Goal: Transaction & Acquisition: Book appointment/travel/reservation

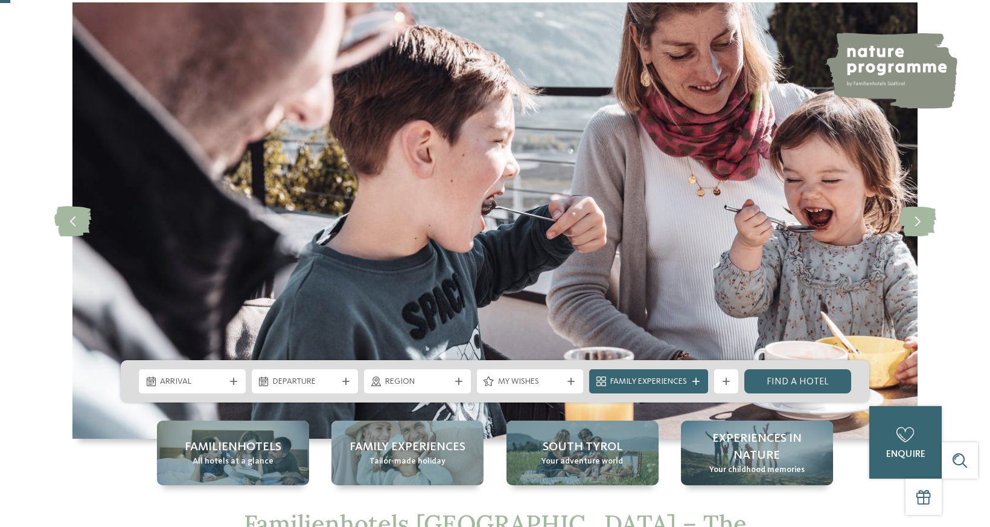
scroll to position [57, 0]
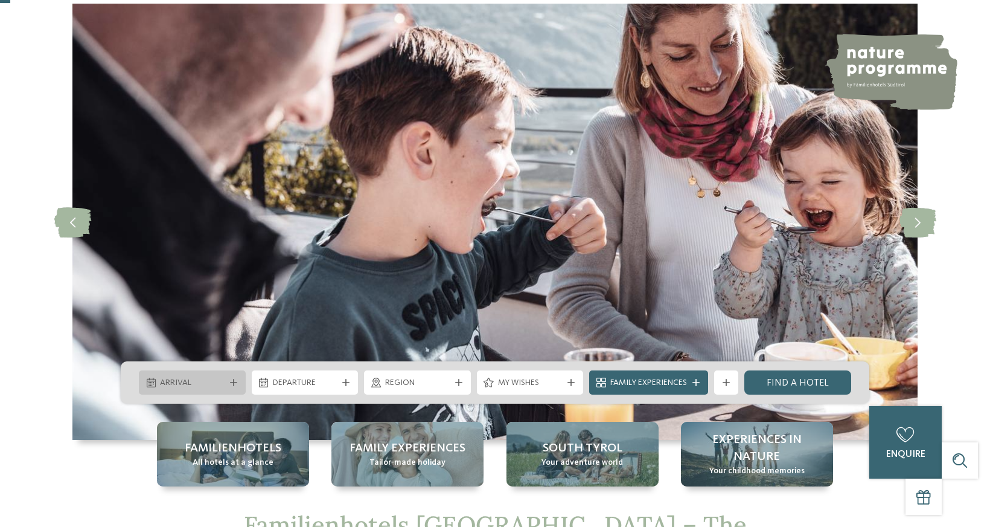
click at [239, 377] on div "Arrival" at bounding box center [192, 382] width 107 height 24
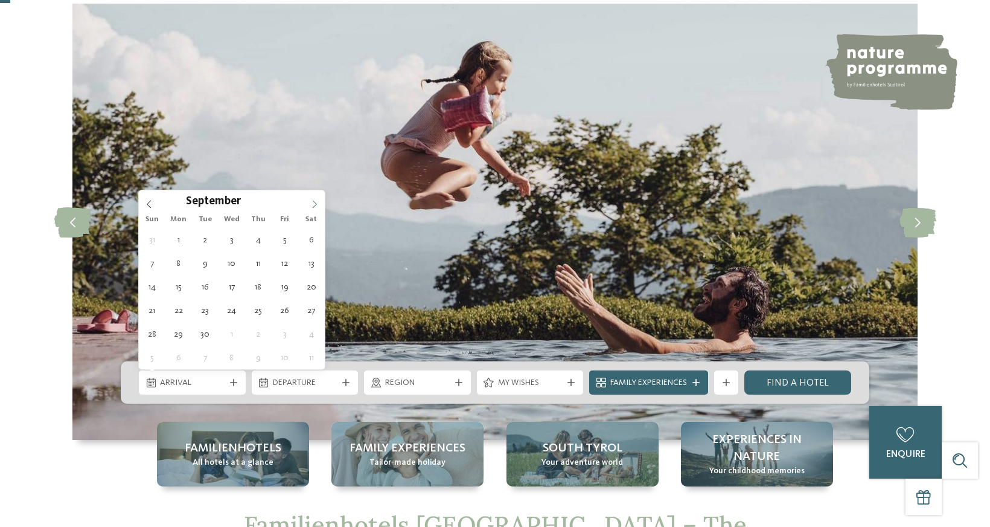
click at [310, 203] on icon at bounding box center [314, 204] width 8 height 8
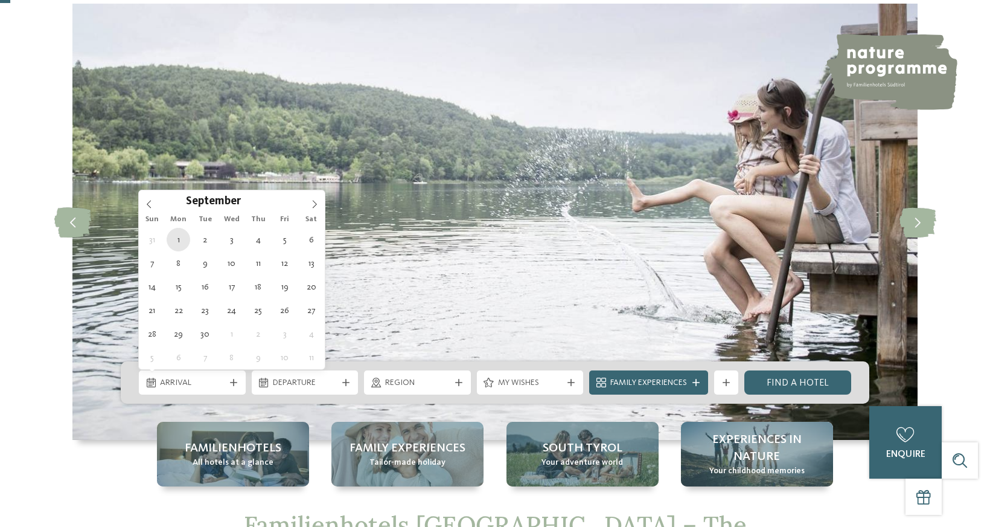
type div "01.09.2025"
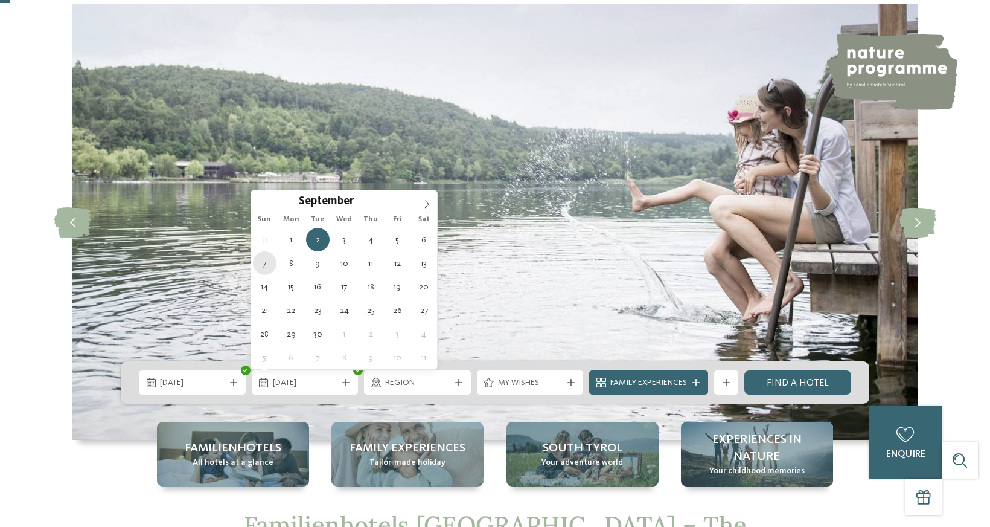
type div "07.09.2025"
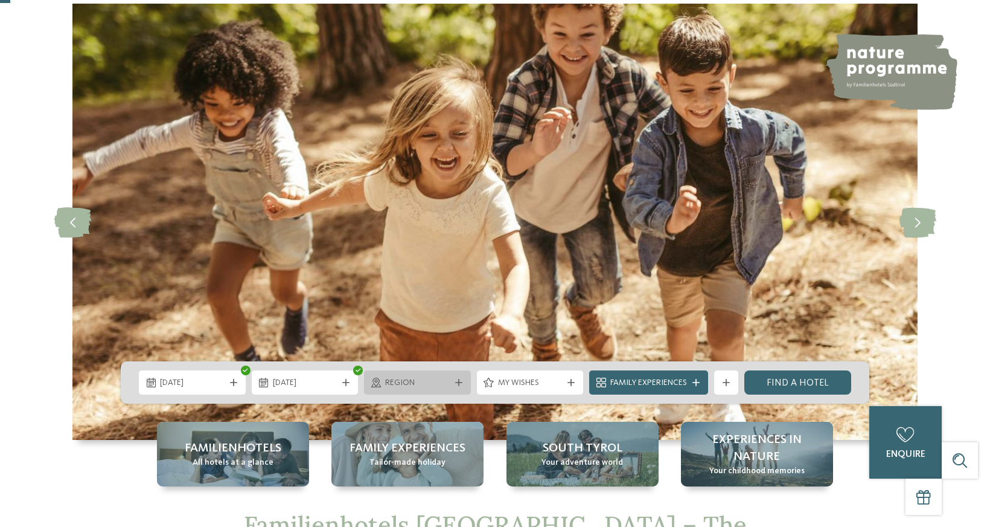
click at [437, 383] on span "Region" at bounding box center [417, 383] width 65 height 12
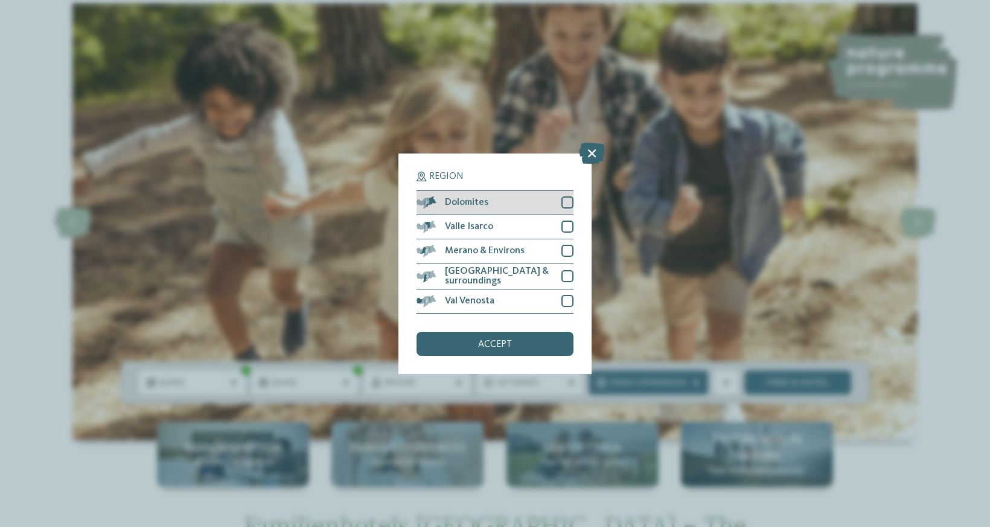
click at [568, 197] on div at bounding box center [568, 202] width 12 height 12
click at [509, 341] on span "accept" at bounding box center [495, 344] width 34 height 10
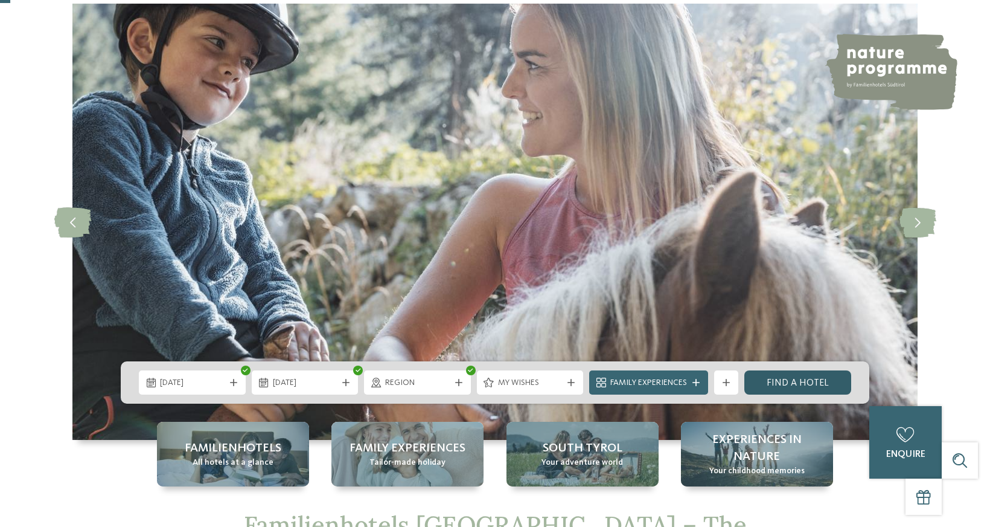
click at [778, 381] on link "Find a hotel" at bounding box center [798, 382] width 107 height 24
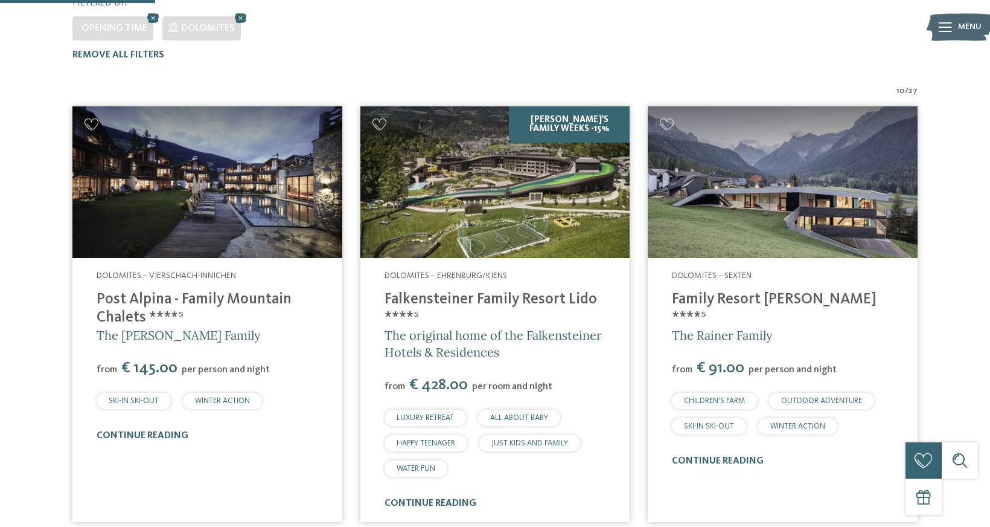
scroll to position [367, 0]
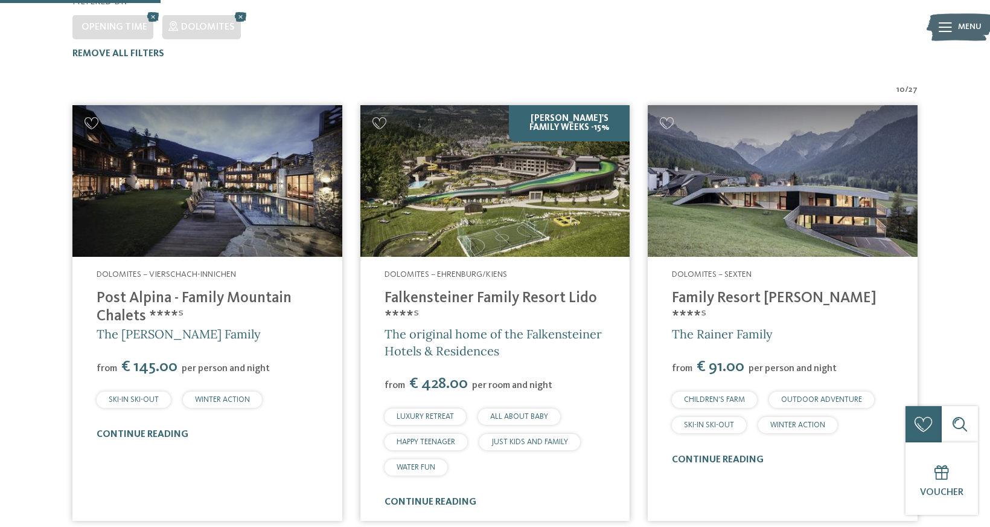
click at [290, 175] on img at bounding box center [207, 181] width 270 height 152
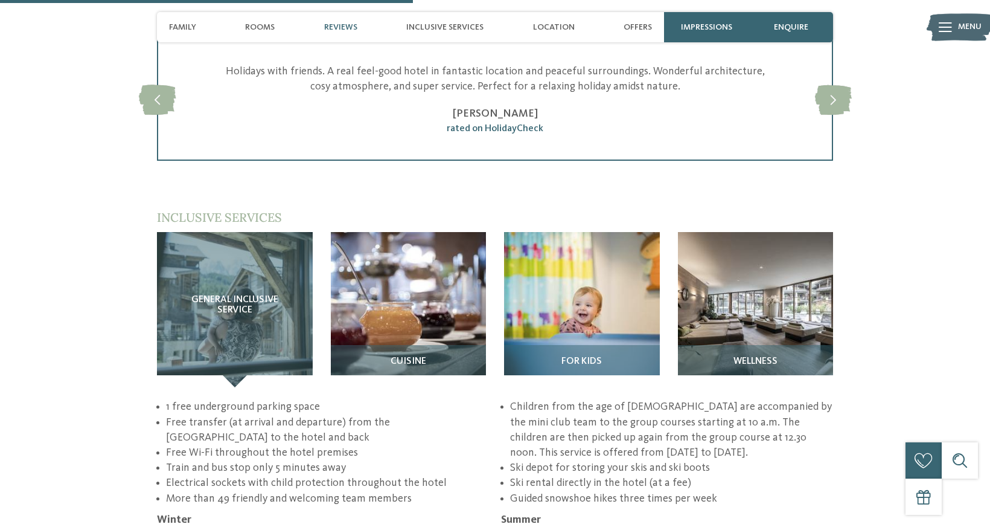
scroll to position [1607, 0]
click at [756, 344] on div "Wellness" at bounding box center [756, 365] width 156 height 42
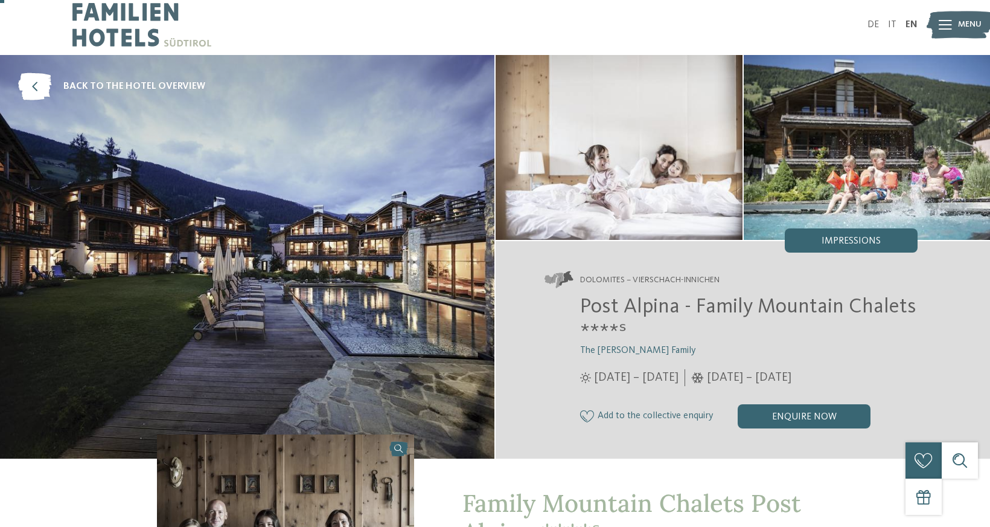
scroll to position [0, 0]
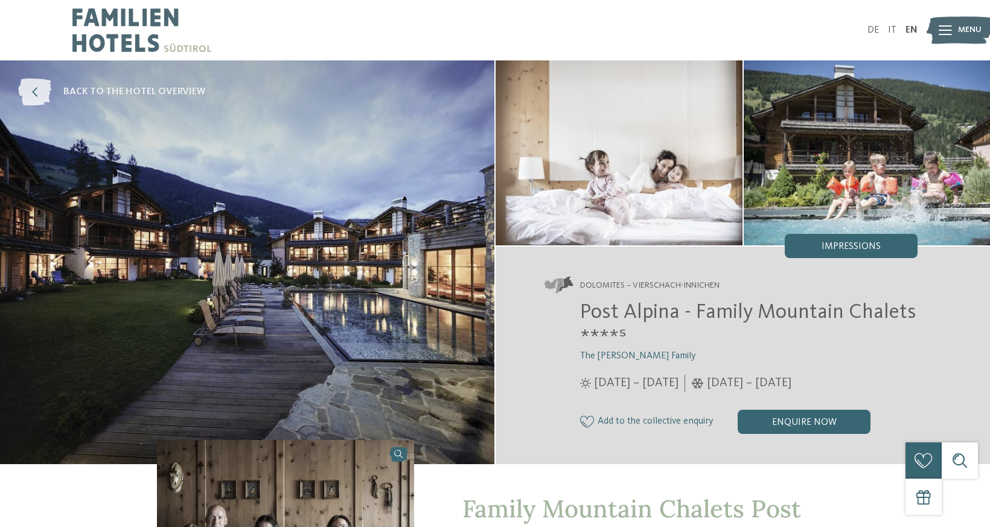
click at [33, 93] on icon at bounding box center [34, 91] width 33 height 27
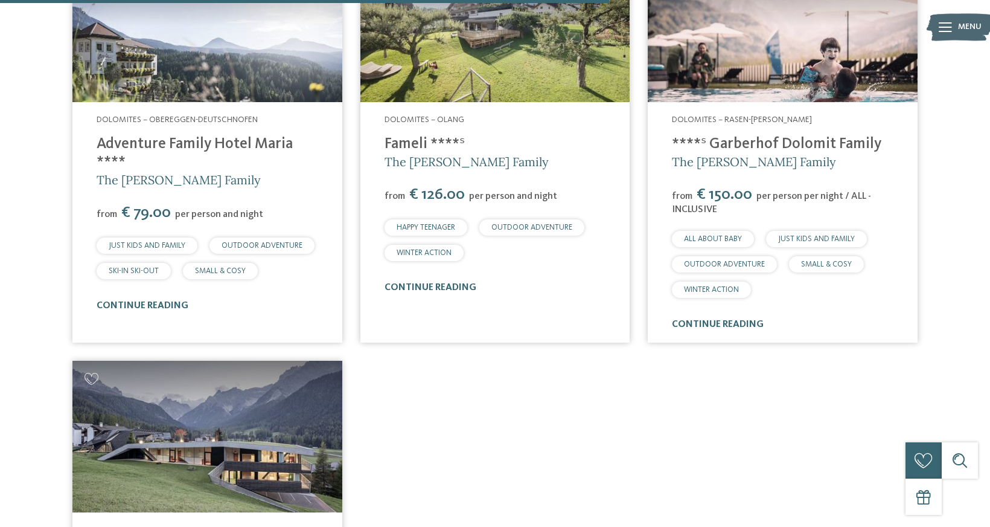
scroll to position [1392, 0]
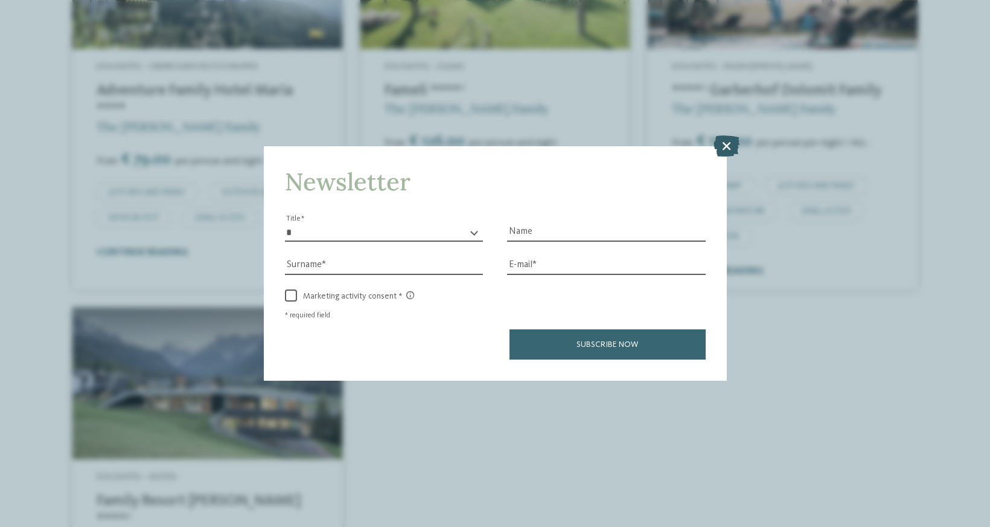
click at [720, 141] on icon at bounding box center [727, 145] width 26 height 21
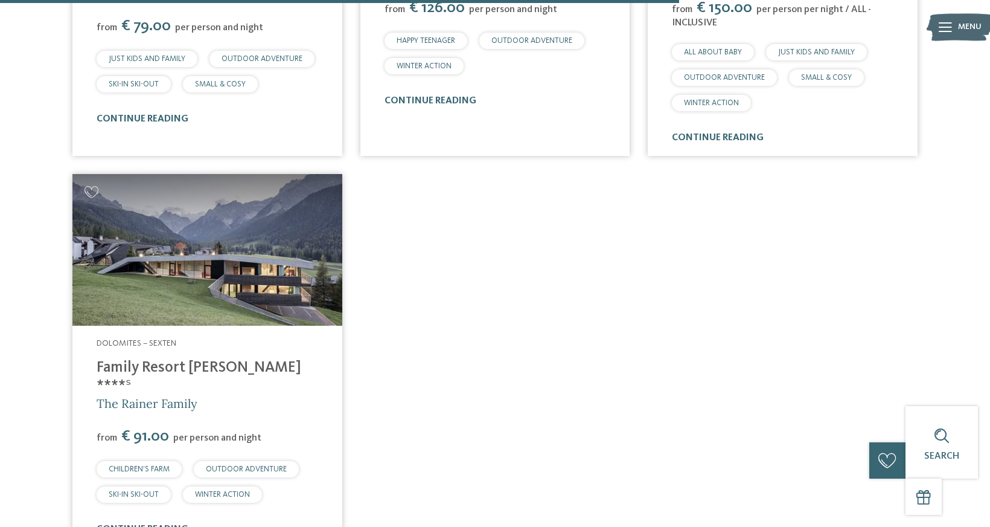
scroll to position [1525, 0]
click at [229, 279] on img at bounding box center [207, 251] width 270 height 152
click at [171, 525] on link "continue reading" at bounding box center [143, 530] width 92 height 10
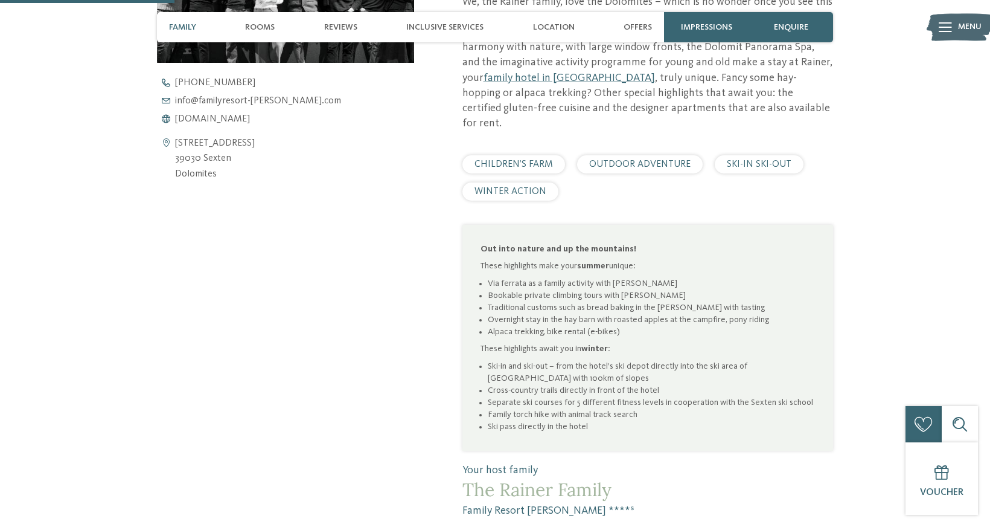
scroll to position [542, 0]
click at [269, 33] on div "Rooms" at bounding box center [260, 27] width 42 height 30
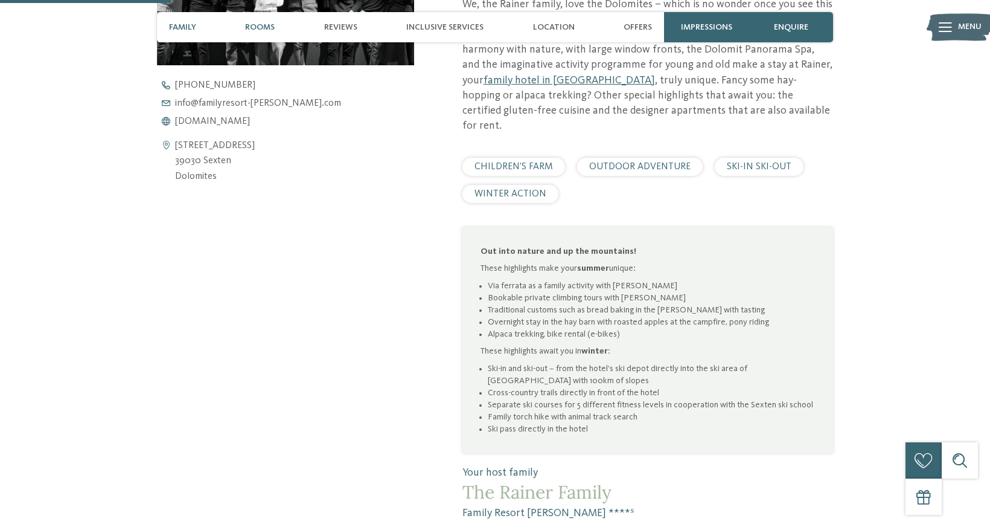
click at [271, 27] on span "Rooms" at bounding box center [260, 27] width 30 height 10
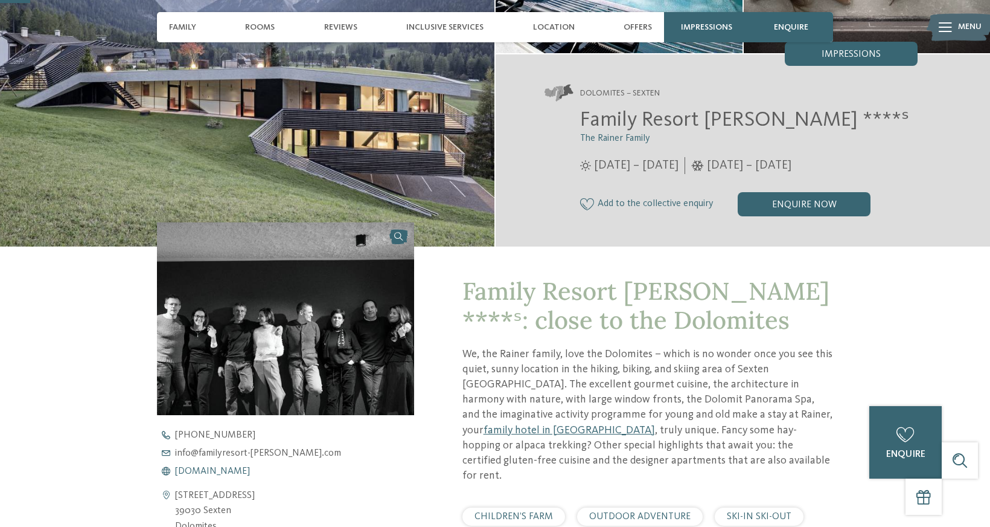
scroll to position [0, 0]
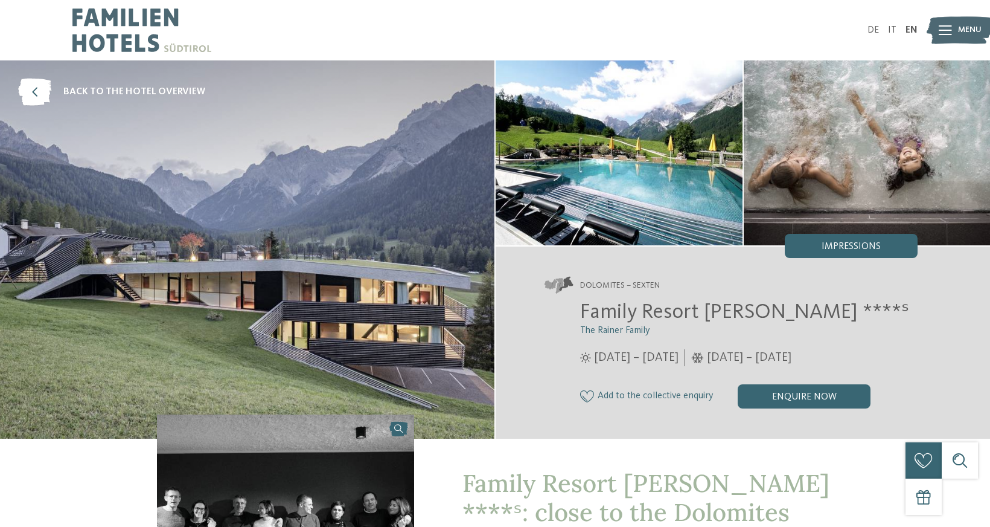
click at [961, 32] on span "Menu" at bounding box center [970, 30] width 24 height 12
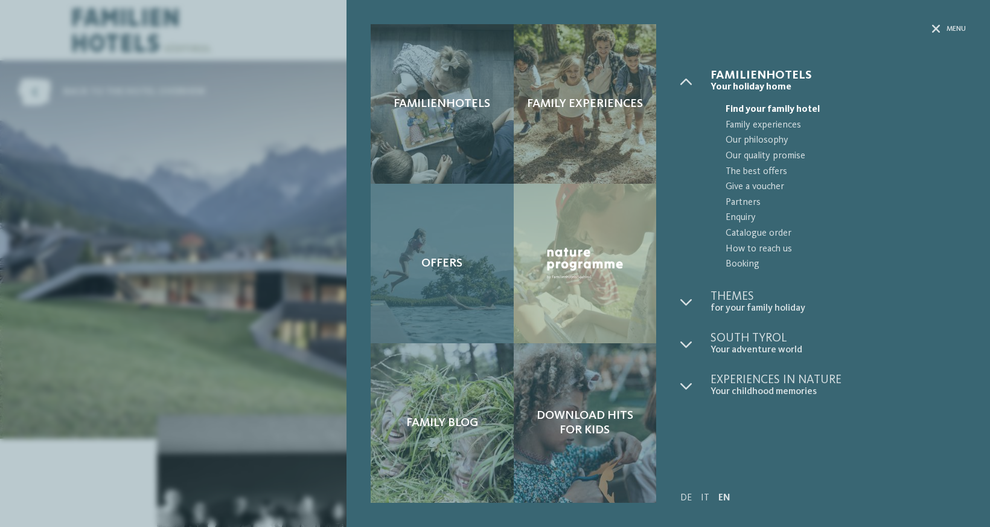
click at [462, 274] on div "Offers" at bounding box center [442, 263] width 143 height 159
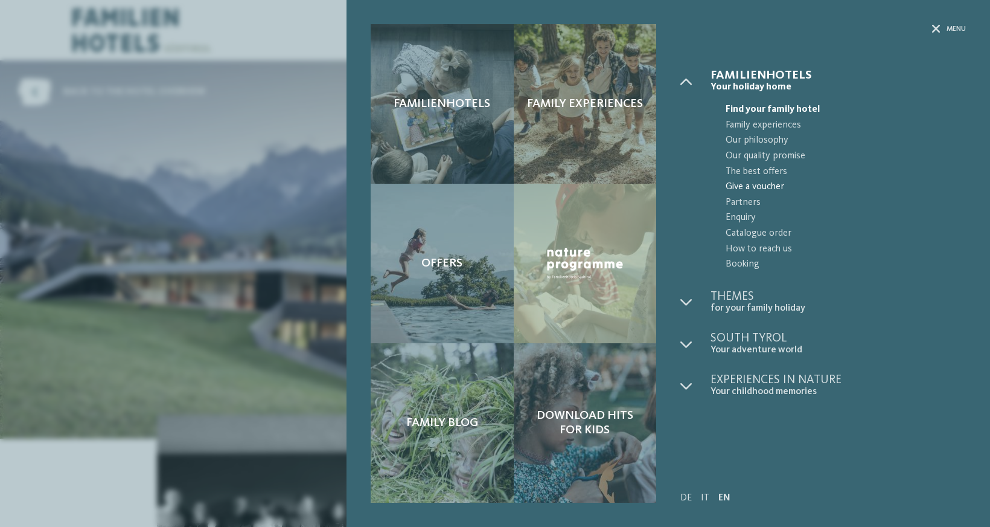
click at [867, 193] on span "Give a voucher" at bounding box center [846, 187] width 240 height 16
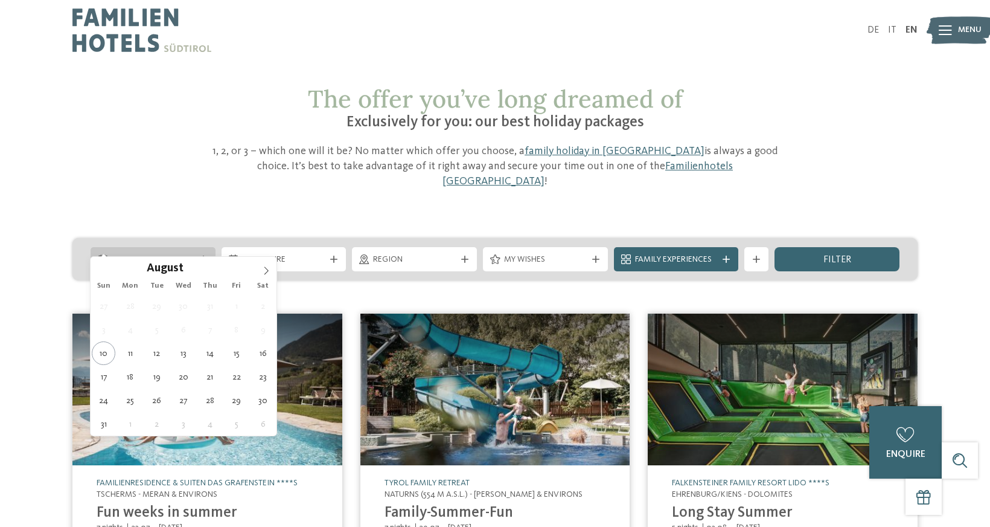
click at [165, 254] on span "Arrival" at bounding box center [153, 260] width 83 height 12
click at [262, 272] on icon at bounding box center [266, 270] width 8 height 8
type div "01.09.2025"
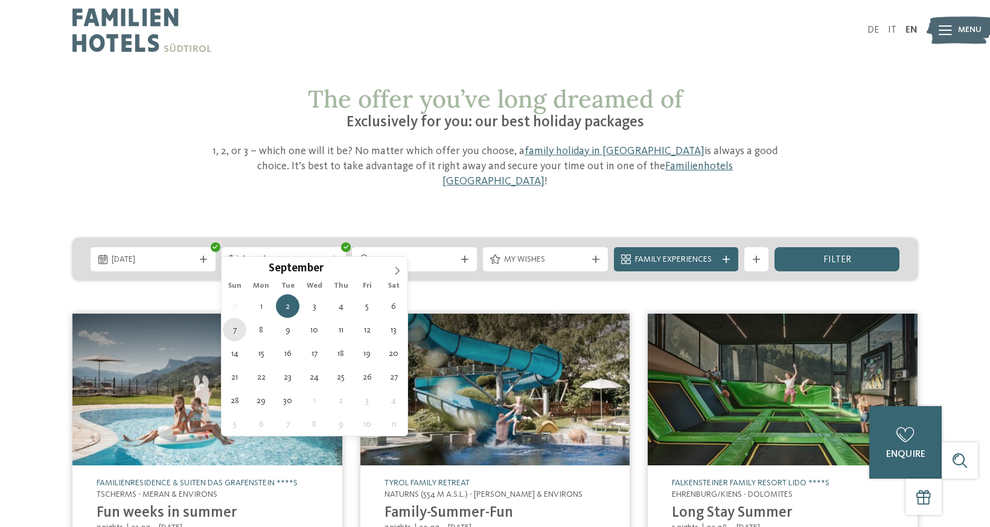
type div "07.09.2025"
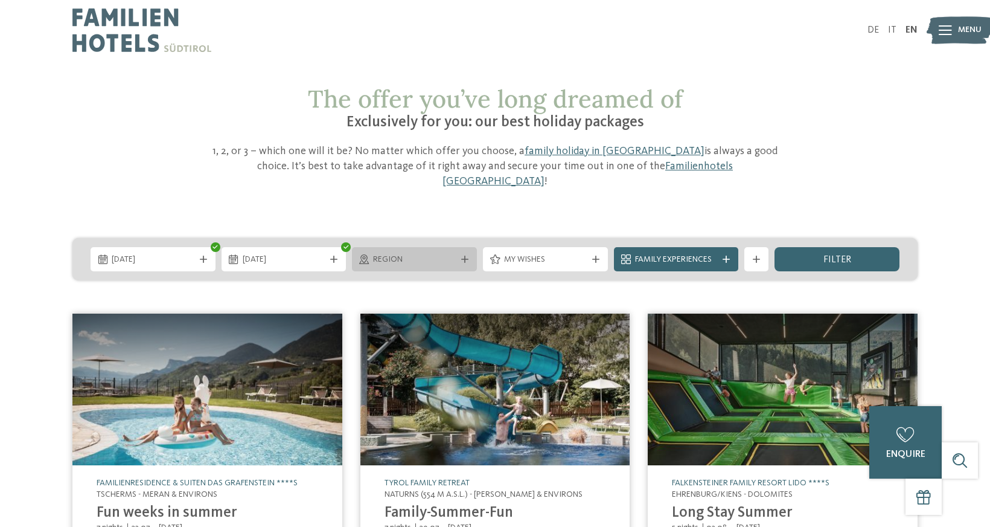
click at [457, 252] on div "Region" at bounding box center [414, 258] width 89 height 13
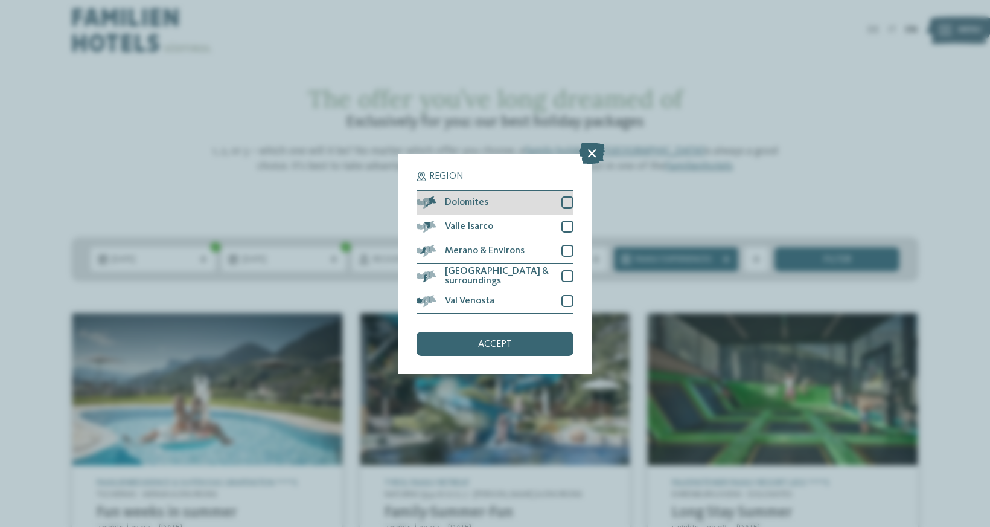
click at [533, 196] on div "Dolomites" at bounding box center [495, 203] width 157 height 24
click at [518, 347] on div "accept" at bounding box center [495, 344] width 157 height 24
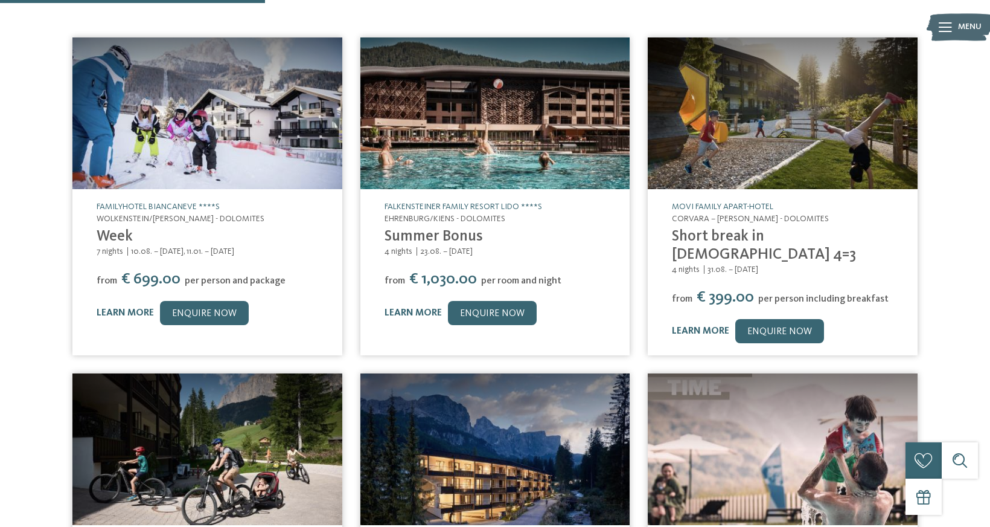
scroll to position [317, 0]
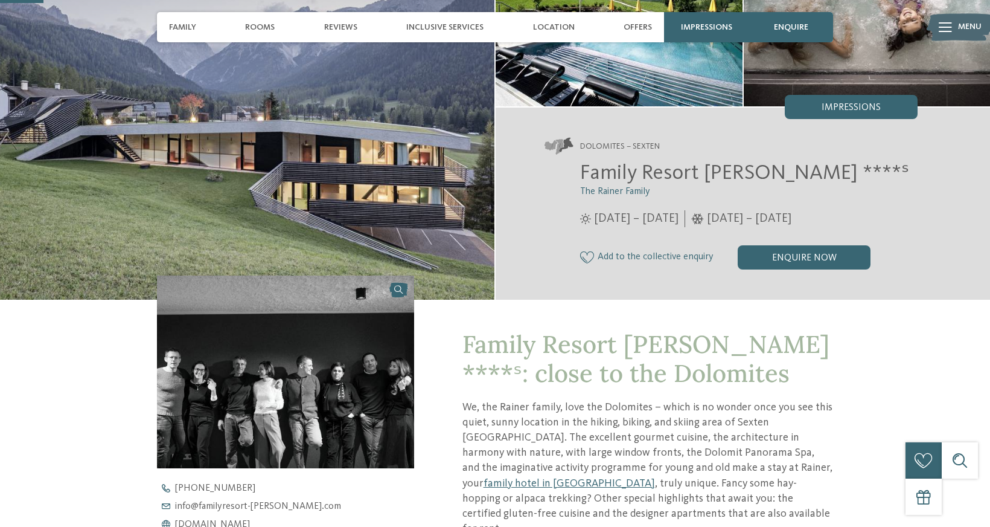
scroll to position [199, 0]
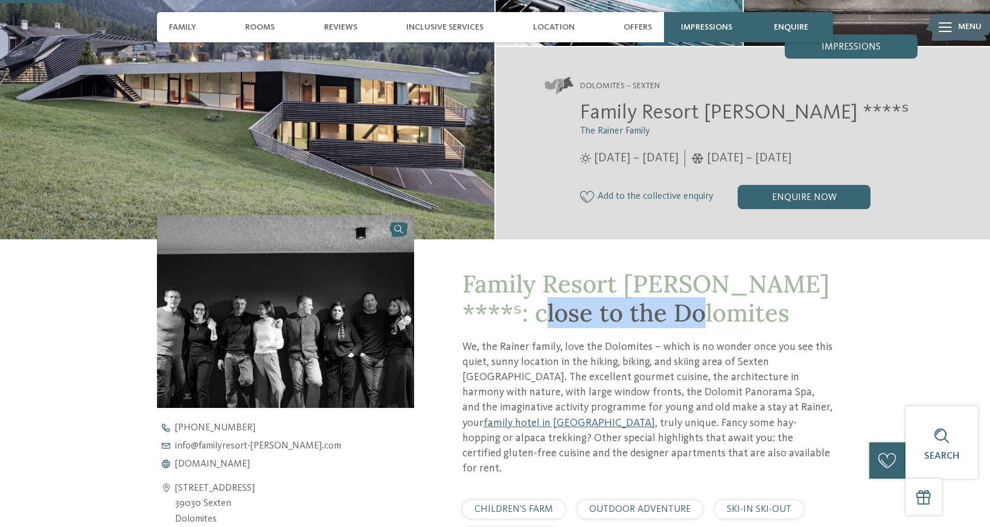
drag, startPoint x: 652, startPoint y: 318, endPoint x: 482, endPoint y: 304, distance: 170.2
click at [482, 304] on span "Family Resort Rainer ****ˢ: close to the Dolomites" at bounding box center [646, 298] width 367 height 60
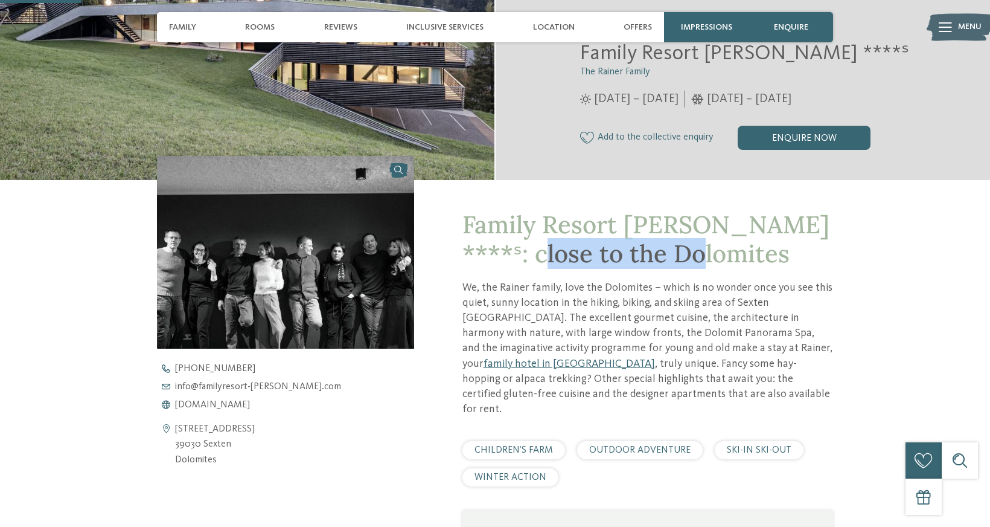
drag, startPoint x: 238, startPoint y: 447, endPoint x: 203, endPoint y: 445, distance: 35.1
click at [203, 445] on address "Via S. Giuseppe 40 39030 Sexten Dolomites" at bounding box center [215, 444] width 80 height 46
copy address "Sexten"
click at [775, 138] on div "enquire now" at bounding box center [804, 138] width 133 height 24
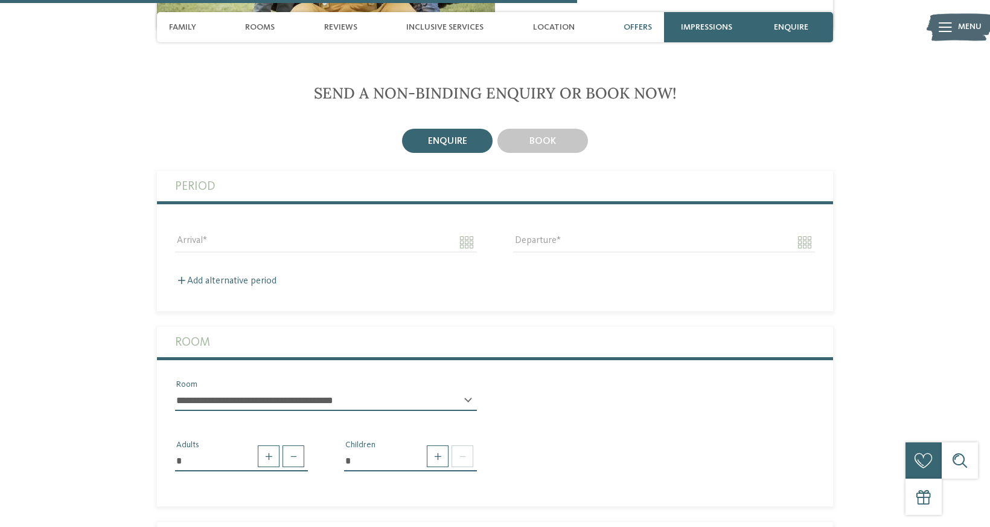
scroll to position [1833, 0]
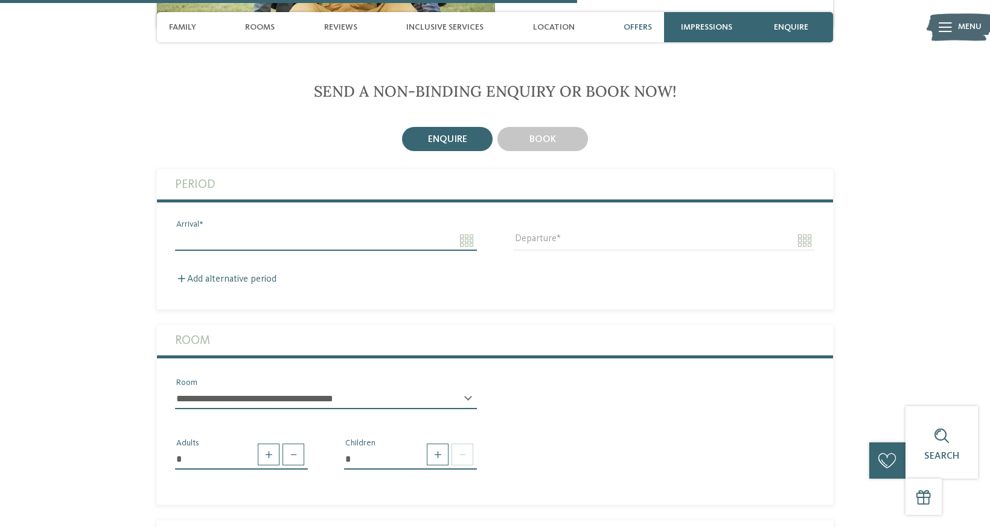
click at [465, 230] on input "Arrival" at bounding box center [326, 240] width 302 height 21
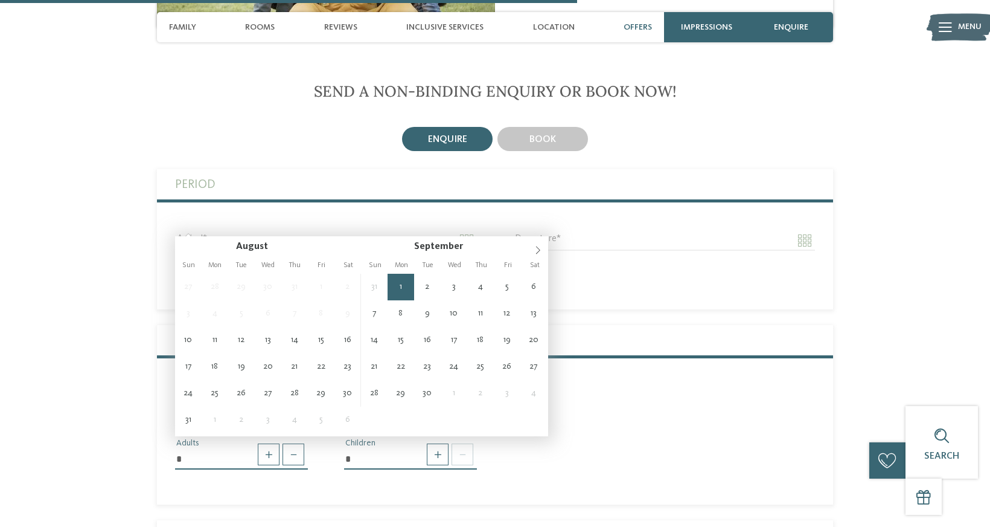
type input "**********"
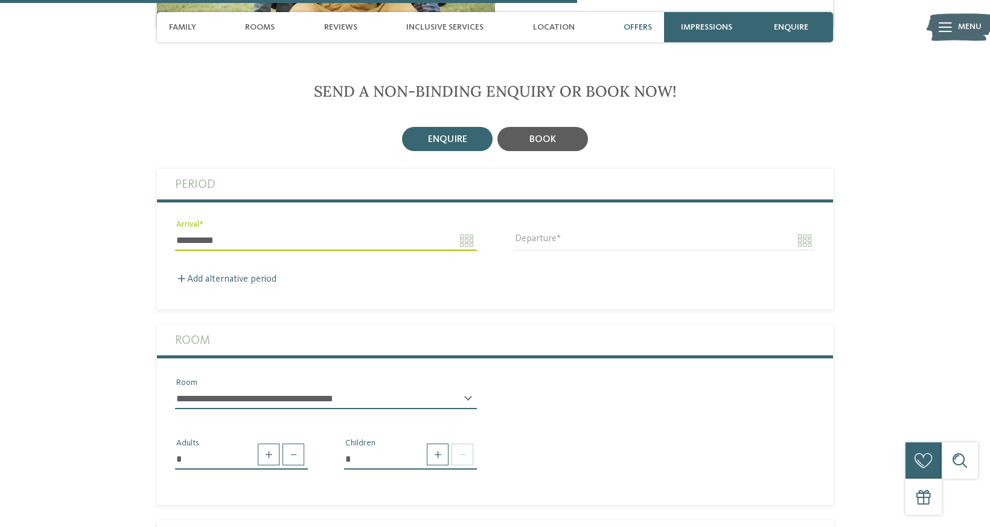
click at [552, 135] on span "book" at bounding box center [543, 140] width 27 height 10
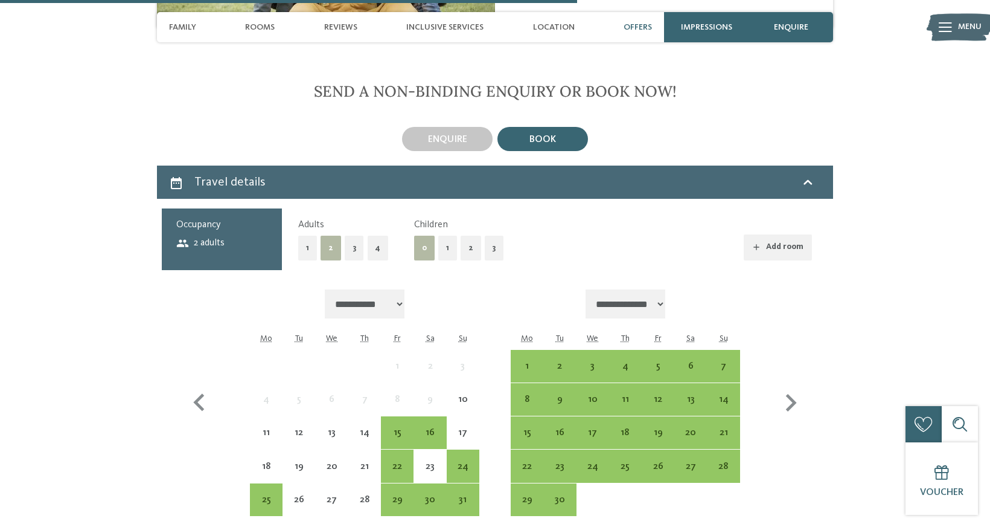
click at [466, 235] on button "2" at bounding box center [471, 247] width 21 height 25
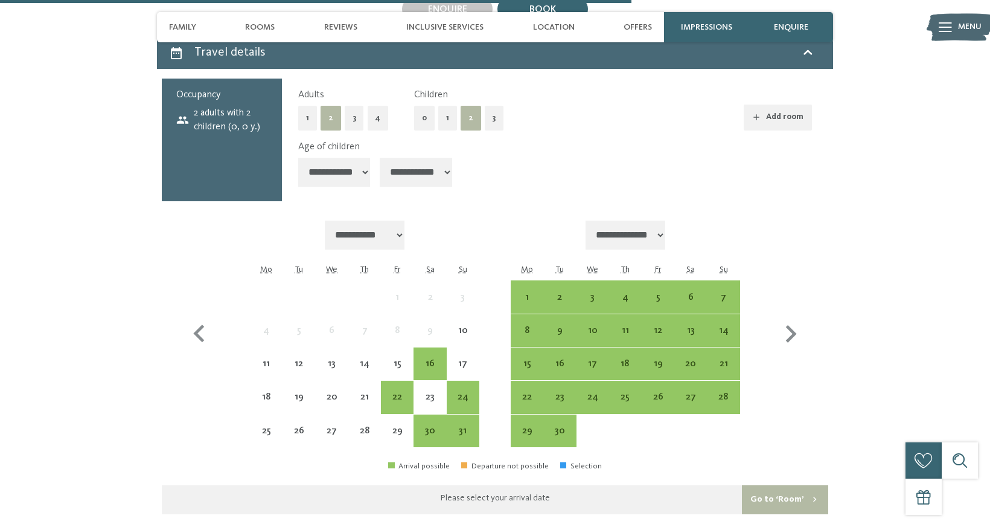
scroll to position [1971, 0]
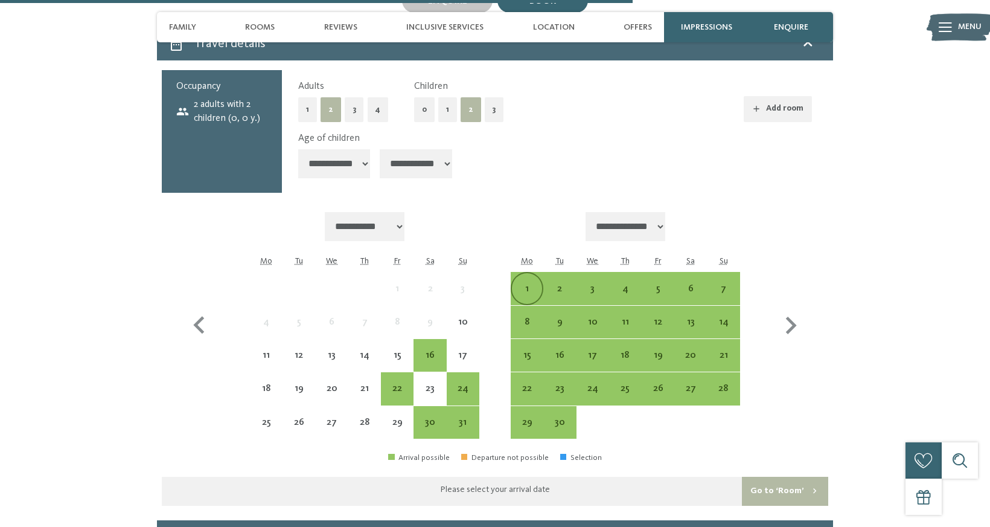
click at [524, 284] on div "1" at bounding box center [527, 299] width 30 height 30
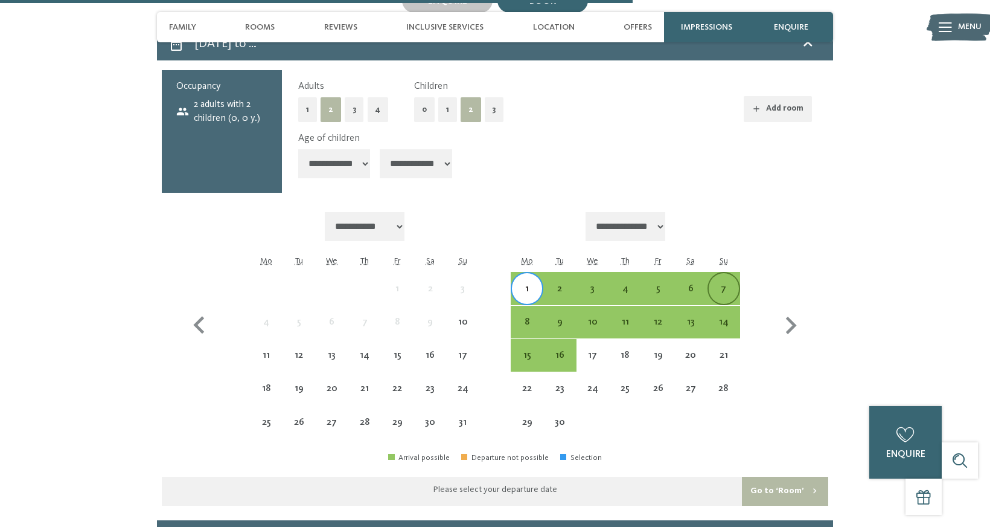
click at [723, 284] on div "7" at bounding box center [724, 299] width 30 height 30
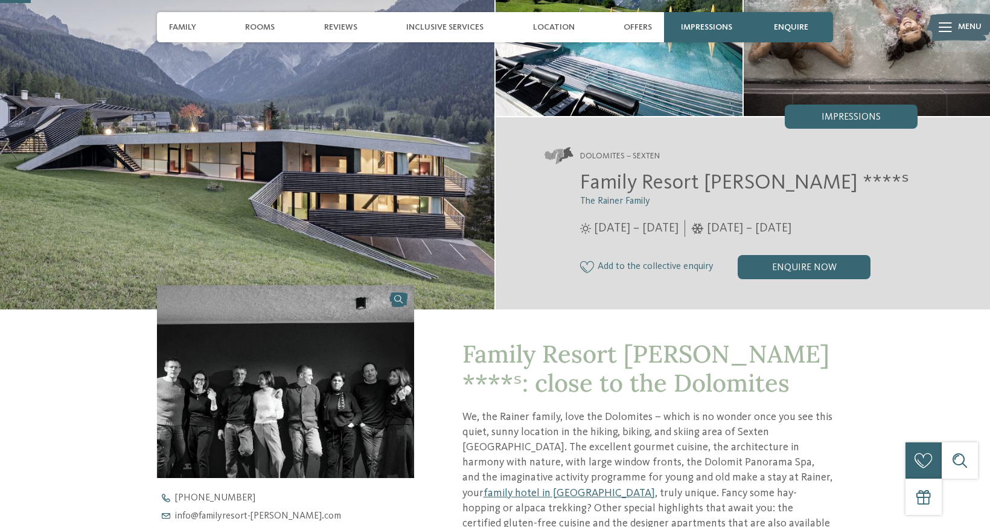
scroll to position [138, 0]
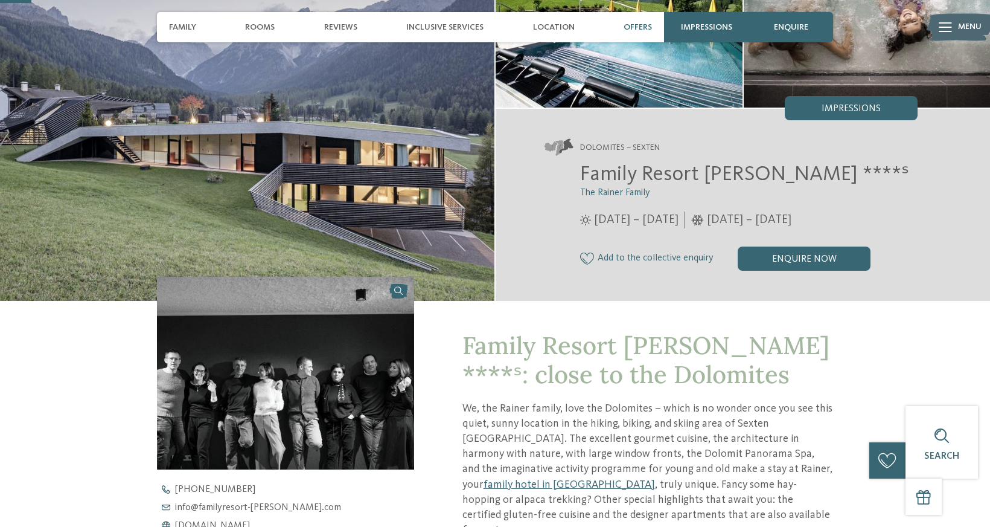
click at [642, 24] on span "Offers" at bounding box center [638, 27] width 28 height 10
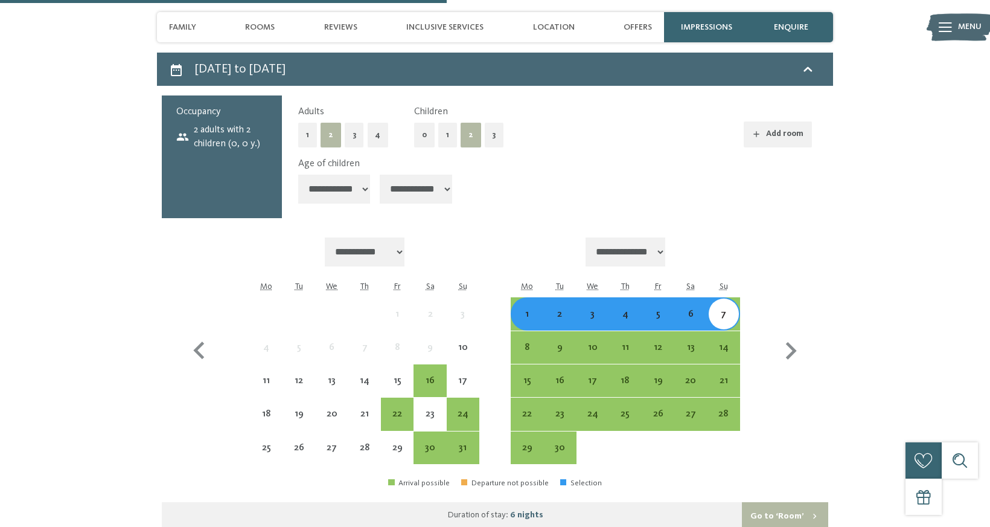
scroll to position [1918, 0]
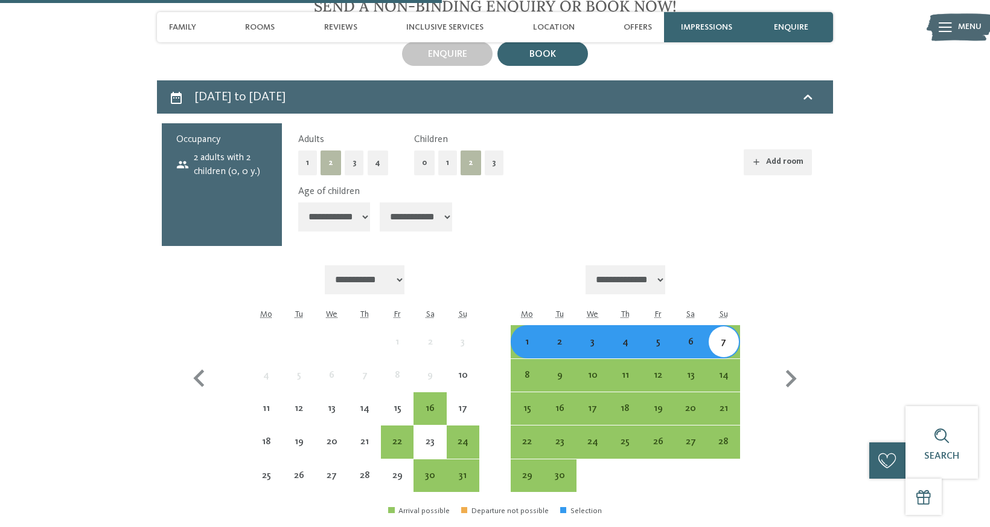
click at [693, 337] on div "6" at bounding box center [691, 352] width 30 height 30
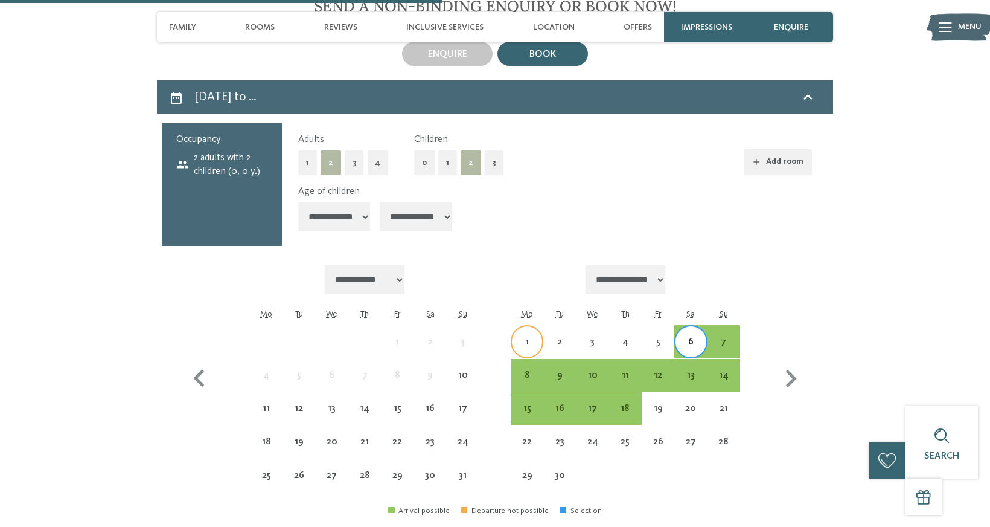
click at [528, 337] on div "1" at bounding box center [527, 352] width 30 height 30
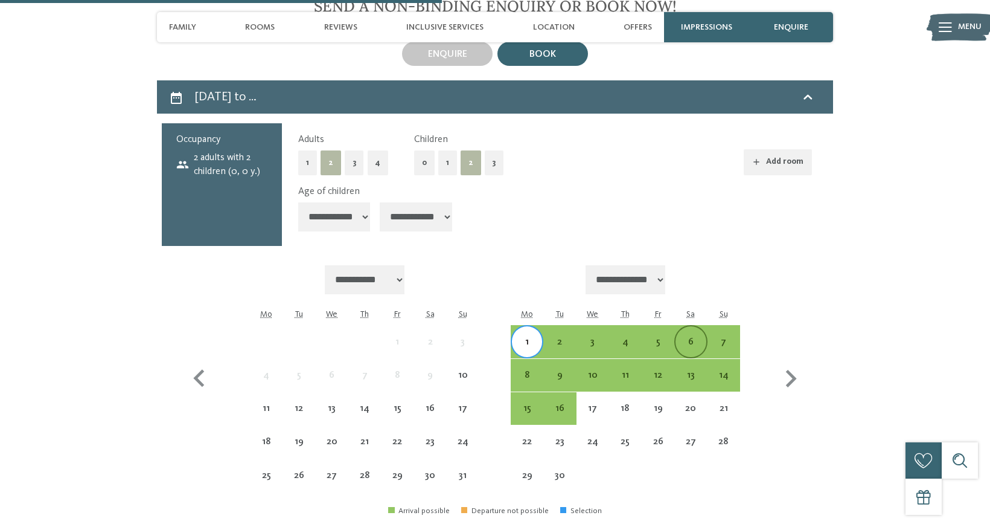
click at [696, 337] on div "6" at bounding box center [691, 352] width 30 height 30
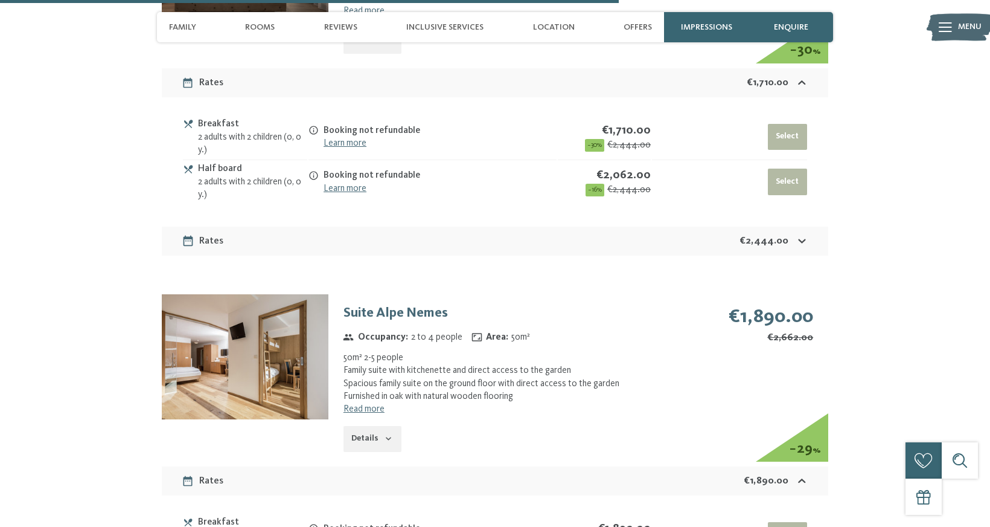
scroll to position [2686, 0]
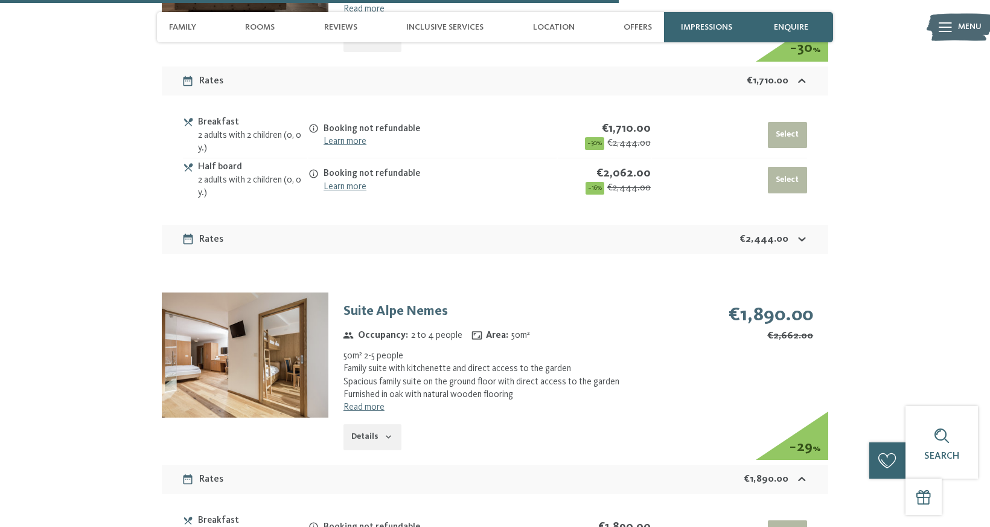
click at [373, 424] on button "Details" at bounding box center [373, 437] width 58 height 27
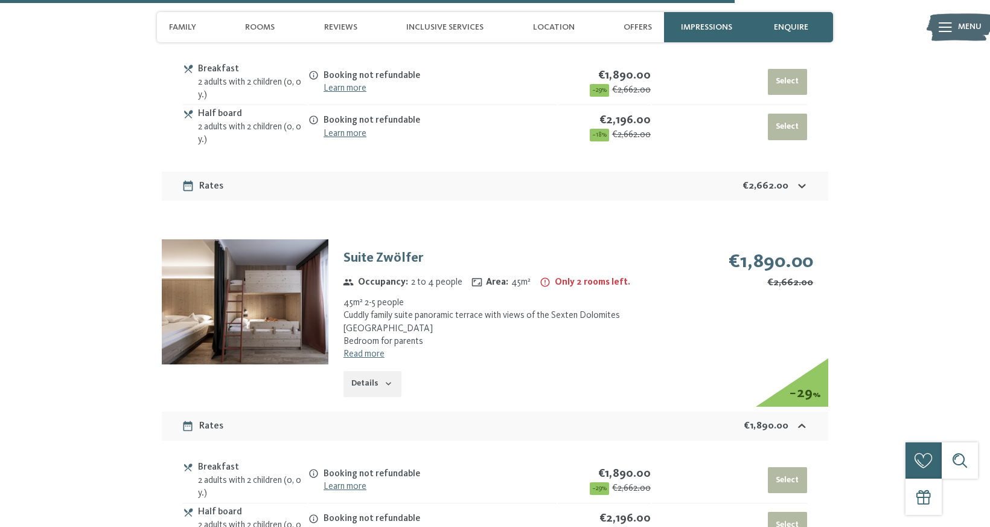
scroll to position [3325, 0]
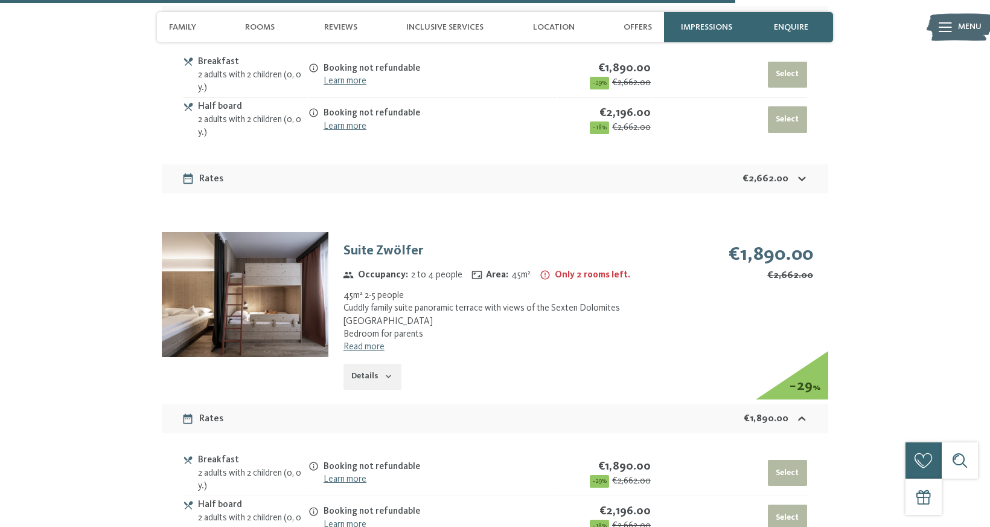
click at [370, 342] on link "Read more" at bounding box center [364, 347] width 41 height 10
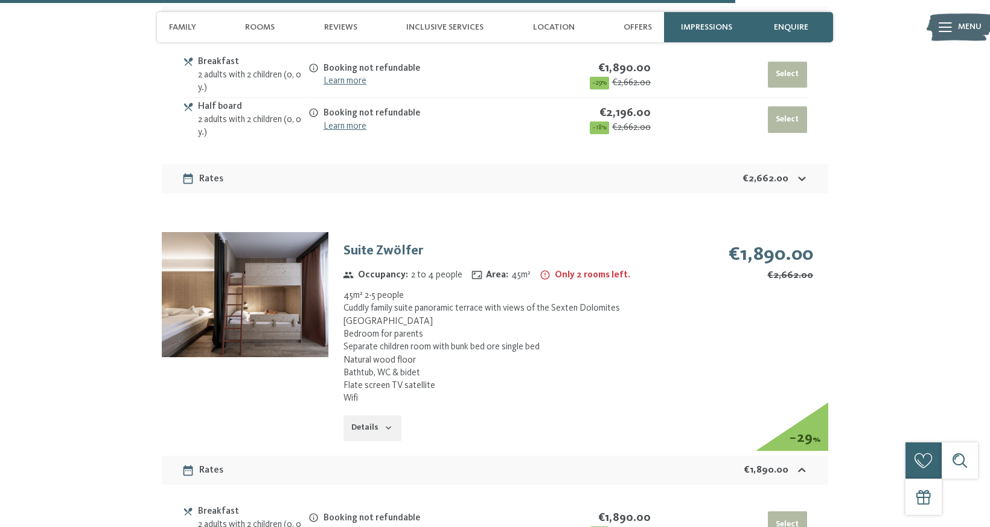
click at [384, 423] on icon "button" at bounding box center [389, 428] width 10 height 10
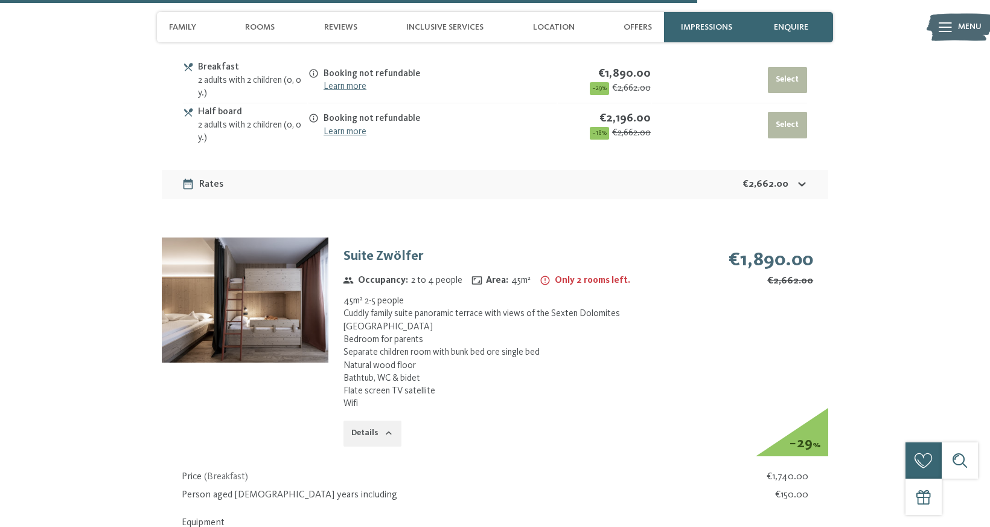
scroll to position [3314, 0]
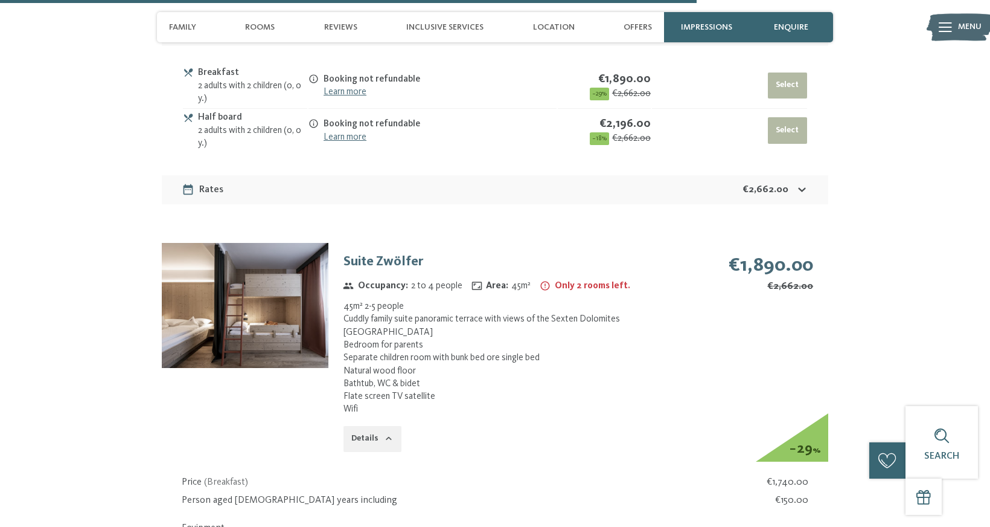
click at [288, 267] on img at bounding box center [245, 305] width 167 height 125
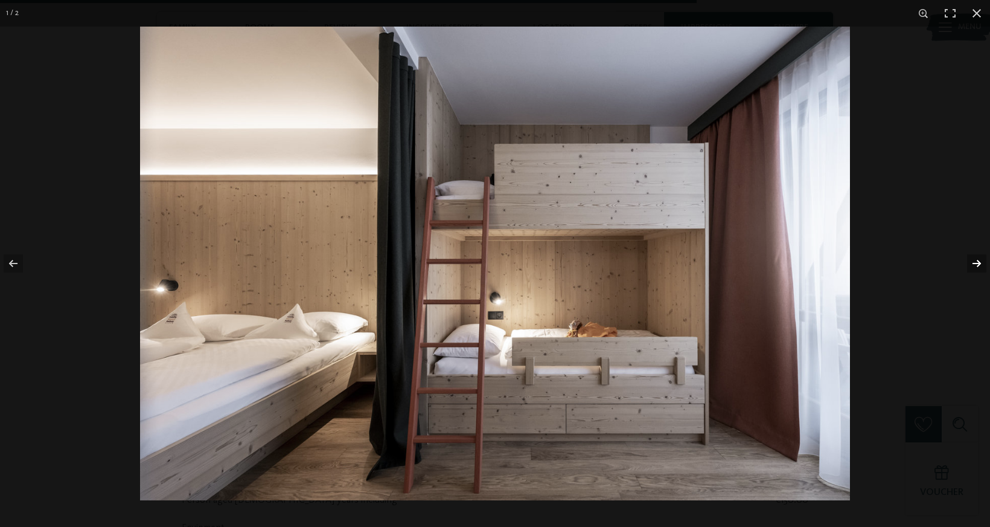
click at [978, 266] on button "button" at bounding box center [969, 263] width 42 height 60
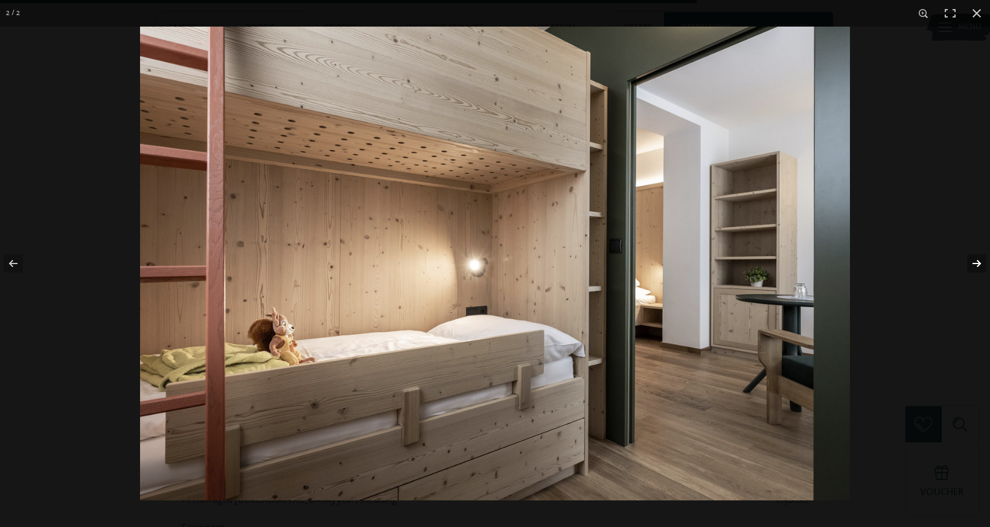
click at [978, 266] on button "button" at bounding box center [969, 263] width 42 height 60
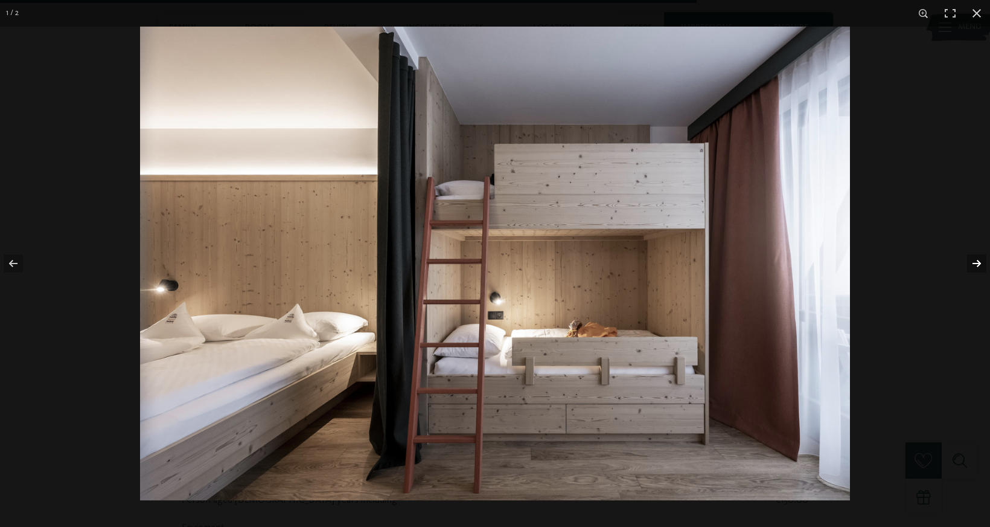
click at [978, 266] on button "button" at bounding box center [969, 263] width 42 height 60
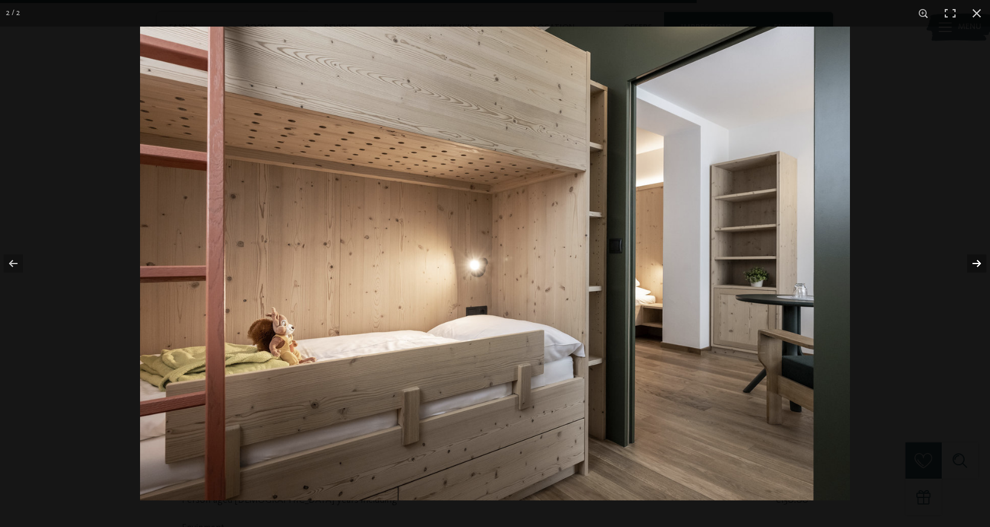
click at [978, 266] on button "button" at bounding box center [969, 263] width 42 height 60
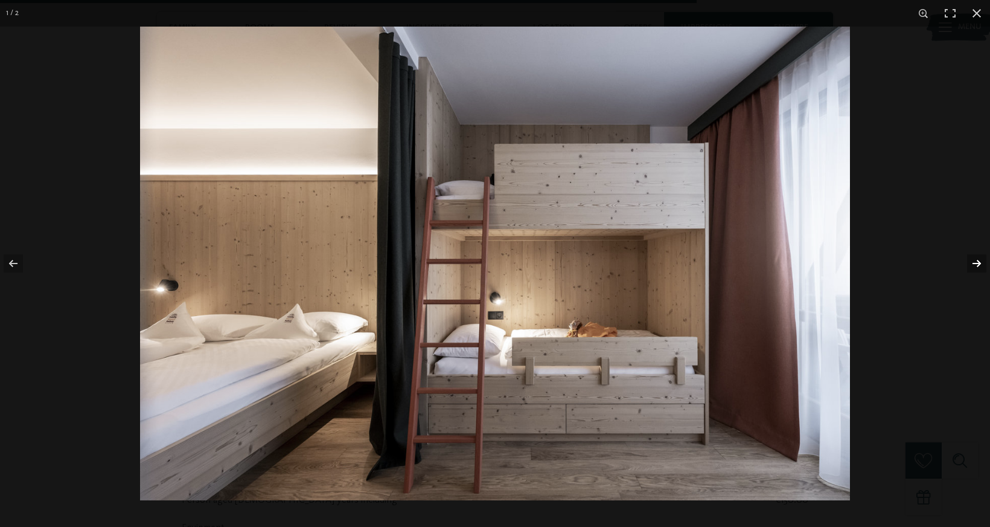
click at [978, 266] on button "button" at bounding box center [969, 263] width 42 height 60
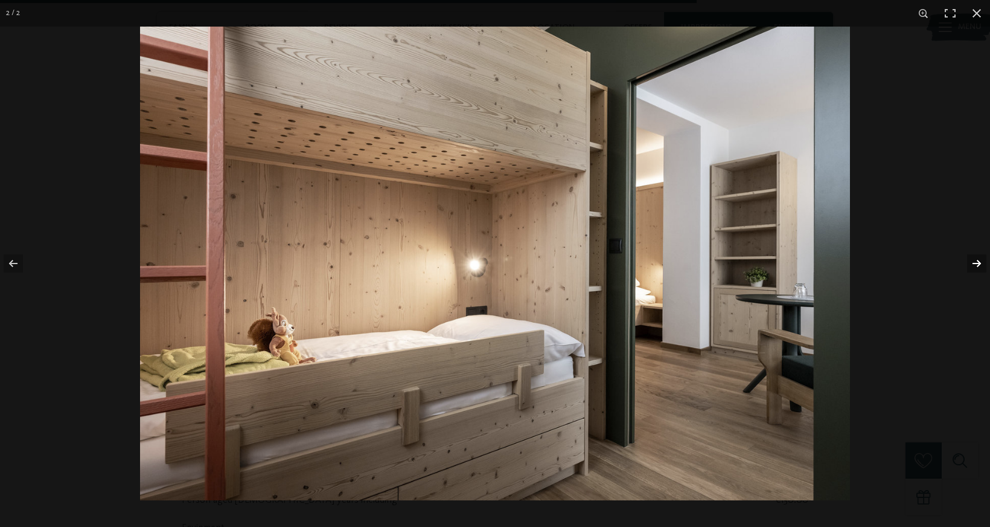
click at [978, 266] on button "button" at bounding box center [969, 263] width 42 height 60
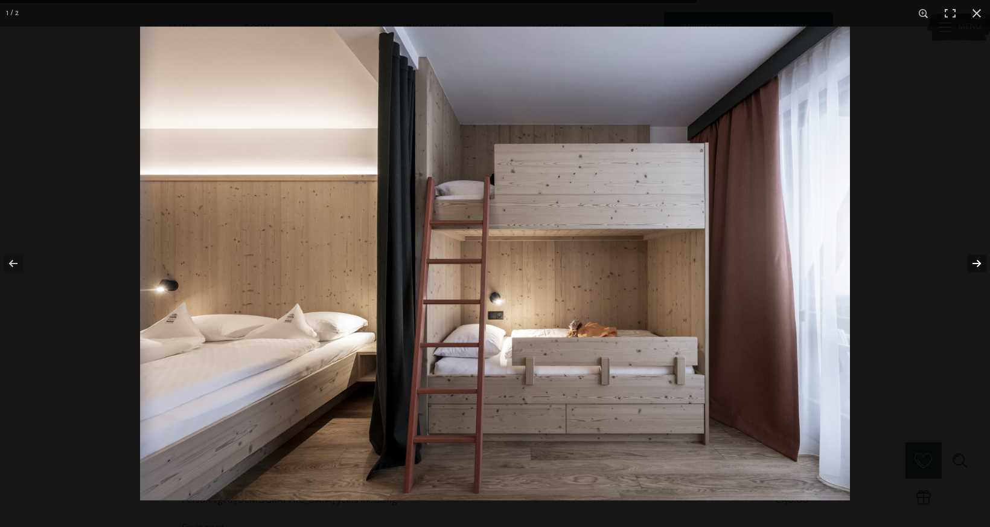
click at [978, 266] on button "button" at bounding box center [969, 263] width 42 height 60
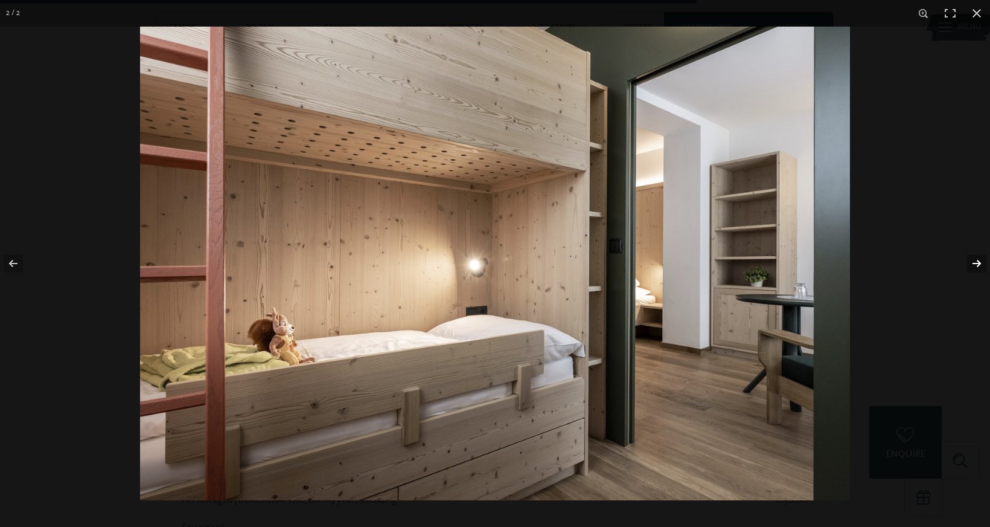
click at [978, 266] on button "button" at bounding box center [969, 263] width 42 height 60
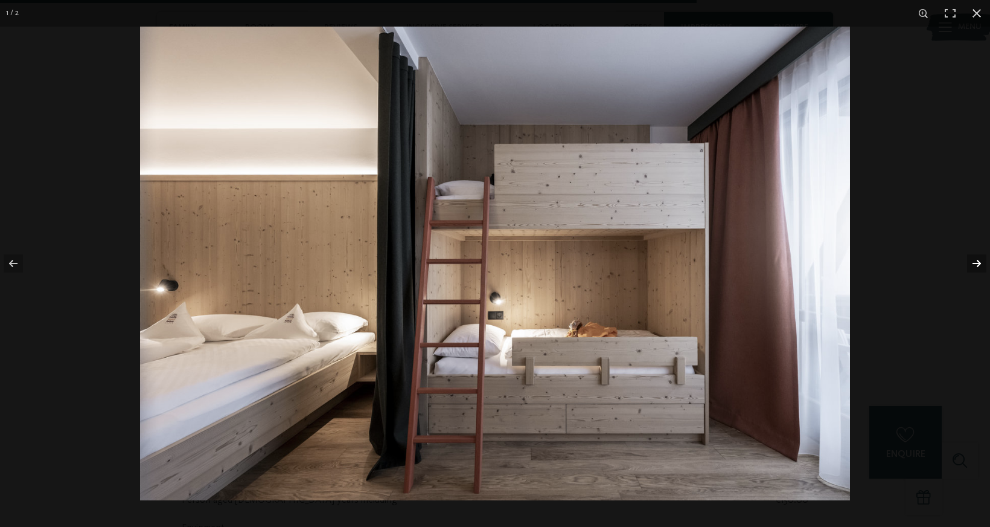
click at [978, 266] on button "button" at bounding box center [969, 263] width 42 height 60
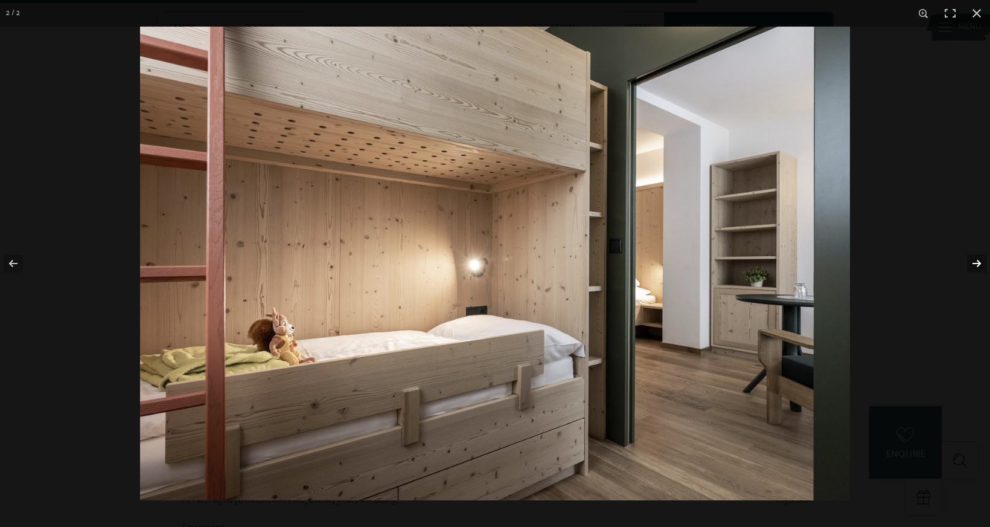
click at [978, 266] on button "button" at bounding box center [969, 263] width 42 height 60
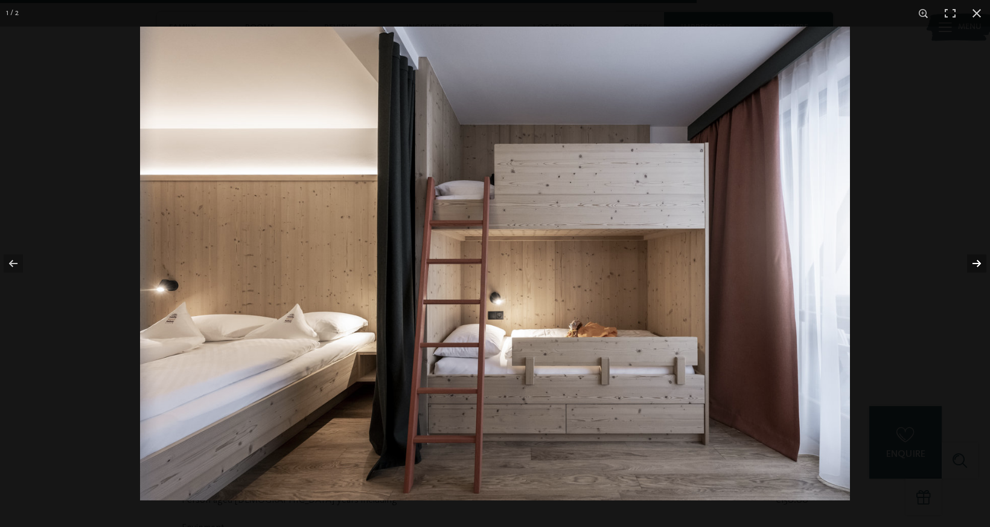
click at [978, 266] on button "button" at bounding box center [969, 263] width 42 height 60
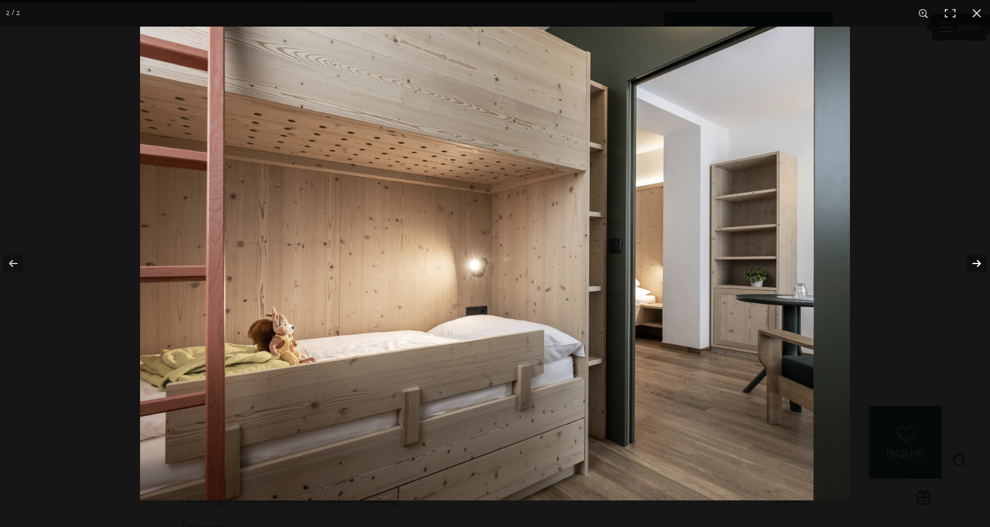
click at [978, 266] on button "button" at bounding box center [969, 263] width 42 height 60
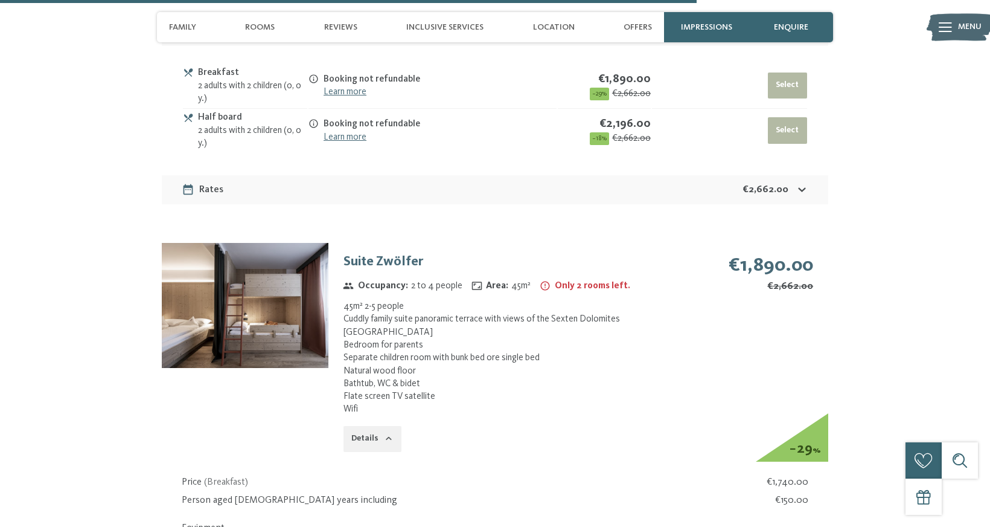
click at [0, 0] on button "button" at bounding box center [0, 0] width 0 height 0
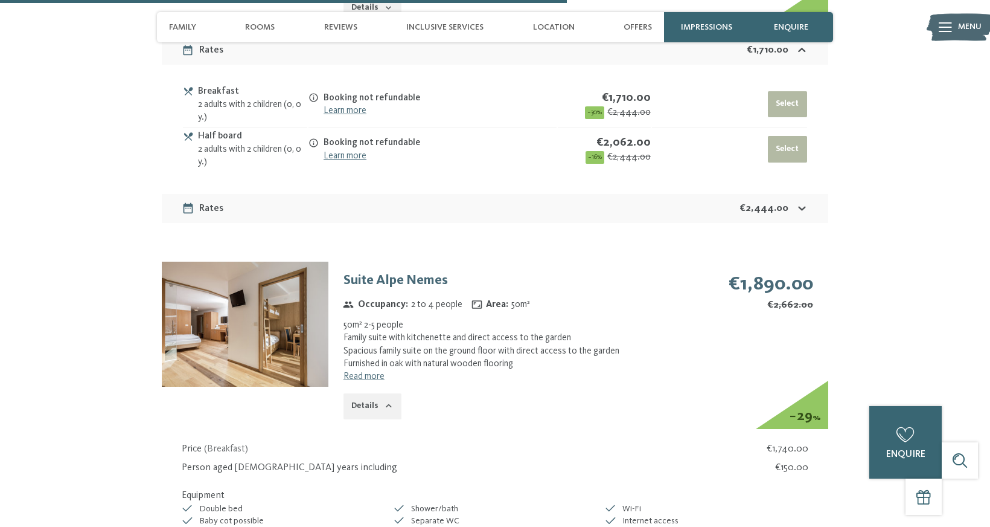
scroll to position [2718, 0]
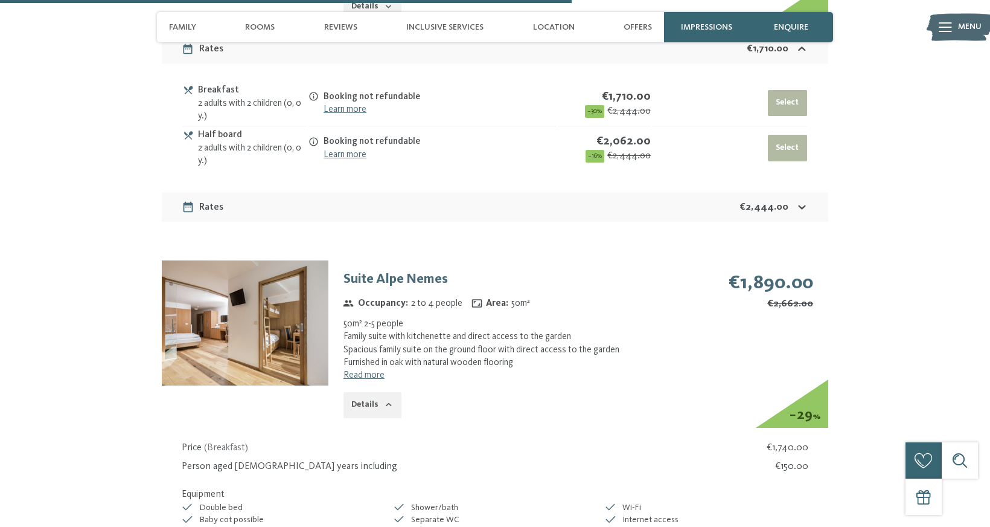
click at [320, 353] on img at bounding box center [245, 322] width 167 height 125
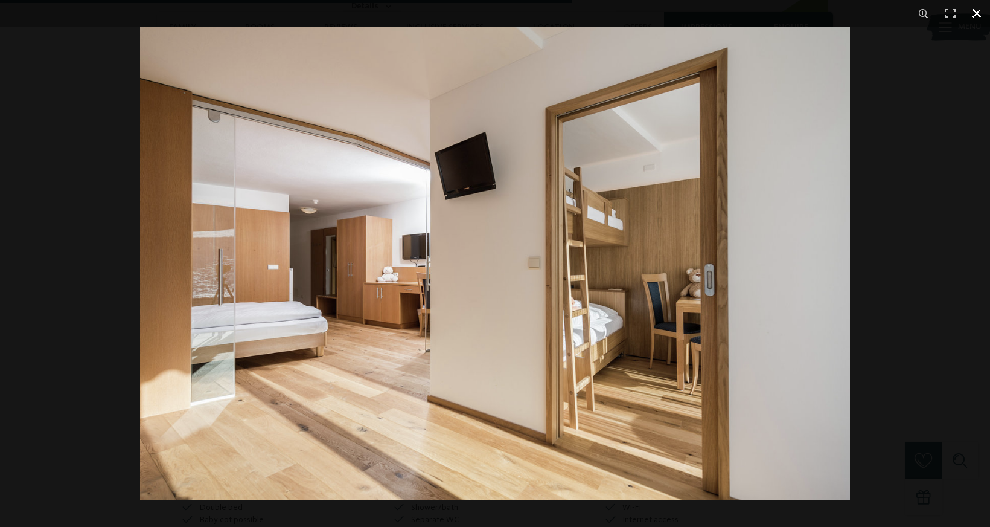
click at [940, 143] on div at bounding box center [635, 290] width 990 height 527
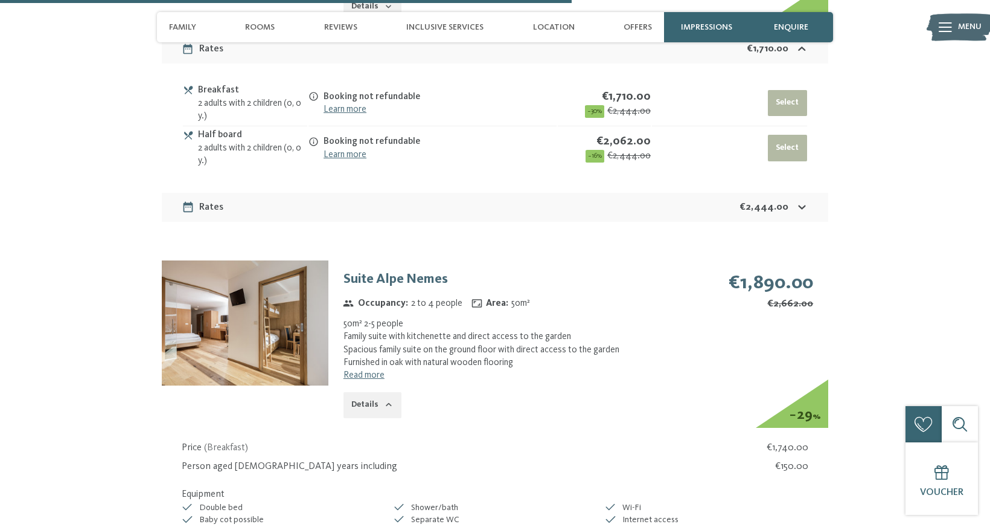
click at [384, 400] on icon "button" at bounding box center [389, 405] width 10 height 10
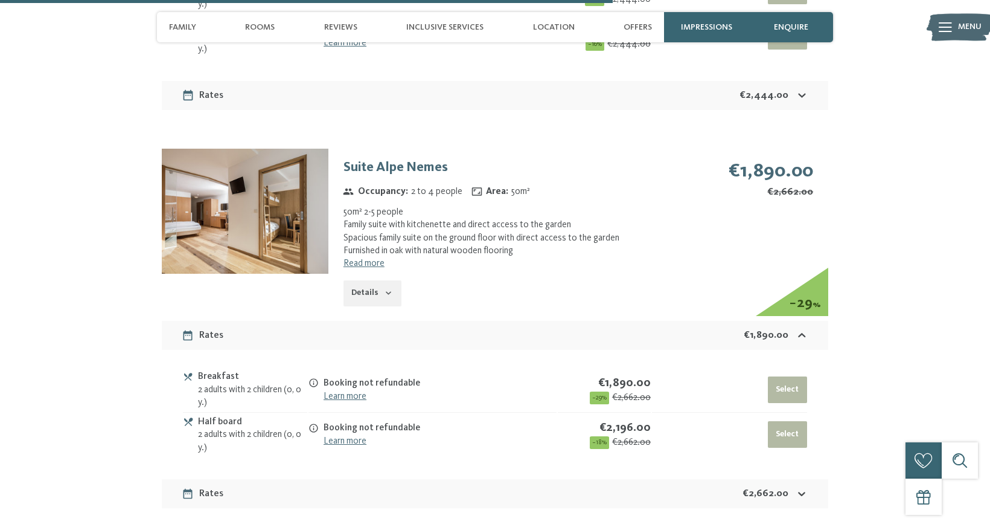
scroll to position [2790, 0]
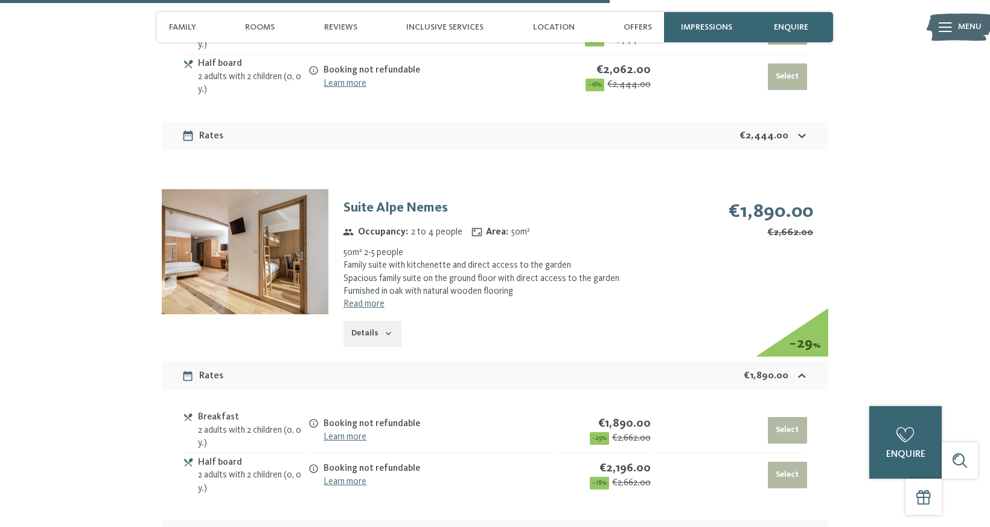
click at [370, 299] on link "Read more" at bounding box center [364, 304] width 41 height 10
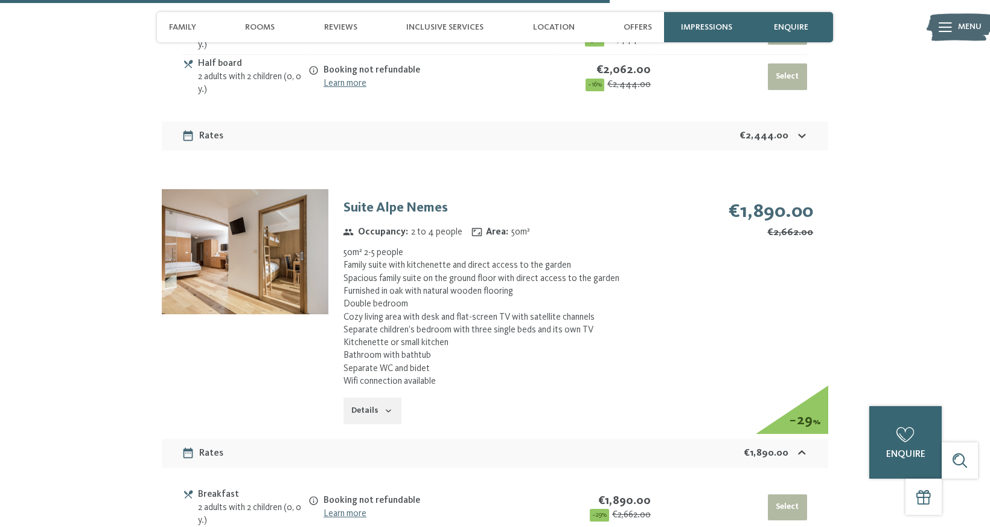
click at [369, 397] on button "Details" at bounding box center [373, 410] width 58 height 27
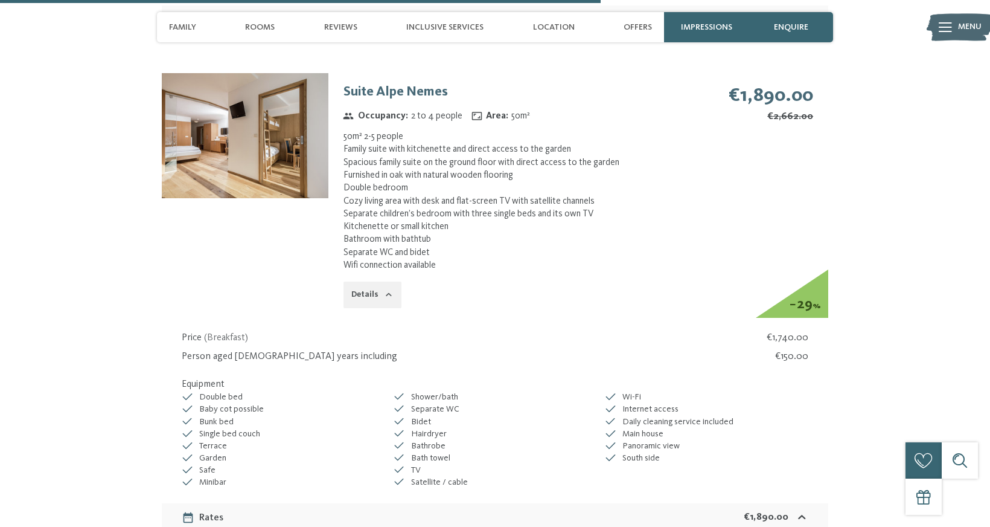
scroll to position [2902, 0]
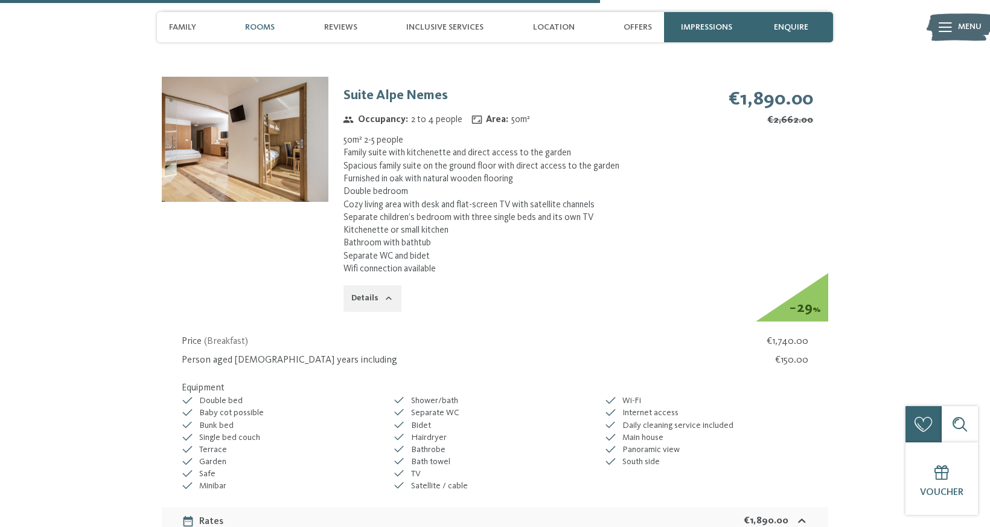
click at [273, 27] on span "Rooms" at bounding box center [260, 27] width 30 height 10
click at [262, 29] on span "Rooms" at bounding box center [260, 27] width 30 height 10
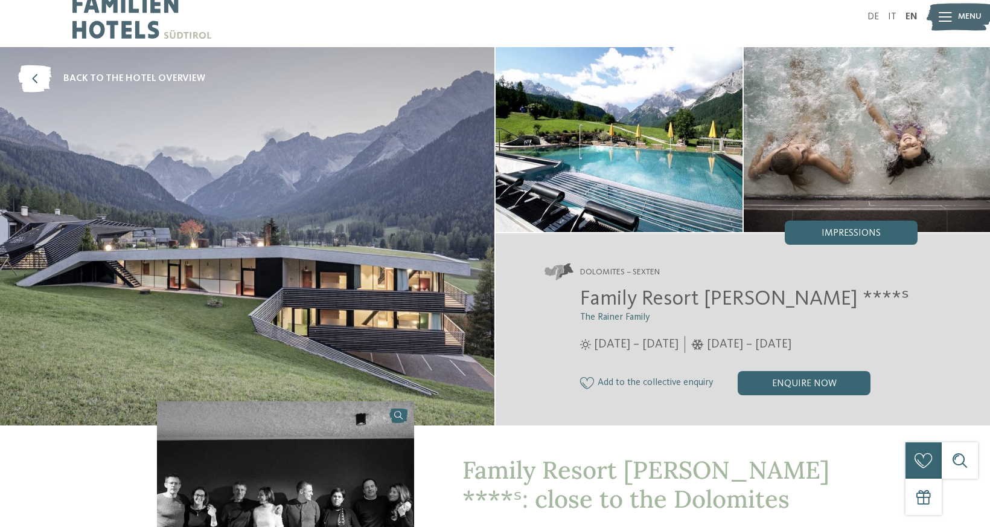
scroll to position [0, 0]
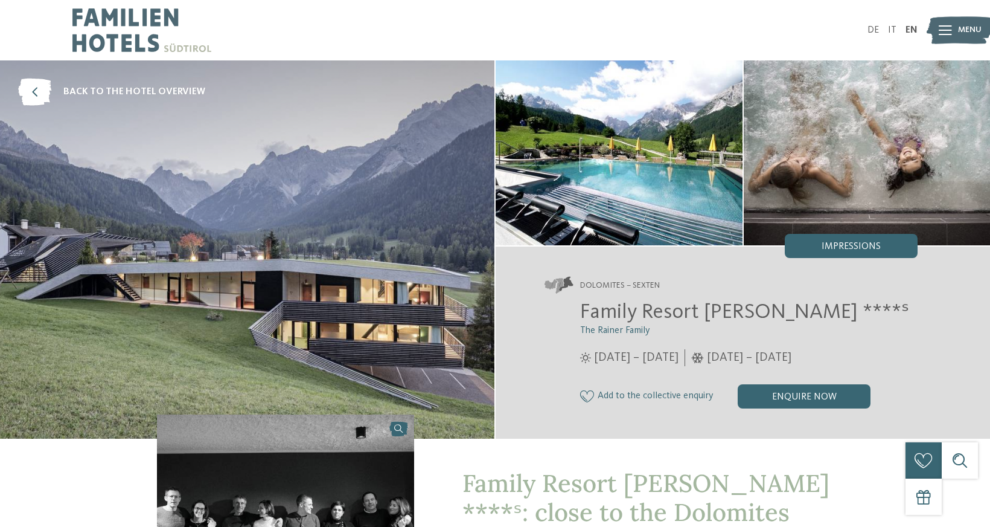
click at [970, 27] on span "Menu" at bounding box center [970, 30] width 24 height 12
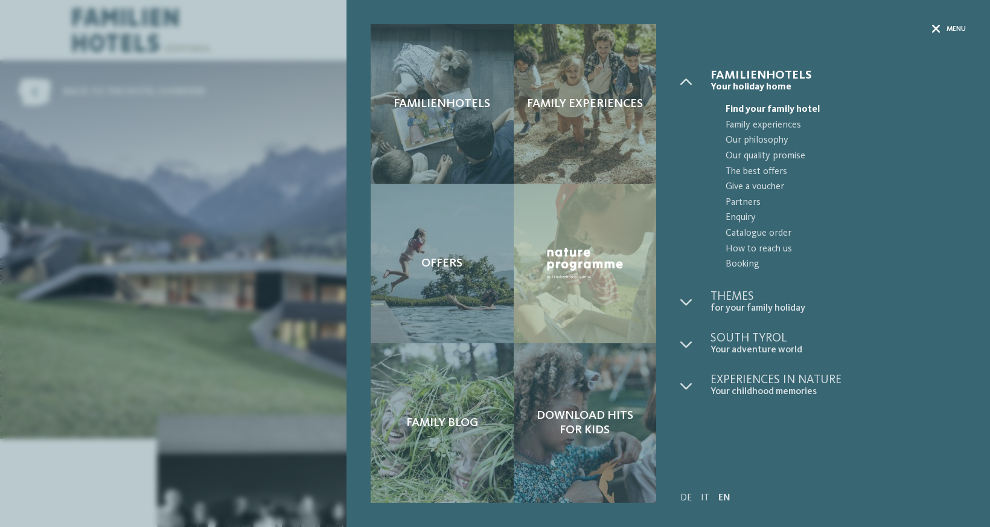
click at [939, 28] on icon at bounding box center [936, 29] width 8 height 8
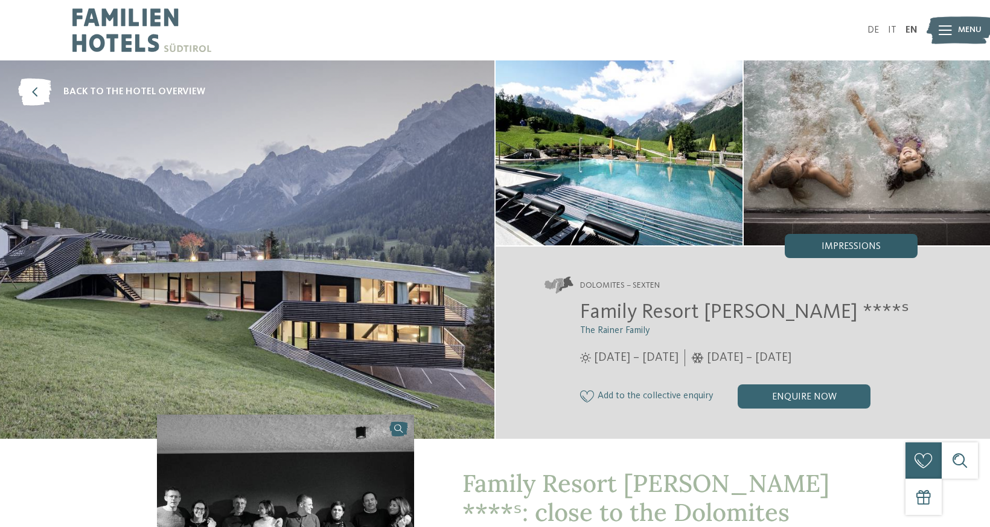
click at [842, 248] on span "Impressions" at bounding box center [851, 247] width 59 height 10
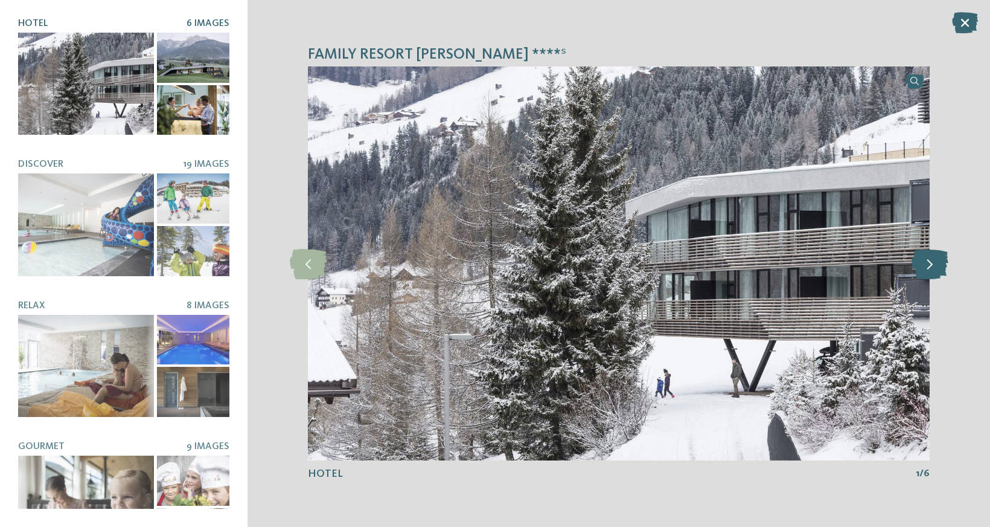
click at [932, 263] on icon at bounding box center [930, 263] width 37 height 30
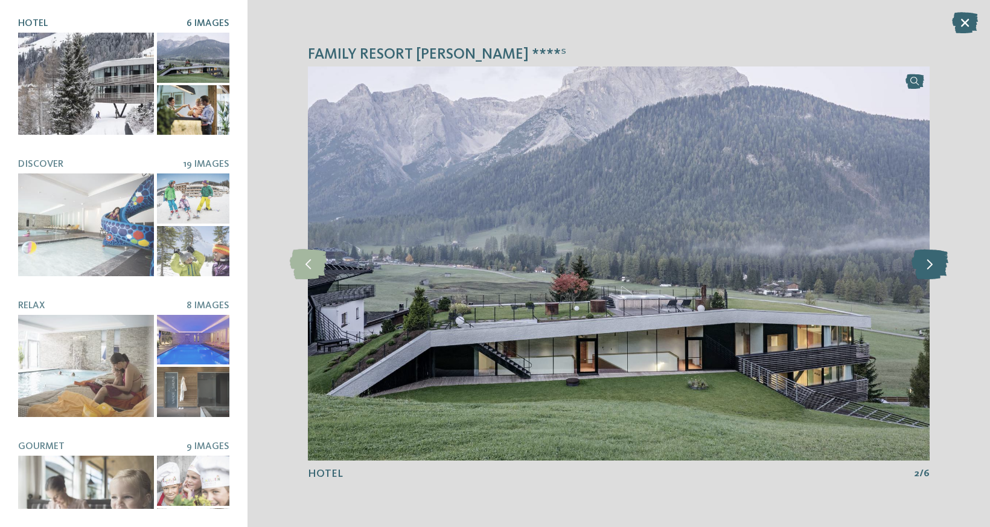
click at [932, 263] on icon at bounding box center [930, 263] width 37 height 30
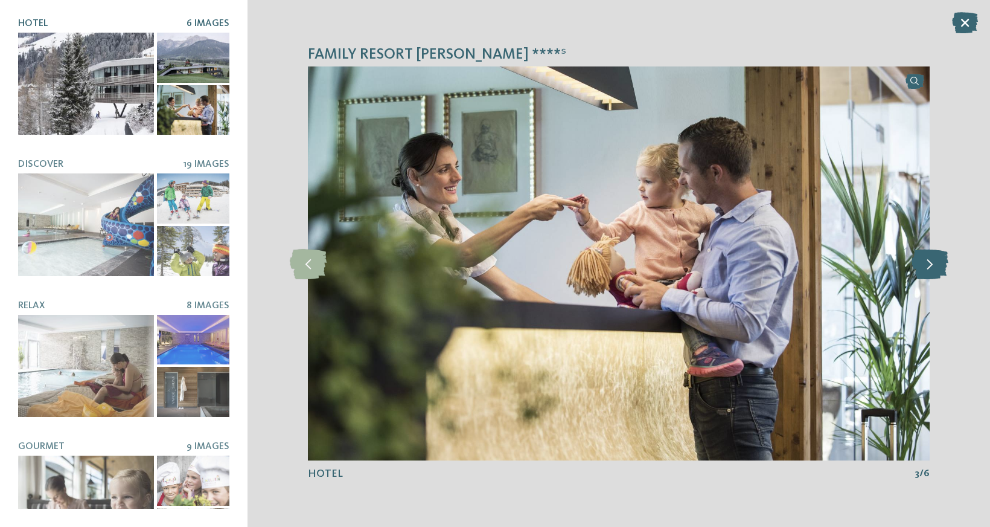
click at [932, 263] on icon at bounding box center [930, 263] width 37 height 30
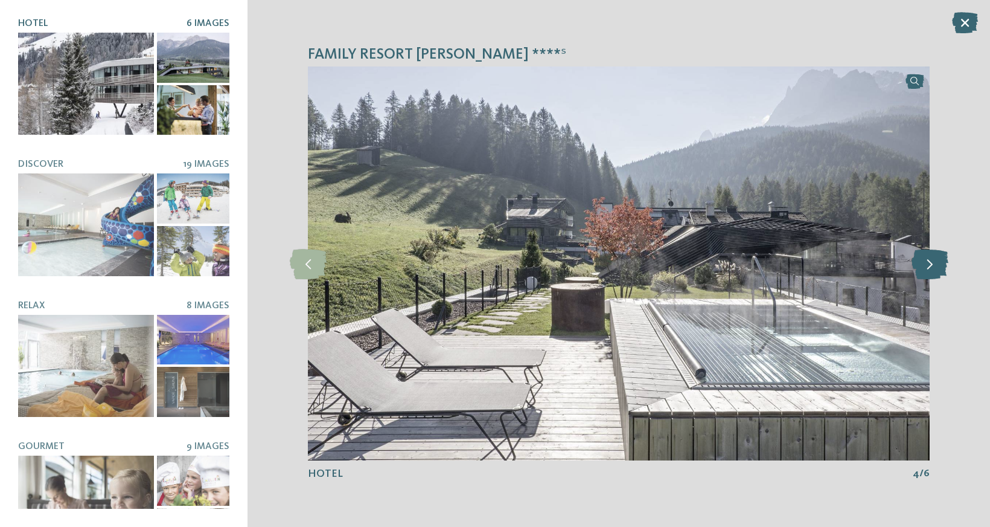
click at [932, 263] on icon at bounding box center [930, 263] width 37 height 30
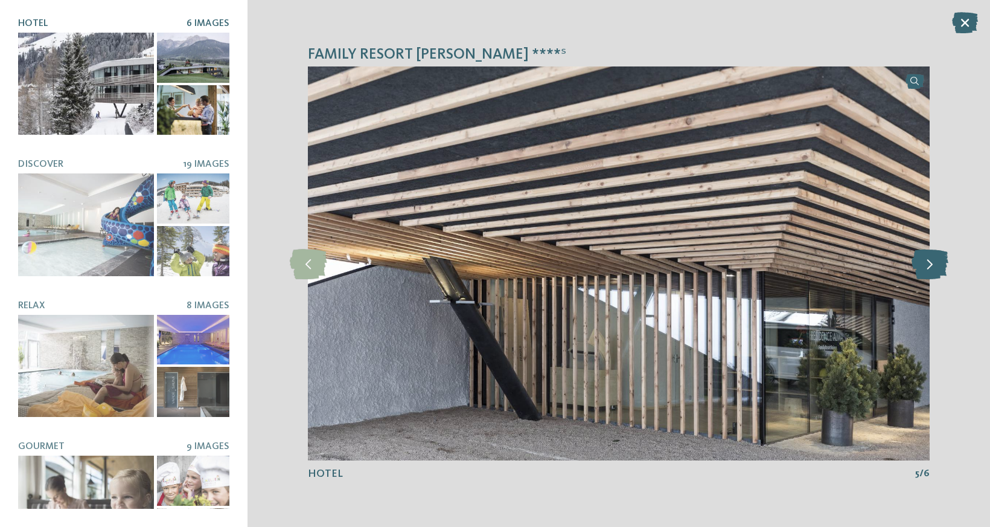
click at [932, 263] on icon at bounding box center [930, 263] width 37 height 30
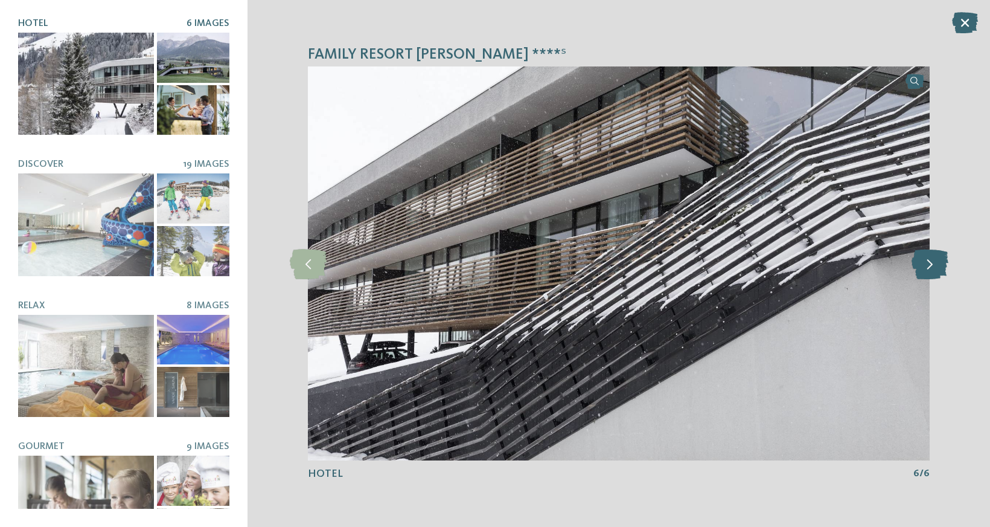
click at [932, 263] on icon at bounding box center [930, 263] width 37 height 30
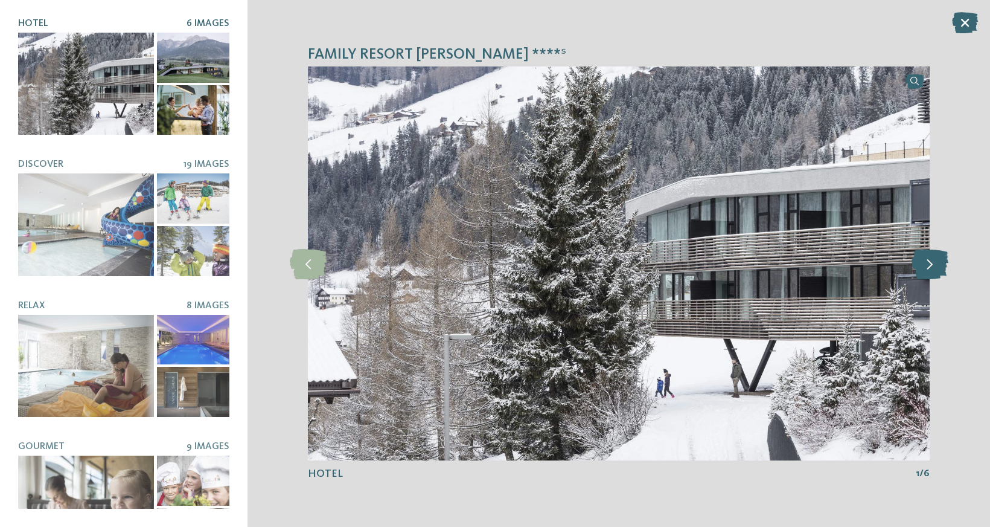
click at [932, 263] on icon at bounding box center [930, 263] width 37 height 30
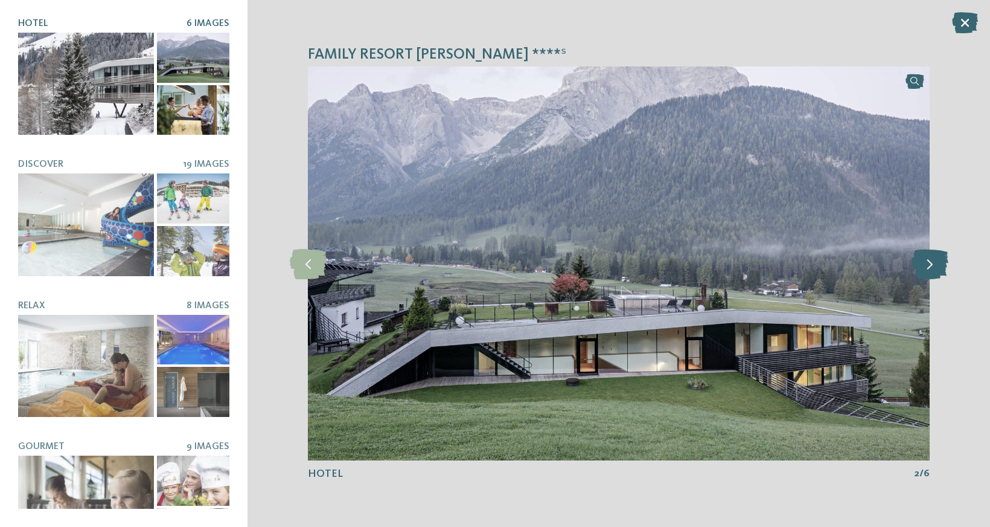
click at [932, 263] on icon at bounding box center [930, 263] width 37 height 30
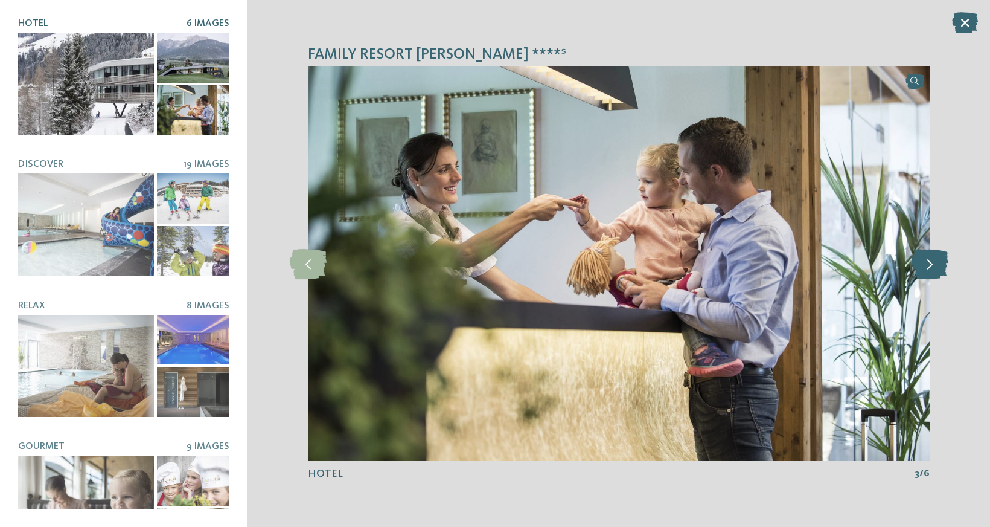
click at [932, 263] on icon at bounding box center [930, 263] width 37 height 30
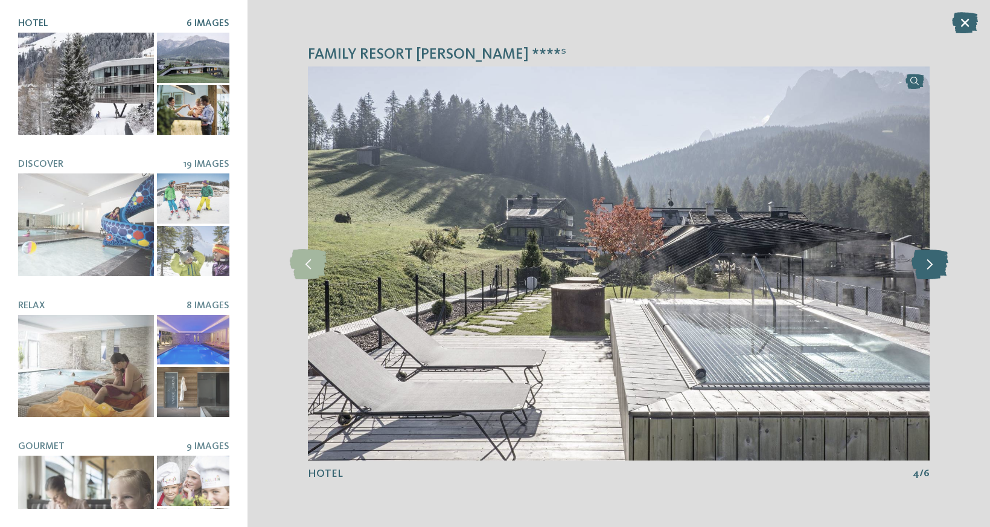
click at [932, 263] on icon at bounding box center [930, 263] width 37 height 30
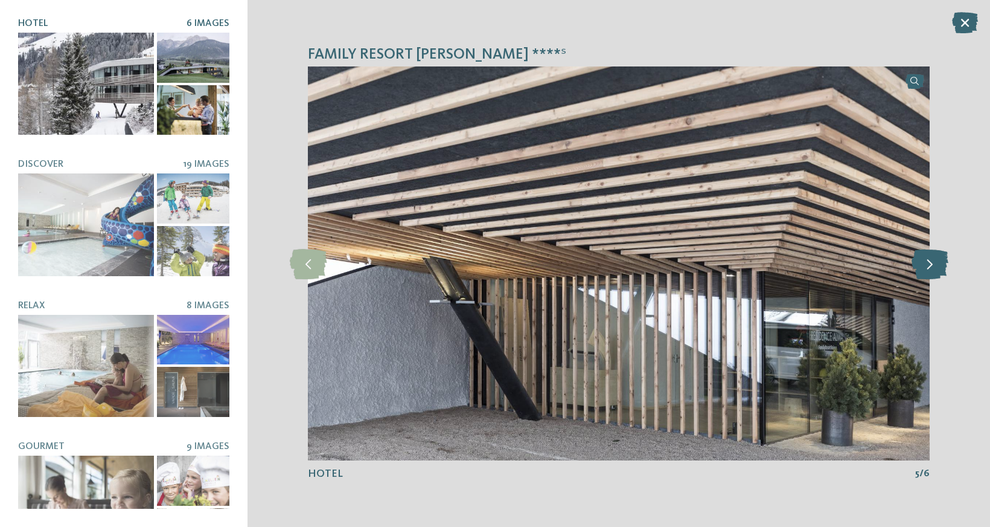
click at [932, 263] on icon at bounding box center [930, 263] width 37 height 30
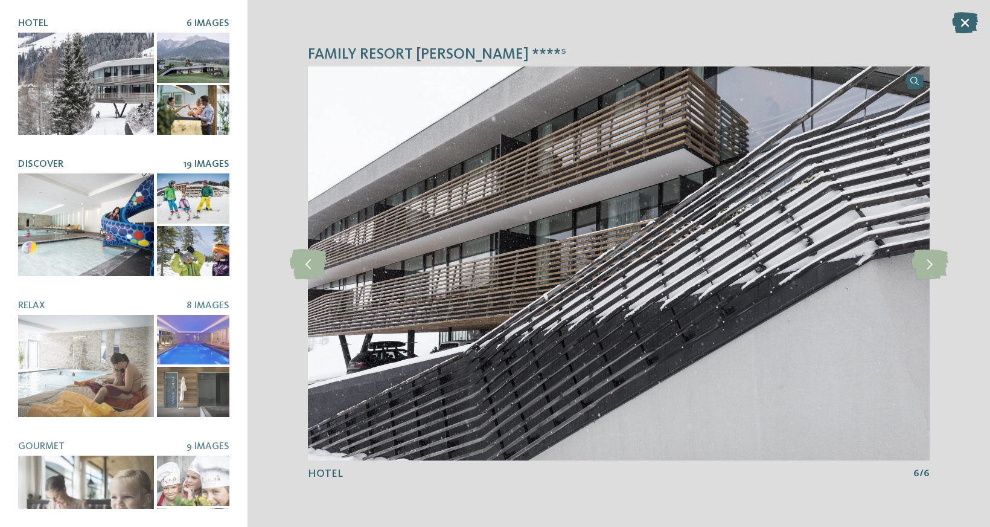
click at [109, 244] on div at bounding box center [86, 224] width 136 height 102
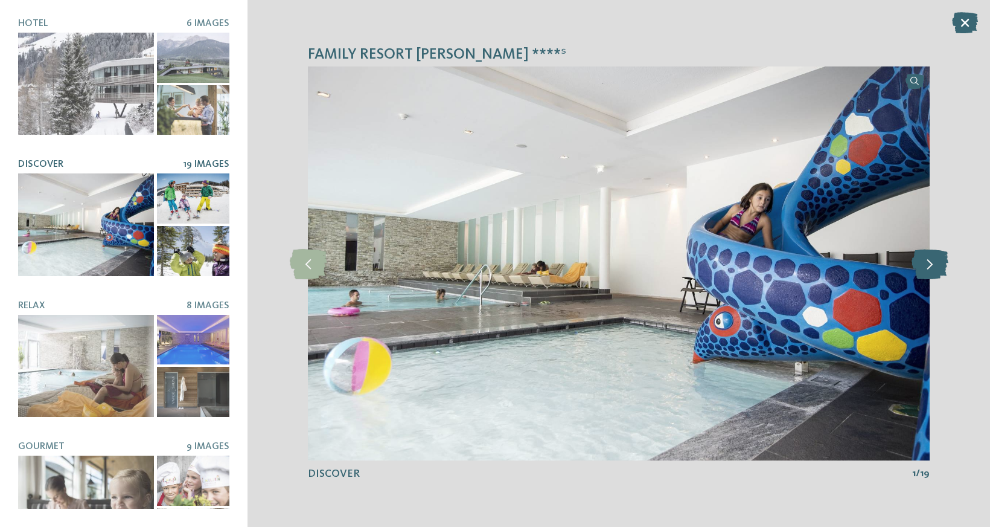
click at [935, 269] on icon at bounding box center [930, 263] width 37 height 30
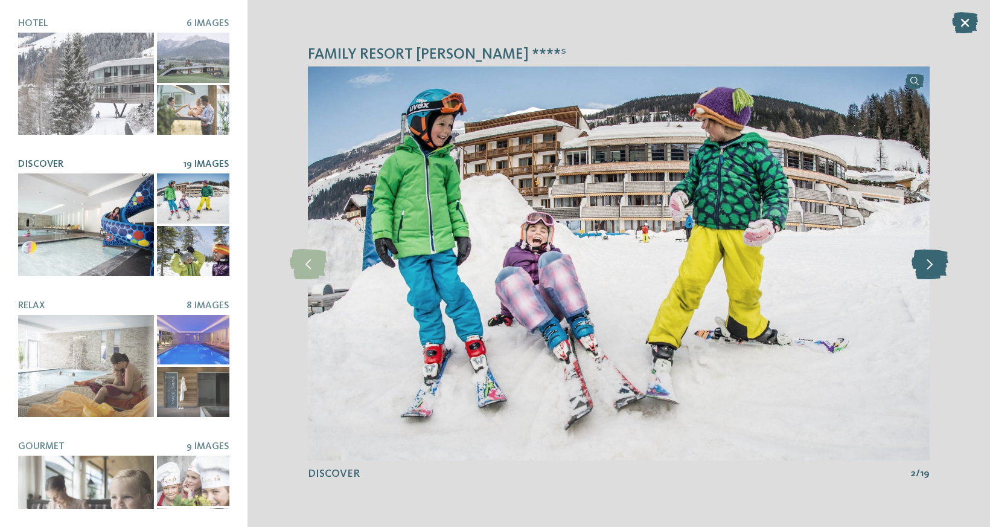
click at [935, 269] on icon at bounding box center [930, 263] width 37 height 30
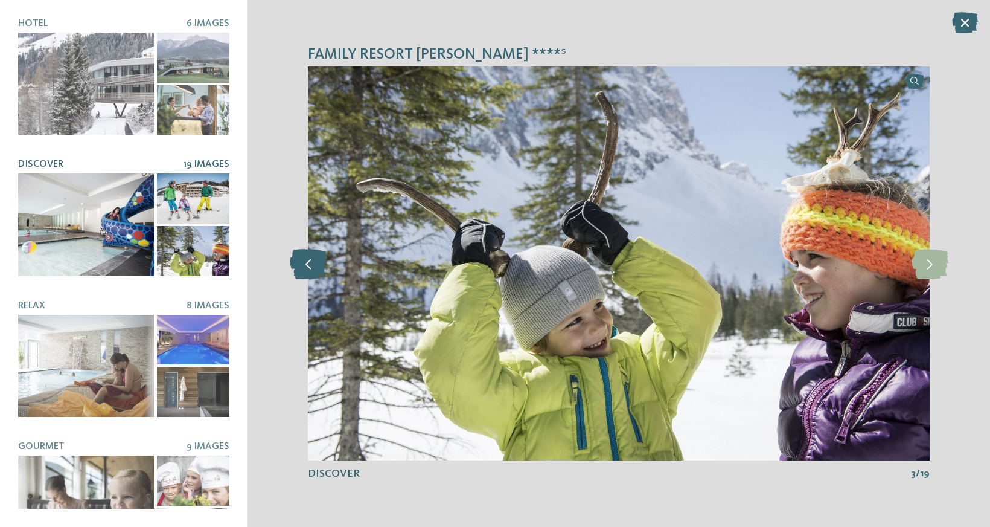
click at [318, 269] on icon at bounding box center [308, 263] width 37 height 30
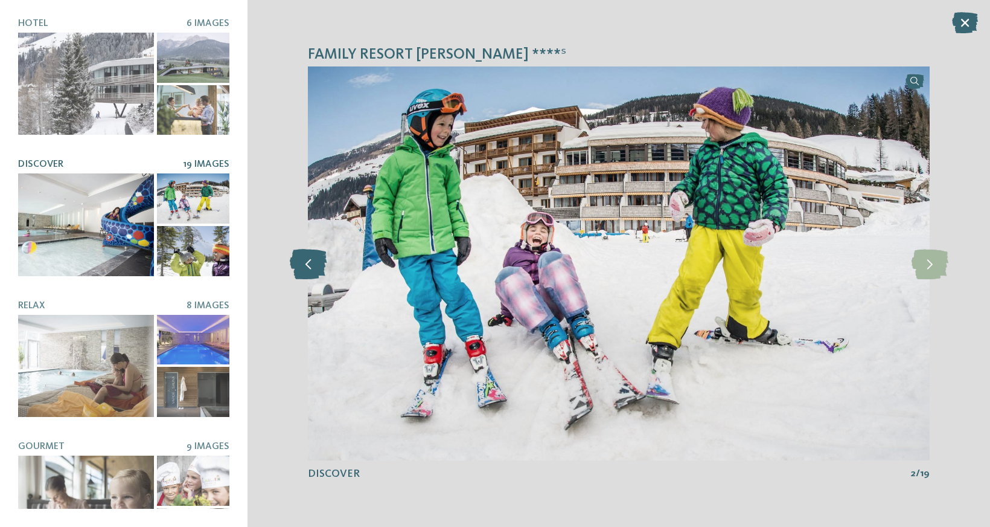
click at [318, 268] on icon at bounding box center [308, 263] width 37 height 30
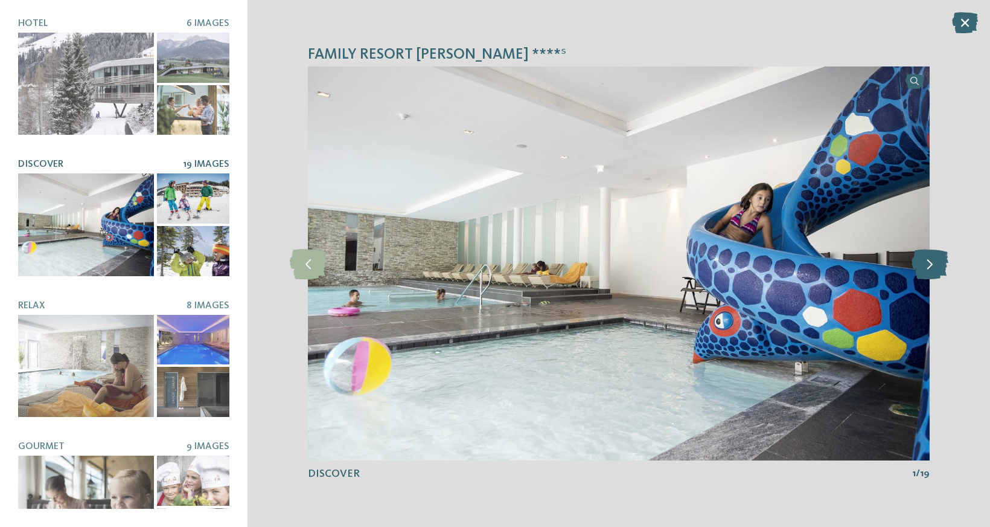
click at [928, 264] on icon at bounding box center [930, 263] width 37 height 30
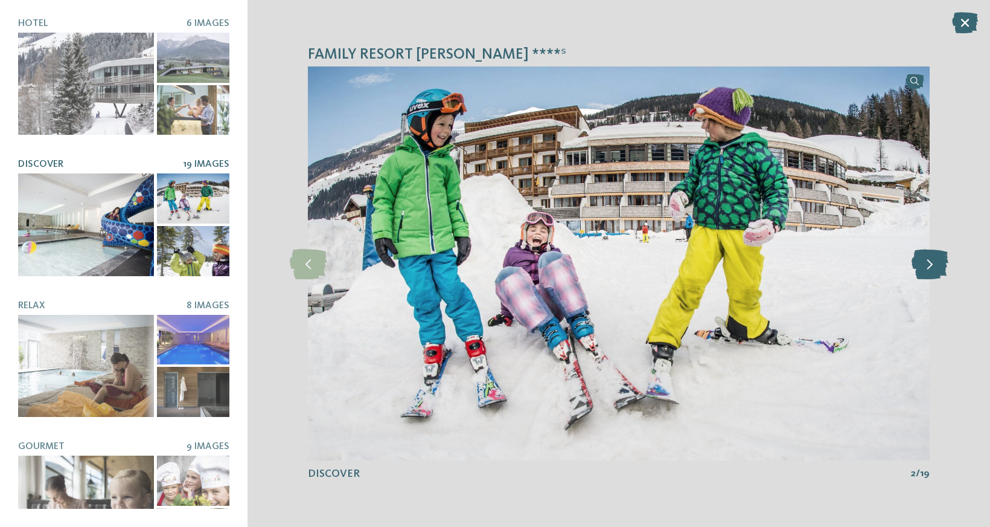
click at [928, 264] on icon at bounding box center [930, 263] width 37 height 30
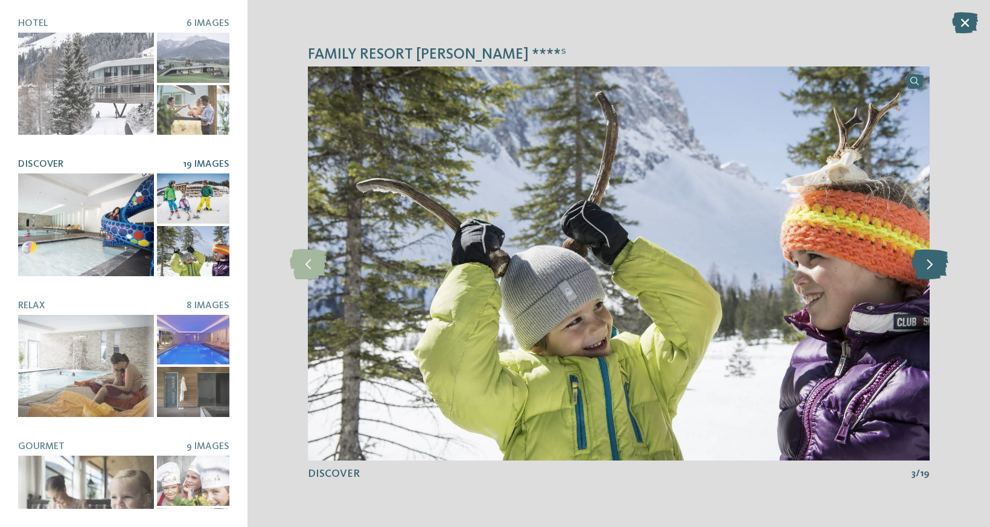
click at [928, 264] on icon at bounding box center [930, 263] width 37 height 30
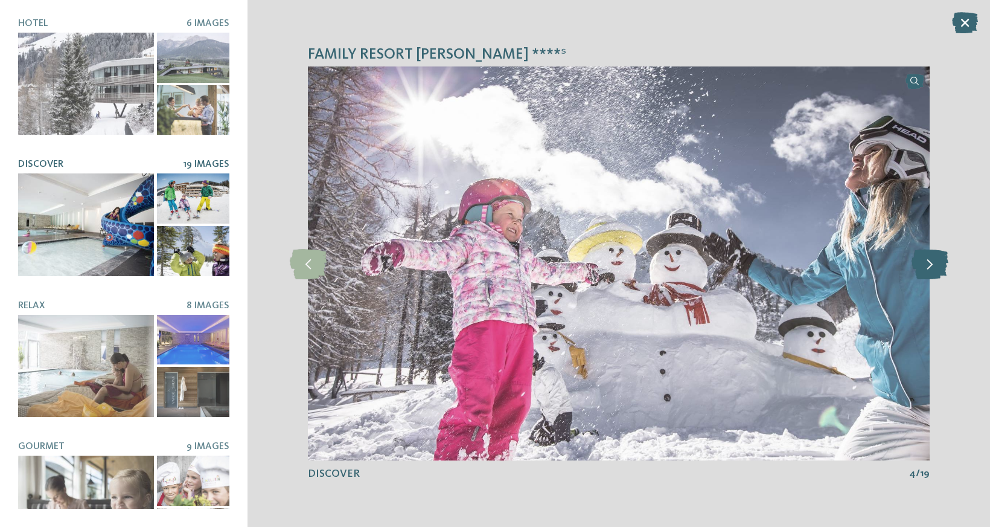
click at [928, 264] on icon at bounding box center [930, 263] width 37 height 30
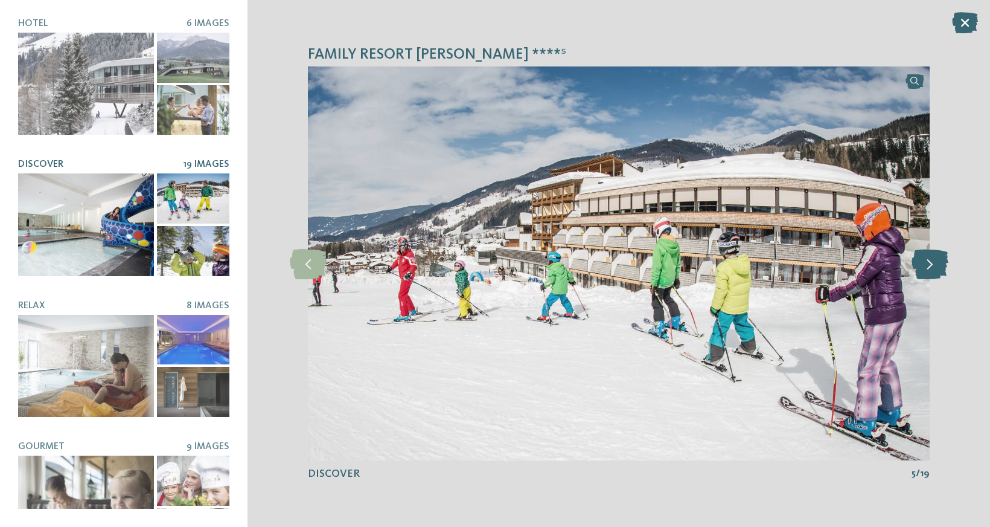
click at [928, 264] on icon at bounding box center [930, 263] width 37 height 30
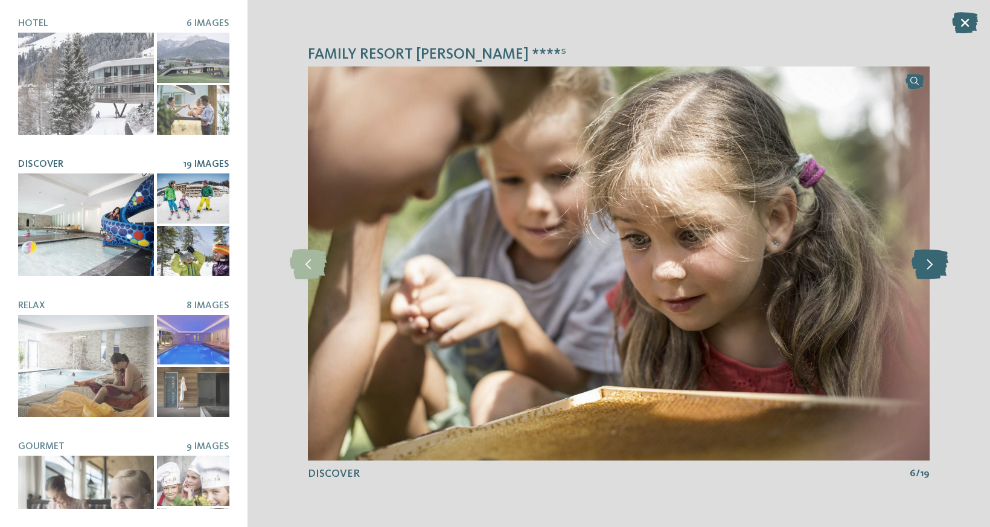
click at [928, 264] on icon at bounding box center [930, 263] width 37 height 30
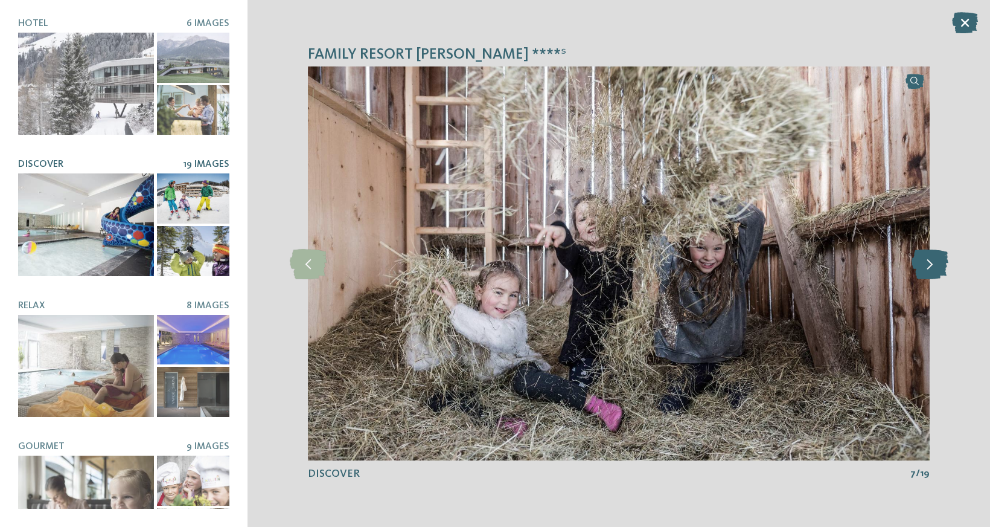
click at [928, 264] on icon at bounding box center [930, 263] width 37 height 30
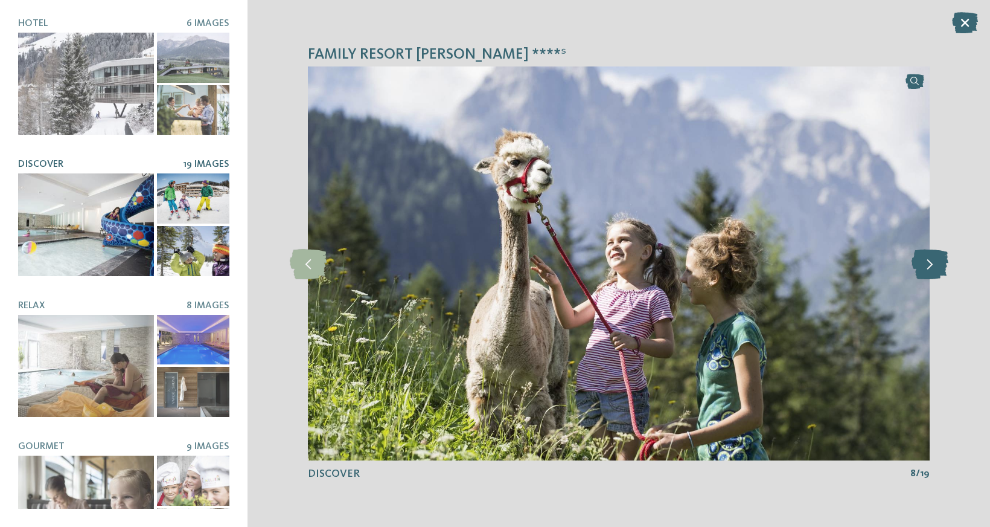
click at [928, 264] on icon at bounding box center [930, 263] width 37 height 30
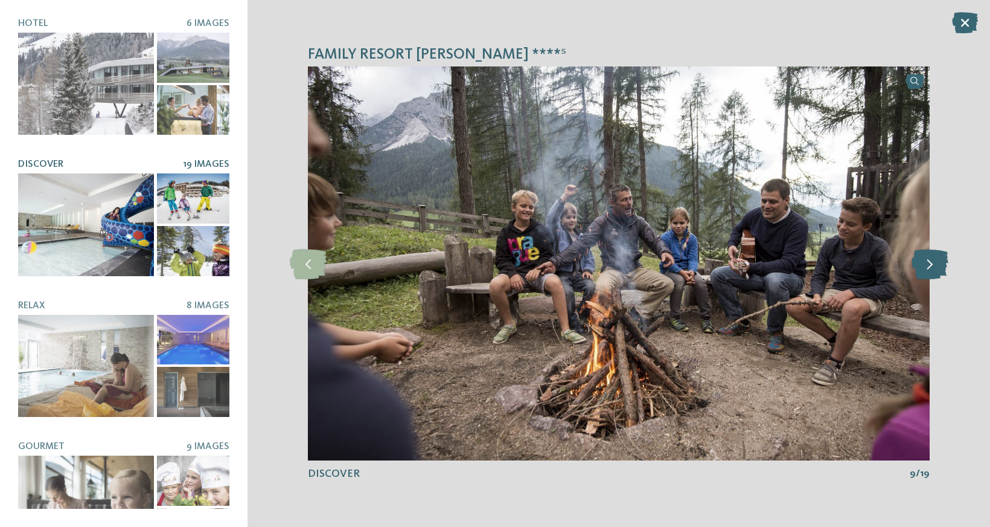
click at [928, 264] on icon at bounding box center [930, 263] width 37 height 30
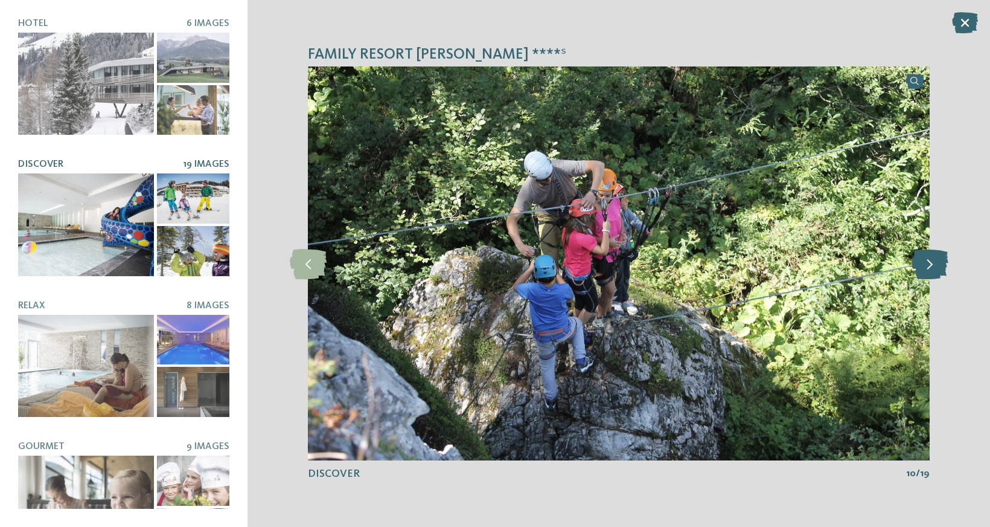
click at [928, 264] on icon at bounding box center [930, 263] width 37 height 30
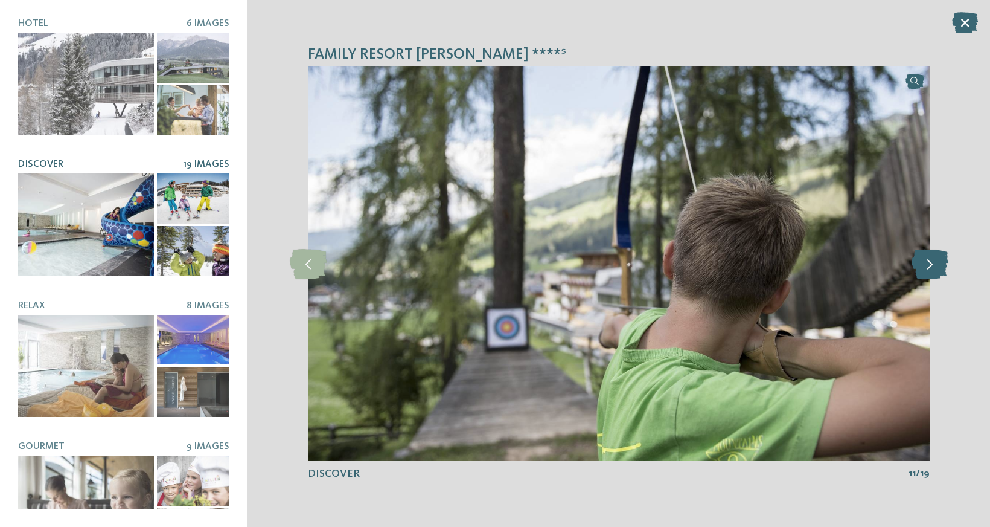
click at [928, 265] on icon at bounding box center [930, 263] width 37 height 30
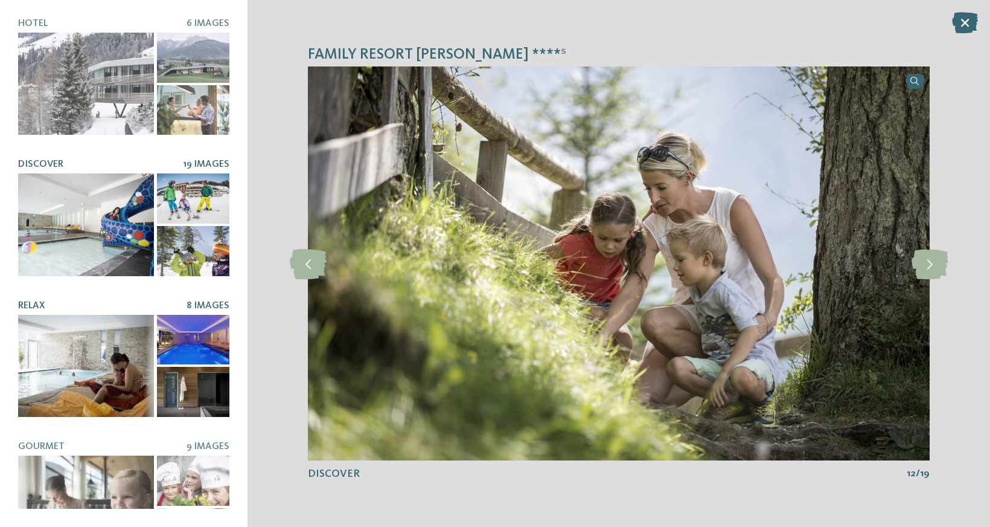
click at [144, 373] on div at bounding box center [86, 366] width 136 height 102
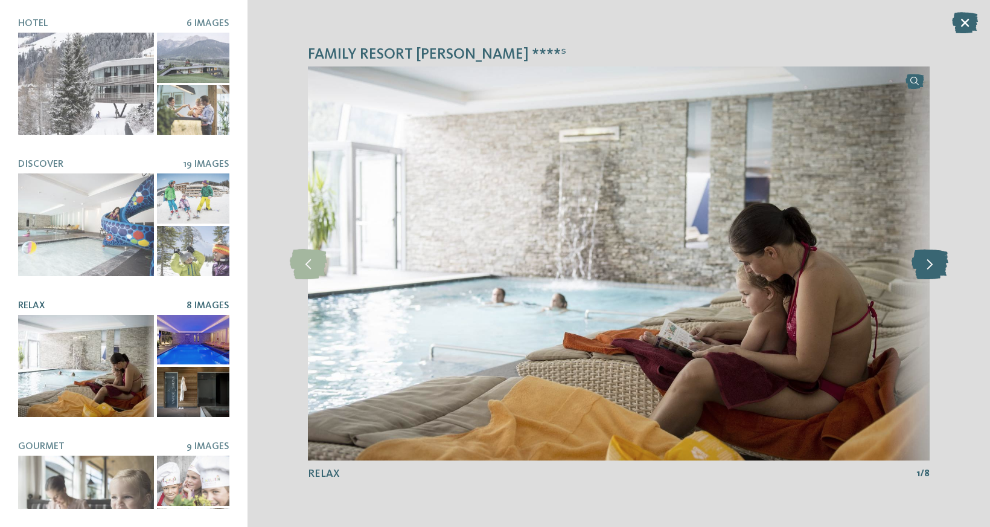
click at [930, 269] on icon at bounding box center [930, 263] width 37 height 30
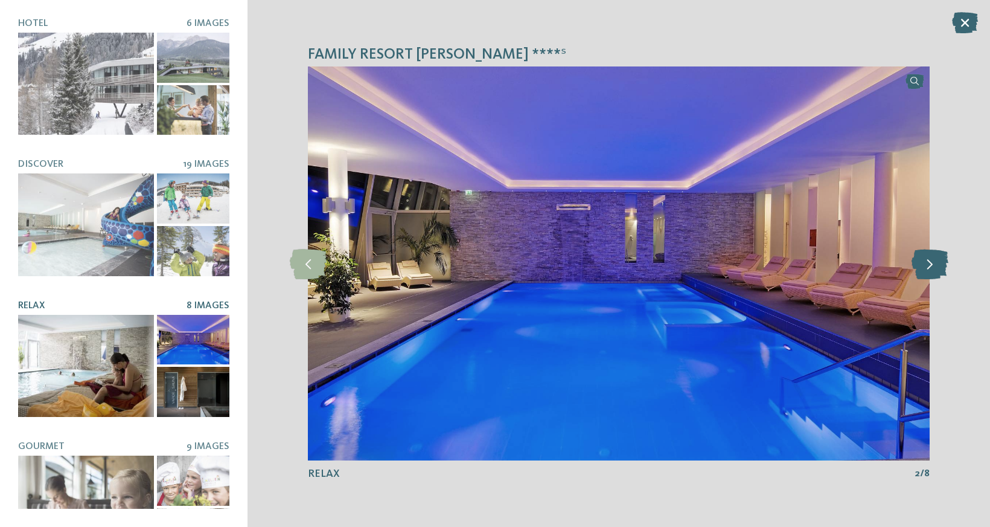
click at [930, 269] on icon at bounding box center [930, 263] width 37 height 30
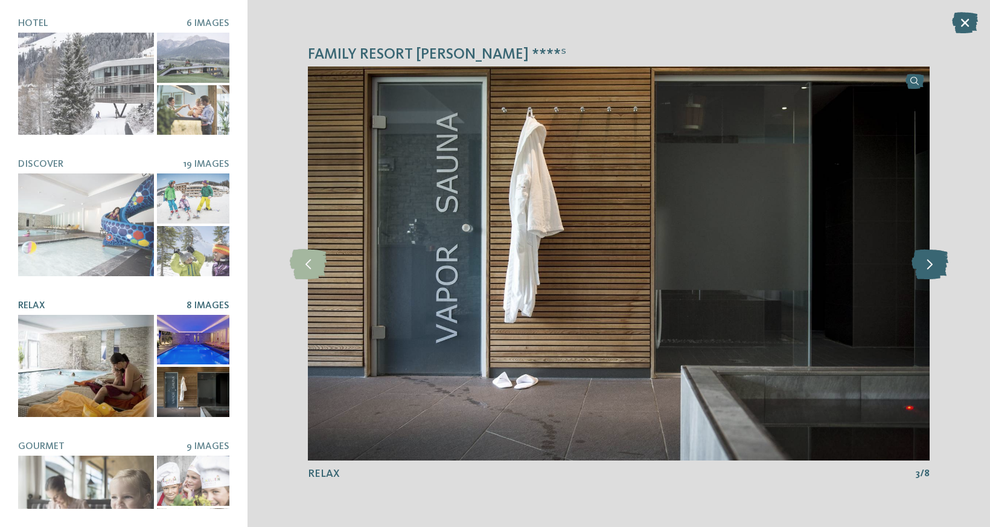
click at [930, 269] on icon at bounding box center [930, 263] width 37 height 30
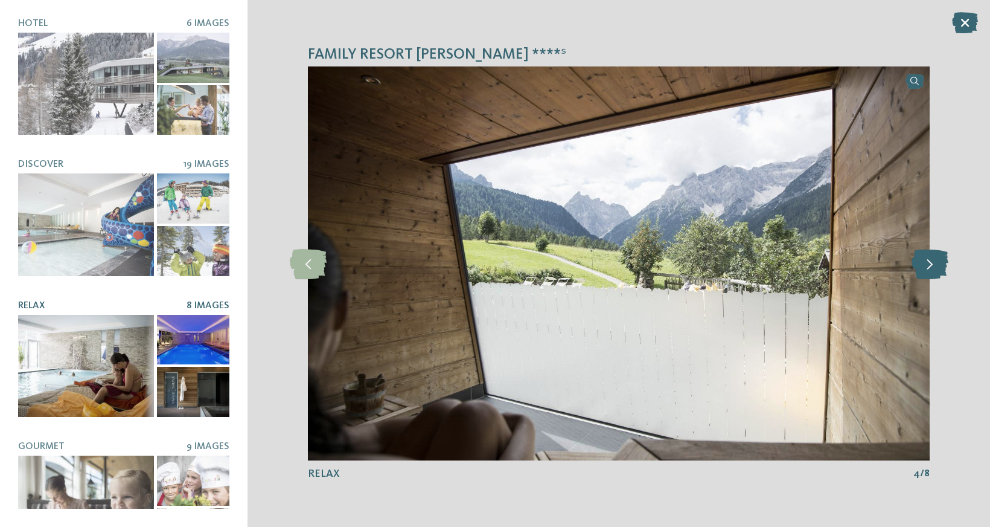
click at [930, 270] on icon at bounding box center [930, 263] width 37 height 30
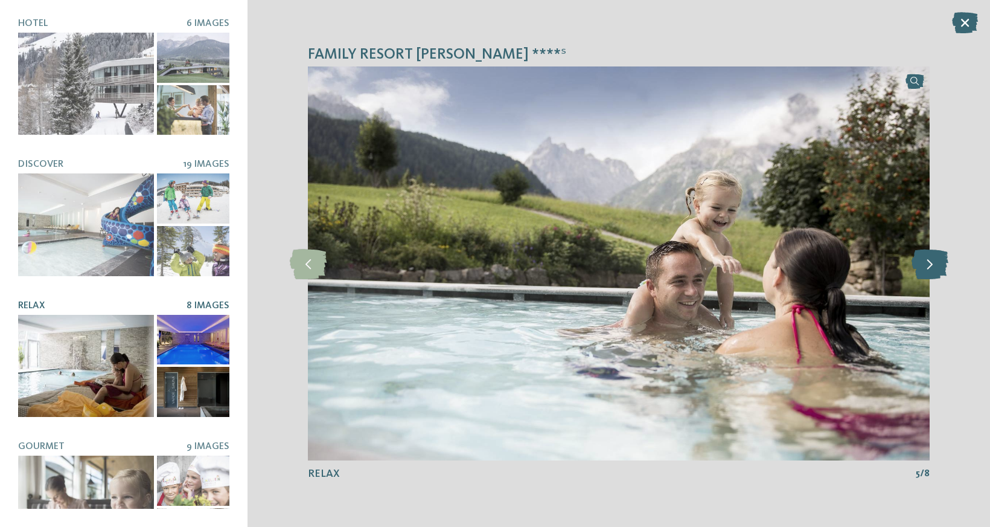
click at [930, 270] on icon at bounding box center [930, 263] width 37 height 30
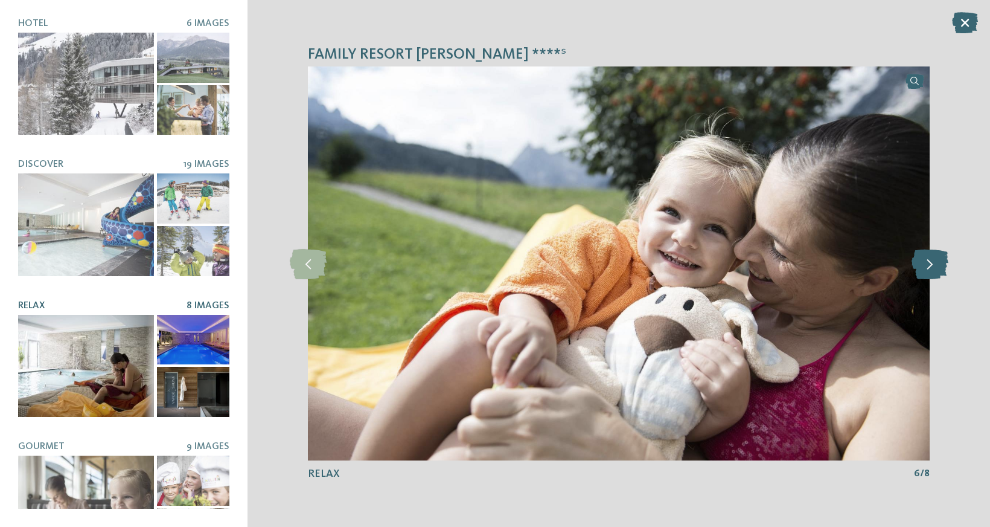
click at [930, 270] on icon at bounding box center [930, 263] width 37 height 30
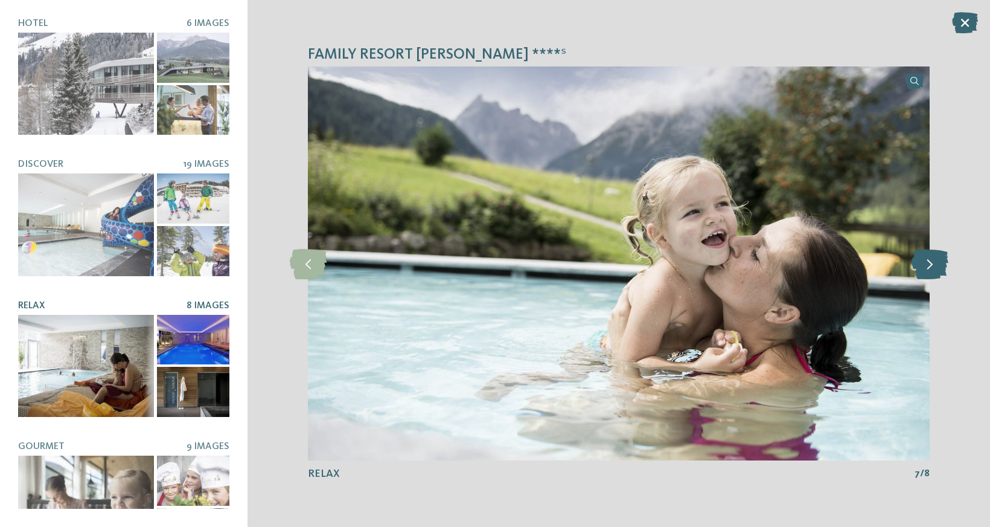
click at [930, 271] on icon at bounding box center [930, 263] width 37 height 30
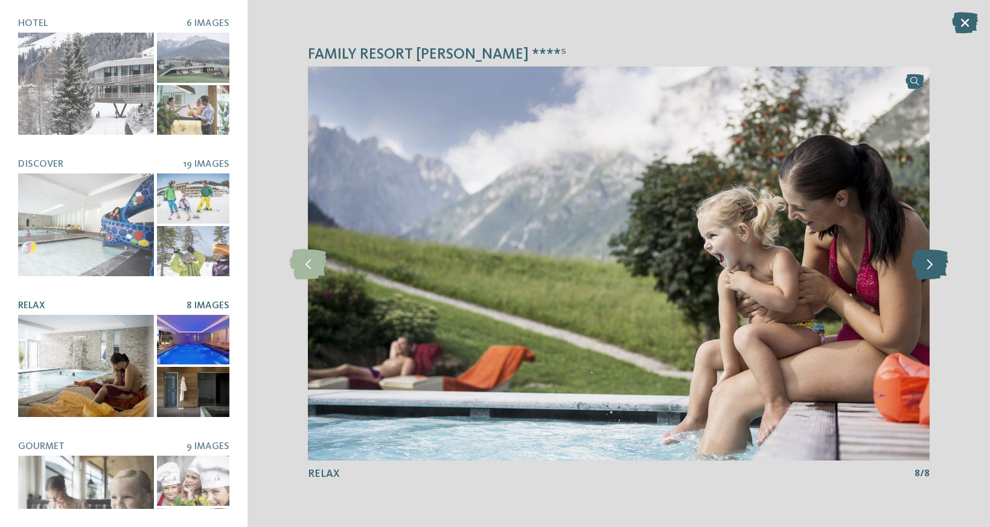
click at [930, 271] on icon at bounding box center [930, 263] width 37 height 30
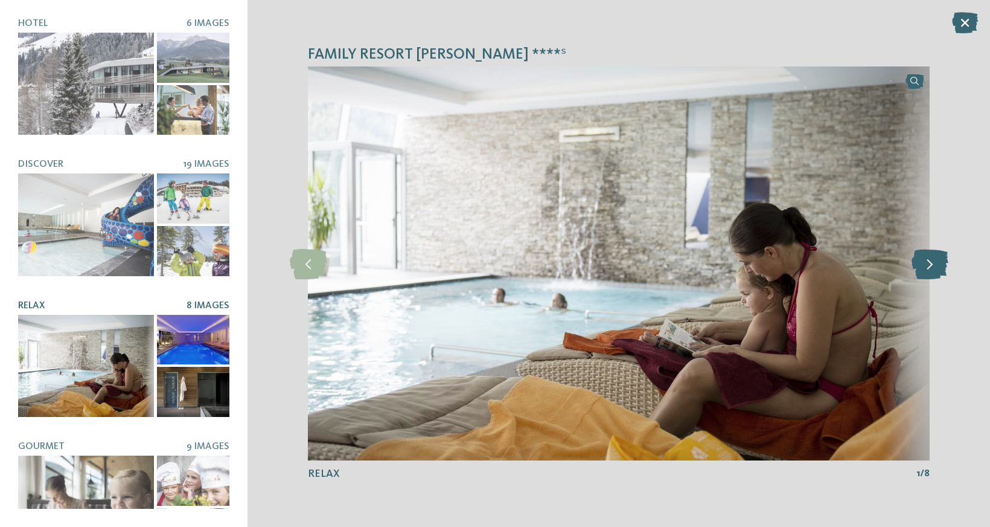
click at [930, 271] on icon at bounding box center [930, 263] width 37 height 30
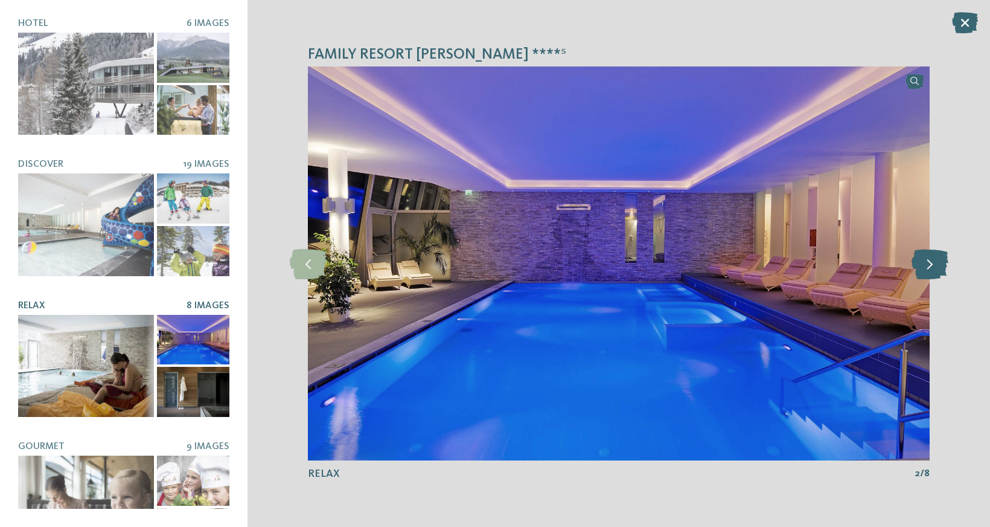
click at [930, 271] on icon at bounding box center [930, 263] width 37 height 30
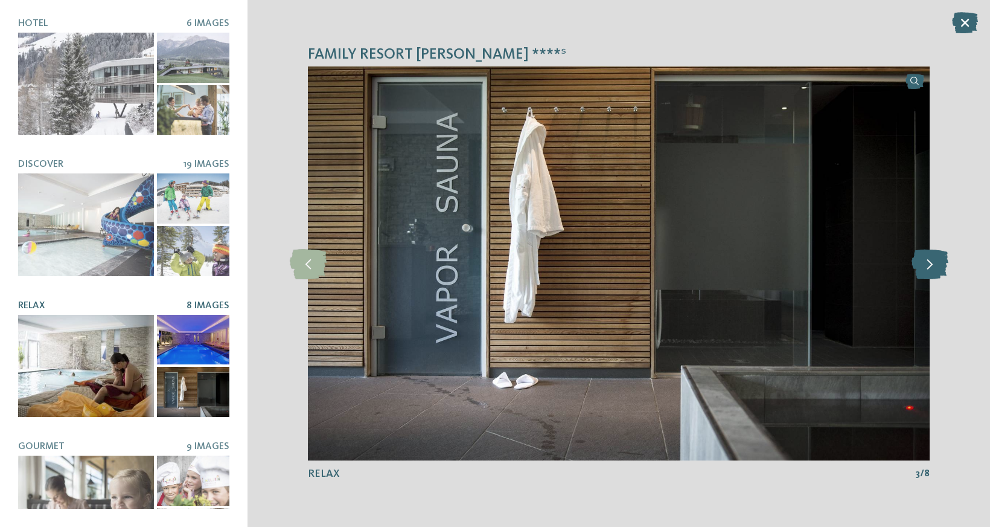
click at [930, 271] on icon at bounding box center [930, 263] width 37 height 30
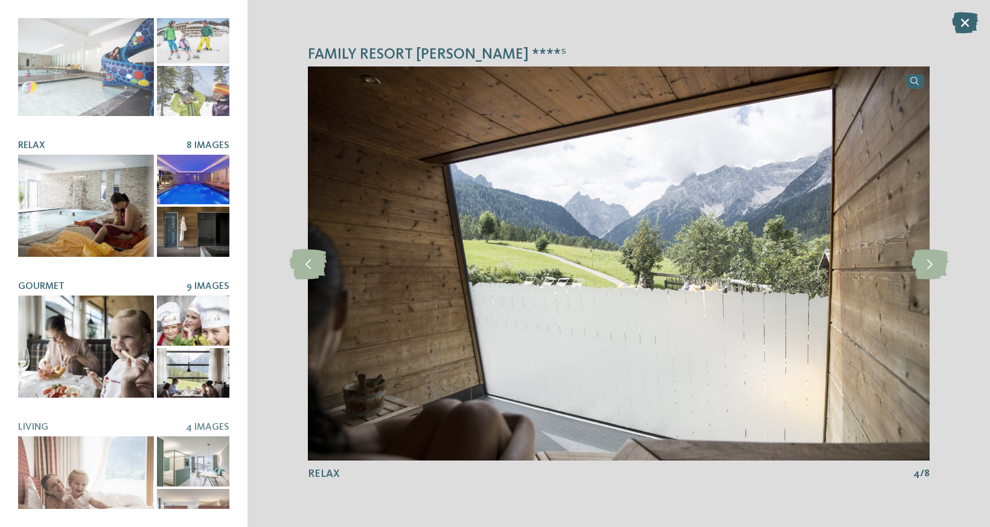
scroll to position [190, 0]
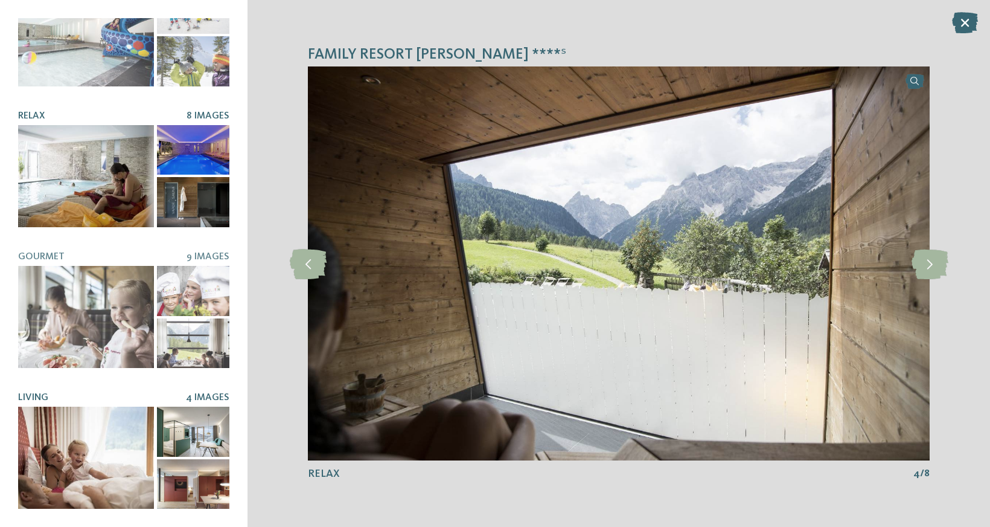
click at [141, 452] on div at bounding box center [86, 457] width 136 height 102
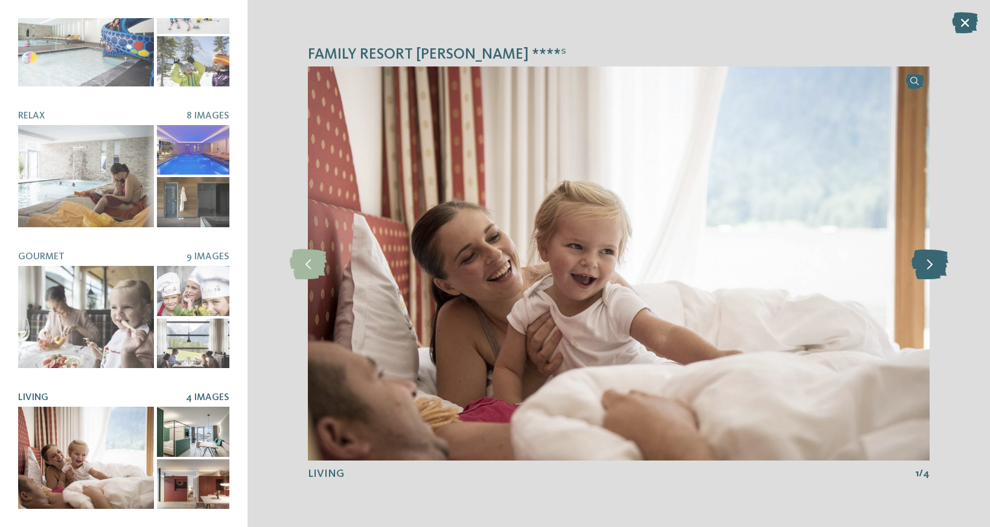
click at [932, 264] on icon at bounding box center [930, 263] width 37 height 30
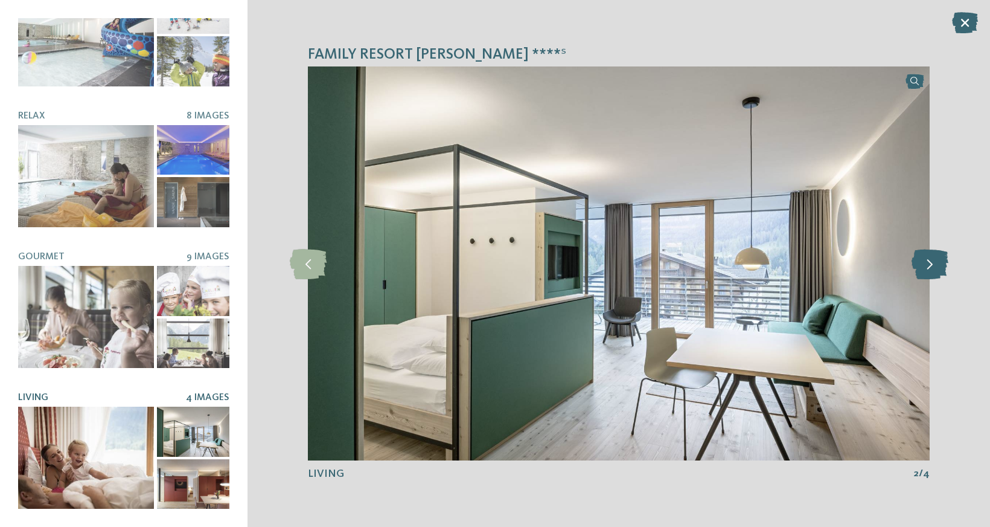
click at [932, 264] on icon at bounding box center [930, 263] width 37 height 30
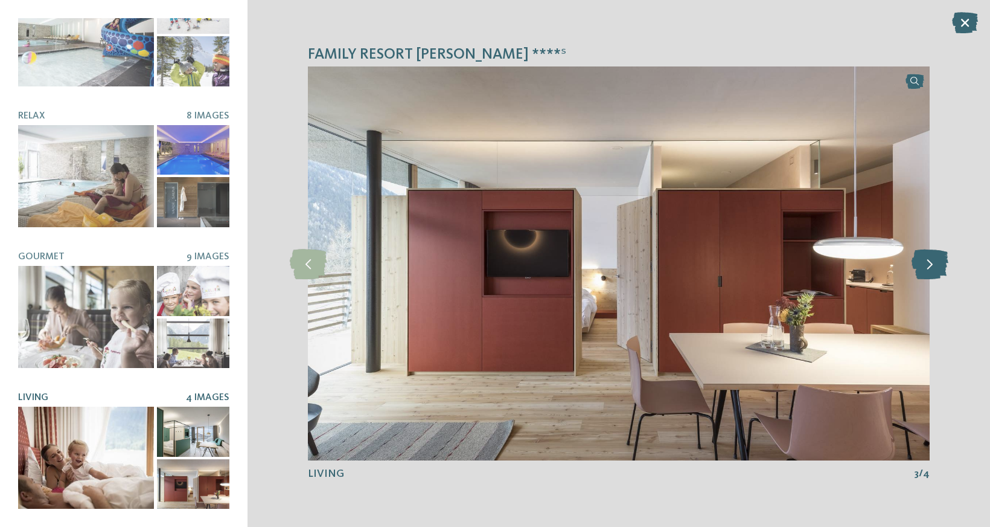
click at [932, 264] on icon at bounding box center [930, 263] width 37 height 30
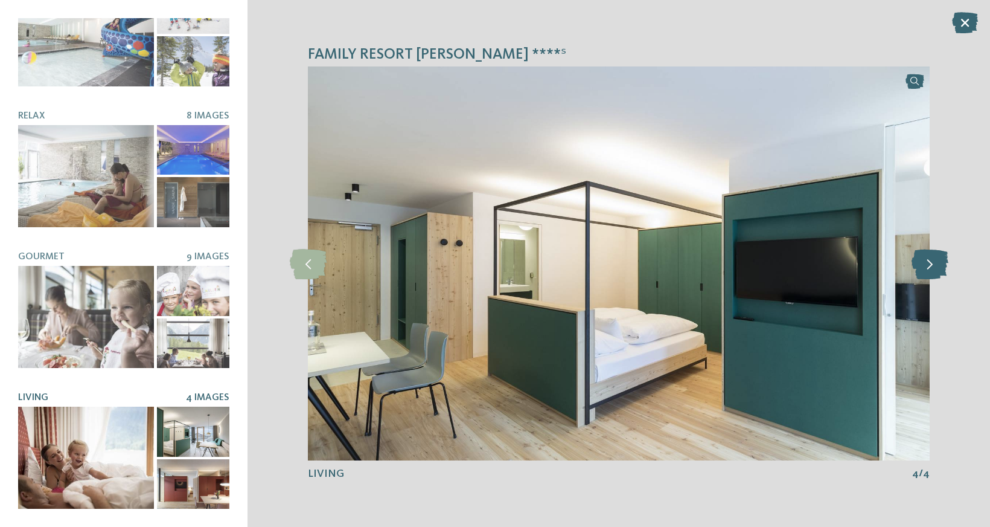
click at [932, 264] on icon at bounding box center [930, 263] width 37 height 30
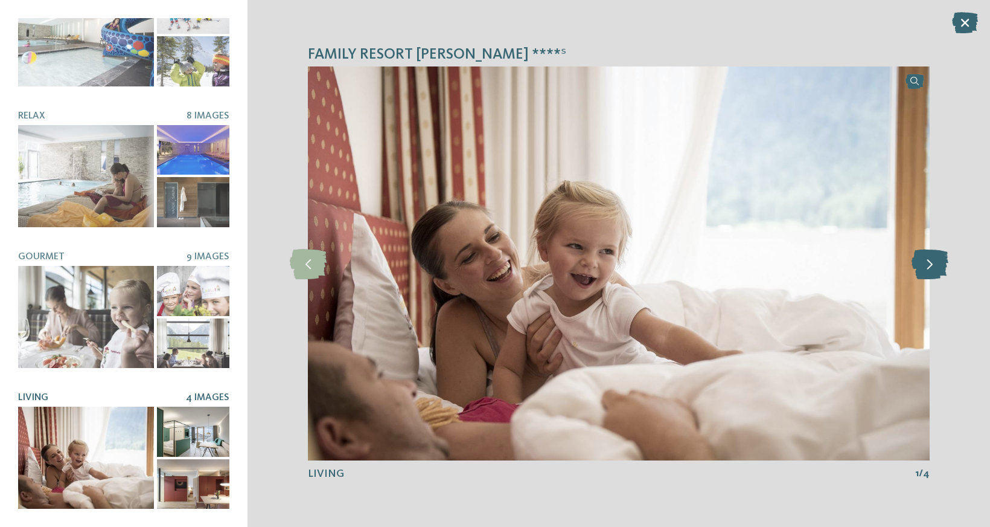
click at [932, 264] on icon at bounding box center [930, 263] width 37 height 30
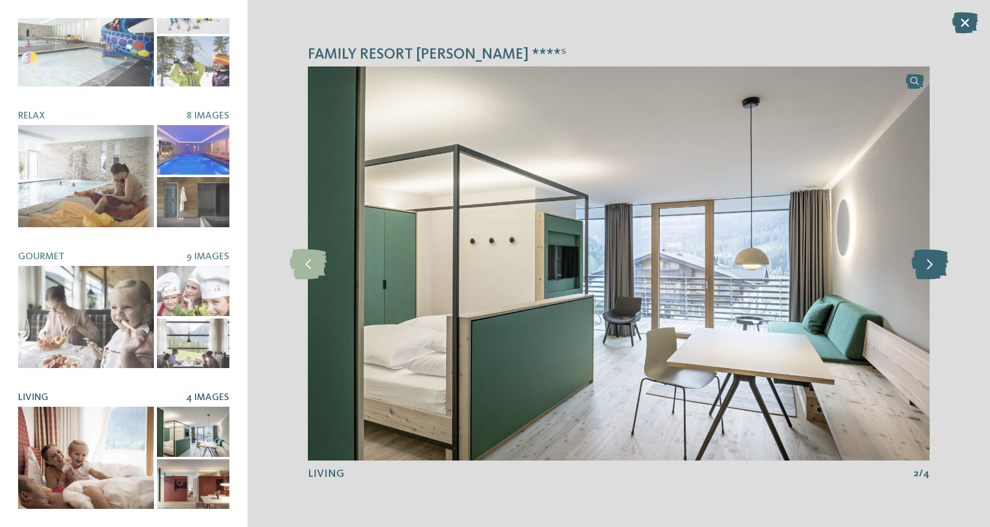
click at [932, 264] on icon at bounding box center [930, 263] width 37 height 30
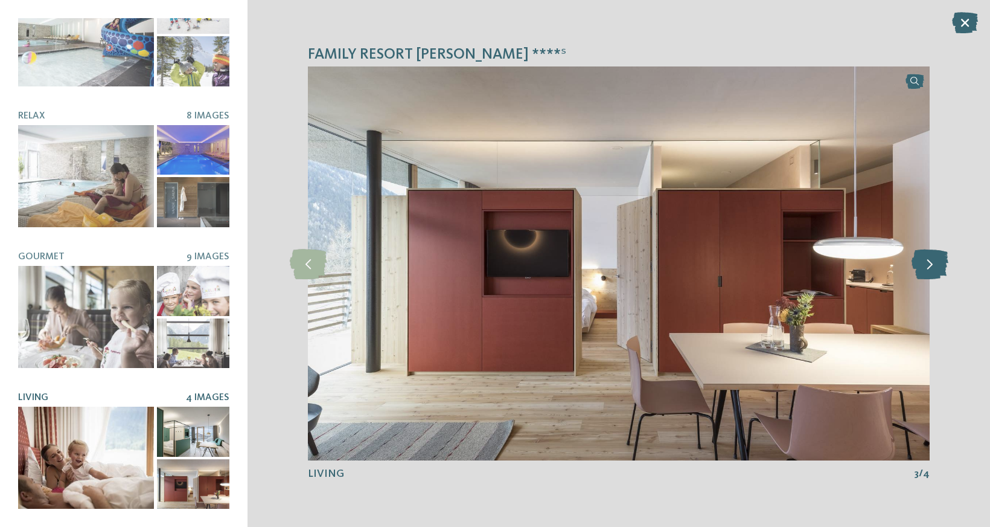
click at [932, 264] on icon at bounding box center [930, 263] width 37 height 30
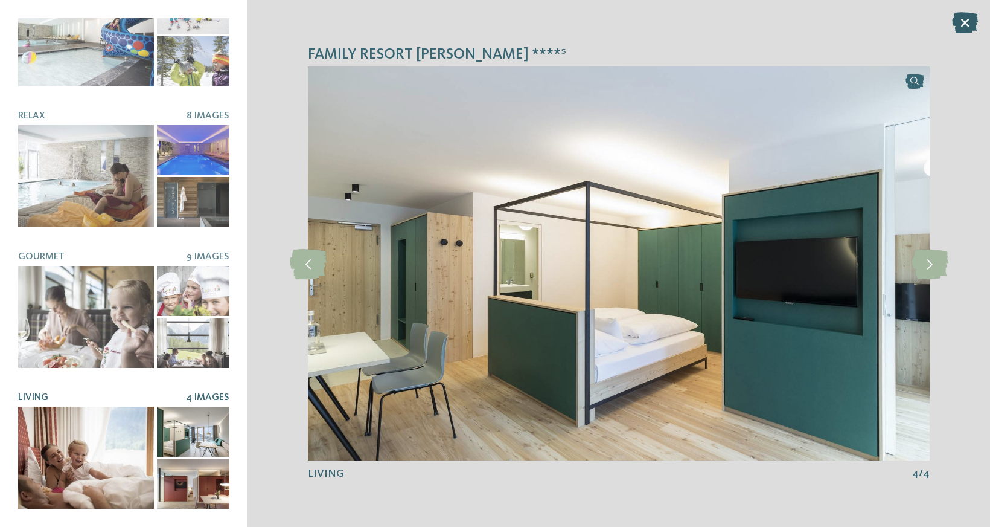
click at [964, 28] on icon at bounding box center [965, 22] width 26 height 21
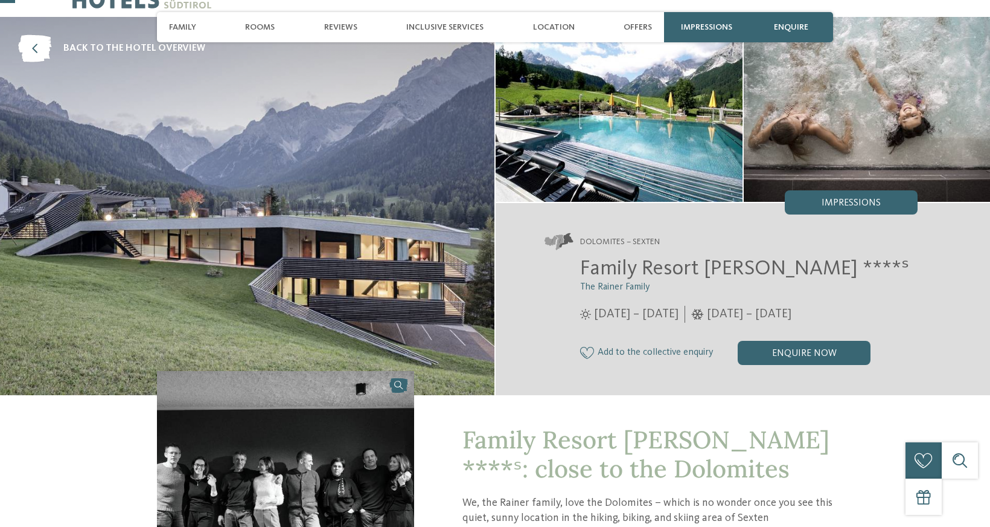
scroll to position [98, 0]
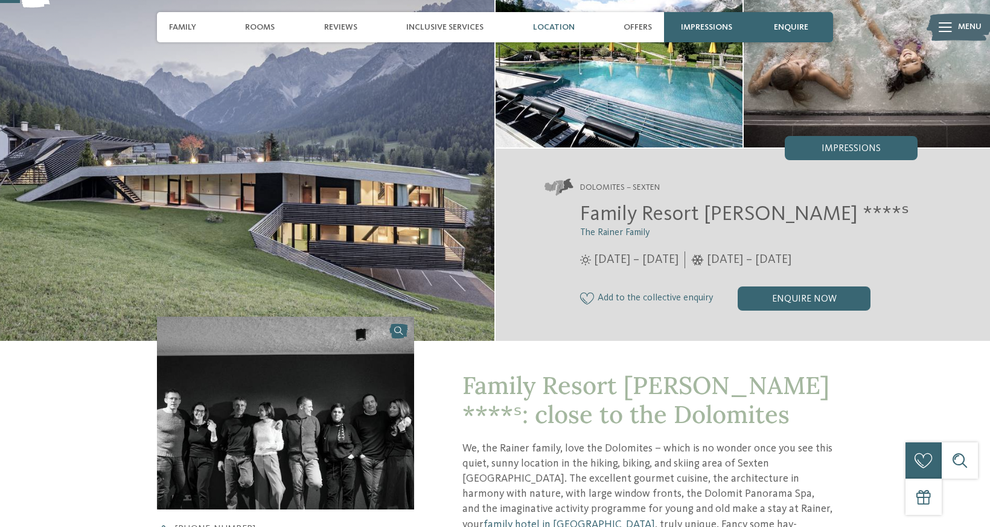
click at [558, 28] on span "Location" at bounding box center [554, 27] width 42 height 10
click at [557, 25] on span "Location" at bounding box center [554, 27] width 42 height 10
click at [563, 27] on span "Location" at bounding box center [554, 27] width 42 height 10
click at [640, 28] on span "Offers" at bounding box center [638, 27] width 28 height 10
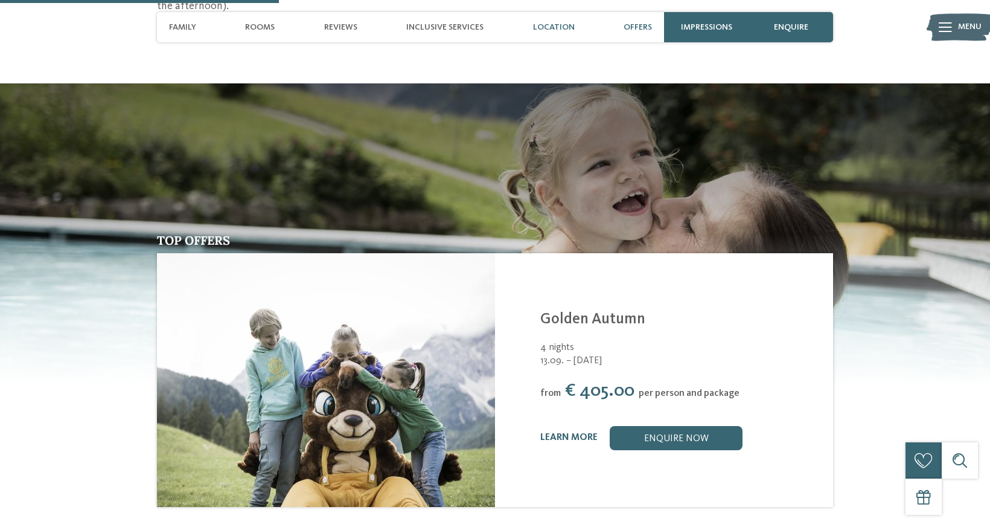
scroll to position [1356, 0]
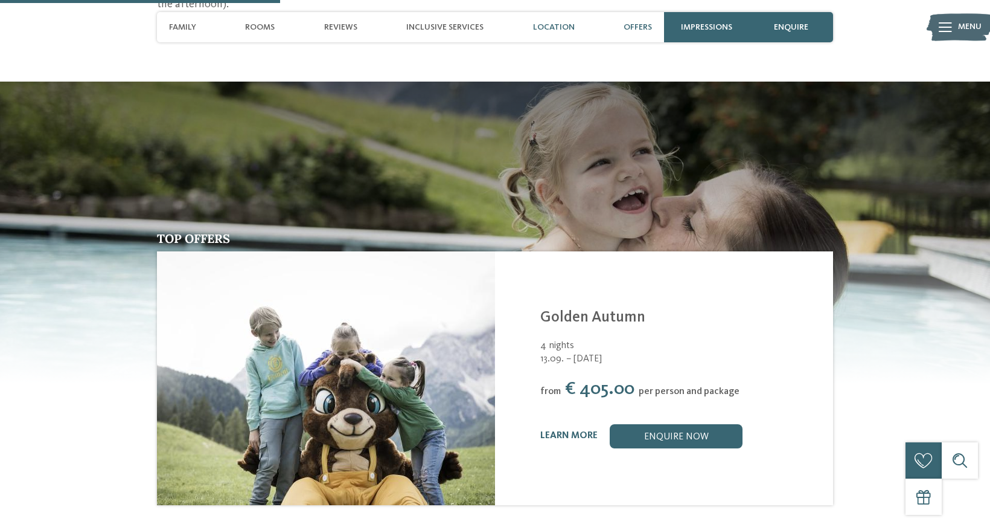
click at [566, 25] on span "Location" at bounding box center [554, 27] width 42 height 10
click at [542, 28] on span "Location" at bounding box center [554, 27] width 42 height 10
click at [556, 20] on div "Location" at bounding box center [554, 27] width 54 height 30
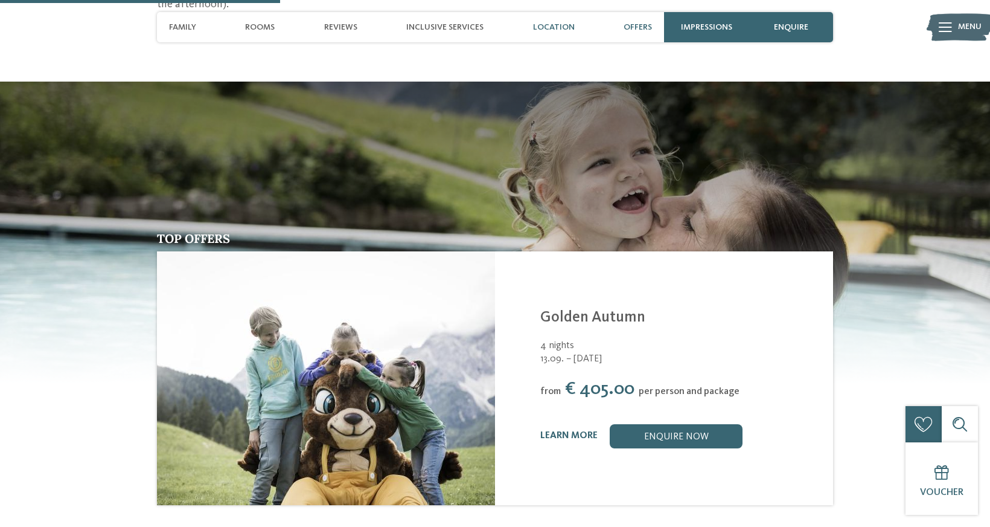
click at [557, 31] on span "Location" at bounding box center [554, 27] width 42 height 10
click at [471, 25] on span "Inclusive services" at bounding box center [444, 27] width 77 height 10
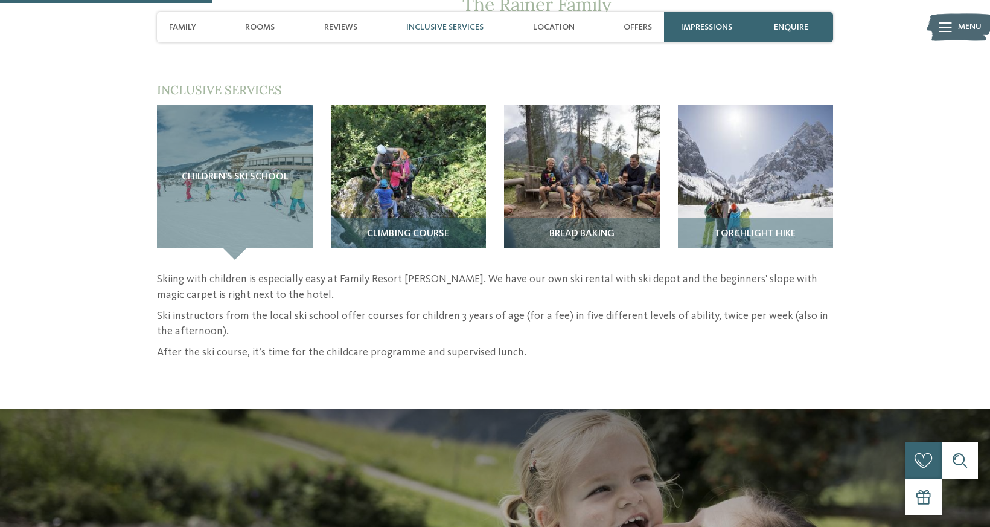
scroll to position [1028, 0]
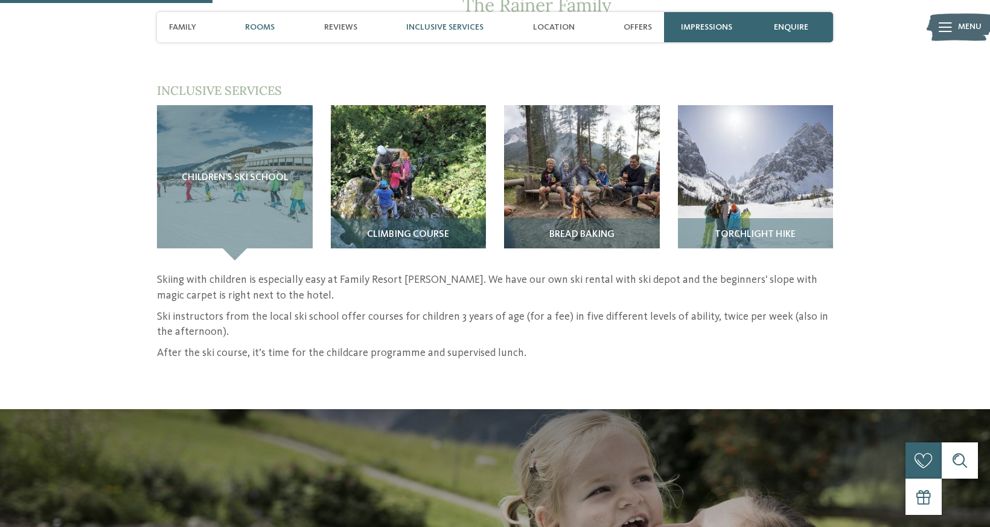
click at [271, 26] on span "Rooms" at bounding box center [260, 27] width 30 height 10
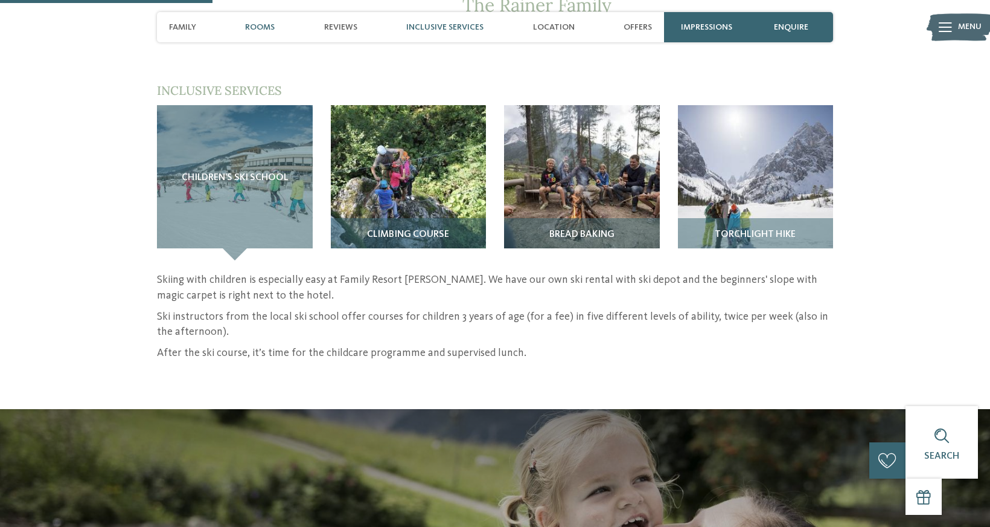
click at [260, 27] on span "Rooms" at bounding box center [260, 27] width 30 height 10
click at [189, 25] on span "Family" at bounding box center [182, 27] width 27 height 10
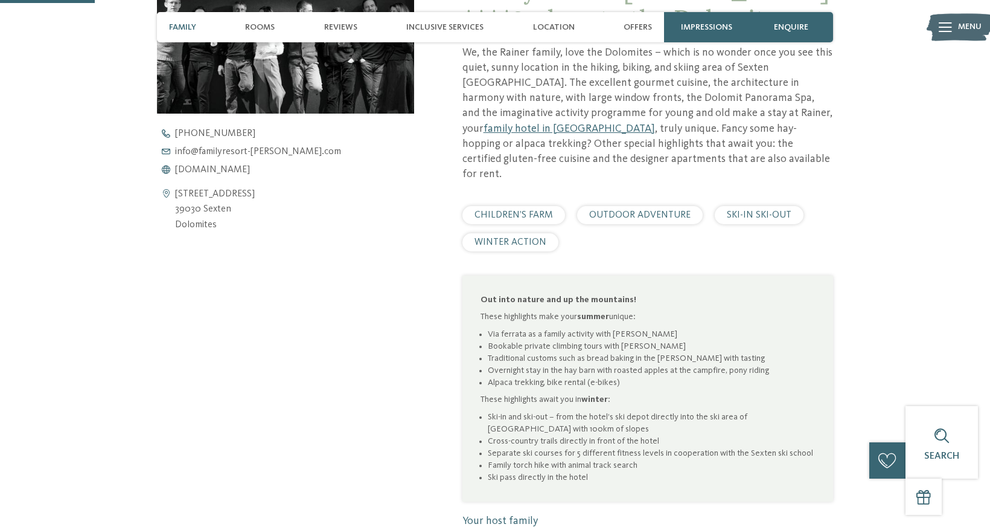
scroll to position [371, 0]
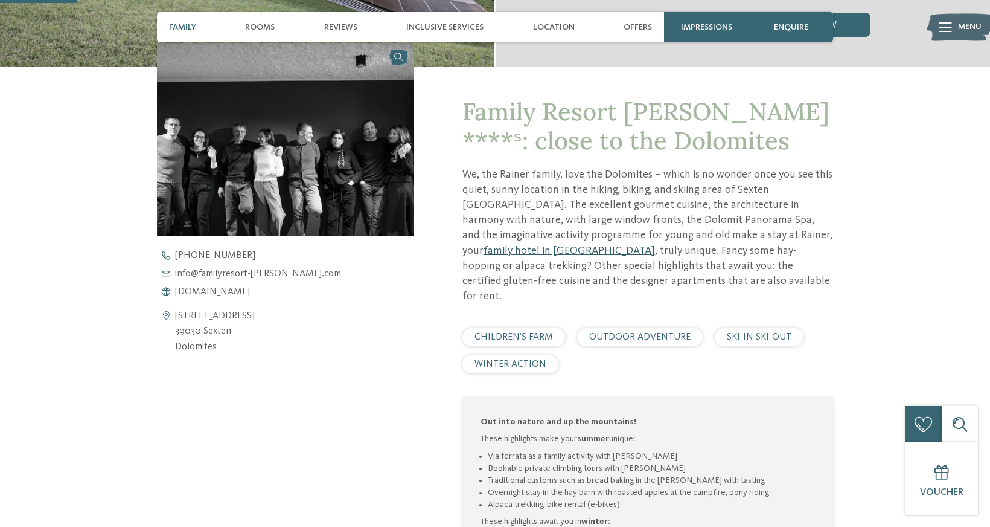
click at [655, 245] on link "family hotel in [GEOGRAPHIC_DATA]" at bounding box center [569, 250] width 171 height 11
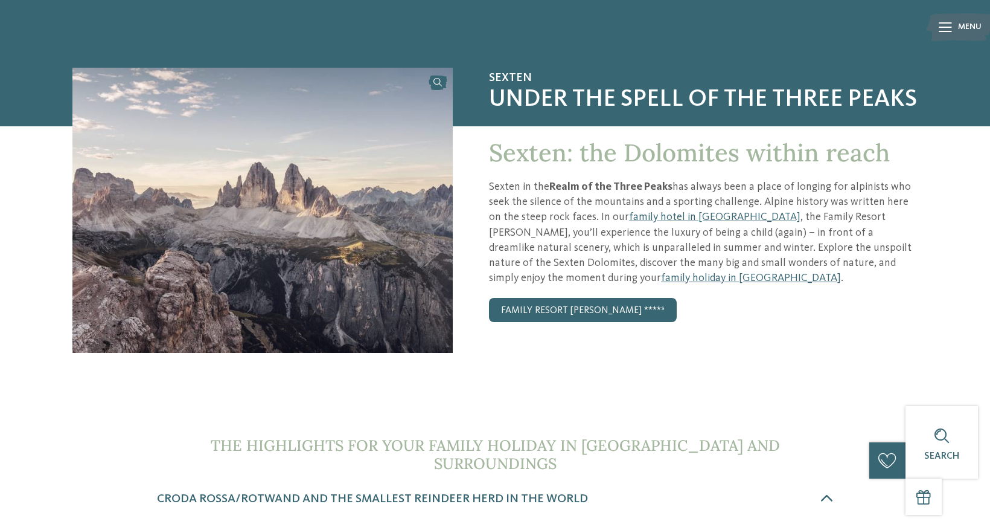
scroll to position [61, 0]
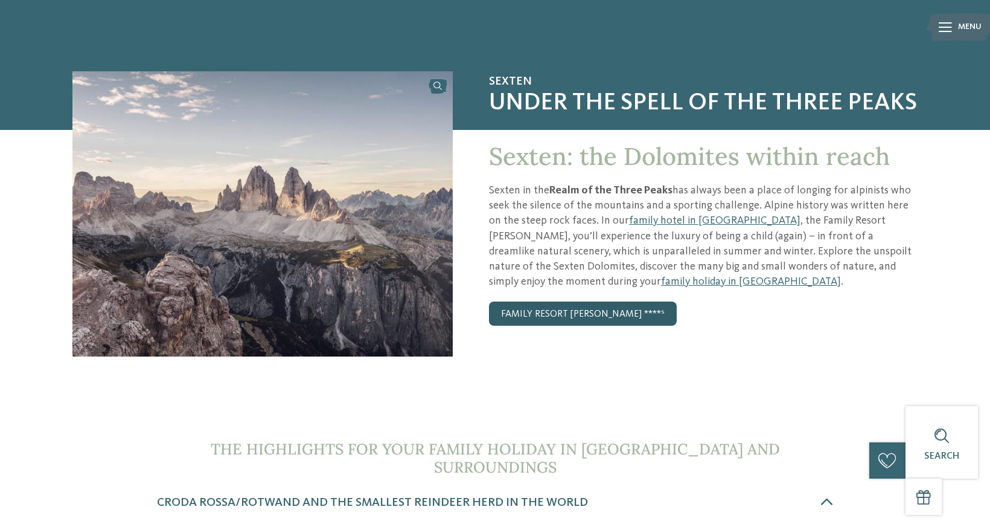
click at [594, 315] on link "Family Resort [PERSON_NAME] ****ˢ" at bounding box center [583, 313] width 188 height 24
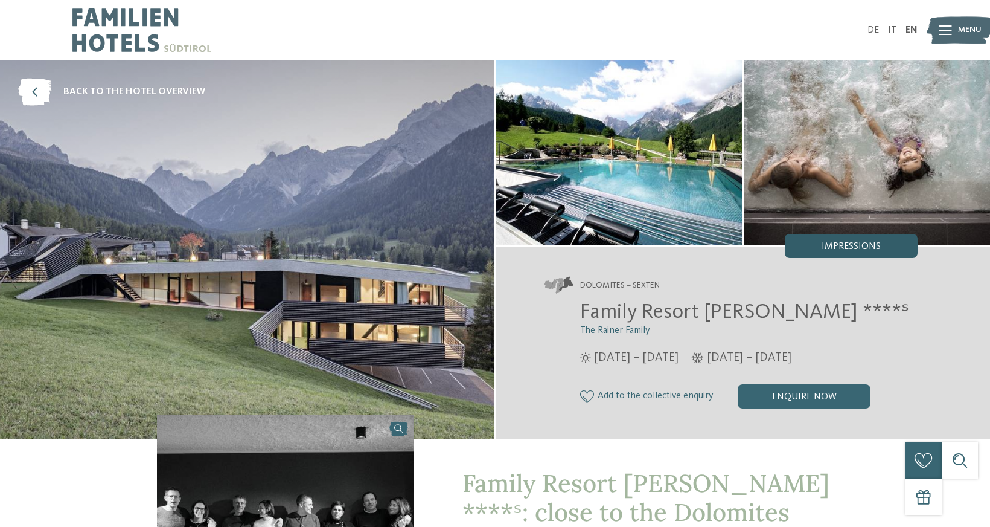
click at [848, 251] on span "Impressions" at bounding box center [851, 247] width 59 height 10
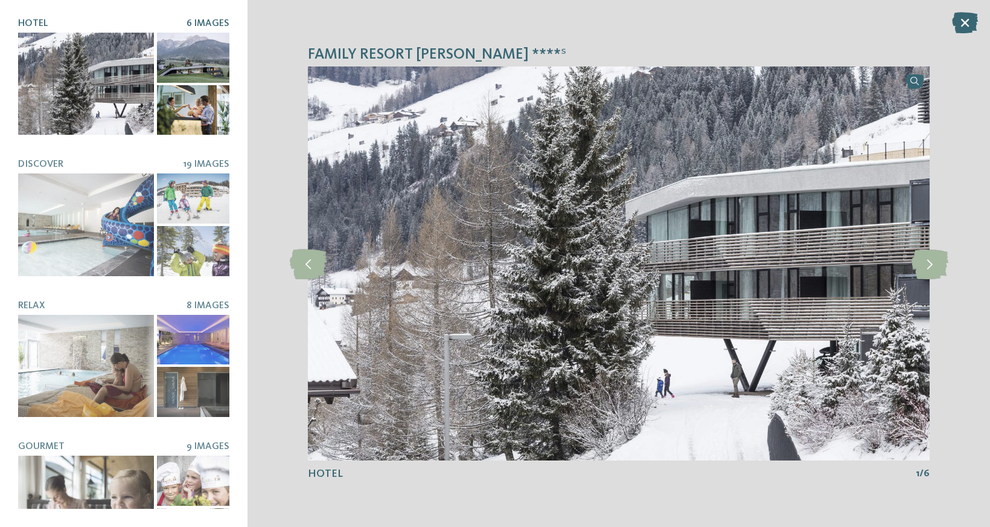
click at [88, 92] on div at bounding box center [86, 84] width 136 height 102
click at [927, 271] on icon at bounding box center [930, 263] width 37 height 30
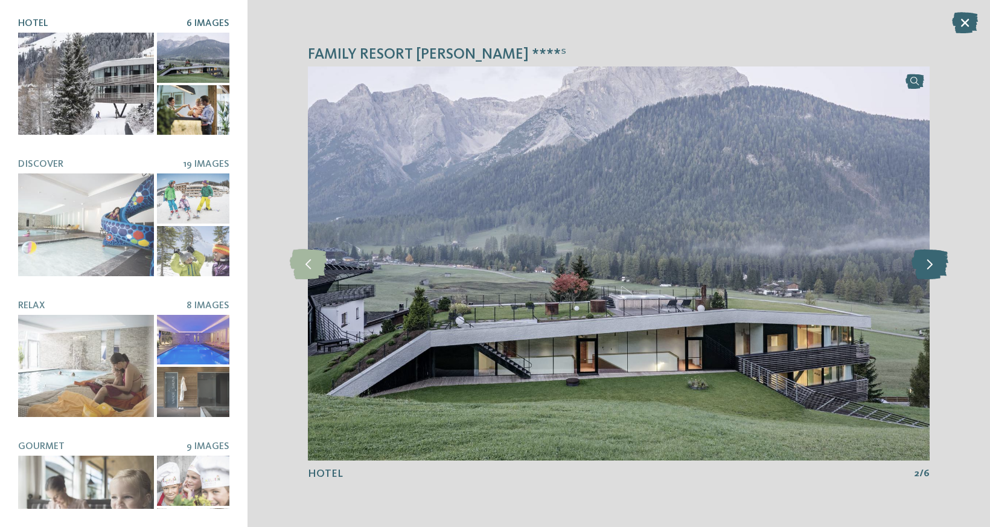
click at [927, 271] on icon at bounding box center [930, 263] width 37 height 30
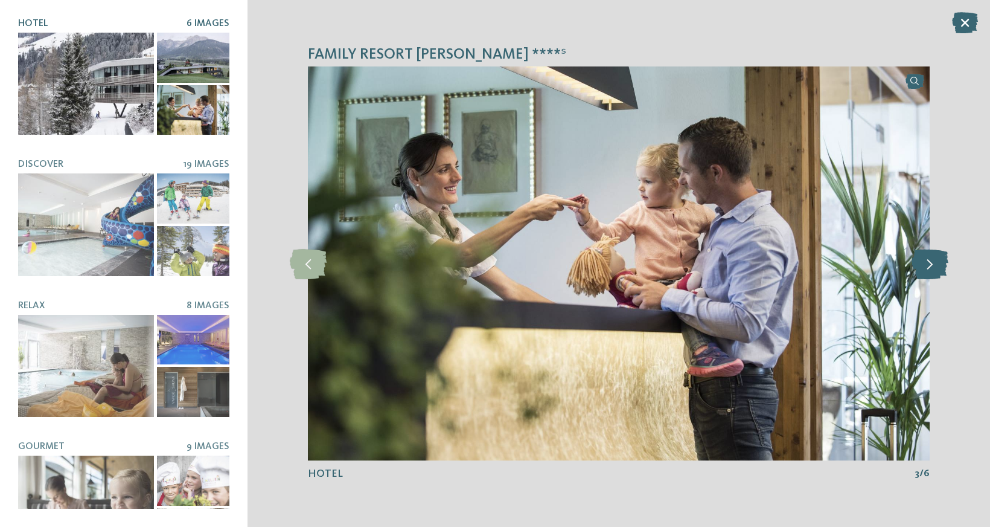
click at [927, 271] on icon at bounding box center [930, 263] width 37 height 30
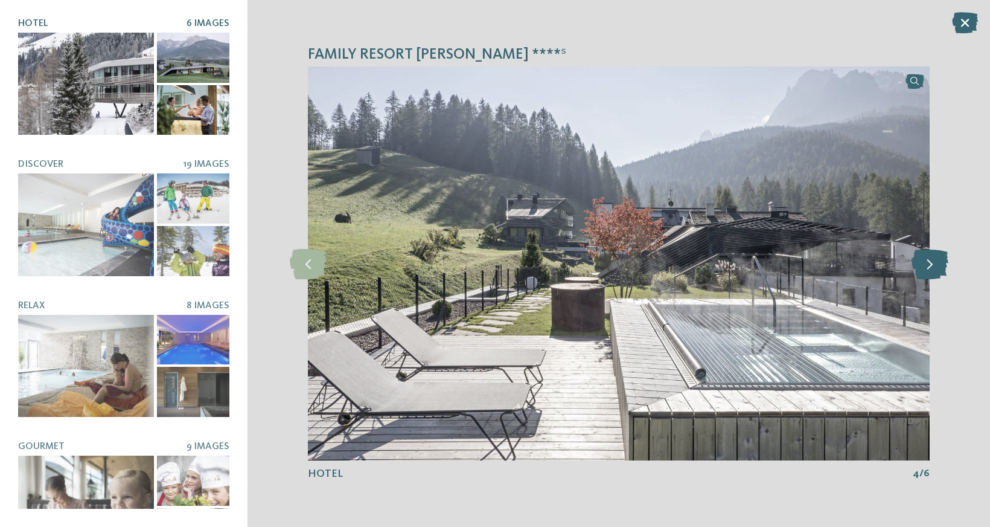
click at [927, 271] on icon at bounding box center [930, 263] width 37 height 30
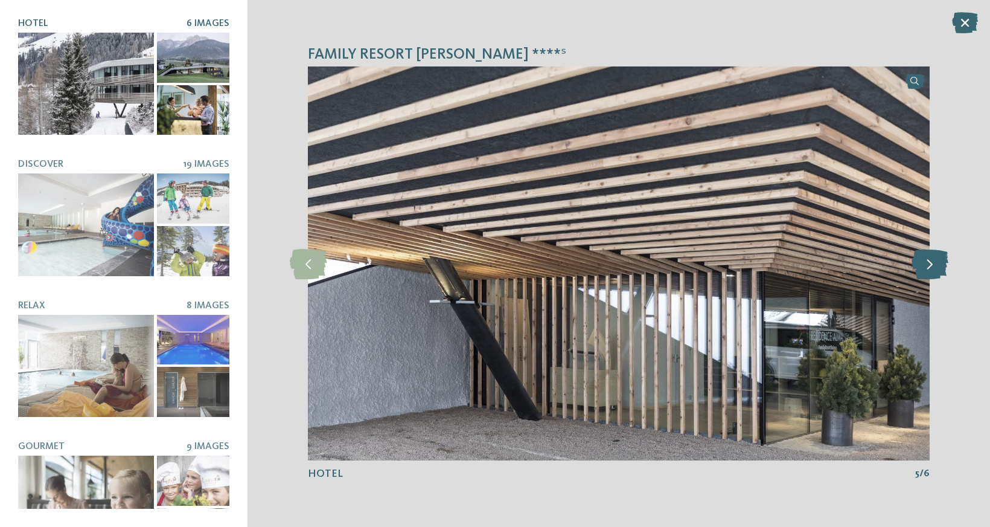
click at [927, 271] on icon at bounding box center [930, 263] width 37 height 30
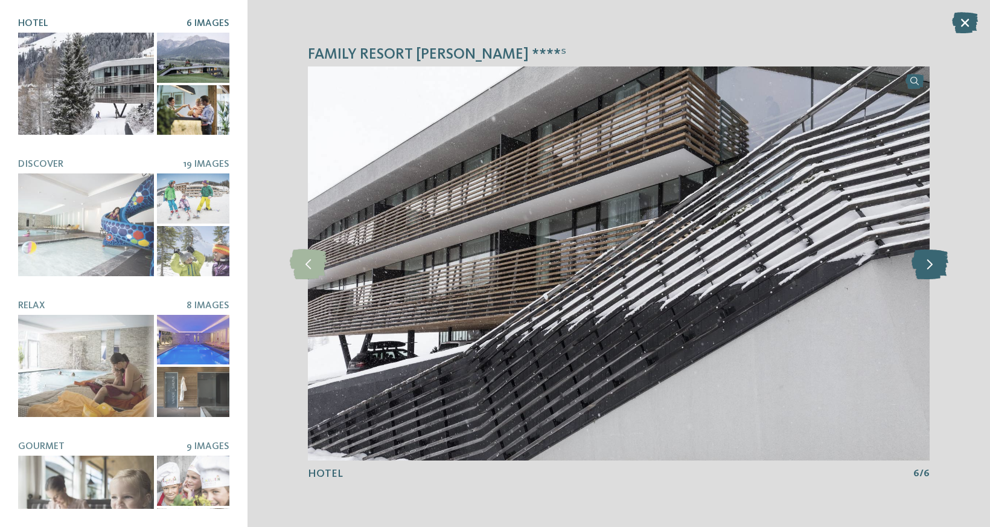
click at [927, 271] on icon at bounding box center [930, 263] width 37 height 30
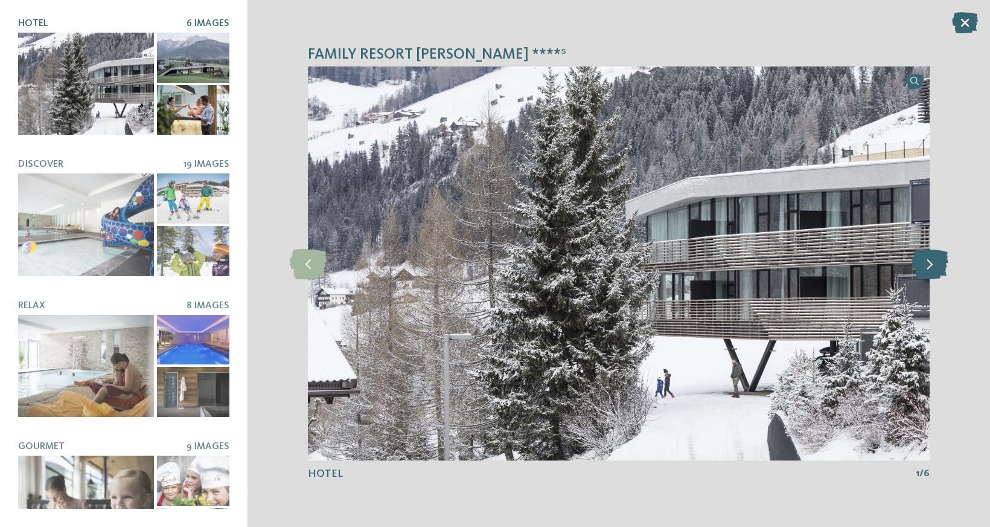
click at [927, 271] on icon at bounding box center [930, 263] width 37 height 30
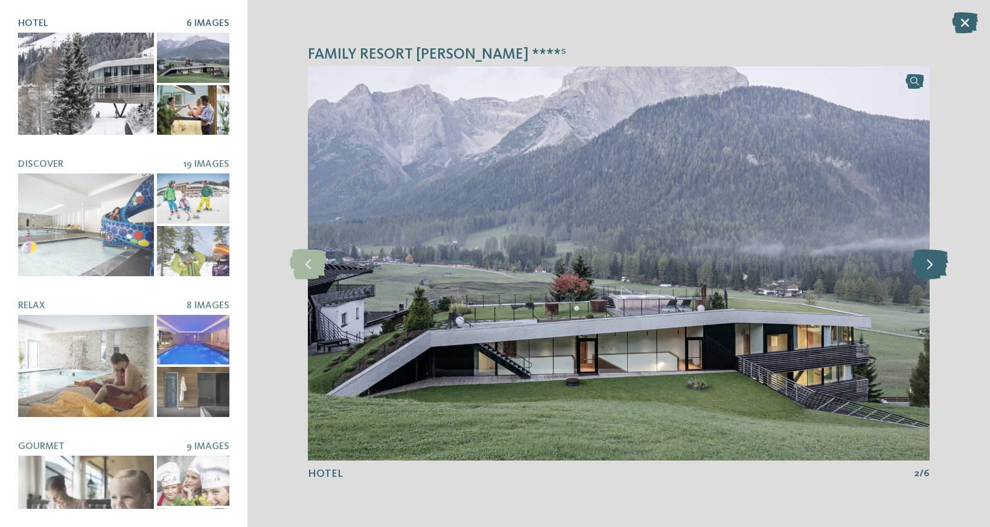
click at [927, 271] on icon at bounding box center [930, 263] width 37 height 30
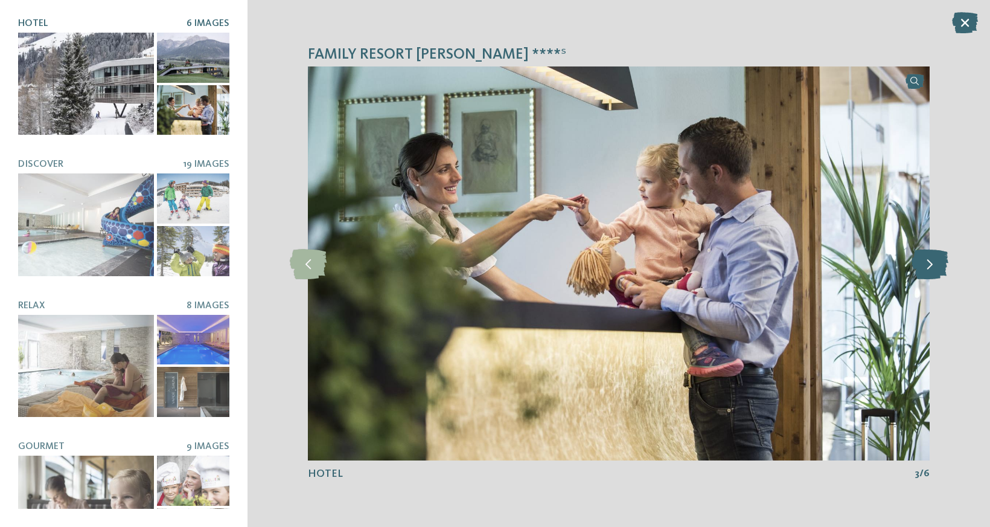
click at [927, 271] on icon at bounding box center [930, 263] width 37 height 30
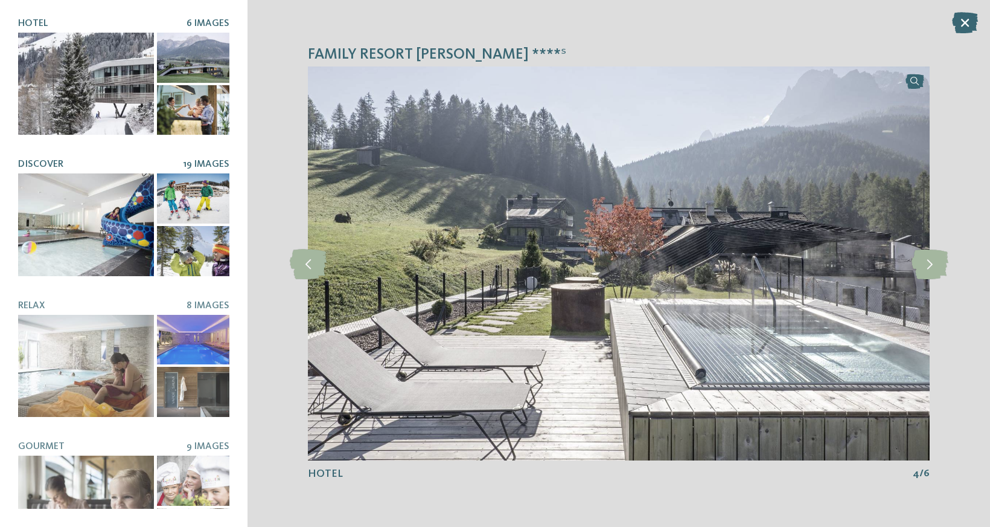
click at [135, 242] on div at bounding box center [86, 224] width 136 height 102
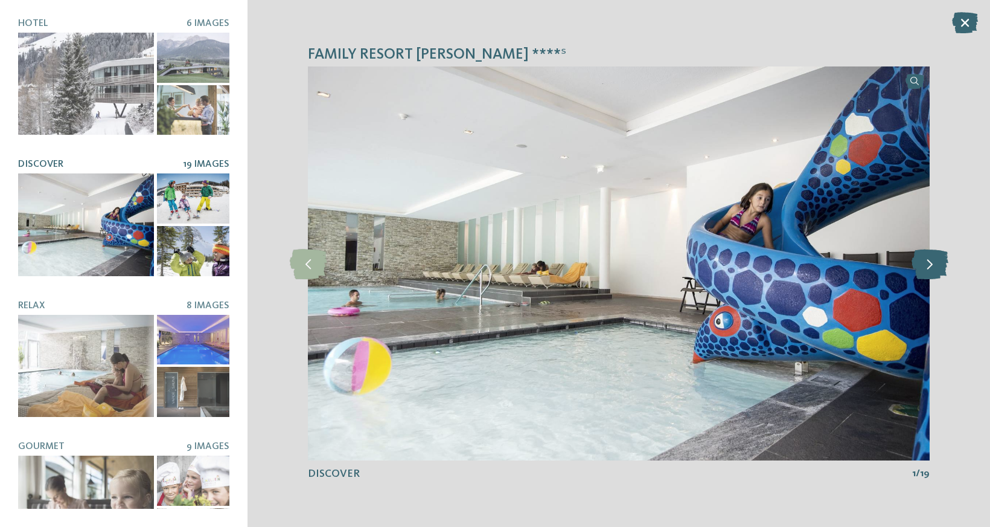
click at [924, 269] on icon at bounding box center [930, 263] width 37 height 30
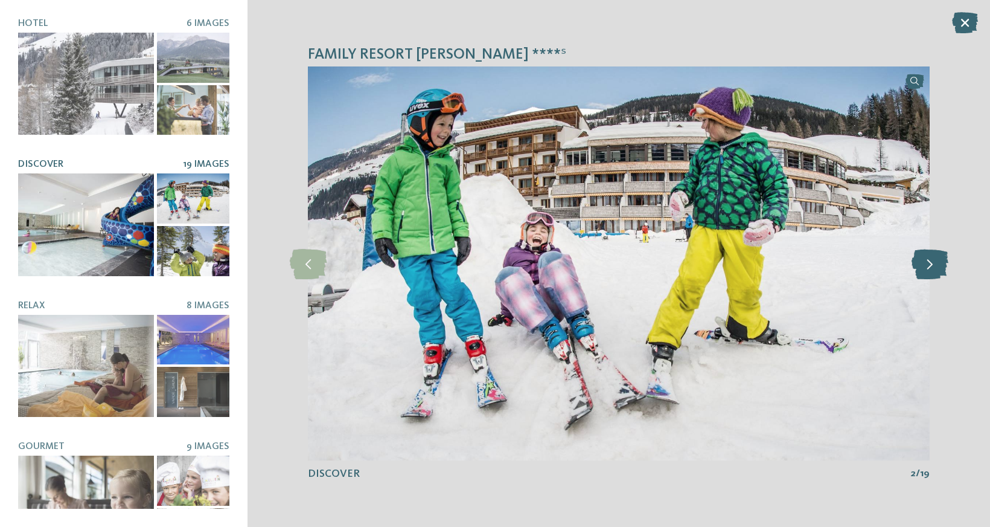
click at [924, 269] on icon at bounding box center [930, 263] width 37 height 30
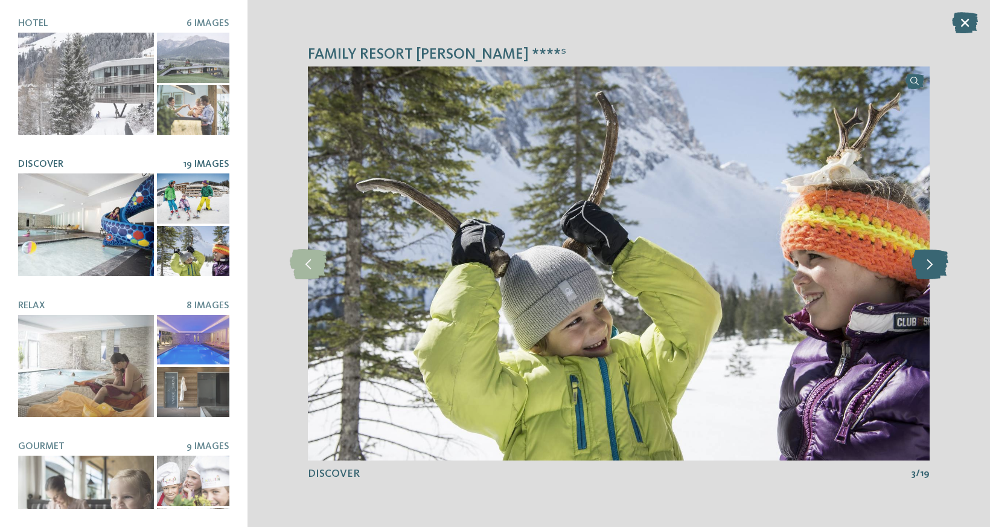
click at [924, 269] on icon at bounding box center [930, 263] width 37 height 30
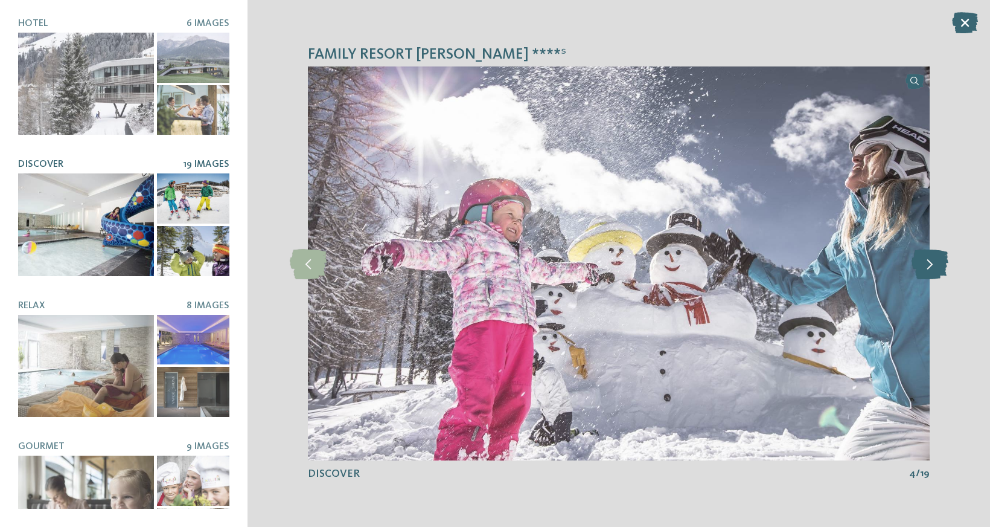
click at [924, 269] on icon at bounding box center [930, 263] width 37 height 30
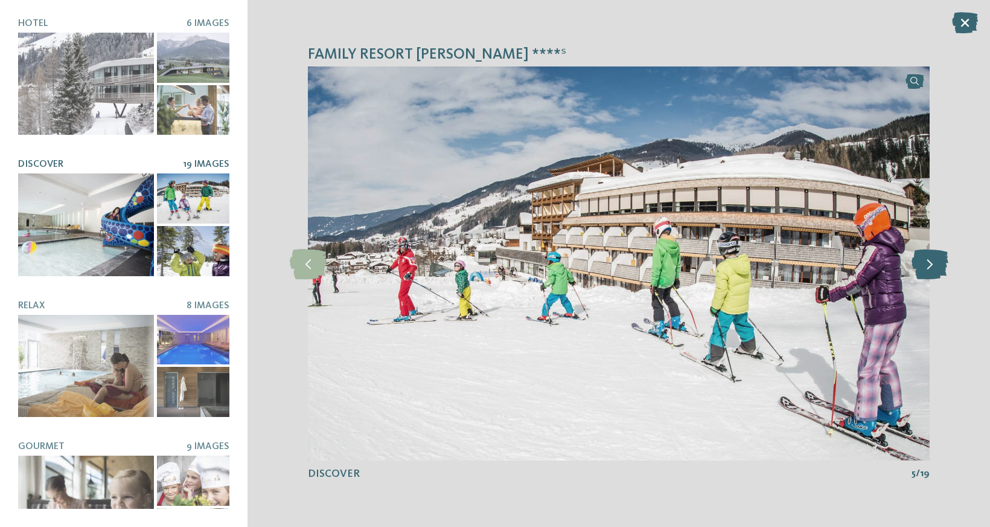
click at [924, 269] on icon at bounding box center [930, 263] width 37 height 30
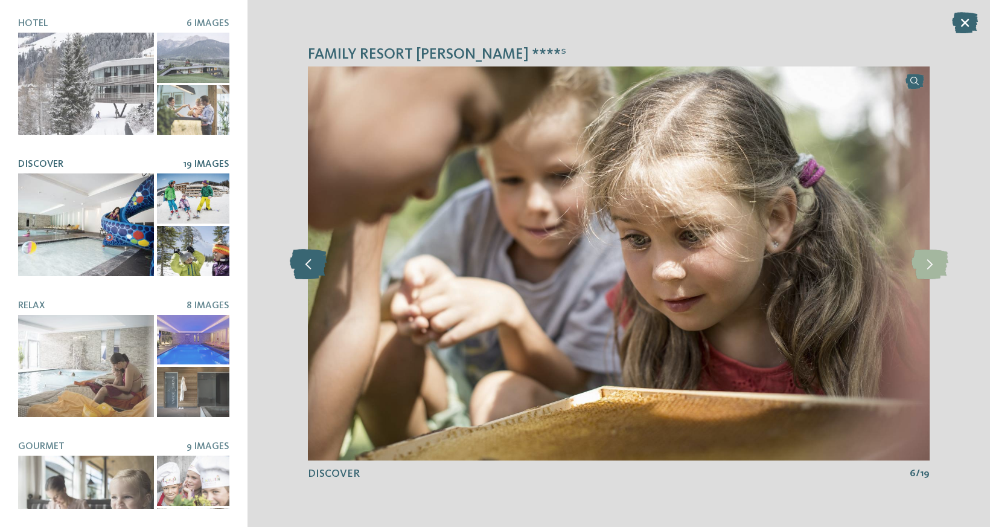
click at [309, 268] on icon at bounding box center [308, 263] width 37 height 30
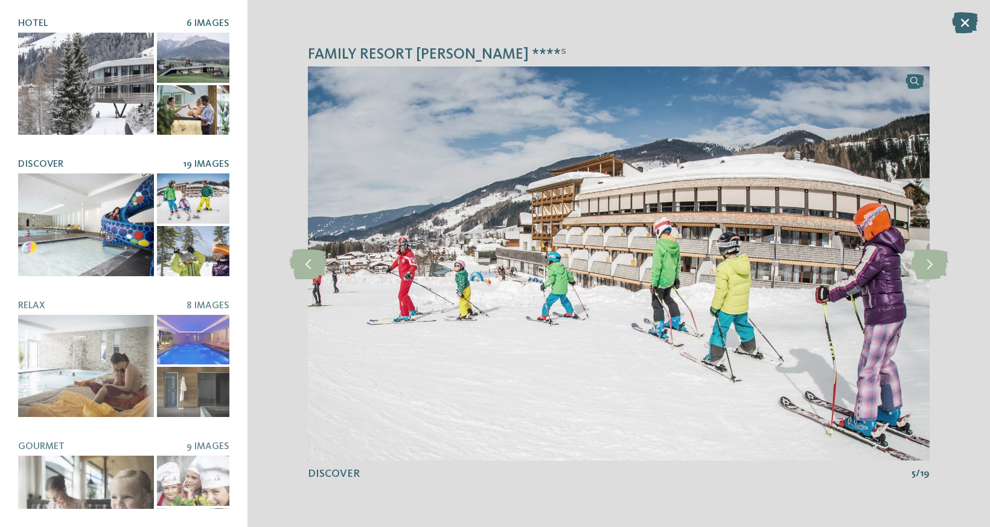
click at [106, 89] on div at bounding box center [86, 84] width 136 height 102
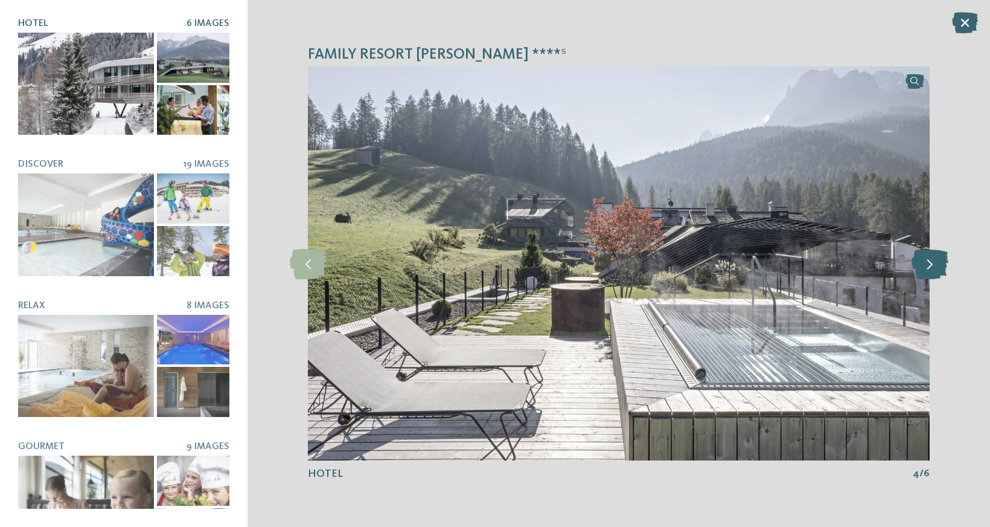
click at [924, 266] on icon at bounding box center [930, 263] width 37 height 30
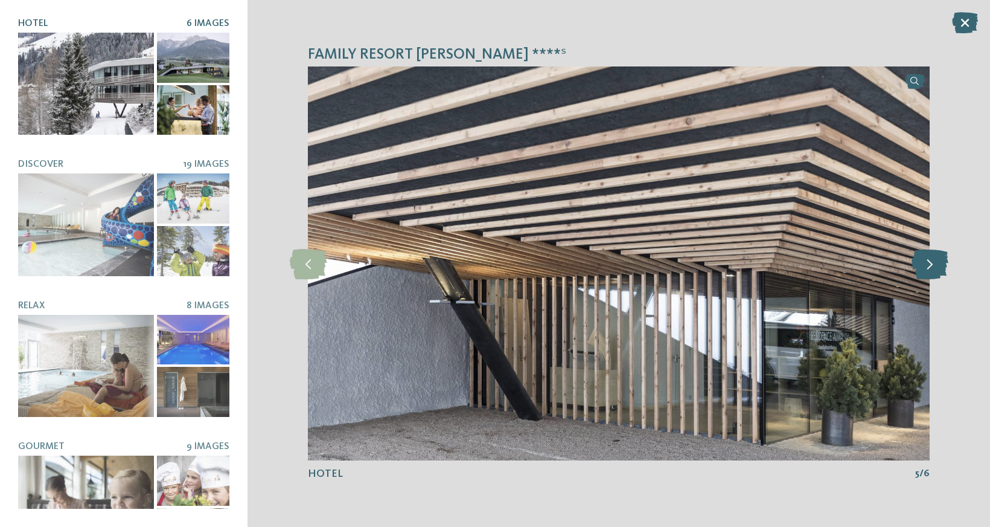
click at [924, 268] on icon at bounding box center [930, 263] width 37 height 30
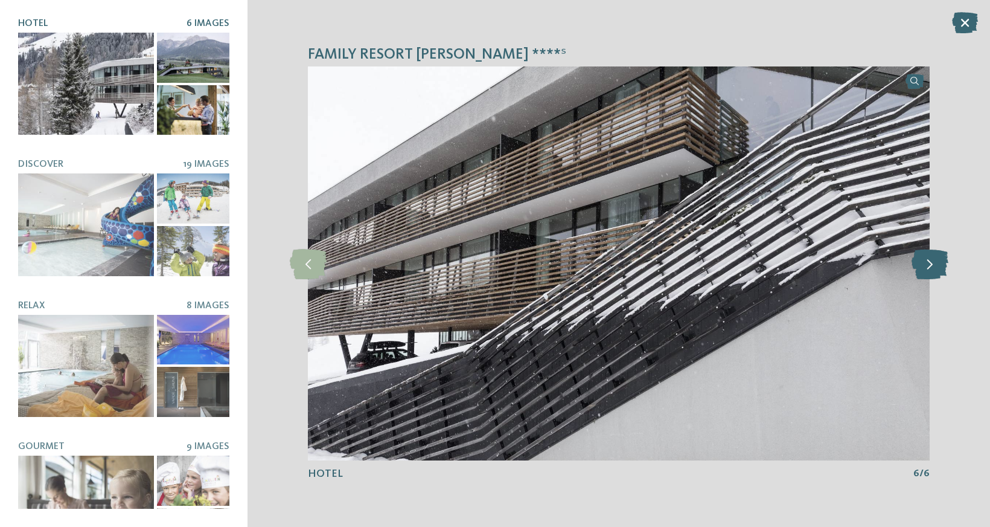
click at [924, 268] on icon at bounding box center [930, 263] width 37 height 30
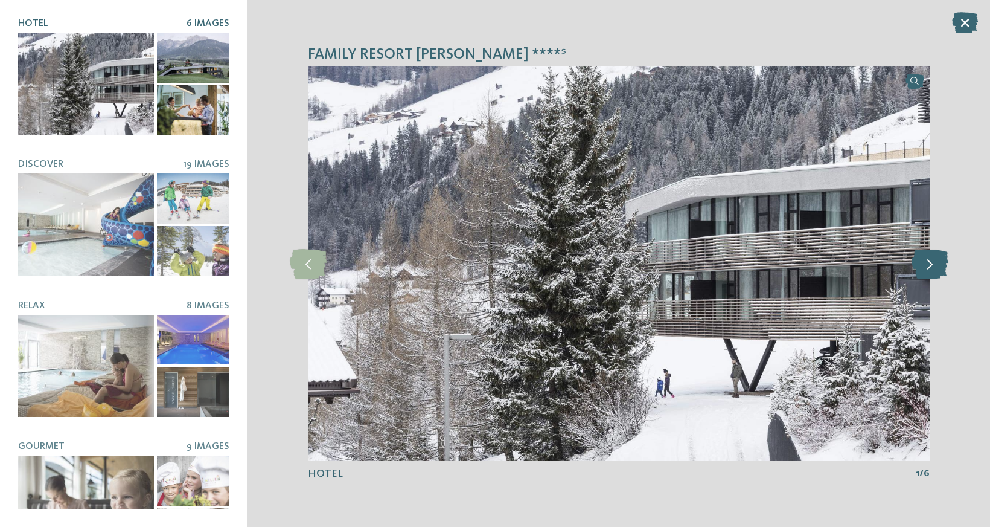
click at [924, 268] on icon at bounding box center [930, 263] width 37 height 30
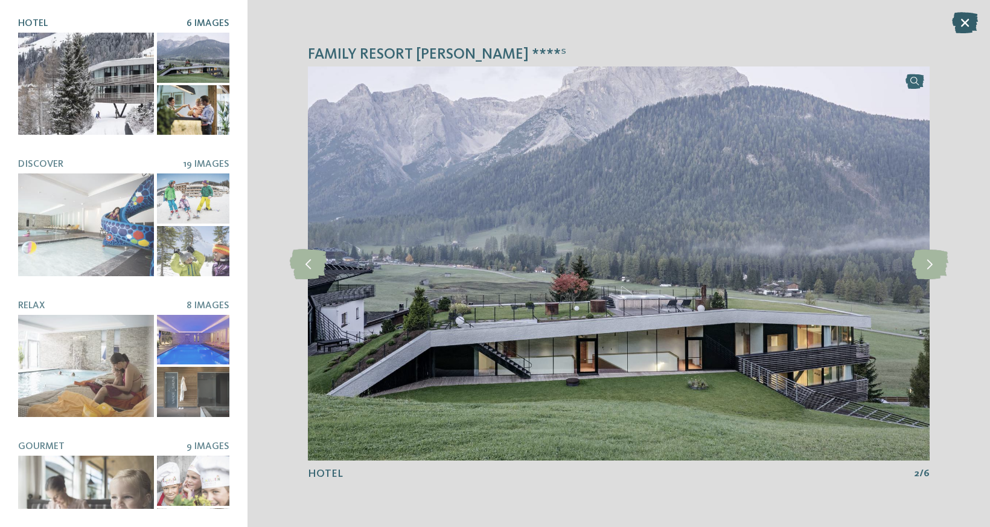
click at [963, 25] on icon at bounding box center [965, 22] width 26 height 21
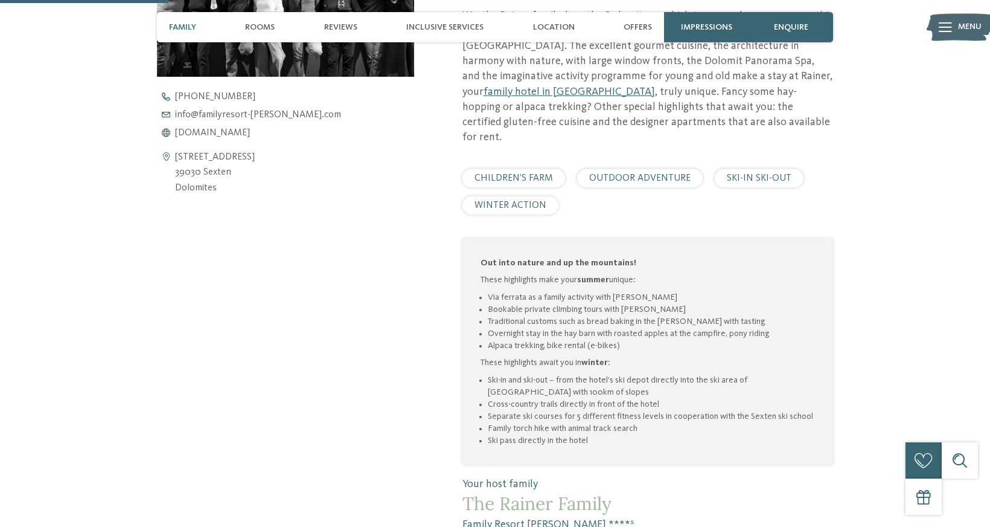
scroll to position [540, 0]
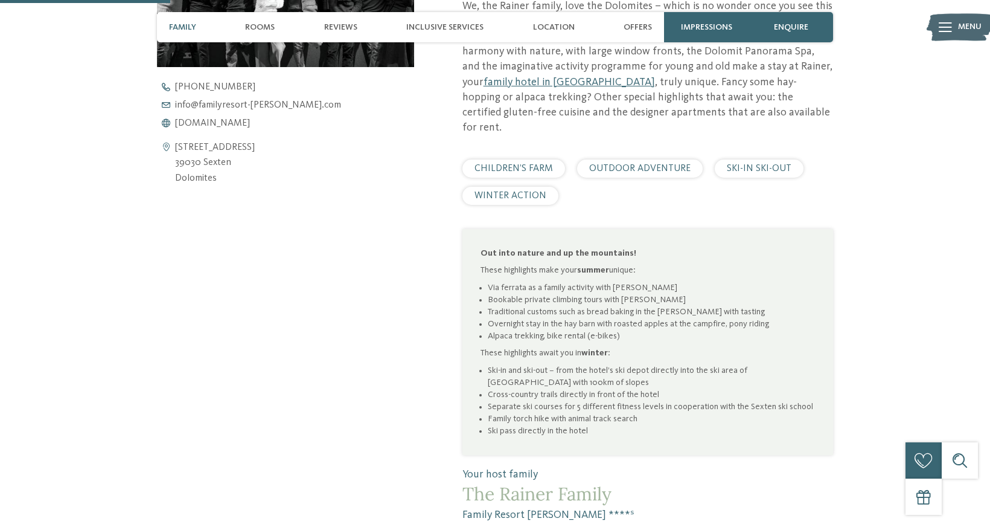
click at [682, 164] on span "OUTDOOR ADVENTURE" at bounding box center [639, 169] width 101 height 10
click at [653, 164] on span "OUTDOOR ADVENTURE" at bounding box center [639, 169] width 101 height 10
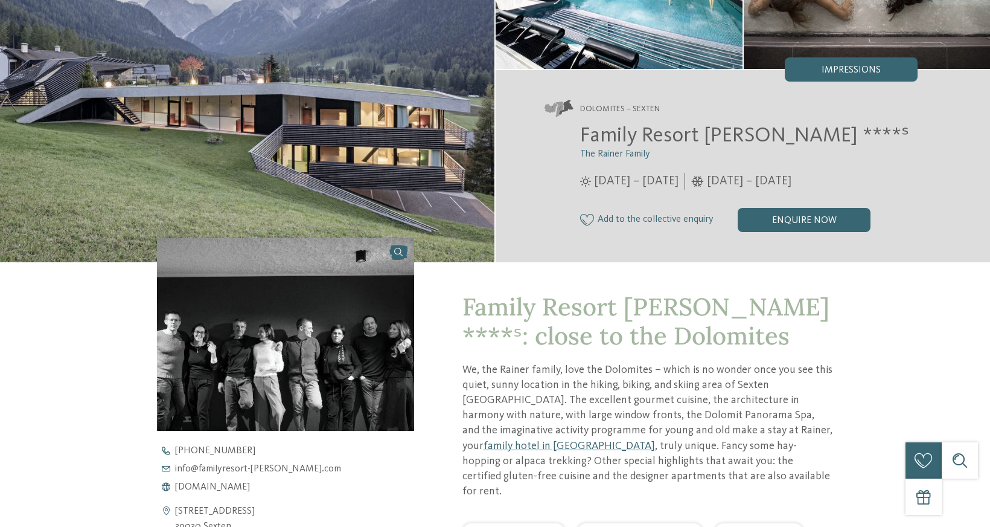
scroll to position [0, 0]
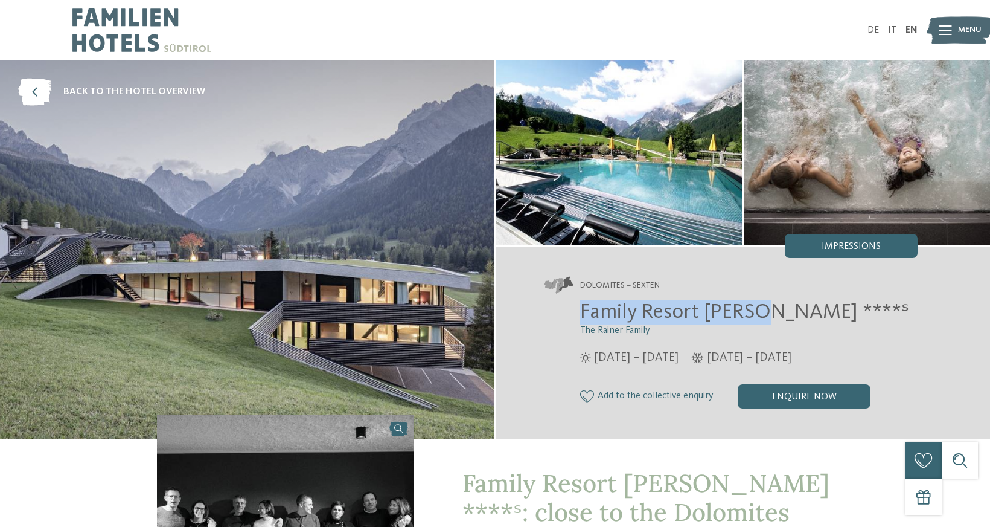
drag, startPoint x: 580, startPoint y: 315, endPoint x: 757, endPoint y: 312, distance: 177.0
click at [757, 312] on span "Family Resort [PERSON_NAME] ****ˢ" at bounding box center [744, 311] width 329 height 21
copy span "Family Resort Rainer"
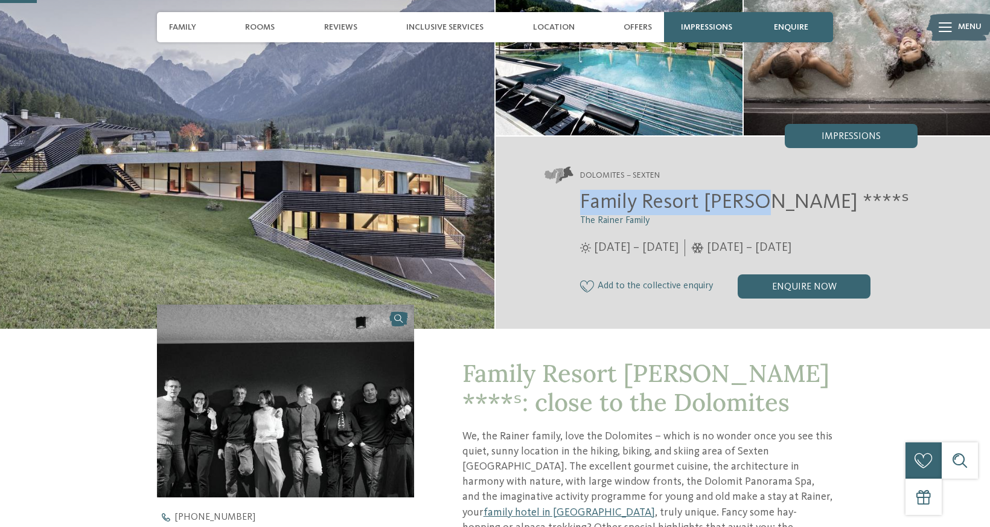
scroll to position [126, 0]
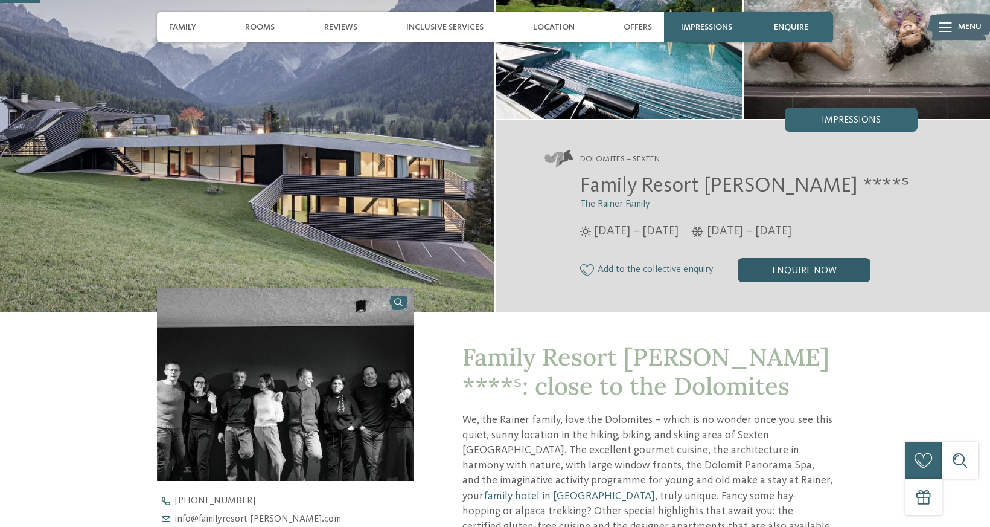
click at [816, 272] on div "enquire now" at bounding box center [804, 270] width 133 height 24
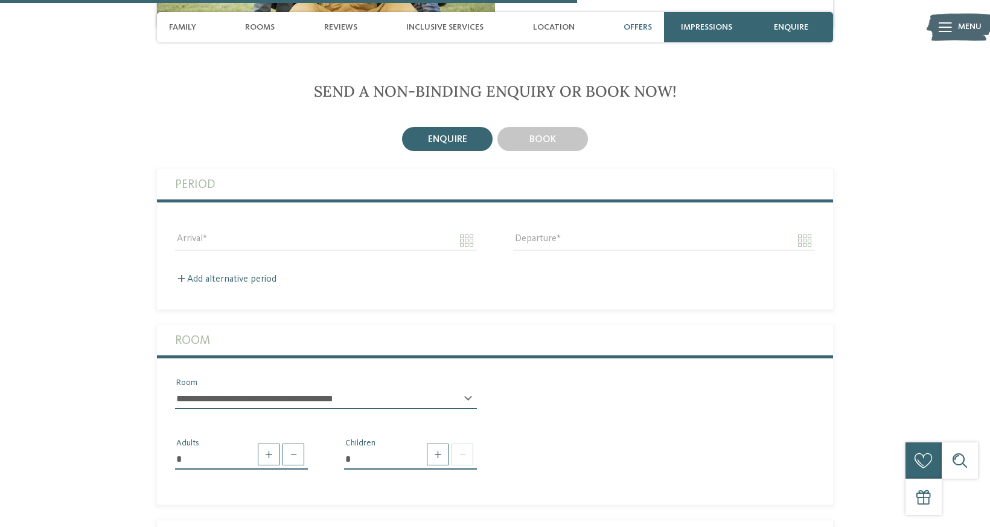
scroll to position [1833, 0]
click at [555, 135] on span "book" at bounding box center [543, 140] width 27 height 10
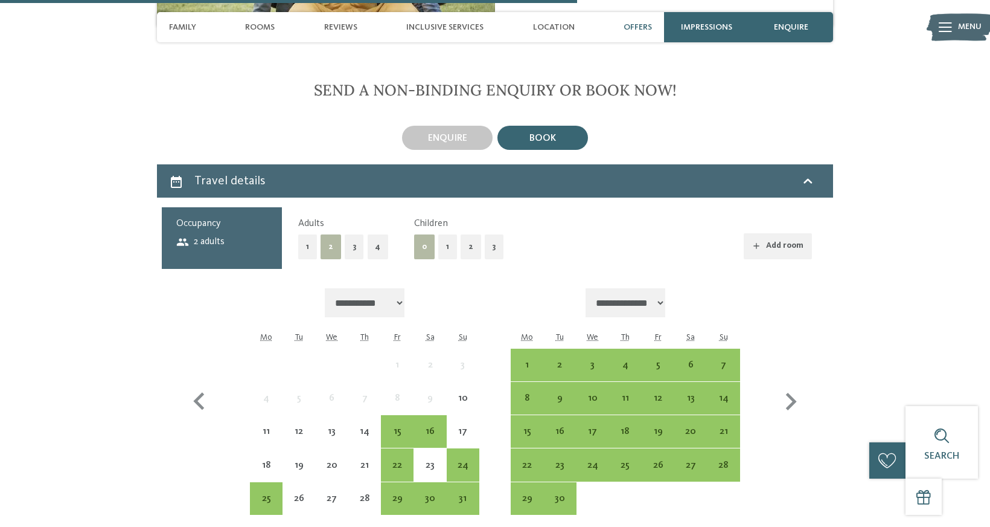
scroll to position [1859, 0]
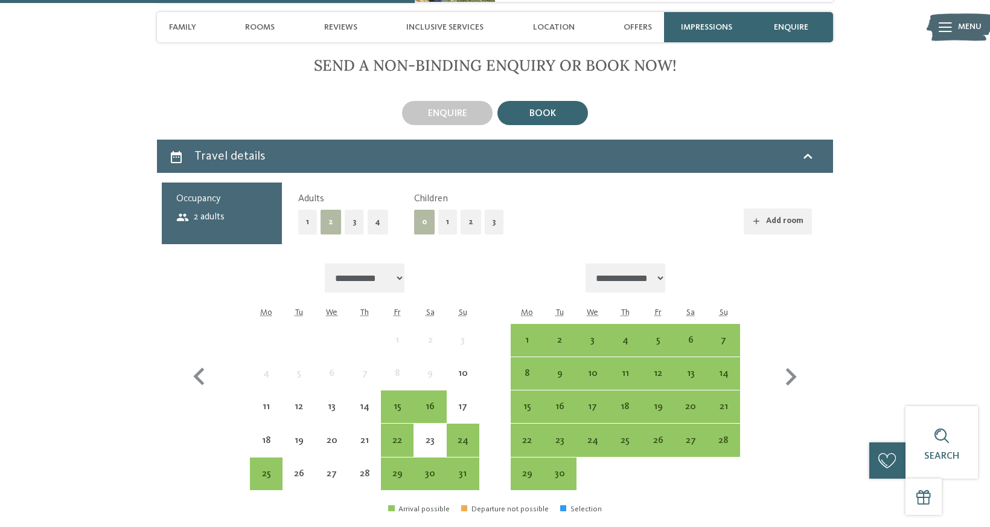
click at [465, 210] on button "2" at bounding box center [471, 222] width 21 height 25
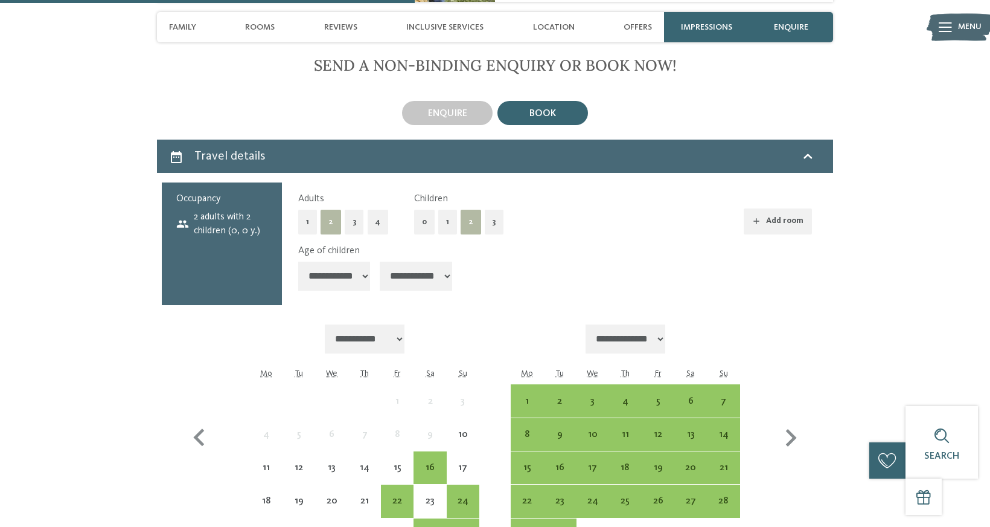
click at [365, 265] on select "**********" at bounding box center [334, 275] width 72 height 29
select select "**"
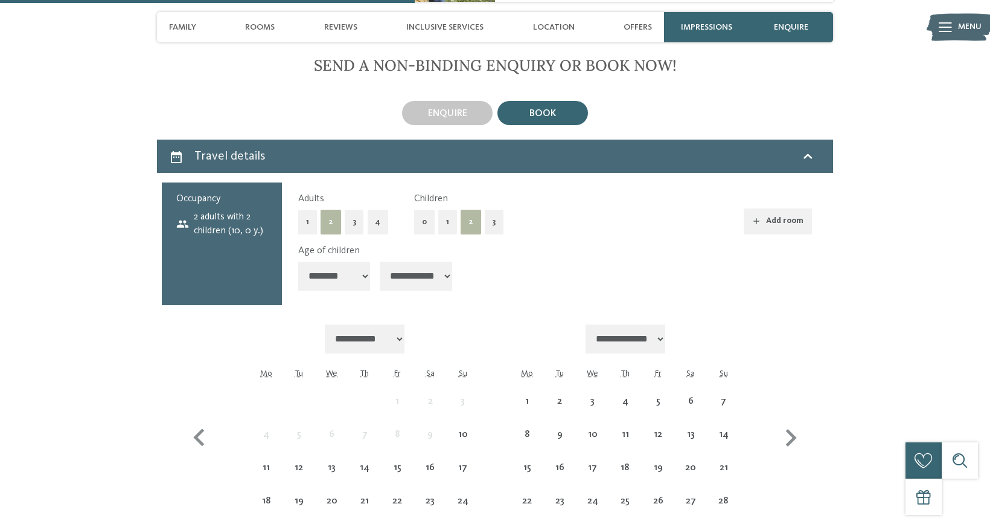
click at [448, 261] on select "**********" at bounding box center [416, 275] width 72 height 29
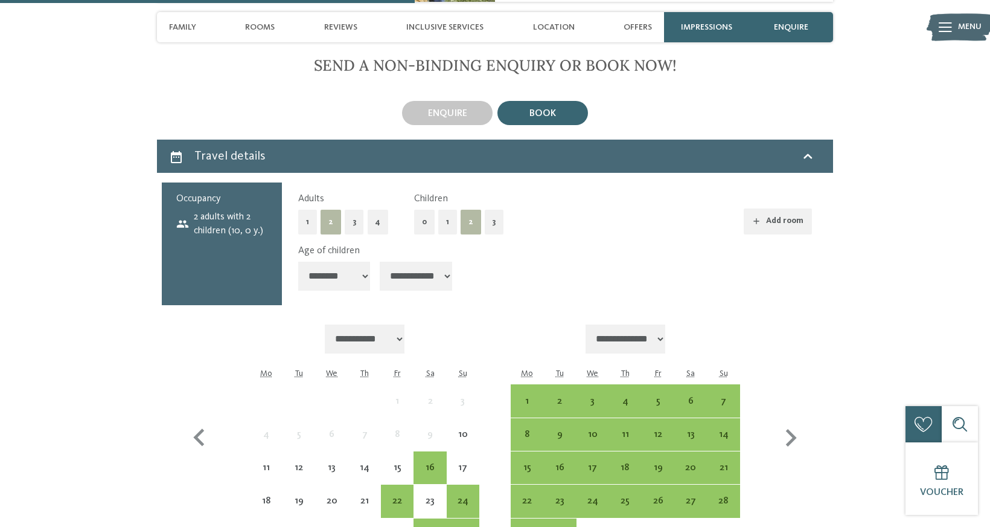
select select "**"
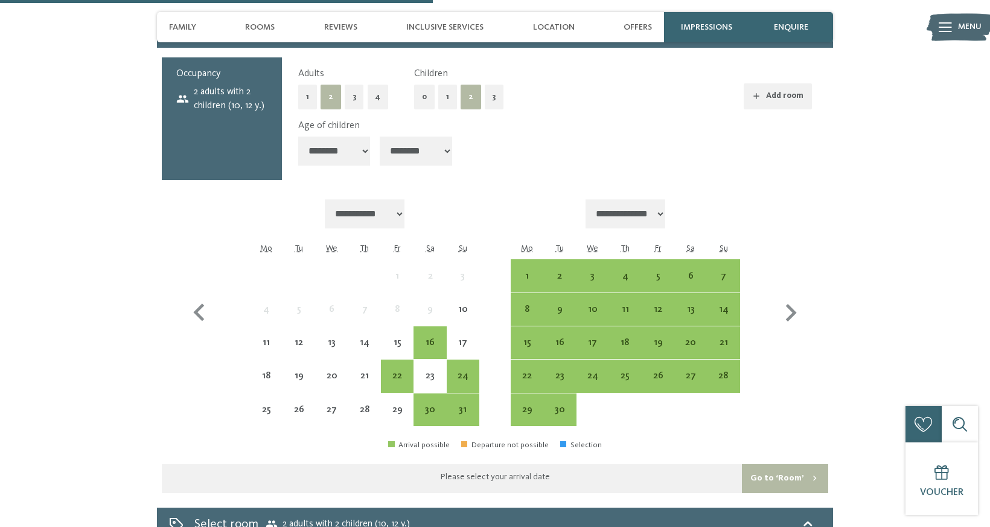
scroll to position [1986, 0]
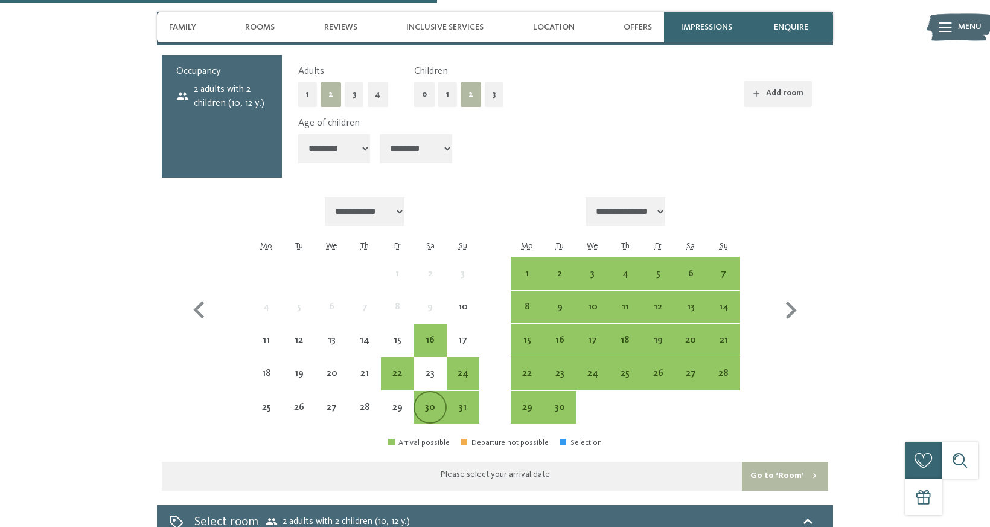
click at [437, 402] on div "30" at bounding box center [430, 417] width 30 height 30
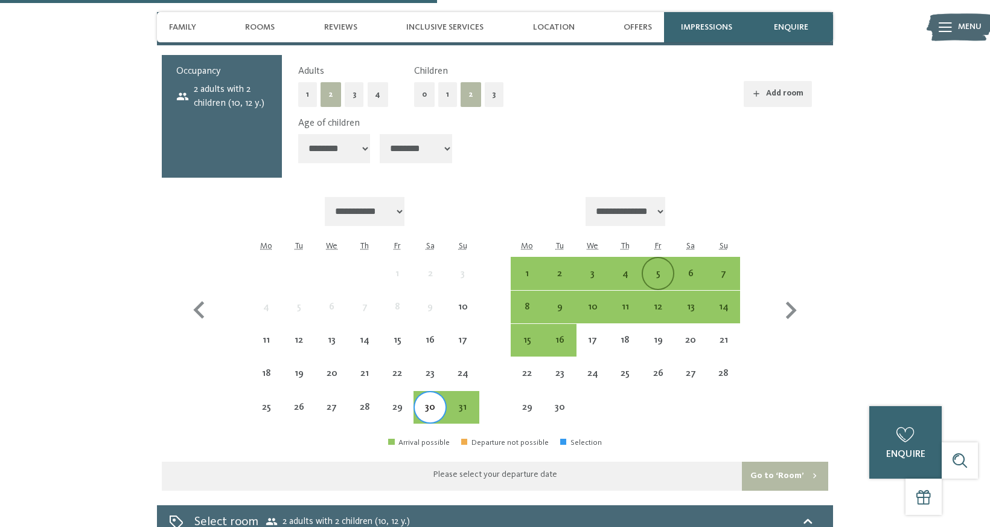
click at [652, 269] on div "5" at bounding box center [658, 284] width 30 height 30
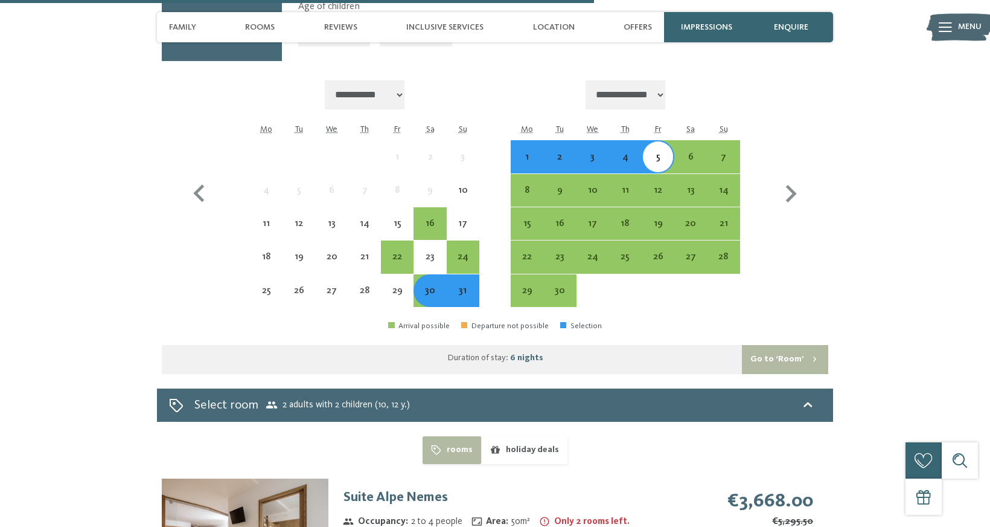
scroll to position [2102, 0]
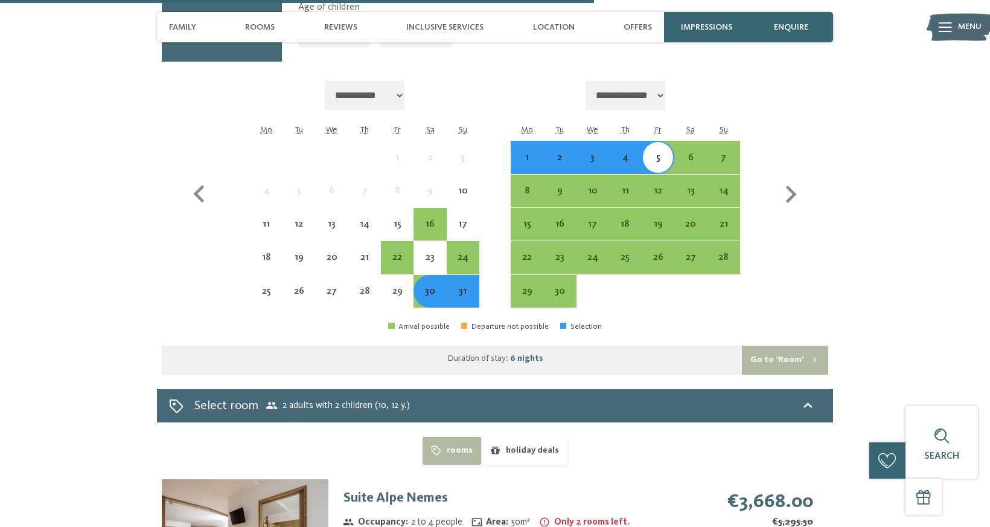
click at [525, 153] on div "1" at bounding box center [527, 168] width 30 height 30
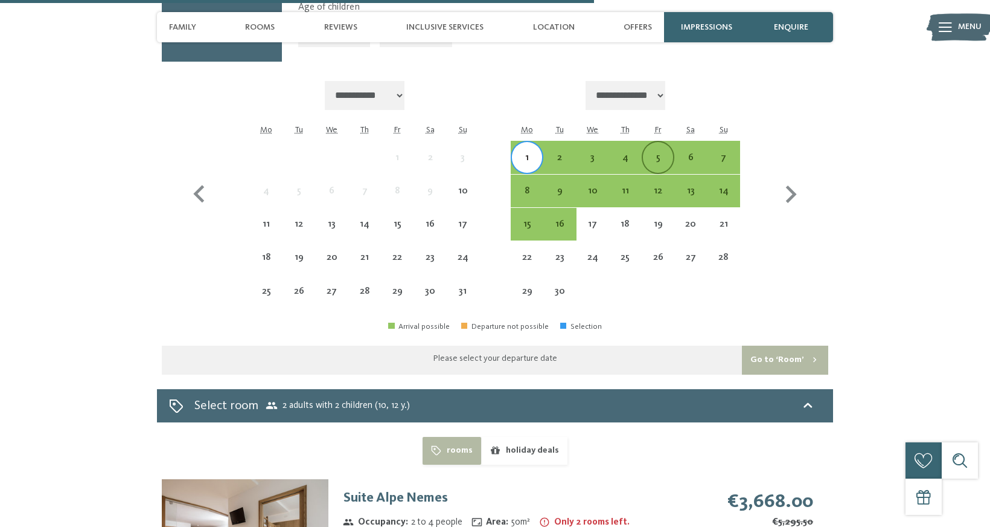
click at [664, 153] on div "5" at bounding box center [658, 168] width 30 height 30
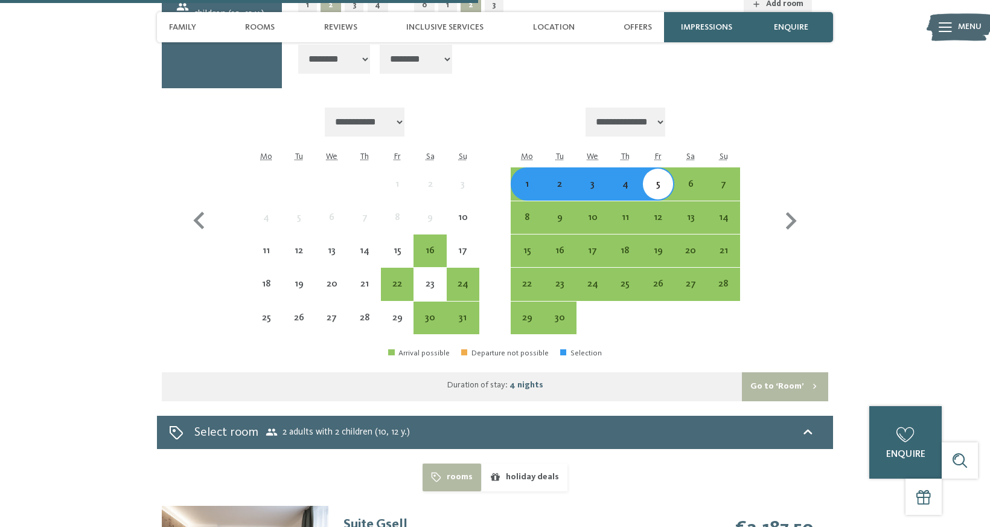
scroll to position [2075, 0]
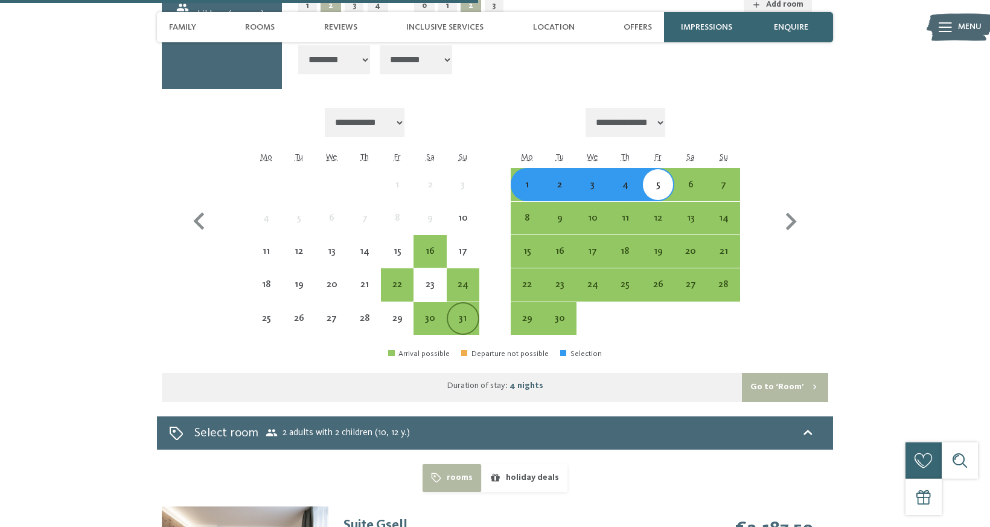
click at [466, 313] on div "31" at bounding box center [463, 328] width 30 height 30
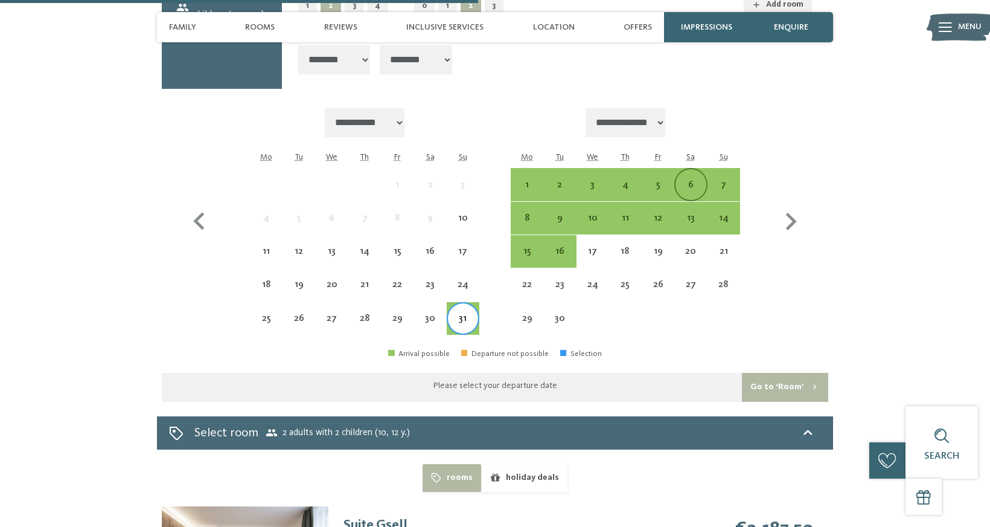
click at [690, 180] on div "6" at bounding box center [691, 195] width 30 height 30
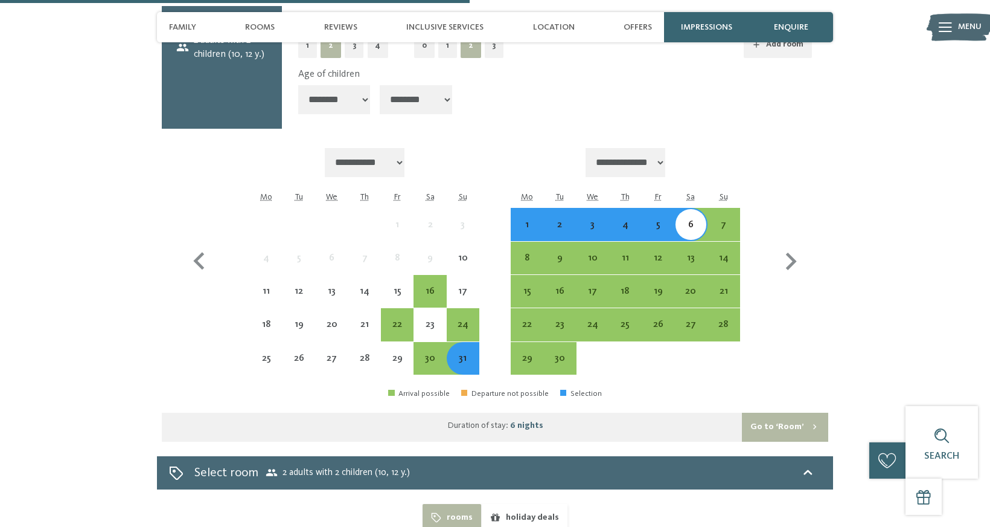
scroll to position [2024, 0]
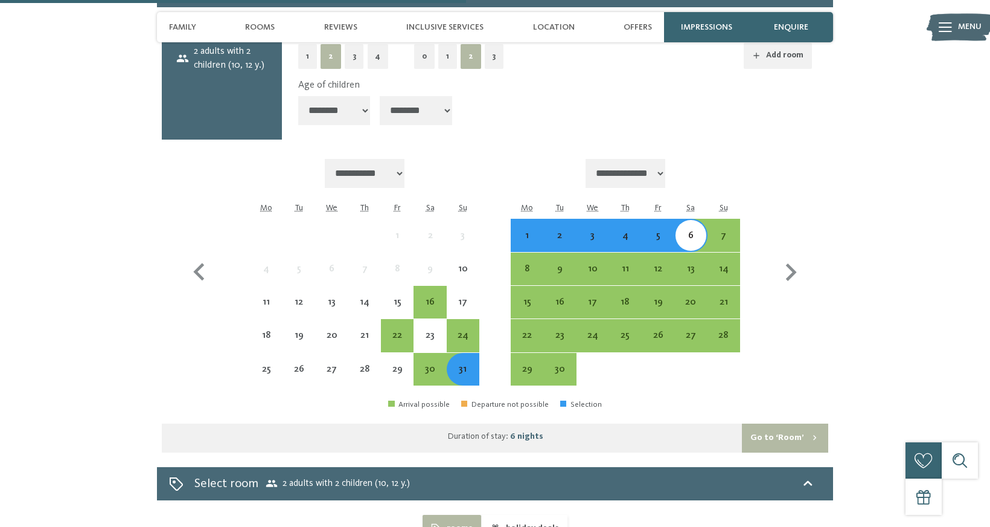
click at [522, 231] on div "1" at bounding box center [527, 246] width 30 height 30
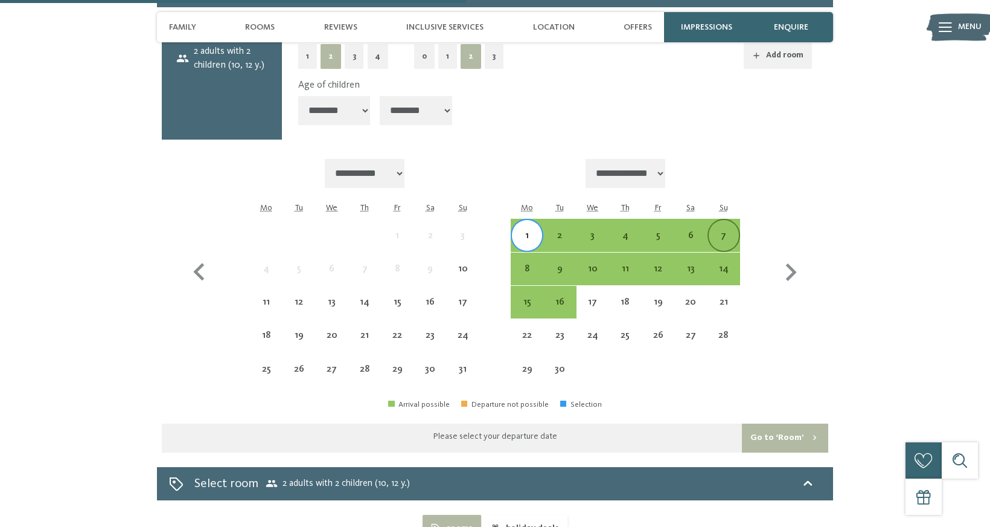
click at [720, 231] on div "7" at bounding box center [724, 246] width 30 height 30
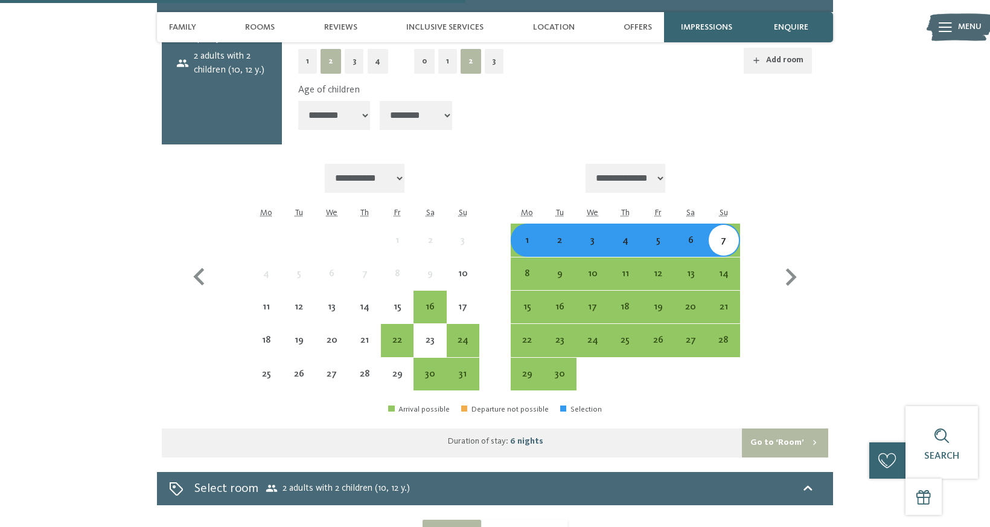
scroll to position [2019, 0]
click at [530, 236] on div "1" at bounding box center [527, 251] width 30 height 30
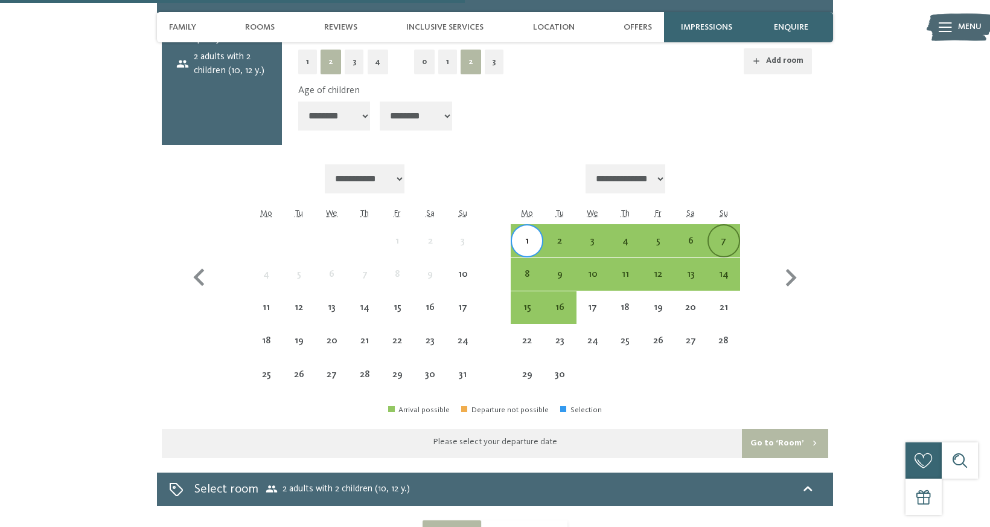
click at [722, 236] on div "7" at bounding box center [724, 251] width 30 height 30
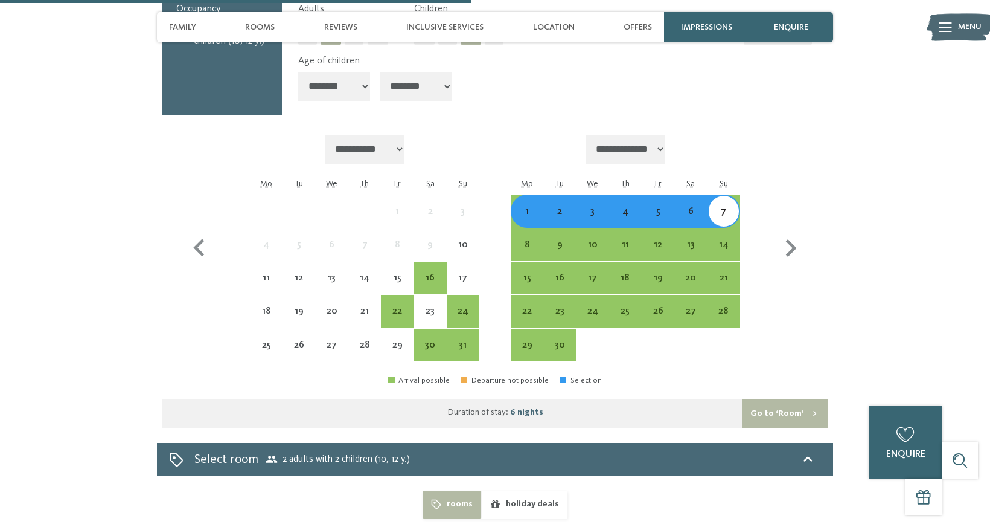
scroll to position [2048, 0]
click at [699, 207] on div "6" at bounding box center [691, 222] width 30 height 30
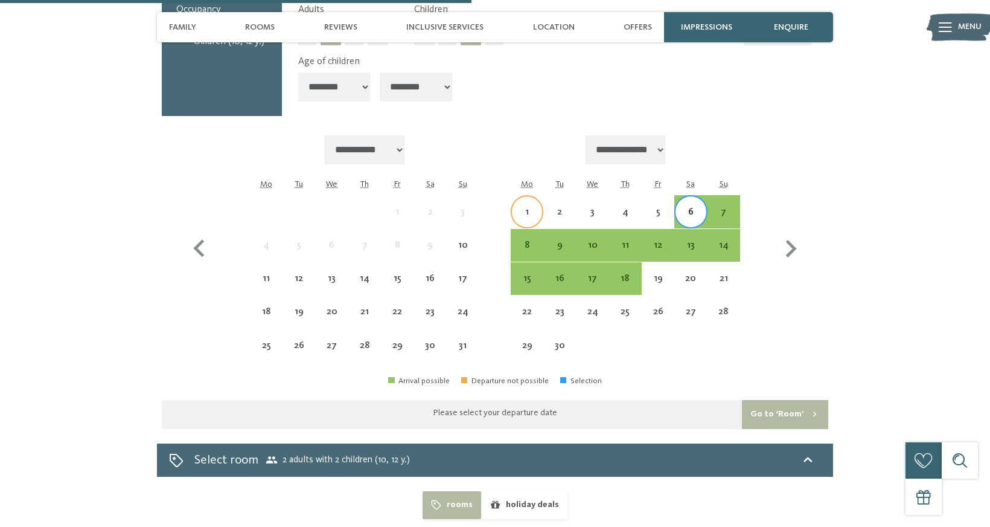
click at [527, 207] on div "1" at bounding box center [527, 222] width 30 height 30
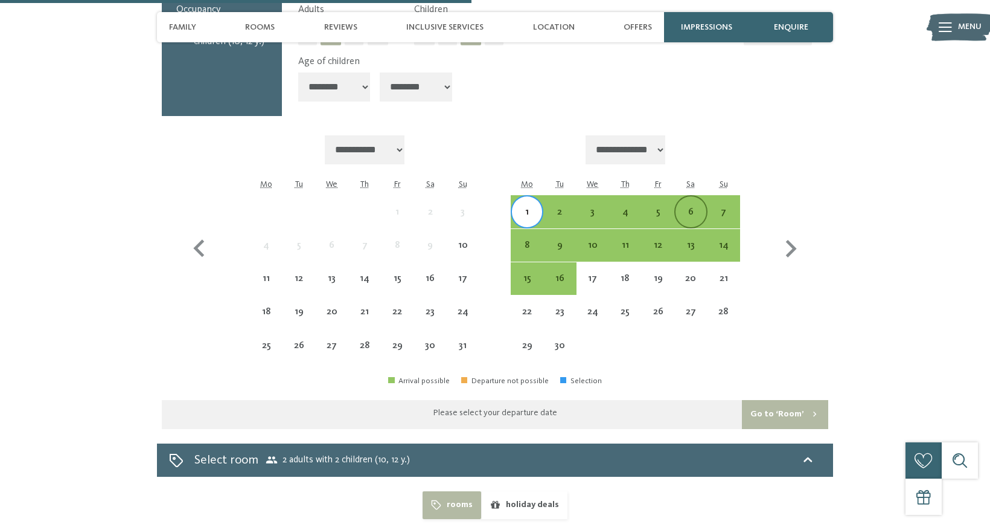
click at [690, 207] on div "6" at bounding box center [691, 222] width 30 height 30
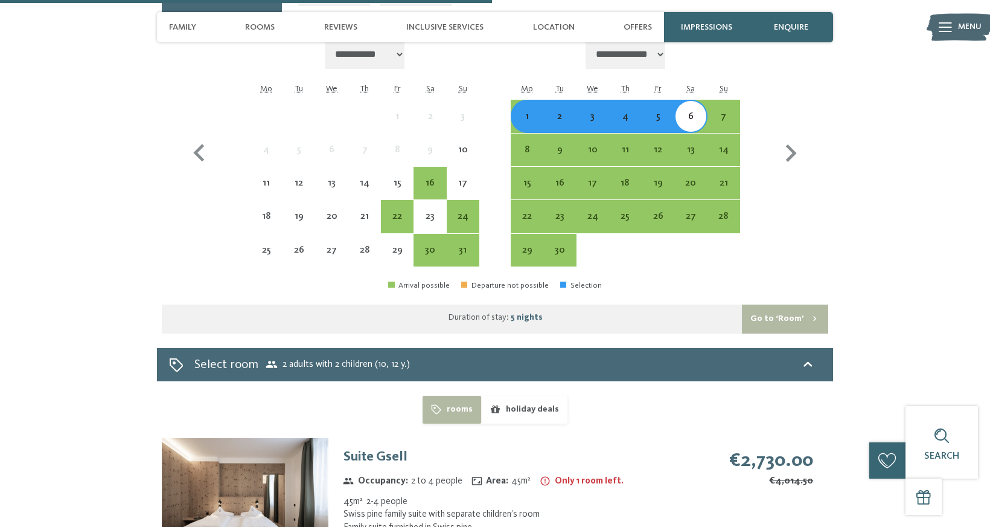
scroll to position [2136, 0]
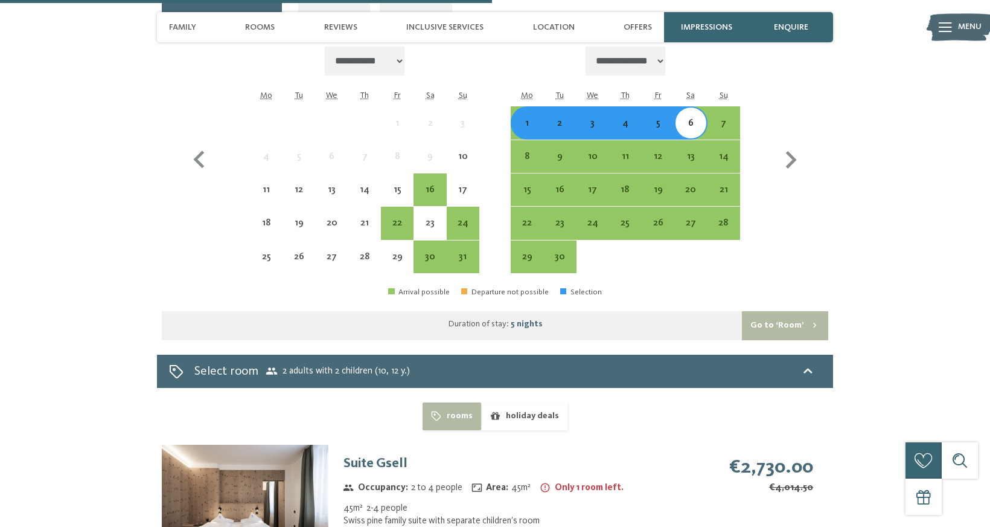
click at [556, 118] on div "2" at bounding box center [560, 133] width 30 height 30
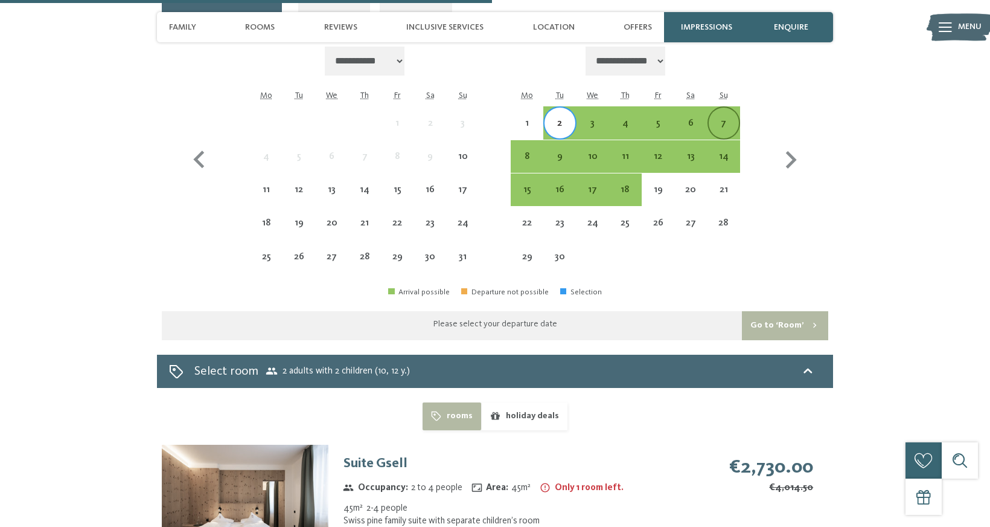
click at [732, 118] on div "7" at bounding box center [724, 133] width 30 height 30
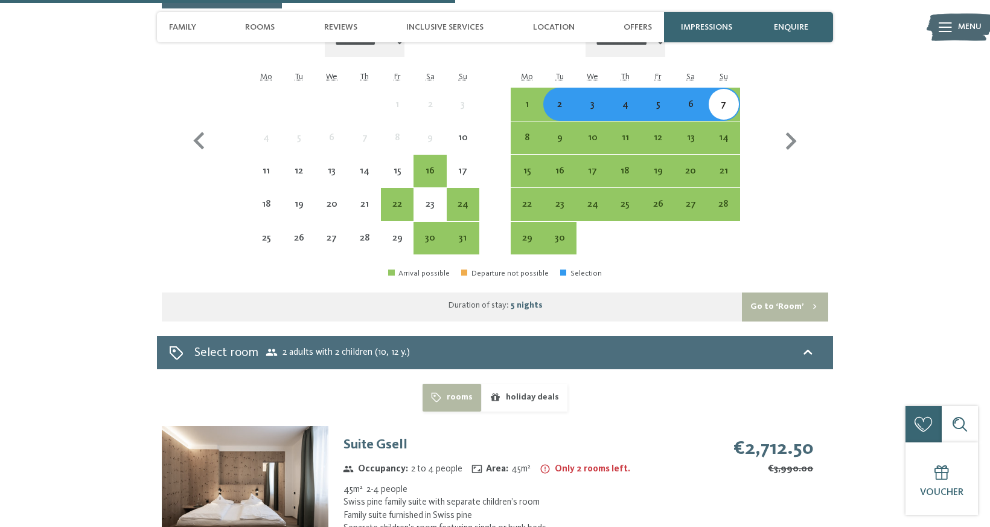
scroll to position [2158, 0]
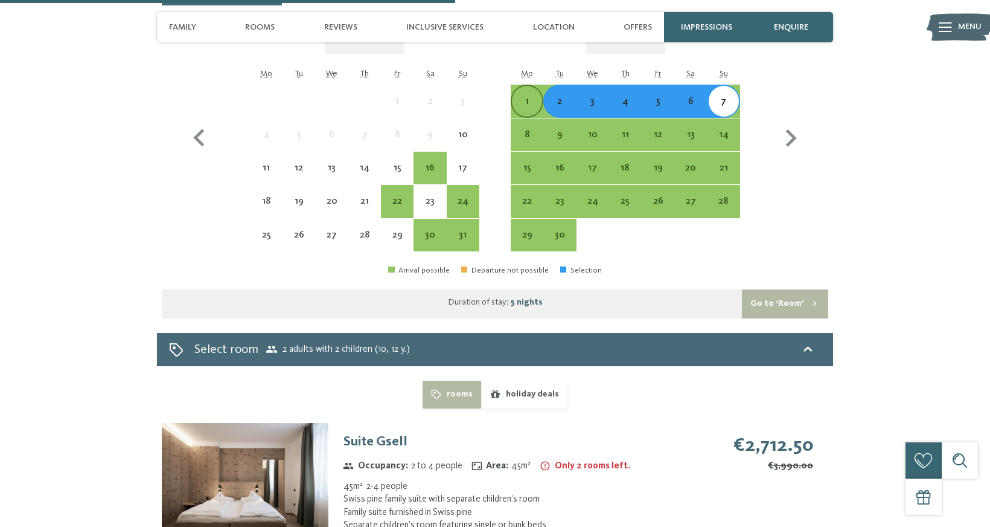
click at [522, 97] on div "1" at bounding box center [527, 112] width 30 height 30
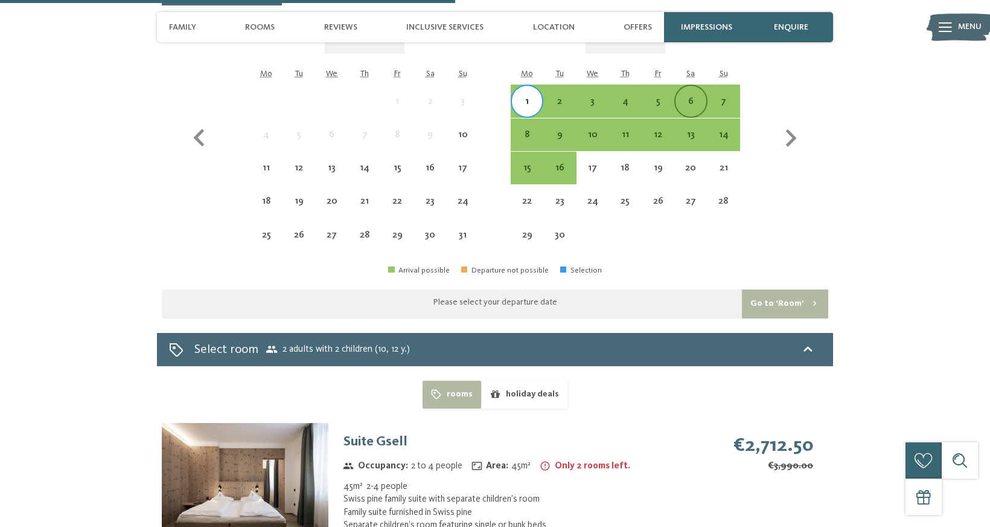
click at [690, 97] on div "6" at bounding box center [691, 112] width 30 height 30
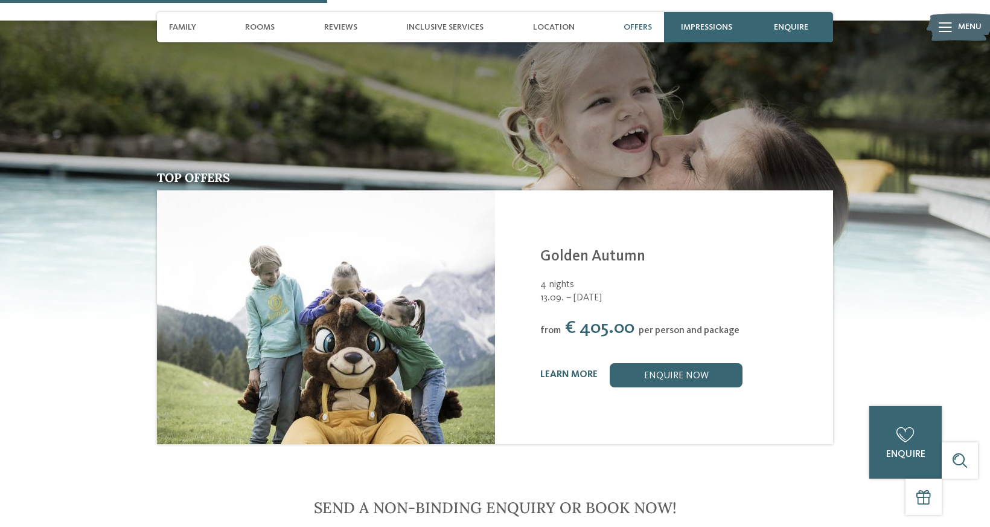
scroll to position [1420, 0]
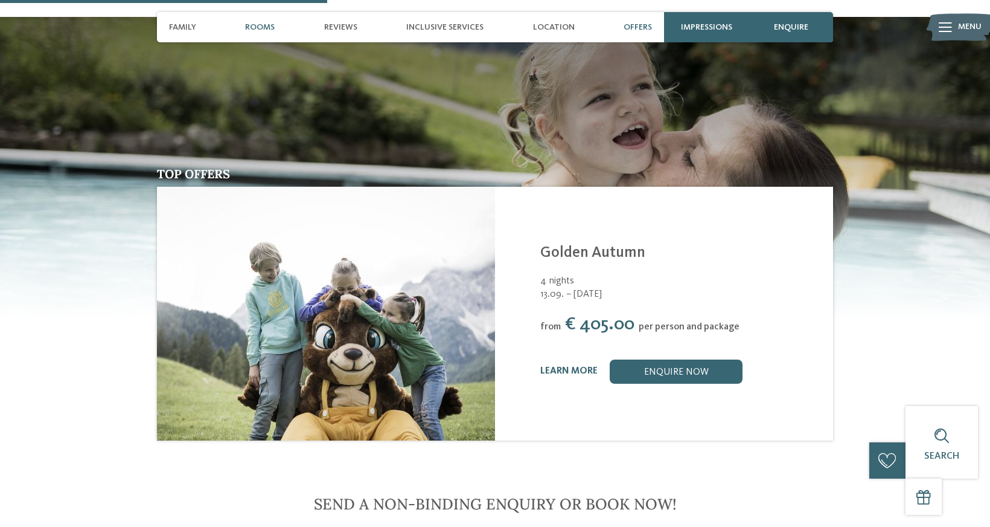
click at [251, 31] on span "Rooms" at bounding box center [260, 27] width 30 height 10
click at [260, 31] on span "Rooms" at bounding box center [260, 27] width 30 height 10
click at [784, 30] on span "enquire" at bounding box center [791, 27] width 34 height 10
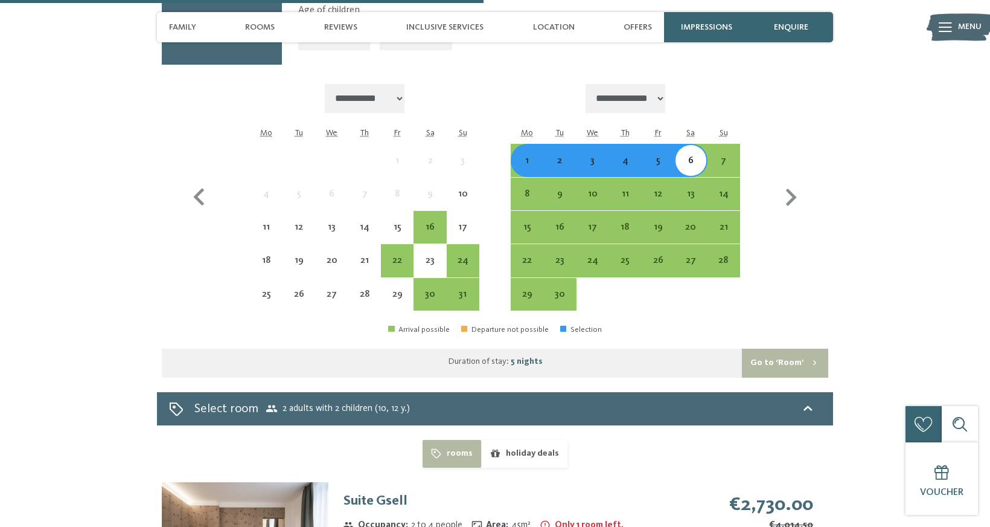
scroll to position [2100, 0]
click at [529, 155] on div "1" at bounding box center [527, 170] width 30 height 30
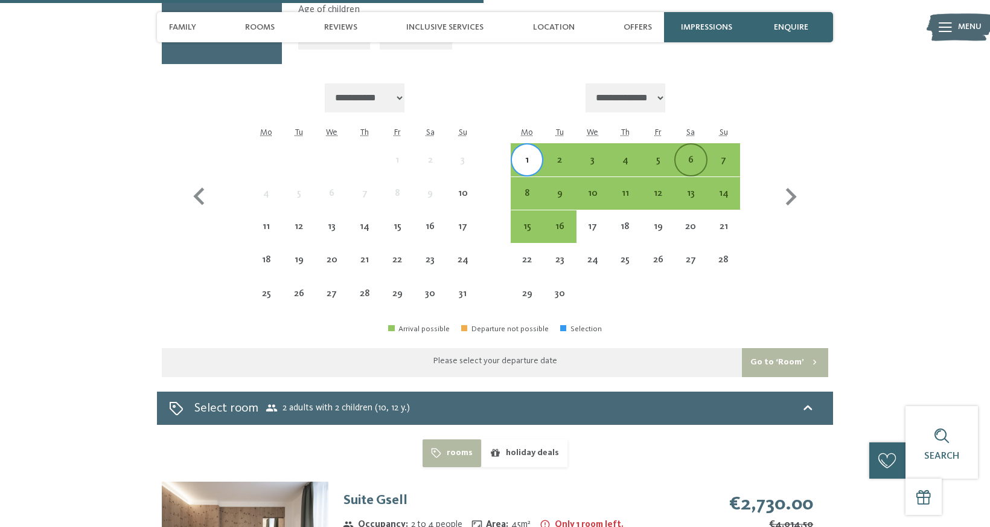
click at [691, 155] on div "6" at bounding box center [691, 170] width 30 height 30
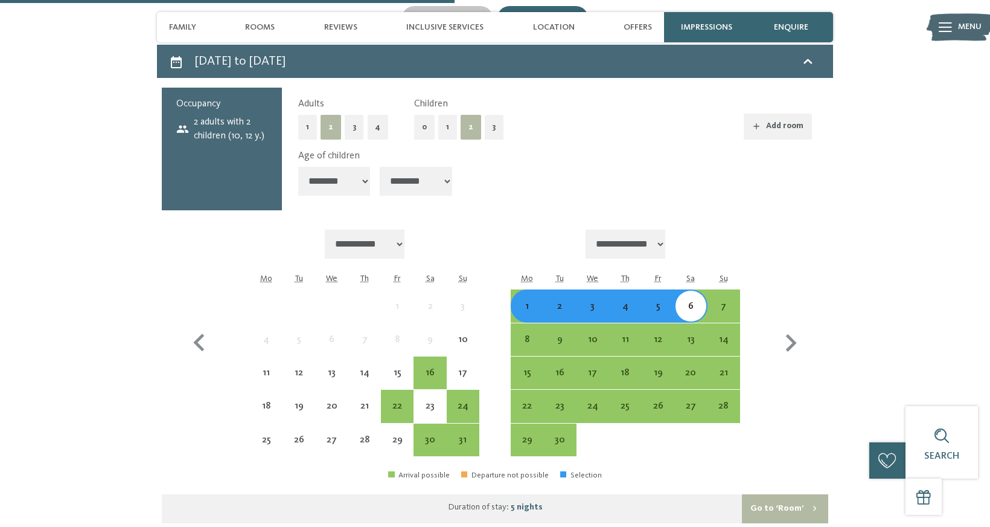
scroll to position [1945, 0]
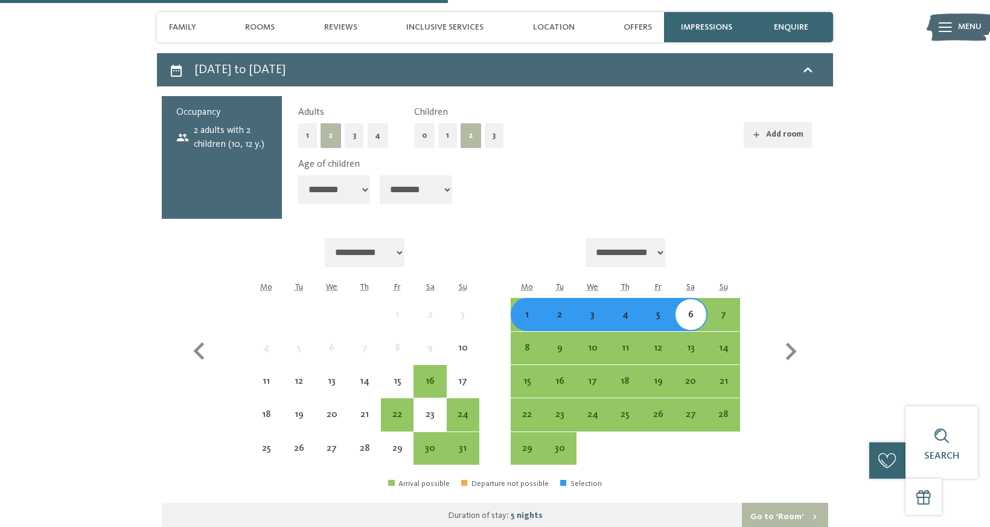
click at [536, 310] on div "1" at bounding box center [527, 325] width 30 height 30
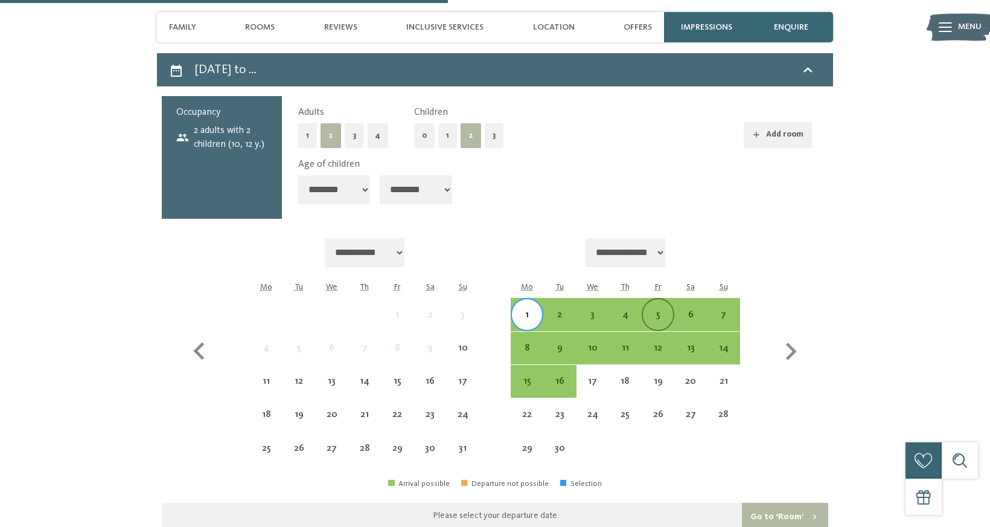
click at [664, 310] on div "5" at bounding box center [658, 325] width 30 height 30
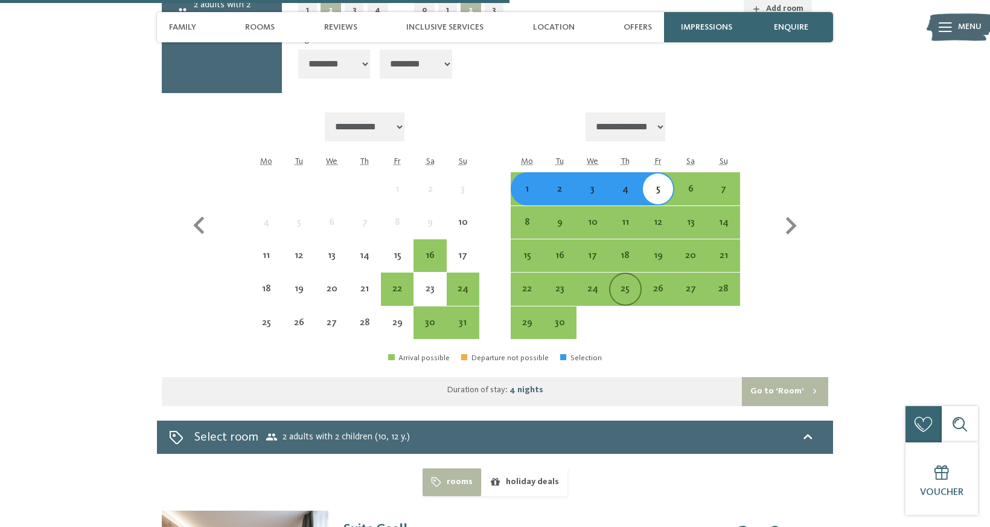
scroll to position [2066, 0]
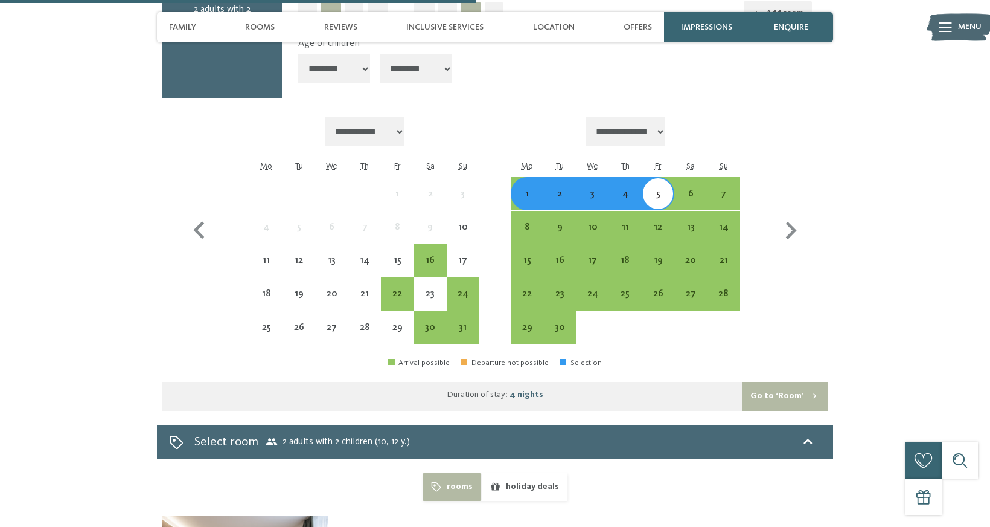
click at [565, 189] on div "2" at bounding box center [560, 204] width 30 height 30
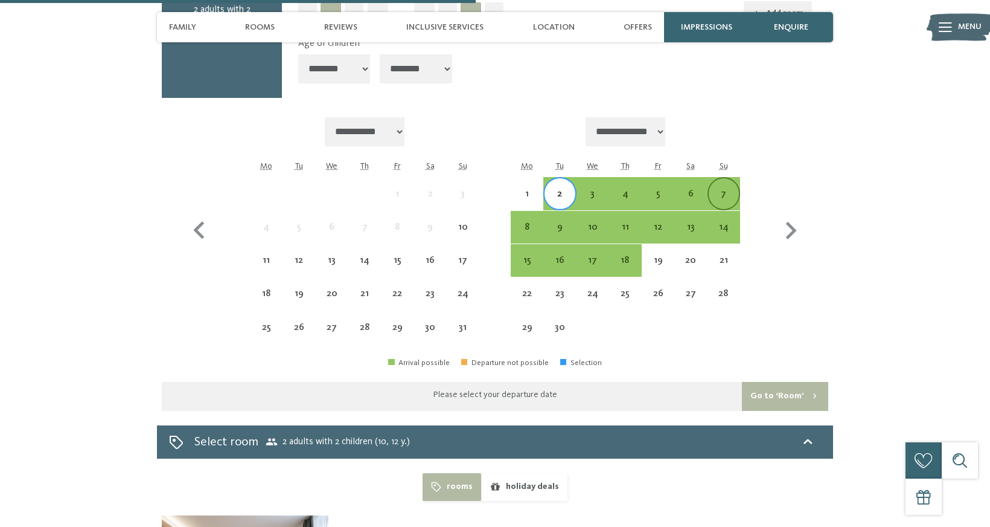
click at [723, 189] on div "7" at bounding box center [724, 204] width 30 height 30
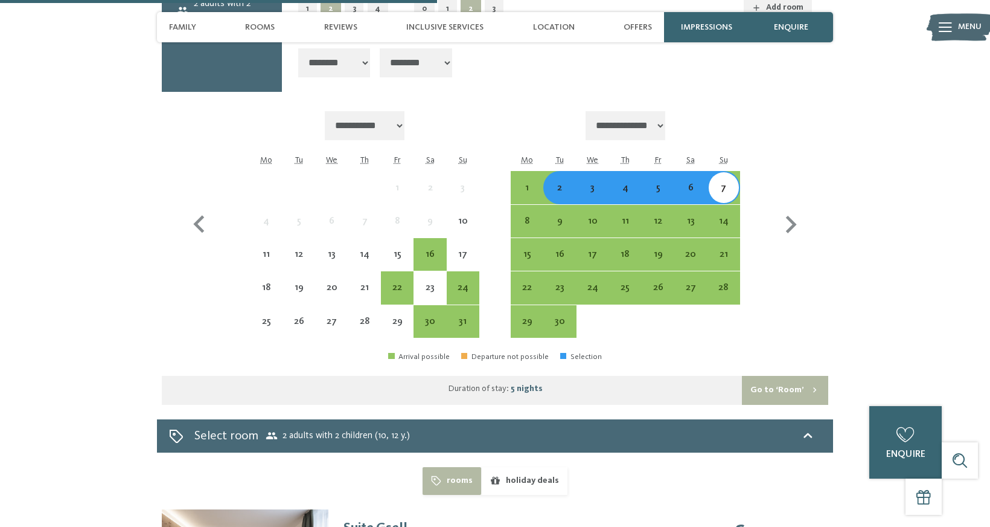
scroll to position [2071, 0]
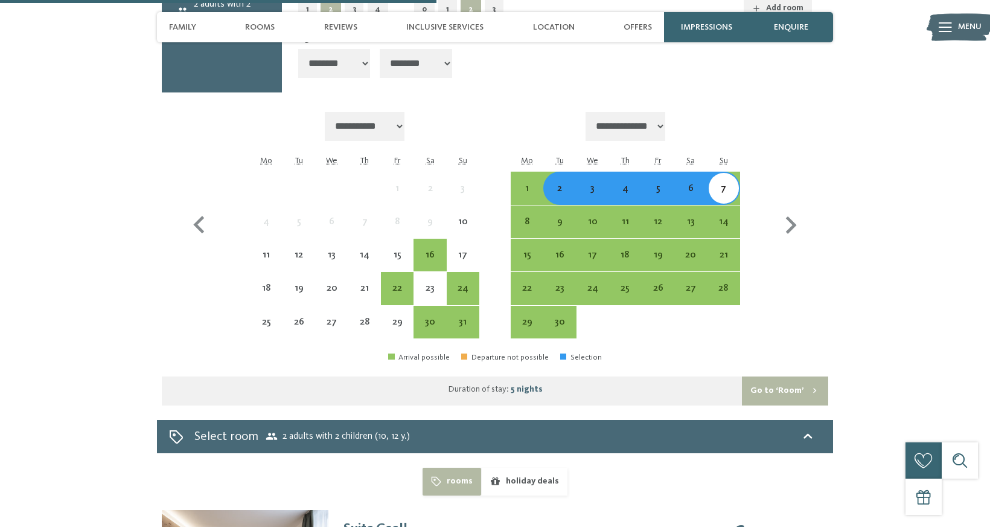
click at [567, 184] on div "2" at bounding box center [560, 199] width 30 height 30
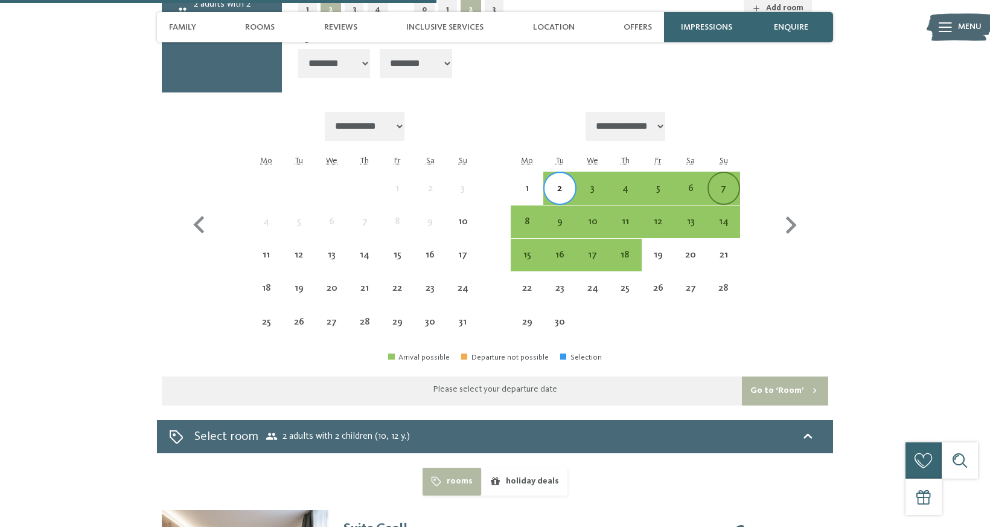
click at [720, 184] on div "7" at bounding box center [724, 199] width 30 height 30
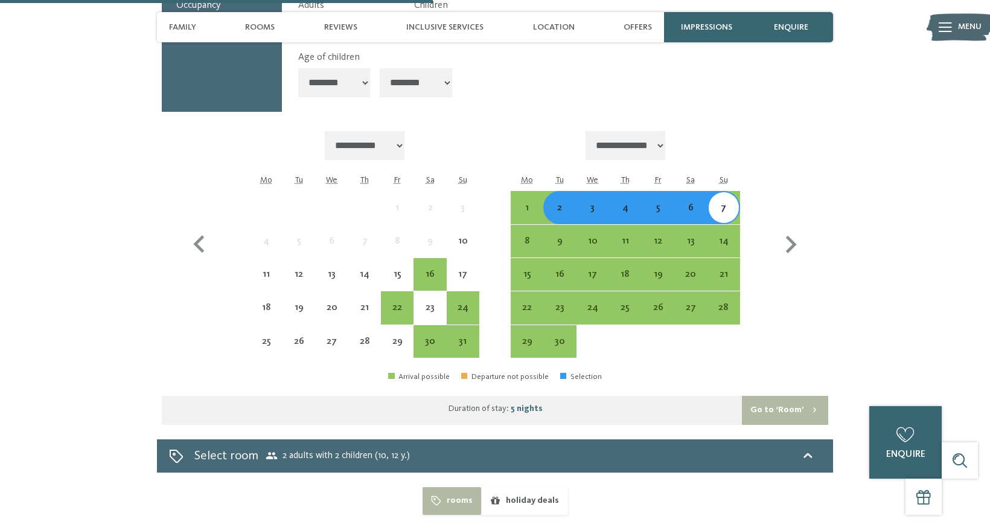
scroll to position [2039, 0]
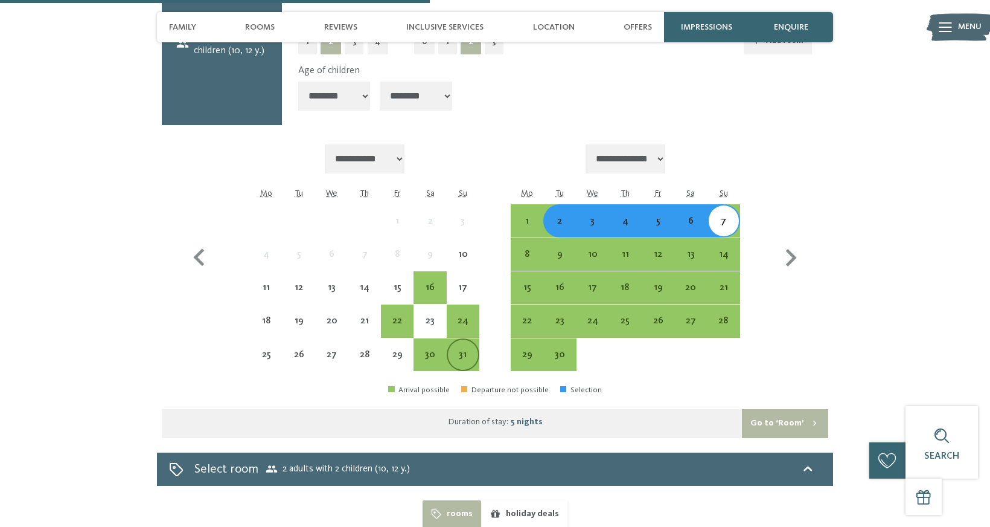
click at [458, 350] on div "31" at bounding box center [463, 365] width 30 height 30
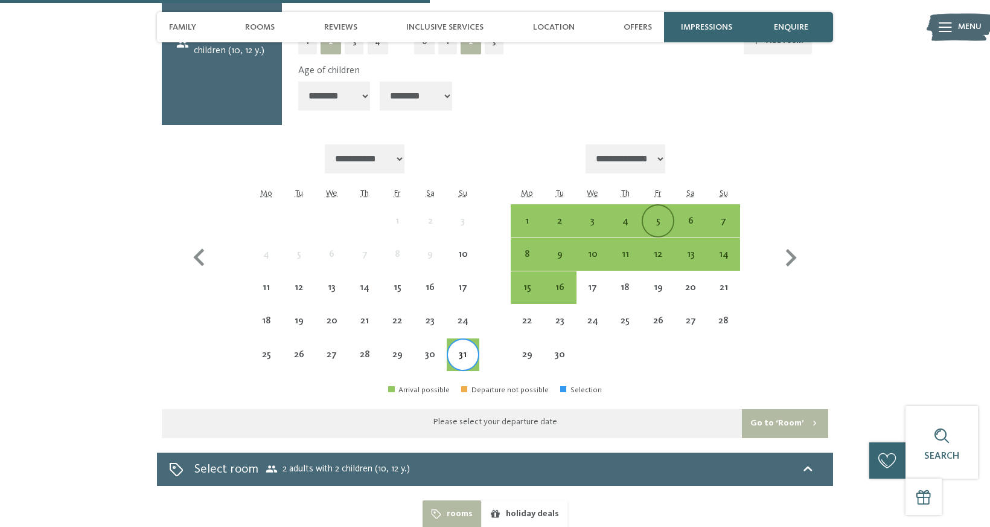
click at [666, 216] on div "5" at bounding box center [658, 231] width 30 height 30
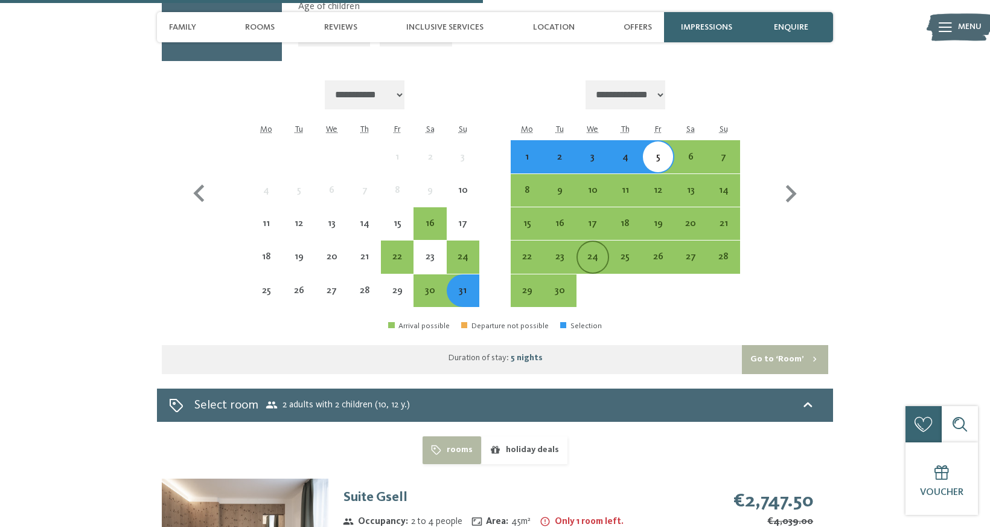
scroll to position [2094, 0]
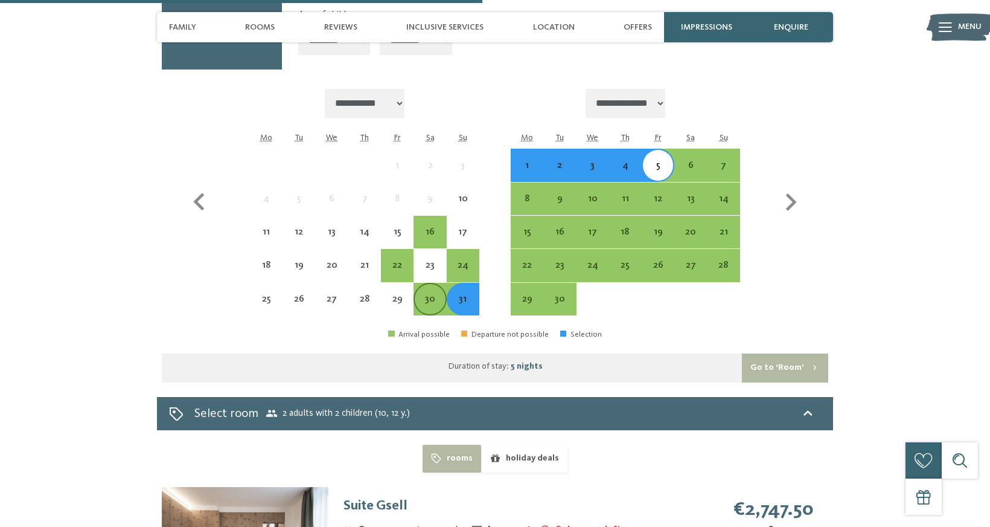
click at [440, 294] on div "30" at bounding box center [430, 309] width 30 height 30
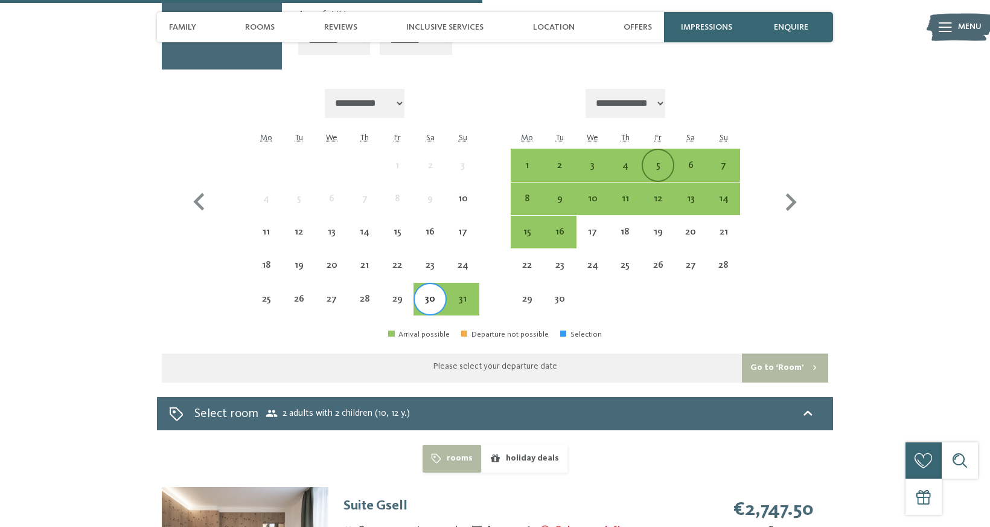
click at [659, 161] on div "5" at bounding box center [658, 176] width 30 height 30
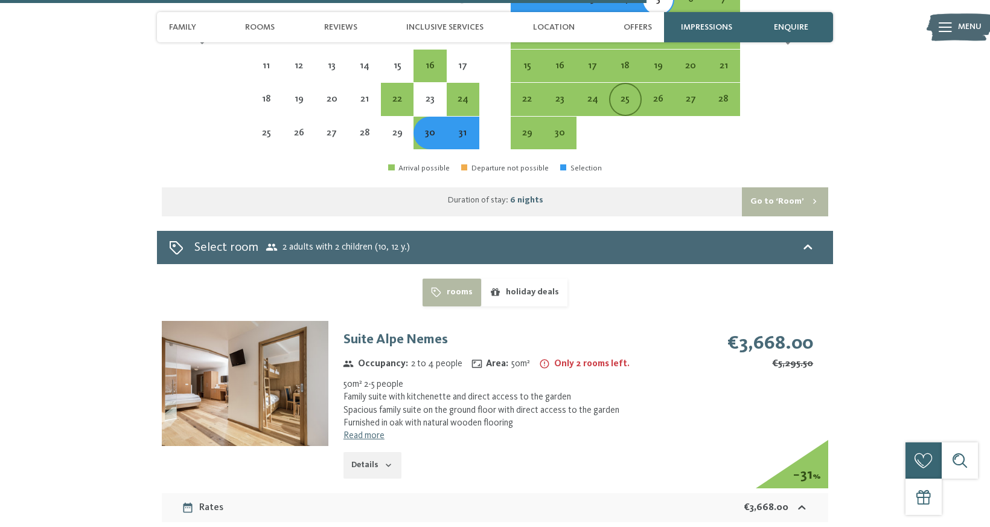
scroll to position [2259, 0]
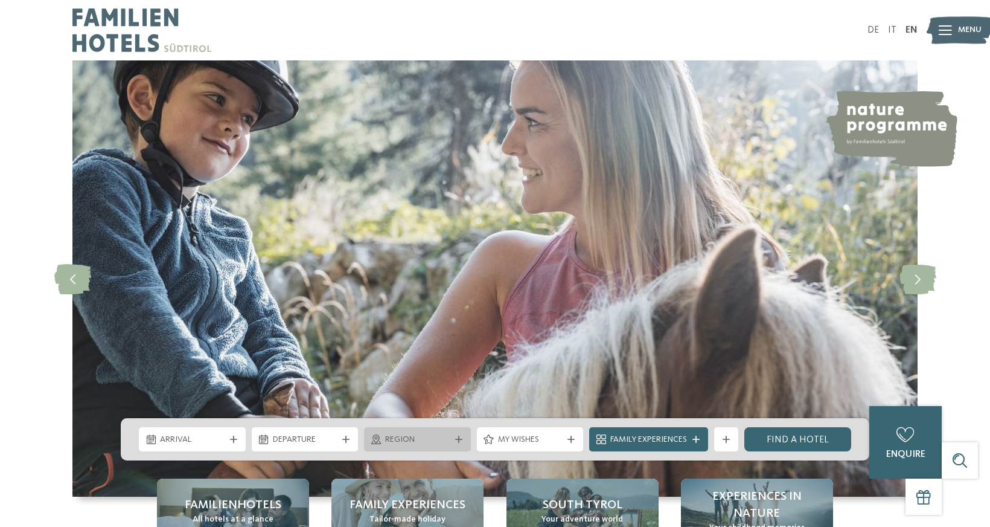
click at [410, 438] on span "Region" at bounding box center [417, 440] width 65 height 12
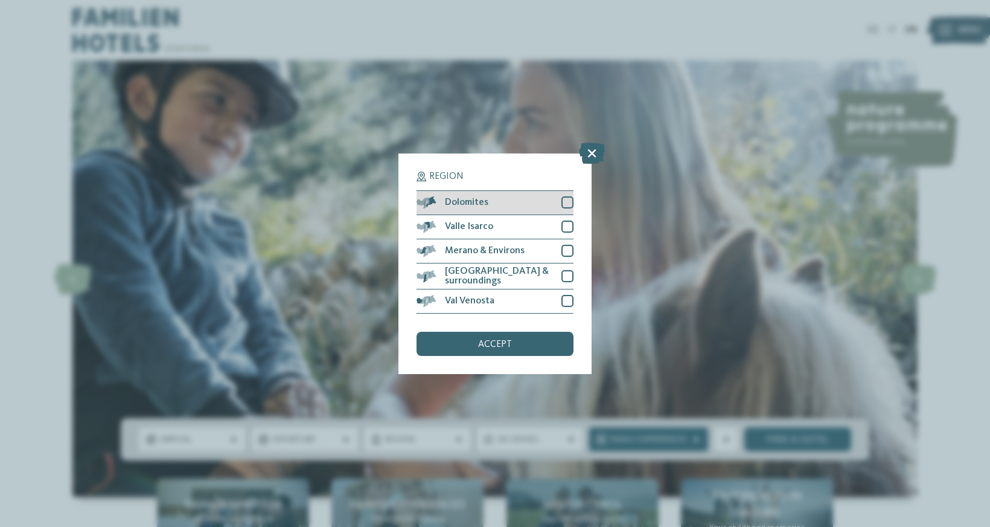
click at [564, 200] on div at bounding box center [568, 202] width 12 height 12
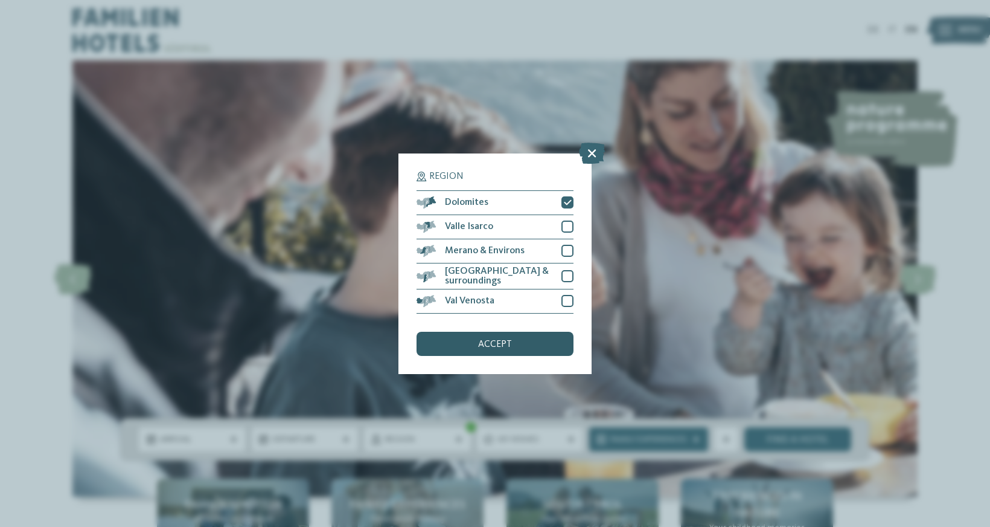
click at [506, 351] on div "accept" at bounding box center [495, 344] width 157 height 24
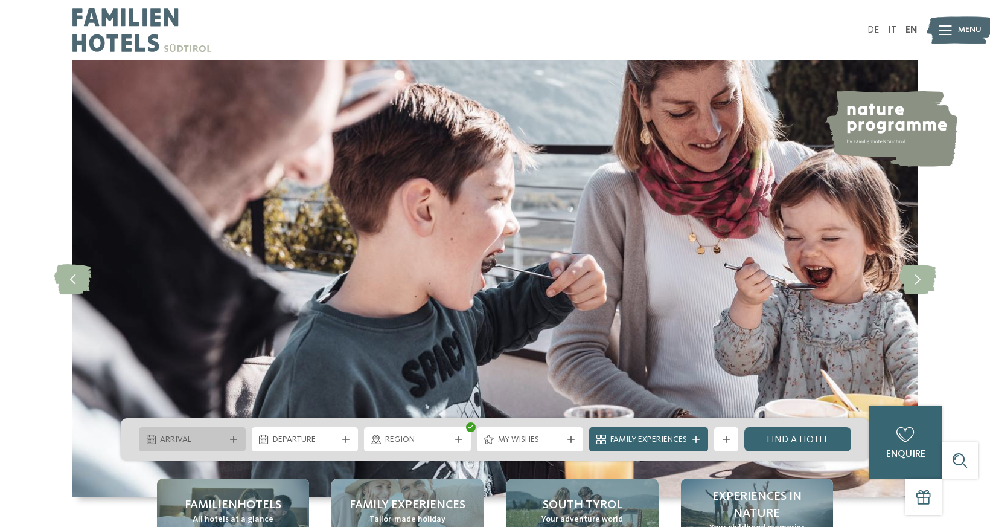
click at [228, 438] on div at bounding box center [234, 438] width 12 height 7
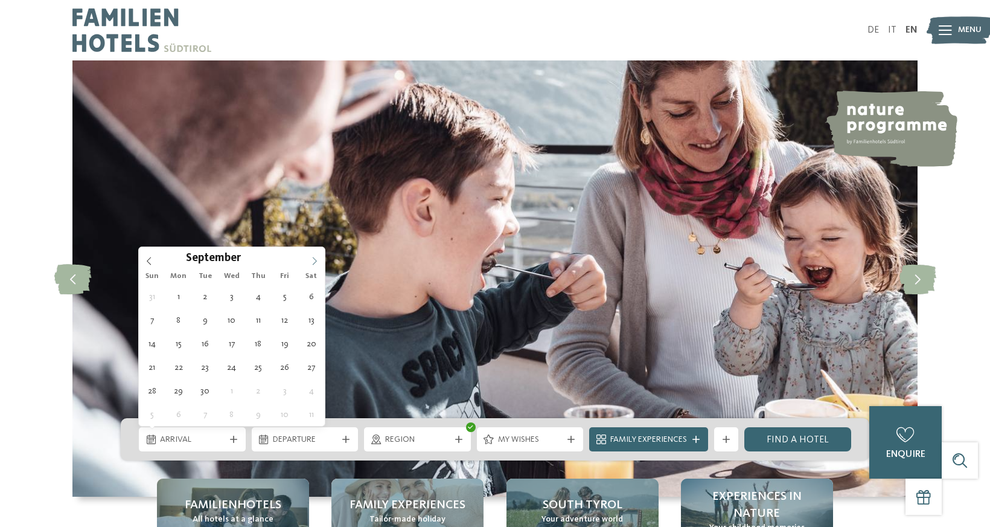
click at [312, 264] on icon at bounding box center [314, 261] width 8 height 8
type div "[DATE]"
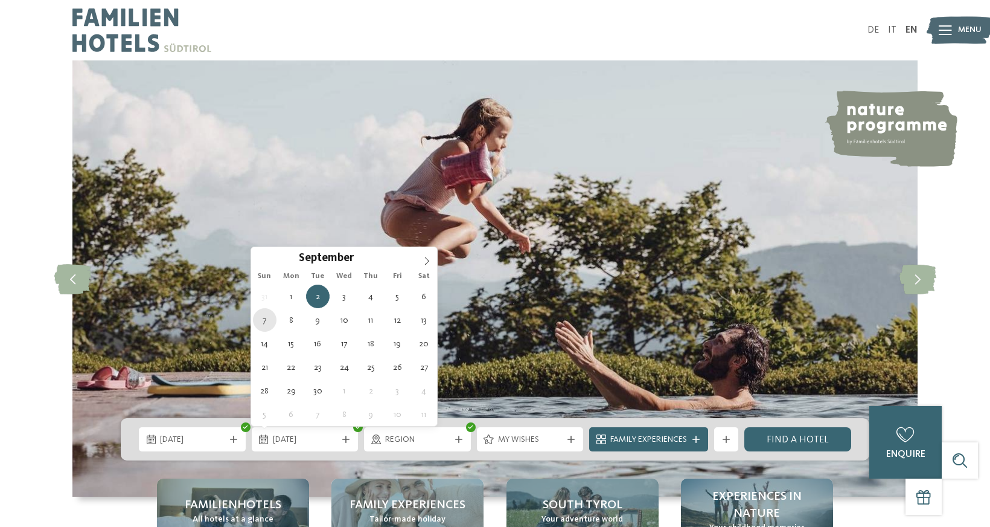
type div "[DATE]"
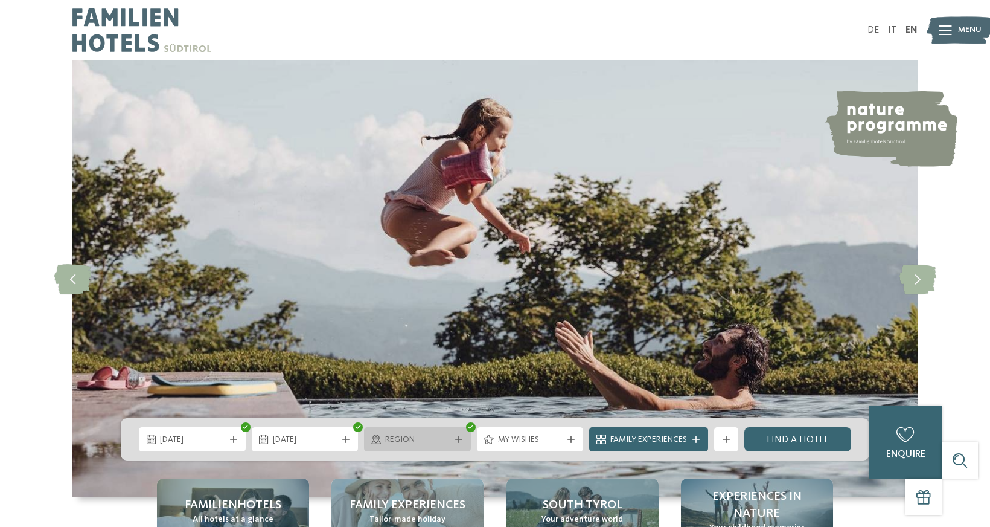
click at [458, 435] on icon at bounding box center [458, 438] width 7 height 7
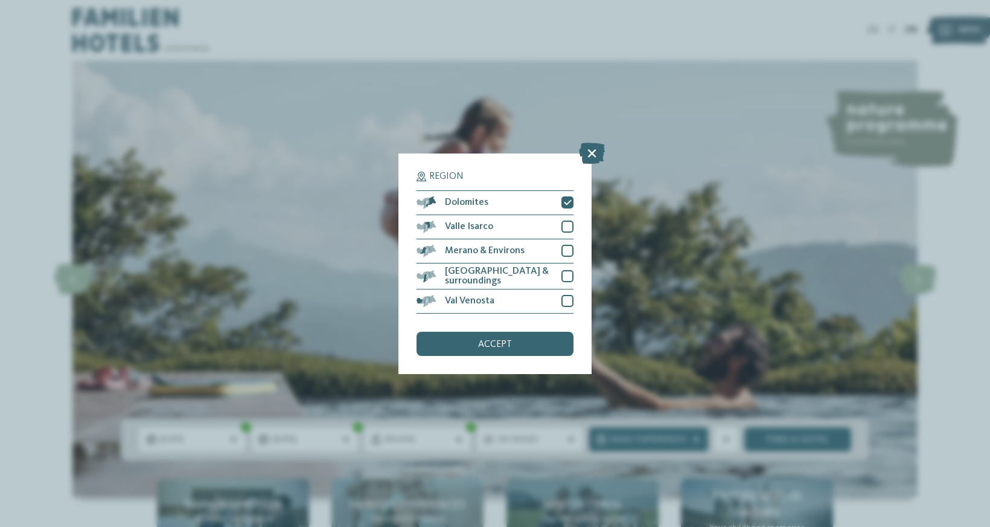
click at [522, 354] on div "Region Dolomites [PERSON_NAME][GEOGRAPHIC_DATA]" at bounding box center [495, 263] width 193 height 220
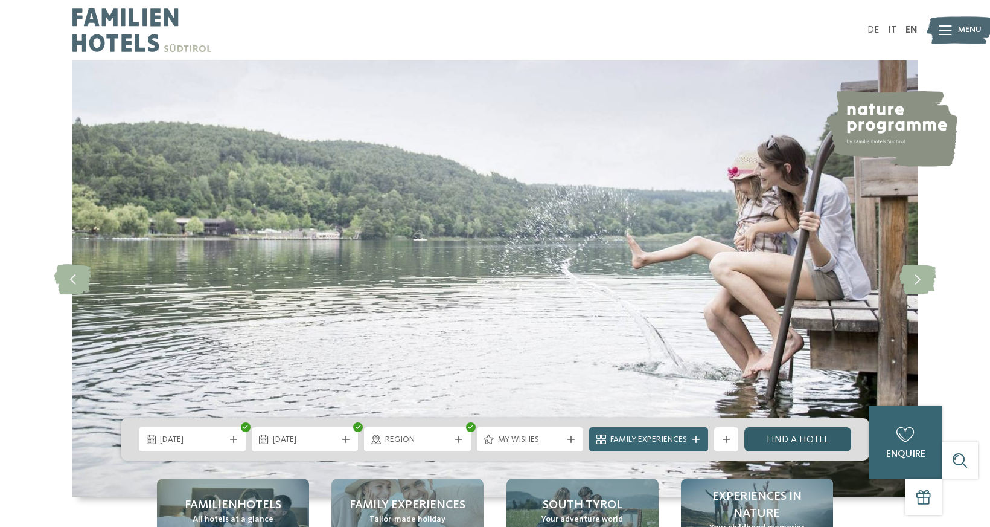
click at [781, 437] on link "Find a hotel" at bounding box center [798, 439] width 107 height 24
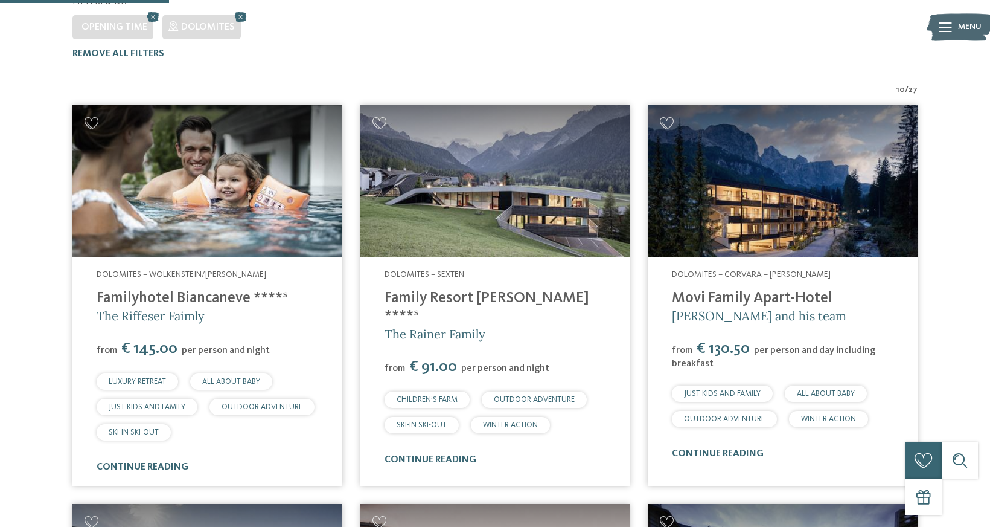
scroll to position [396, 0]
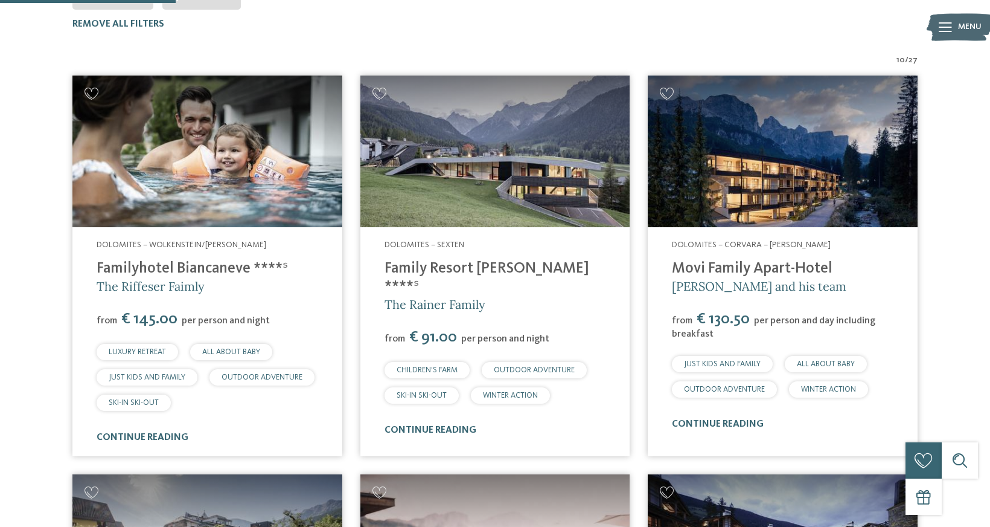
click at [457, 261] on link "Family Resort [PERSON_NAME] ****ˢ" at bounding box center [487, 277] width 205 height 33
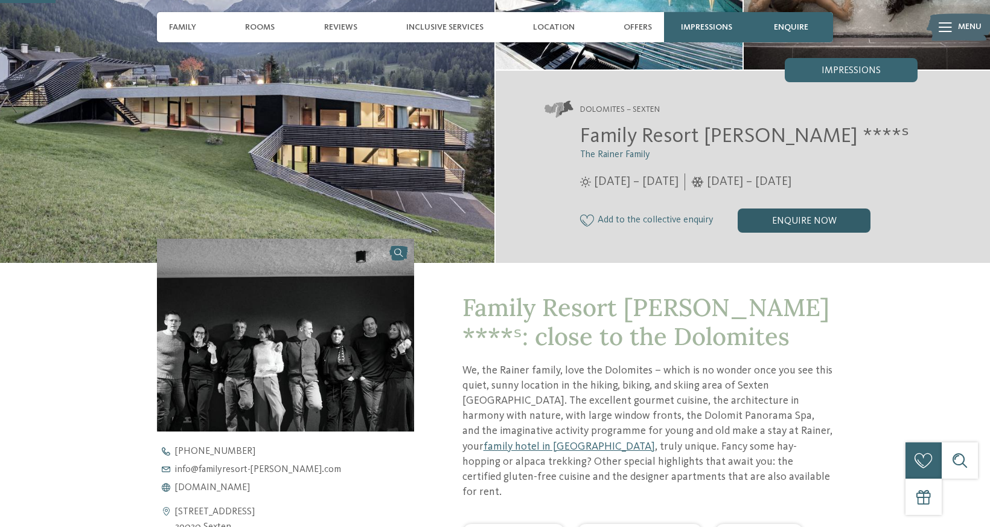
click at [764, 213] on div "enquire now" at bounding box center [804, 220] width 133 height 24
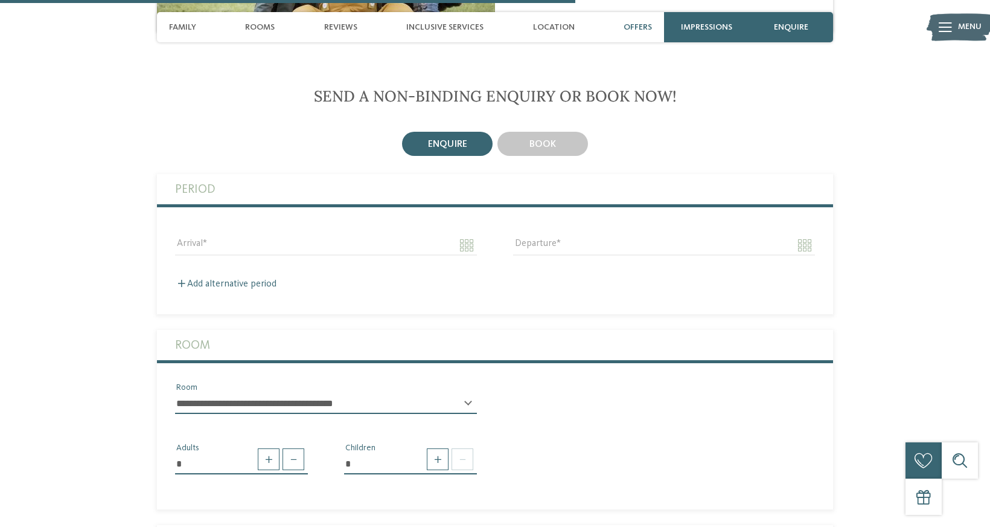
scroll to position [1833, 0]
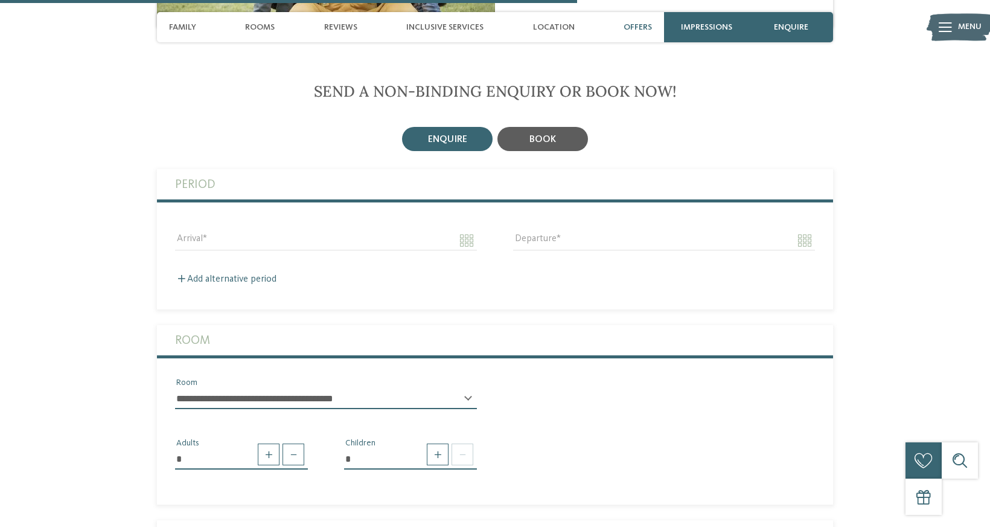
click at [553, 135] on span "book" at bounding box center [543, 140] width 27 height 10
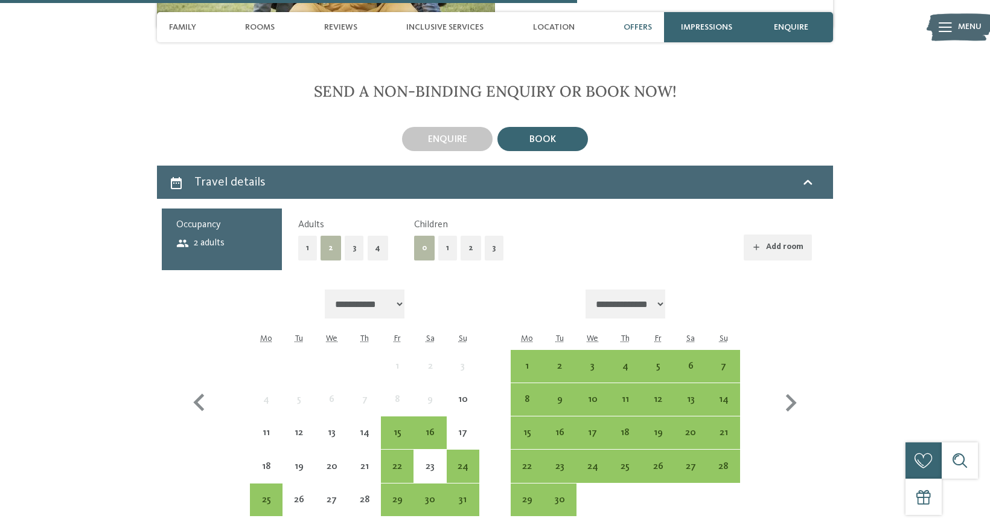
click at [463, 235] on button "2" at bounding box center [471, 247] width 21 height 25
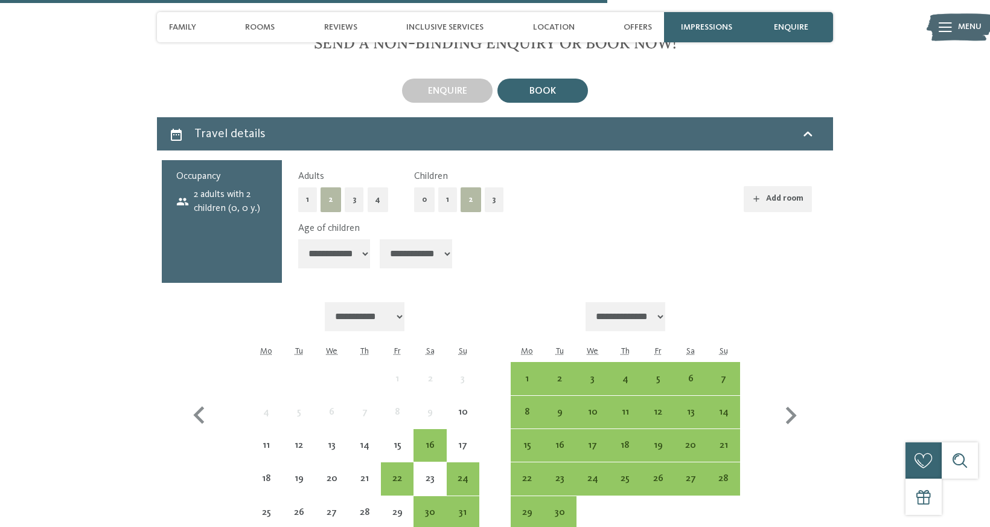
scroll to position [1892, 0]
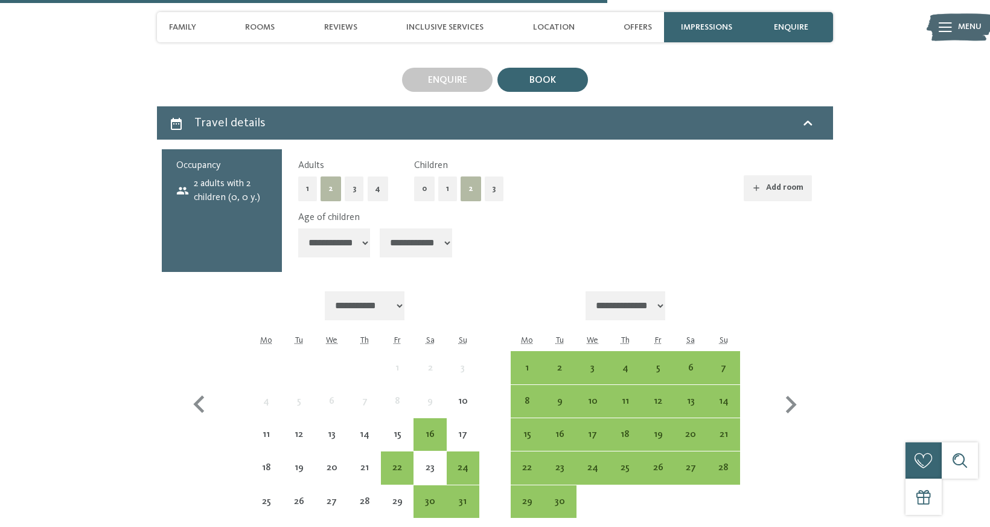
click at [369, 228] on select "**********" at bounding box center [334, 242] width 72 height 29
select select "**"
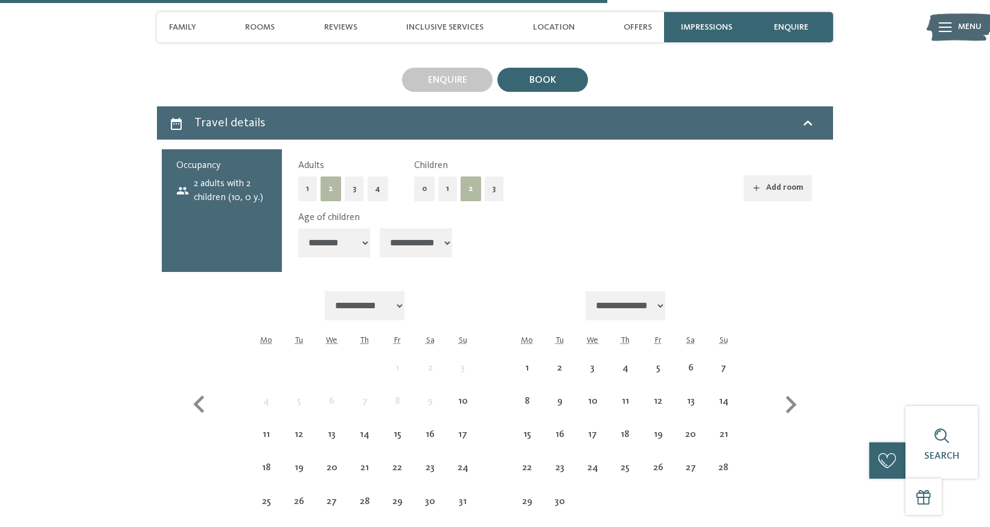
click at [431, 228] on select "**********" at bounding box center [416, 242] width 72 height 29
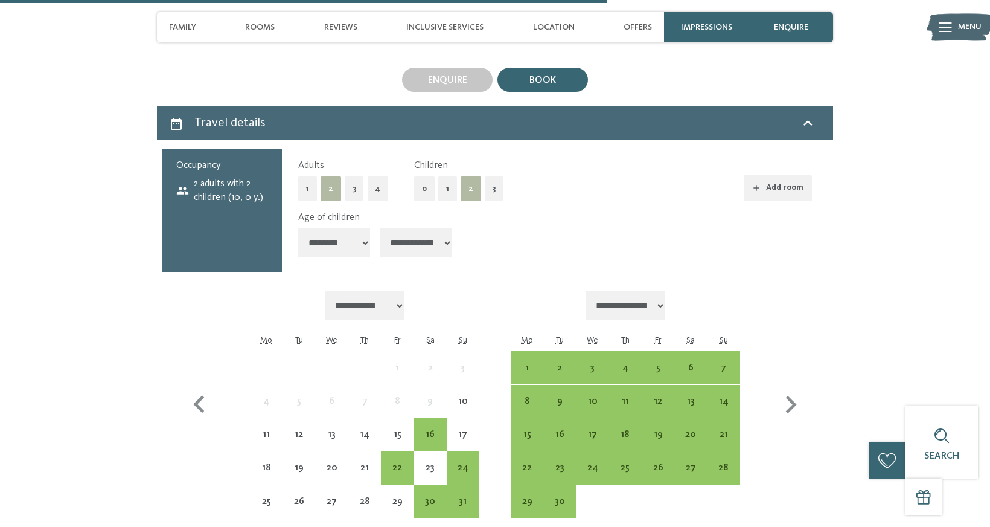
select select "**"
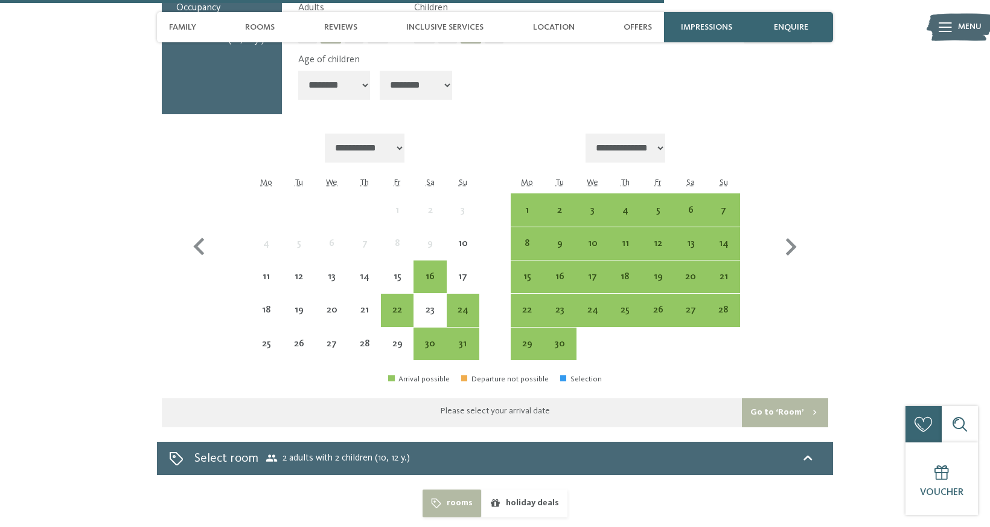
scroll to position [2041, 0]
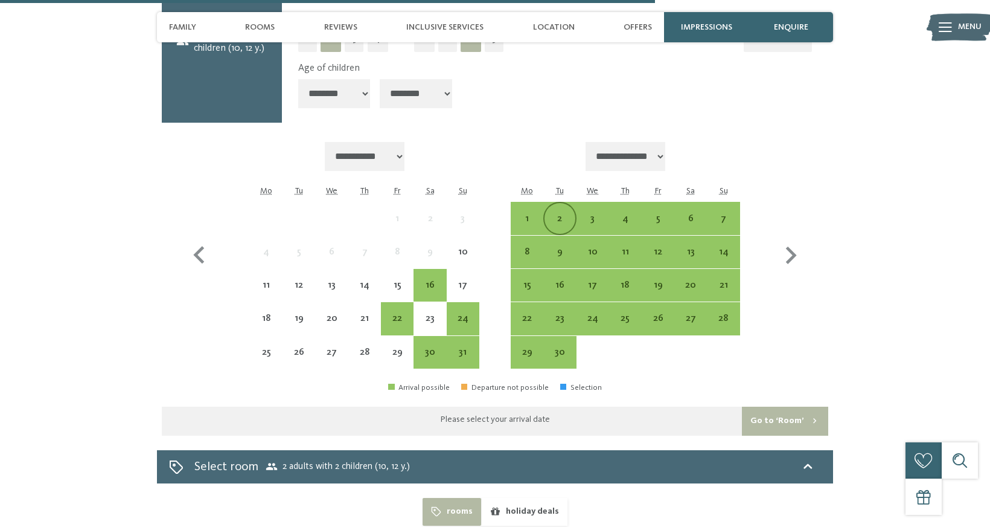
click at [560, 214] on div "2" at bounding box center [560, 229] width 30 height 30
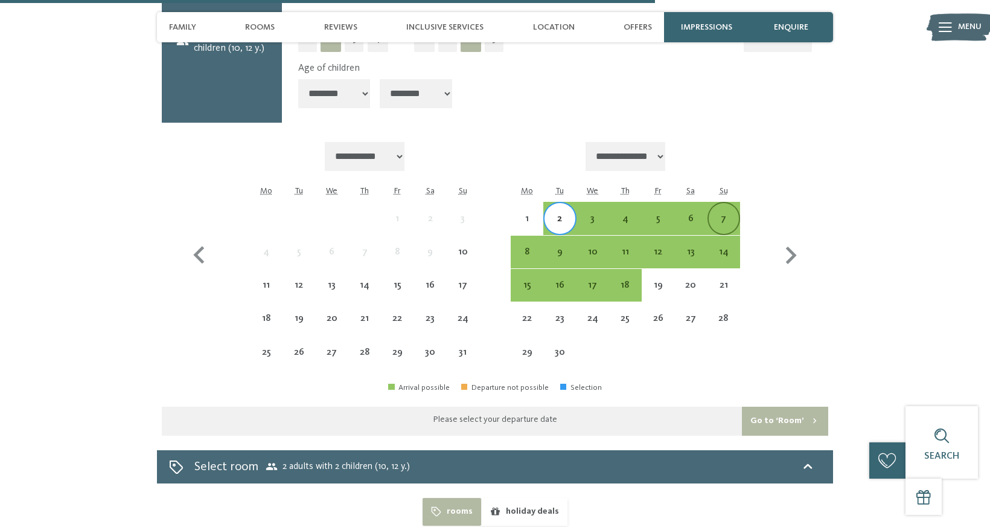
click at [723, 214] on div "7" at bounding box center [724, 229] width 30 height 30
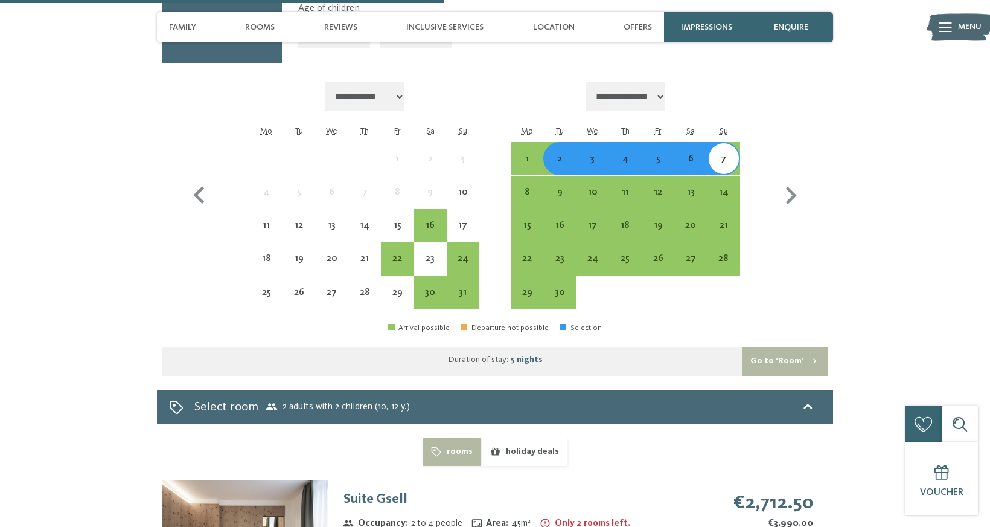
scroll to position [2097, 0]
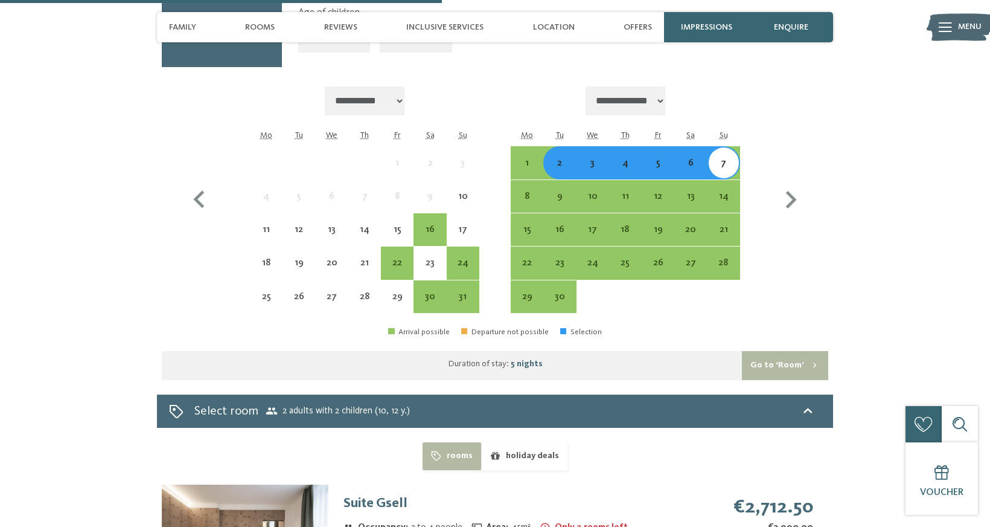
click at [699, 158] on div "6" at bounding box center [691, 173] width 30 height 30
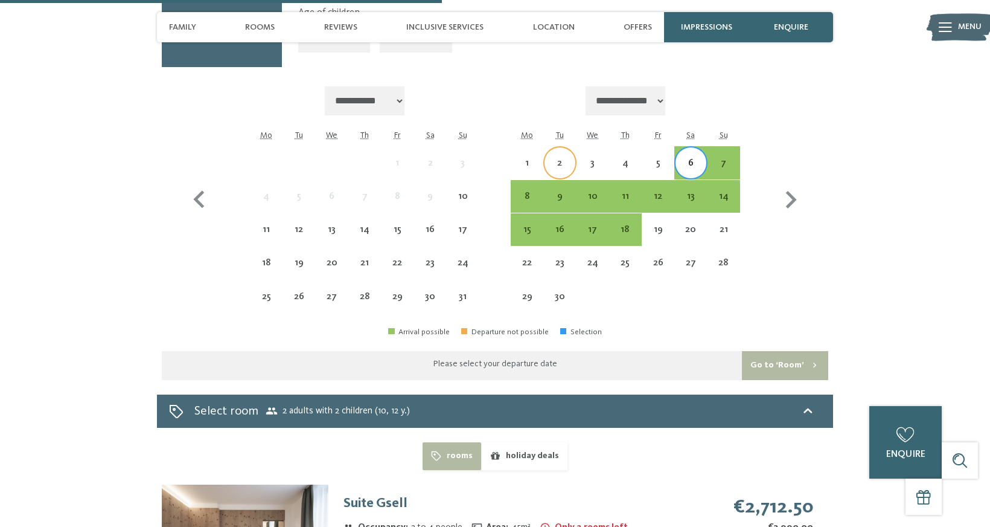
click at [564, 158] on div "2" at bounding box center [560, 173] width 30 height 30
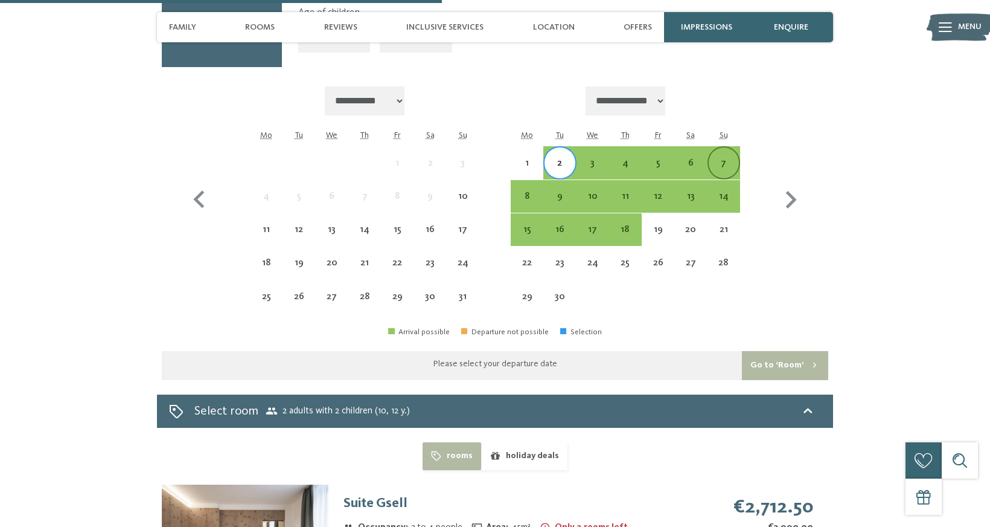
click at [721, 158] on div "7" at bounding box center [724, 173] width 30 height 30
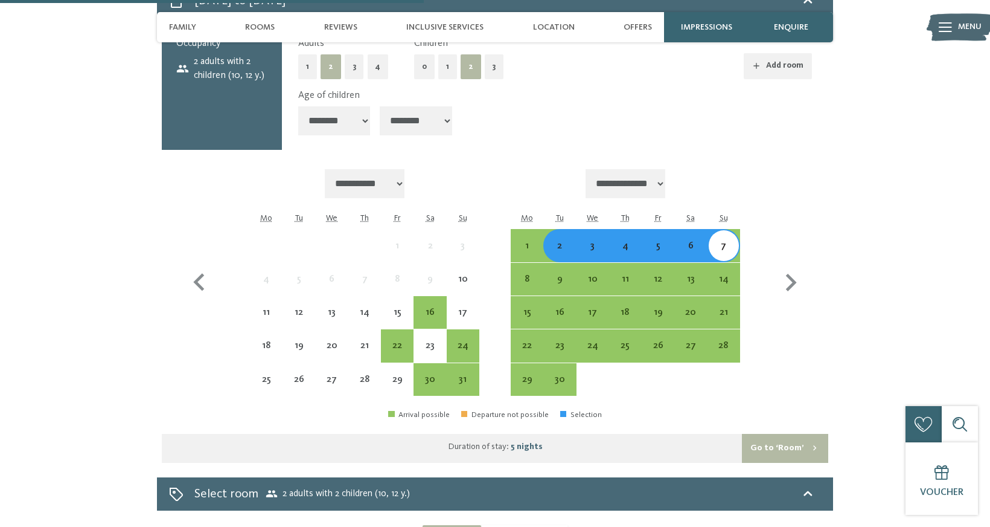
scroll to position [2011, 0]
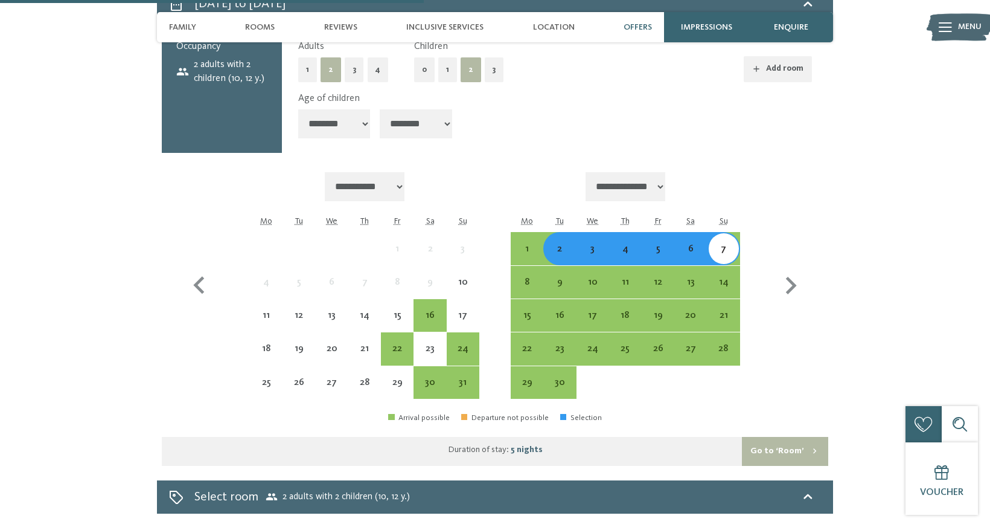
click at [640, 27] on span "Offers" at bounding box center [638, 27] width 28 height 10
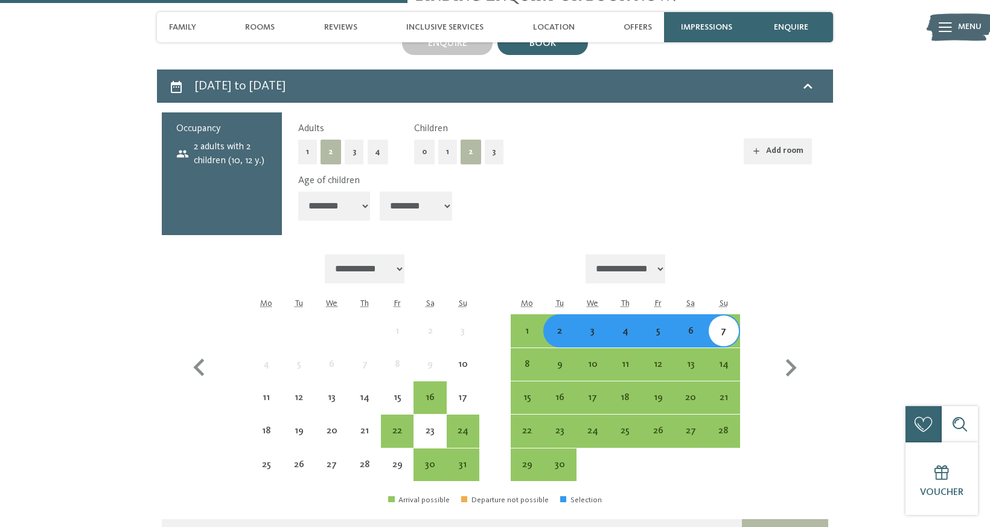
scroll to position [1933, 0]
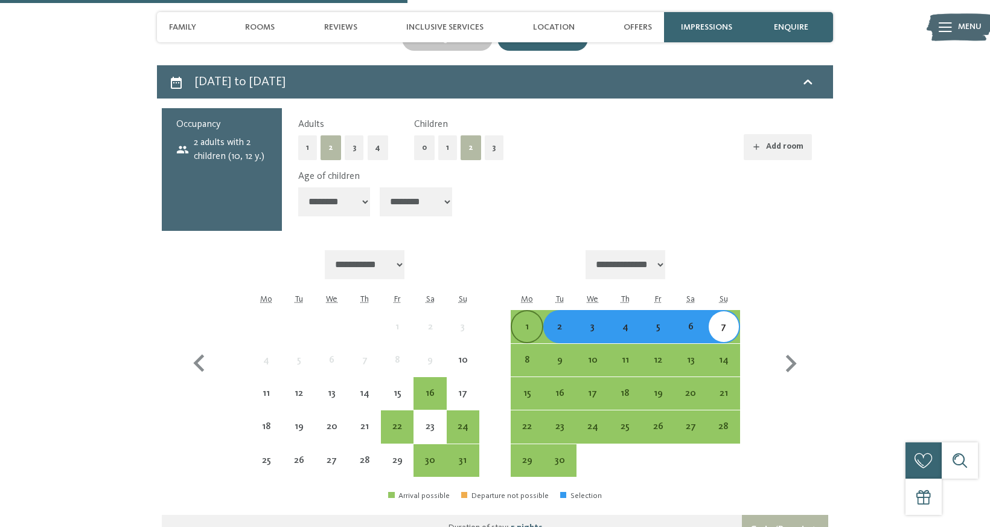
click at [536, 322] on div "1" at bounding box center [527, 337] width 30 height 30
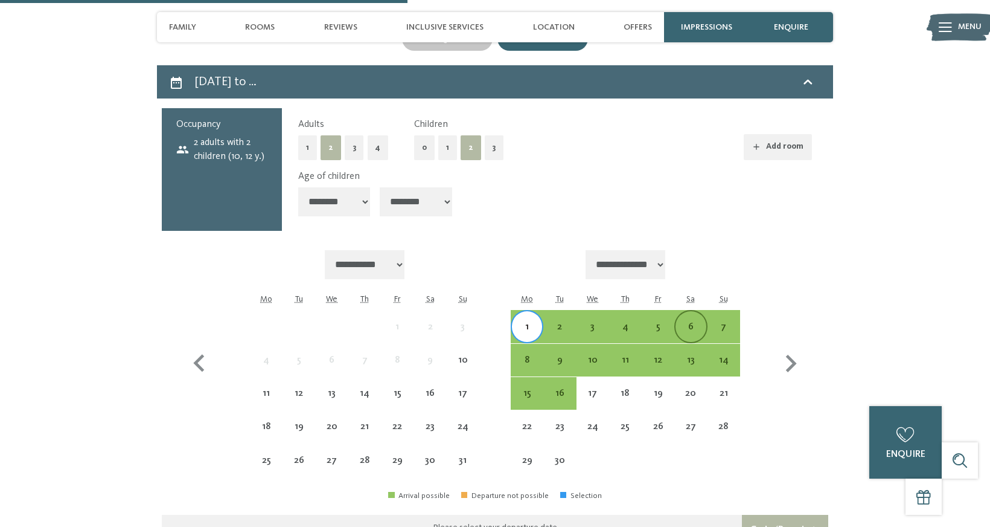
click at [692, 322] on div "6" at bounding box center [691, 337] width 30 height 30
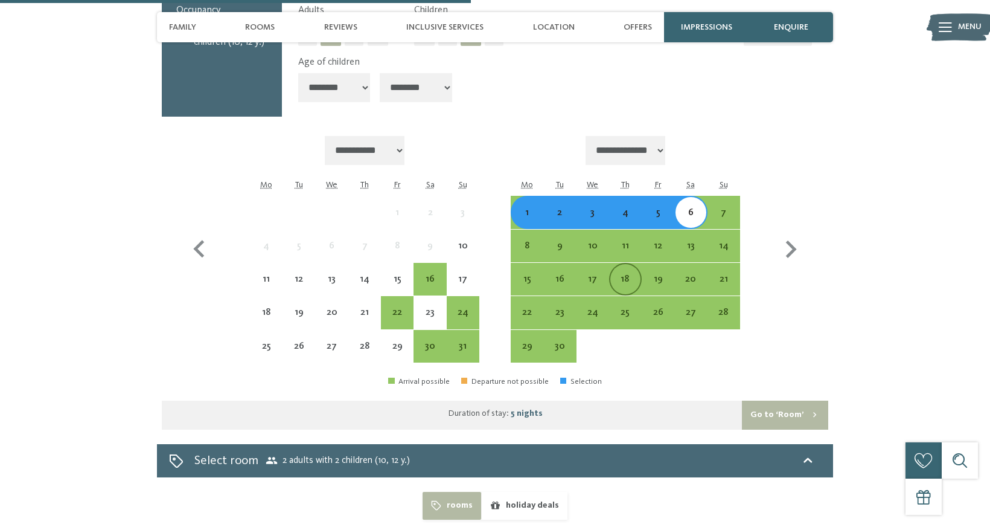
scroll to position [2037, 0]
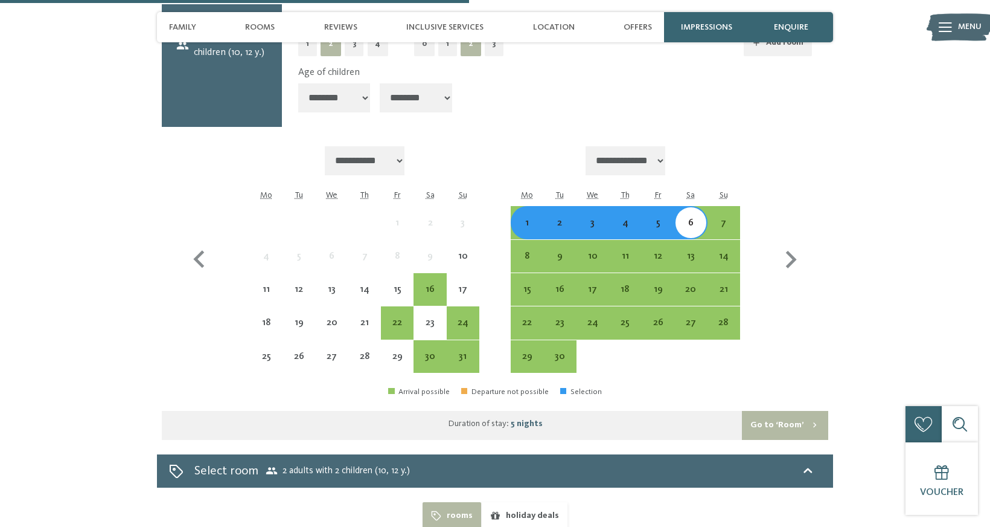
click at [594, 218] on div "3" at bounding box center [593, 233] width 30 height 30
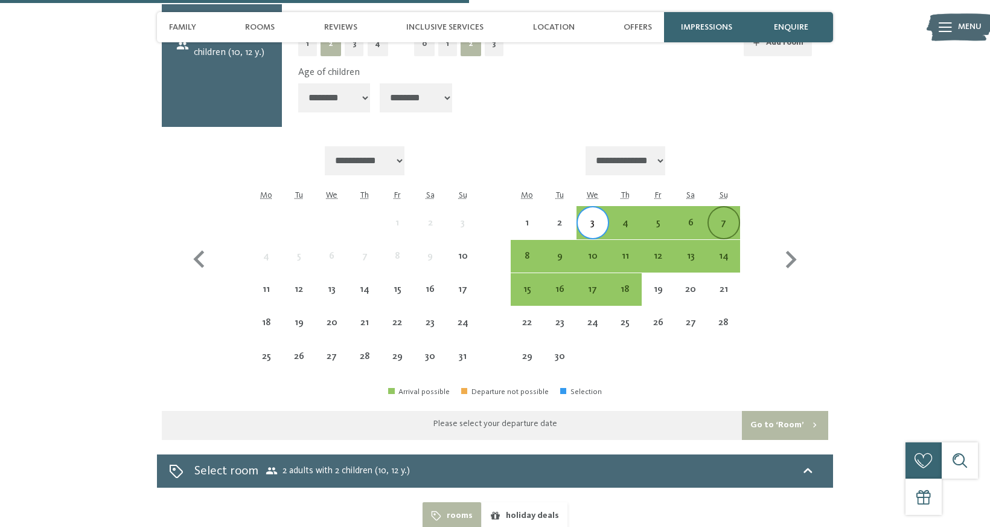
click at [720, 218] on div "7" at bounding box center [724, 233] width 30 height 30
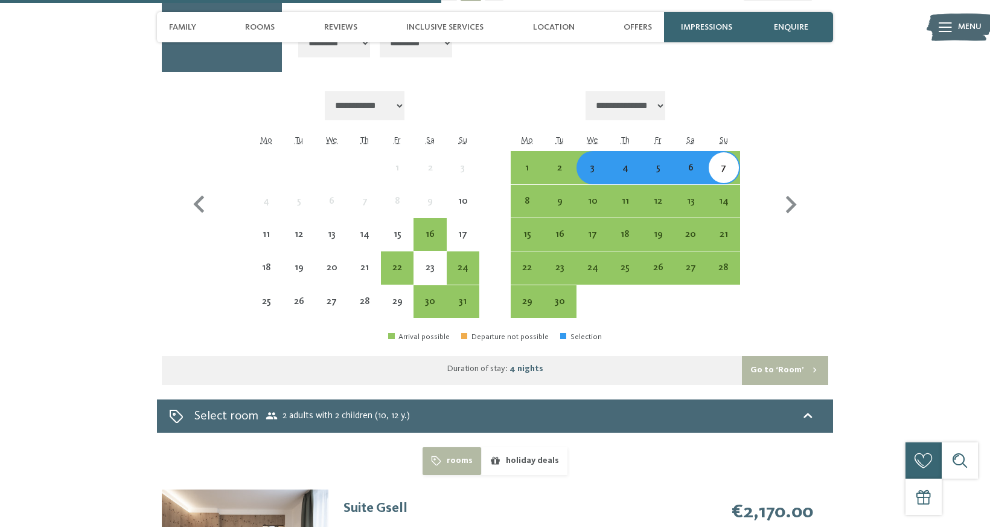
scroll to position [2093, 0]
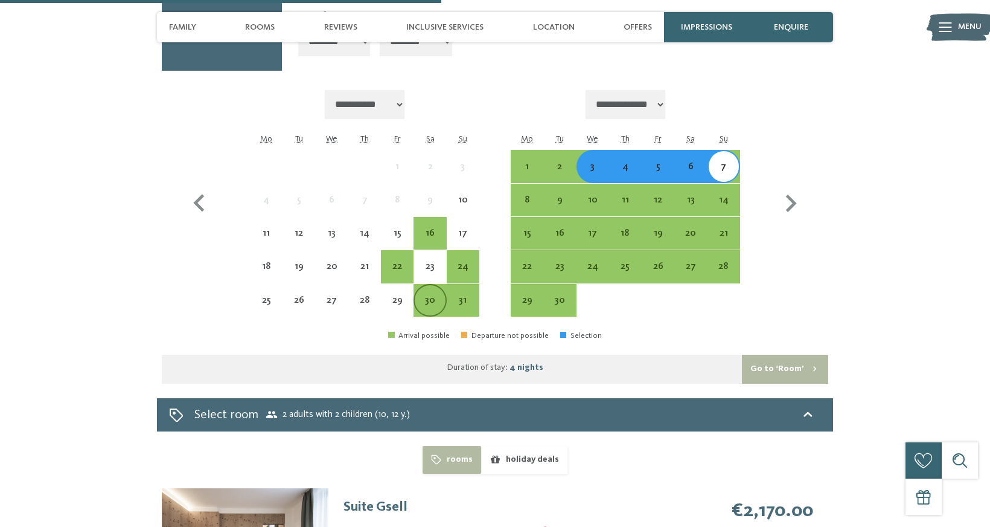
click at [435, 295] on div "30" at bounding box center [430, 310] width 30 height 30
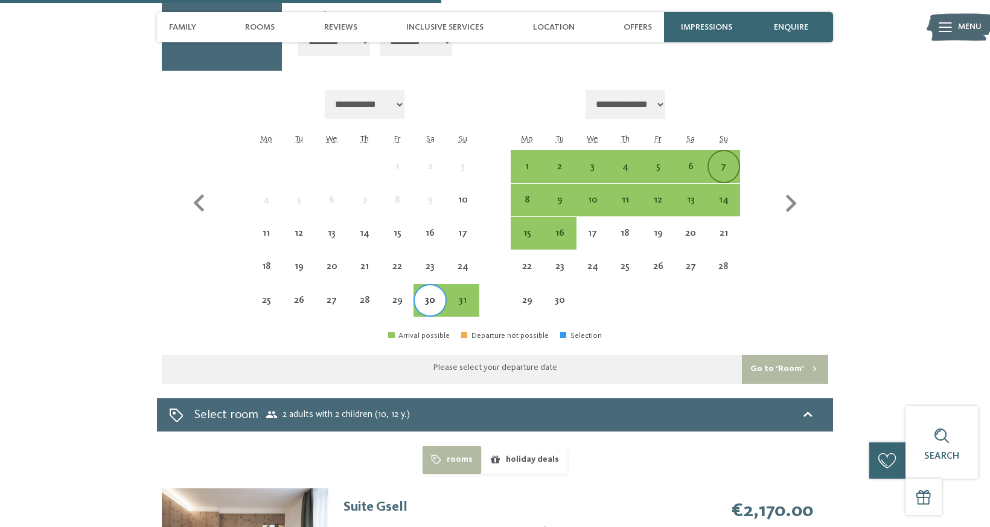
click at [716, 162] on div "7" at bounding box center [724, 177] width 30 height 30
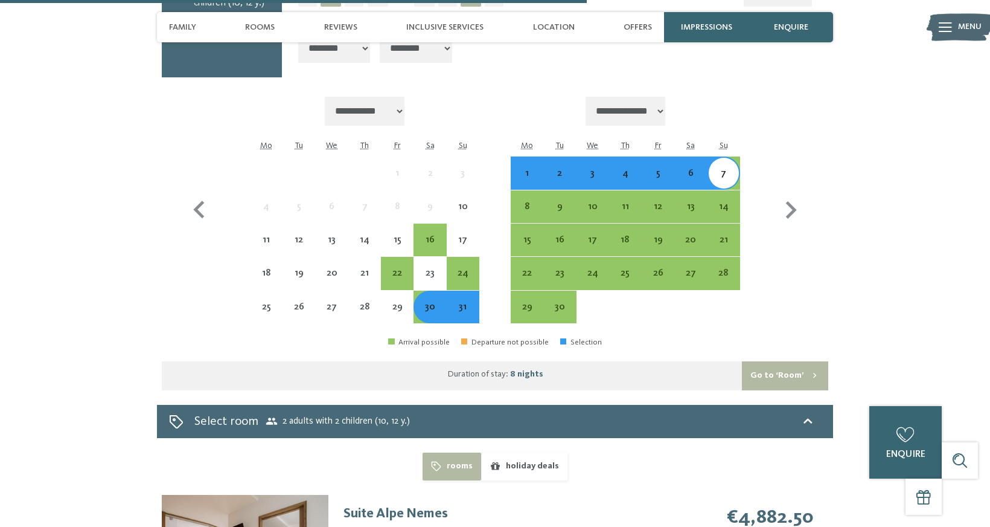
scroll to position [2074, 0]
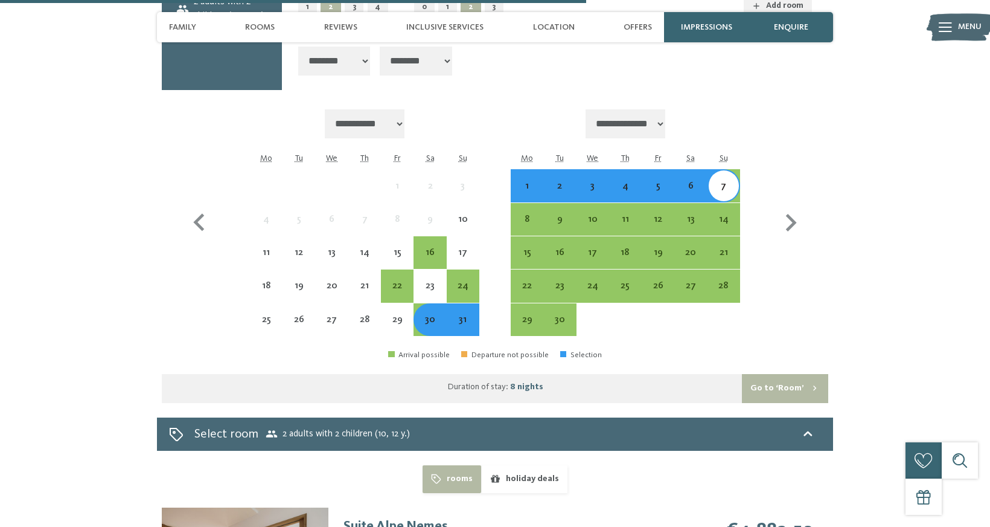
click at [530, 181] on div "1" at bounding box center [527, 196] width 30 height 30
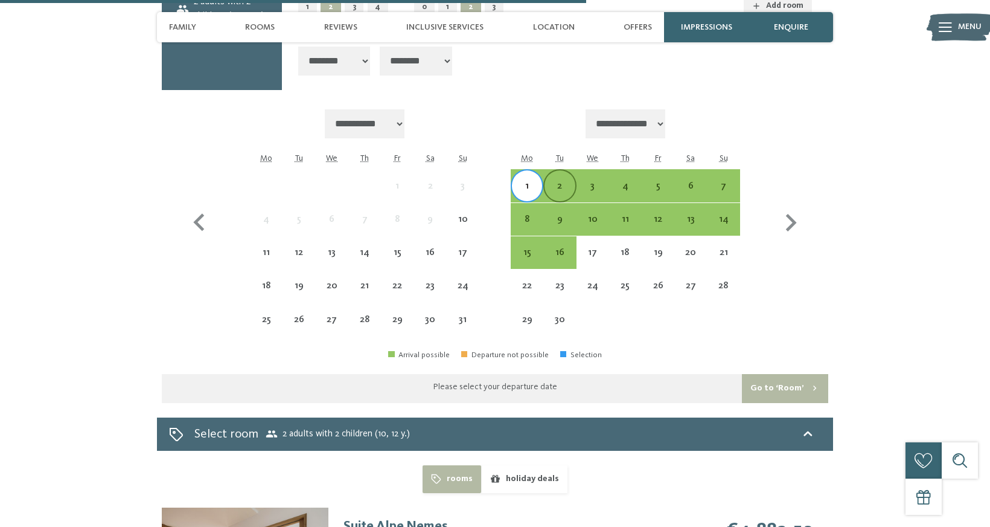
click at [560, 181] on div "2" at bounding box center [560, 196] width 30 height 30
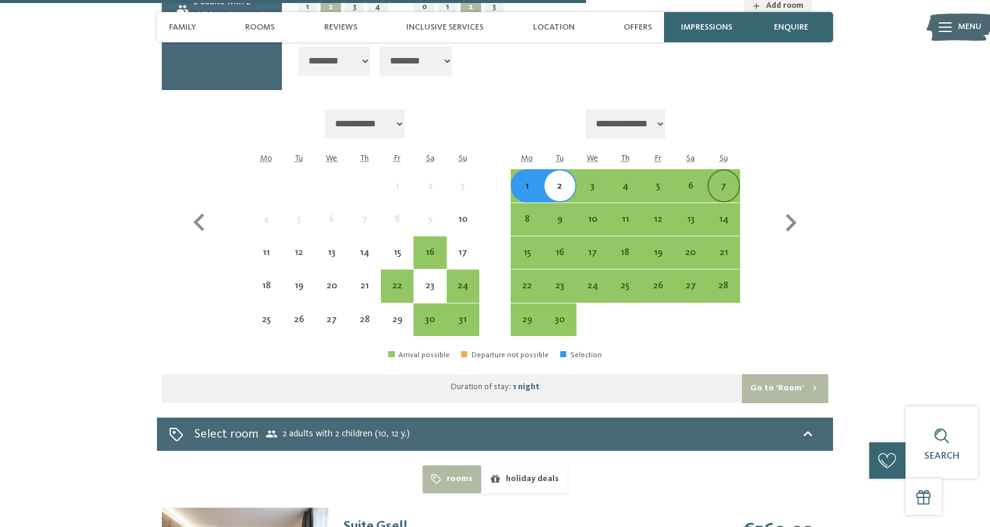
click at [725, 181] on div "7" at bounding box center [724, 196] width 30 height 30
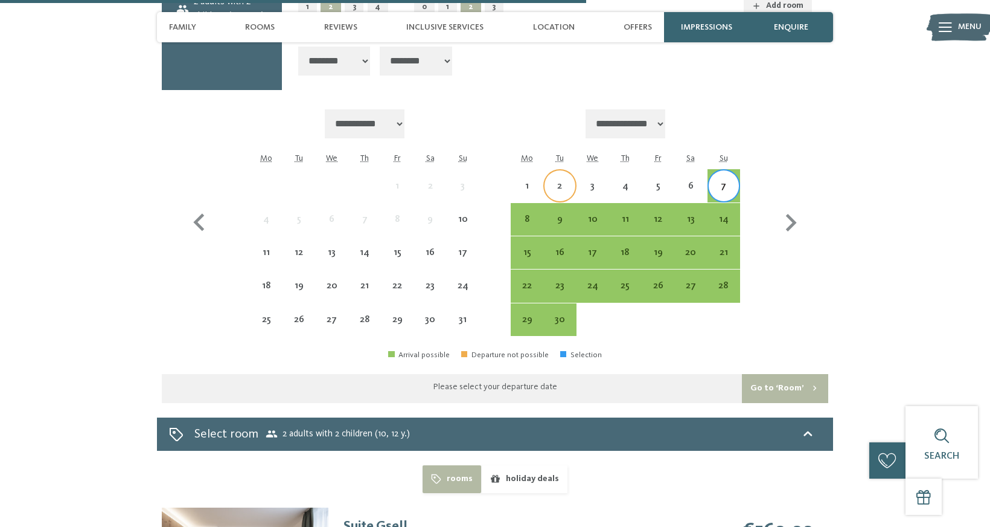
click at [555, 181] on div "2" at bounding box center [560, 196] width 30 height 30
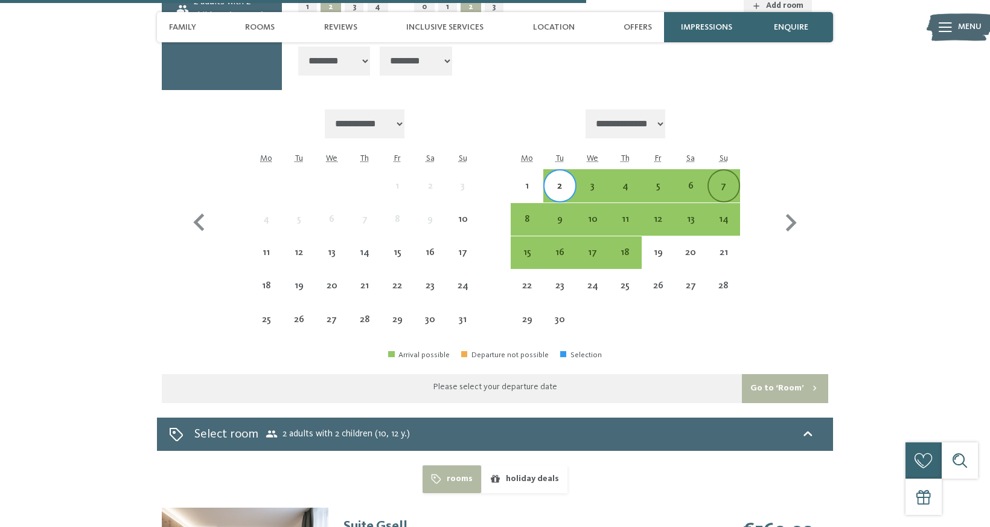
click at [714, 181] on div "7" at bounding box center [724, 196] width 30 height 30
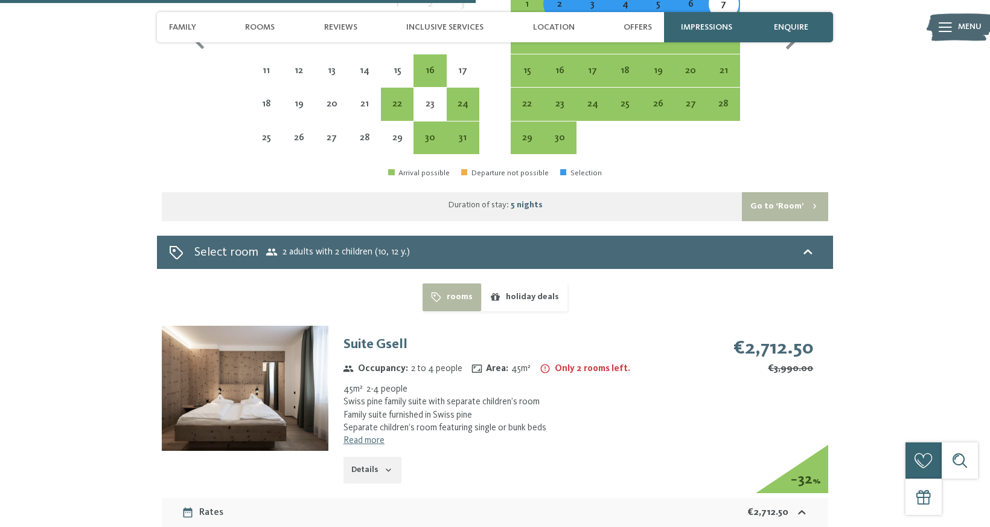
scroll to position [2266, 0]
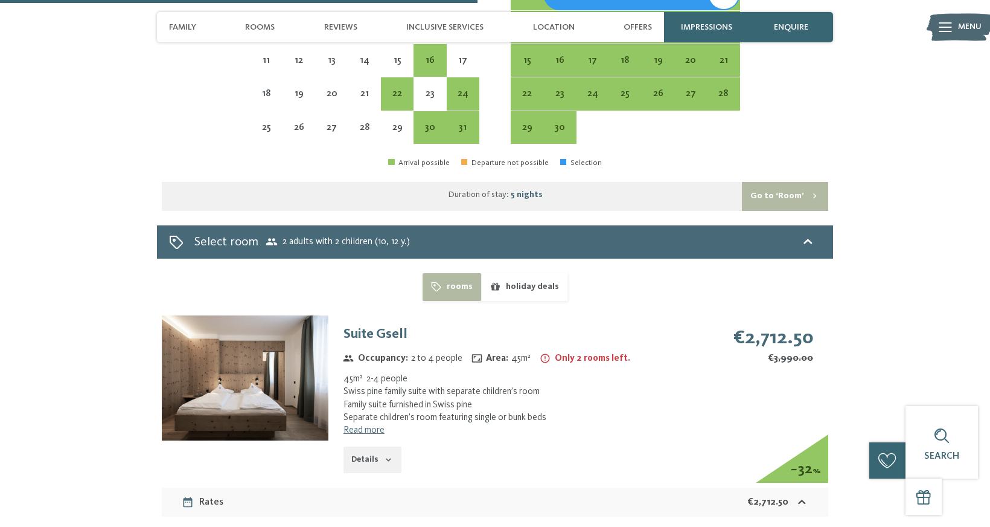
click at [521, 273] on button "holiday deals" at bounding box center [524, 287] width 86 height 28
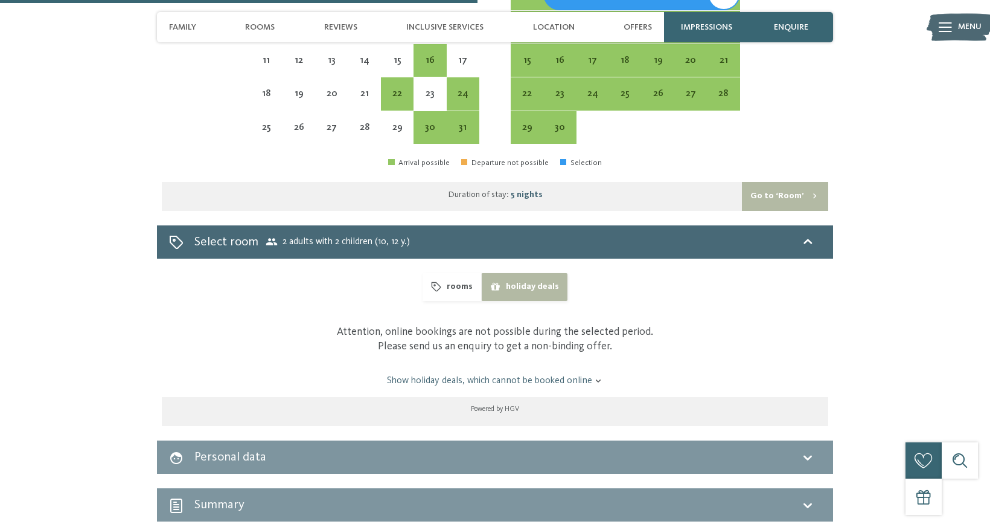
click at [468, 273] on button "rooms" at bounding box center [452, 287] width 59 height 28
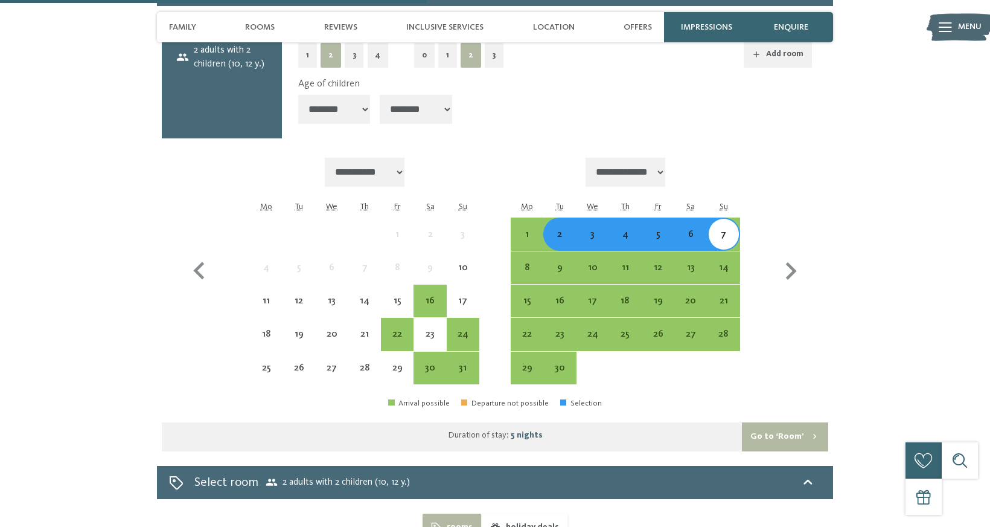
scroll to position [2025, 0]
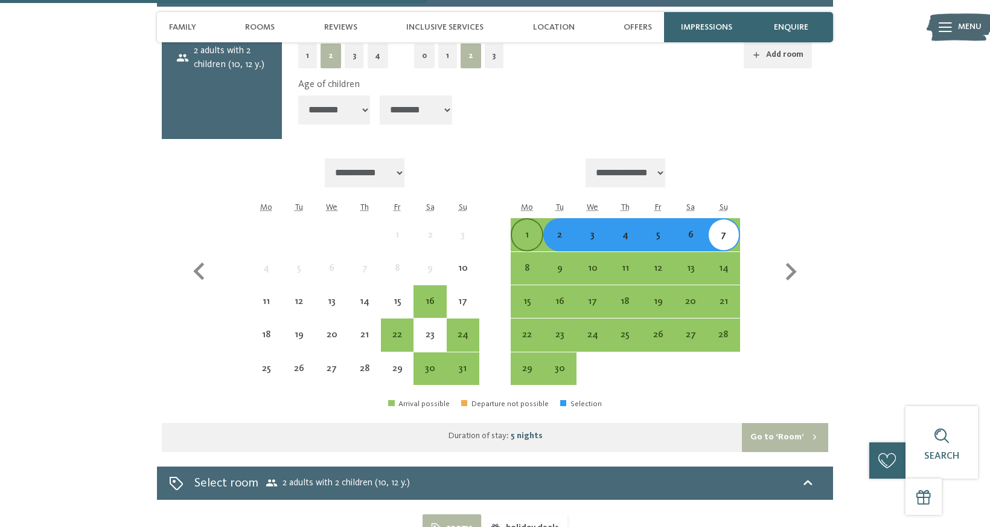
click at [525, 230] on div "1" at bounding box center [527, 245] width 30 height 30
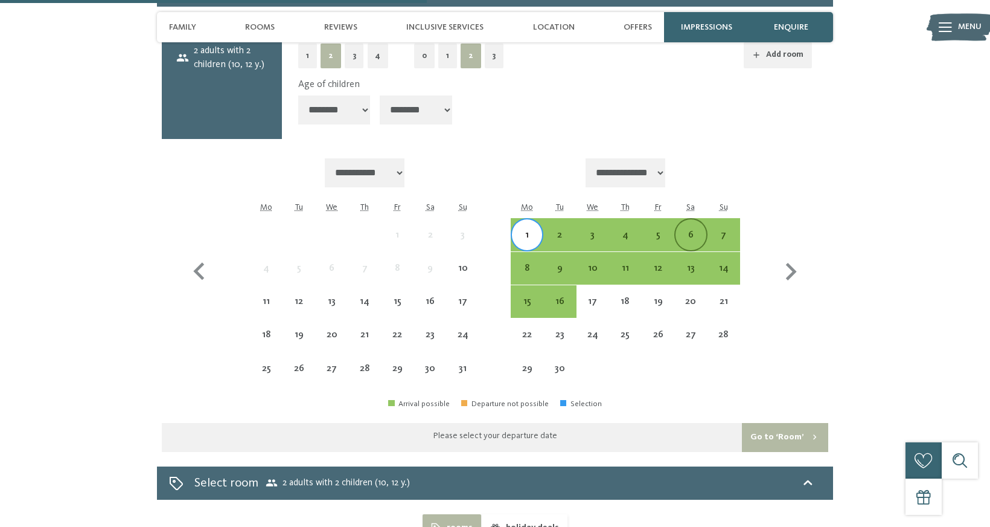
click at [685, 230] on div "6" at bounding box center [691, 245] width 30 height 30
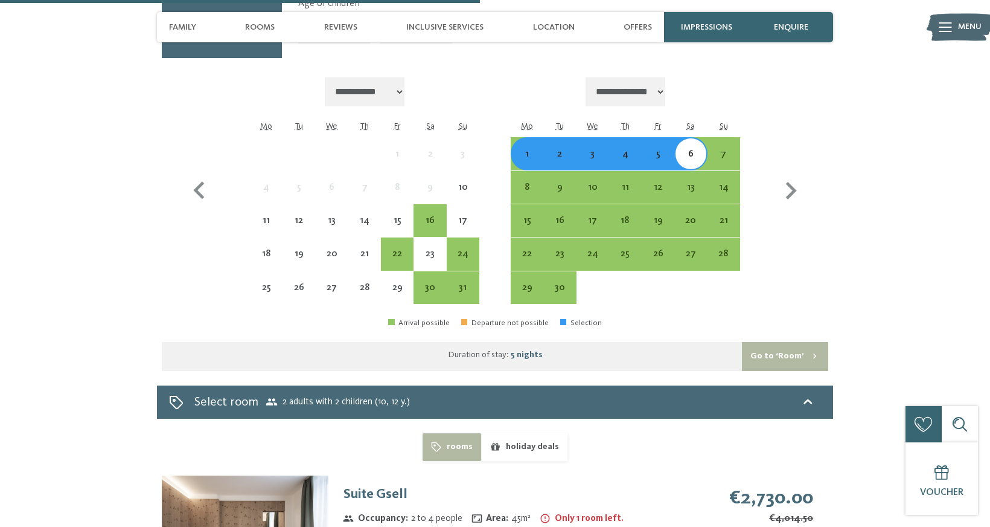
scroll to position [2080, 0]
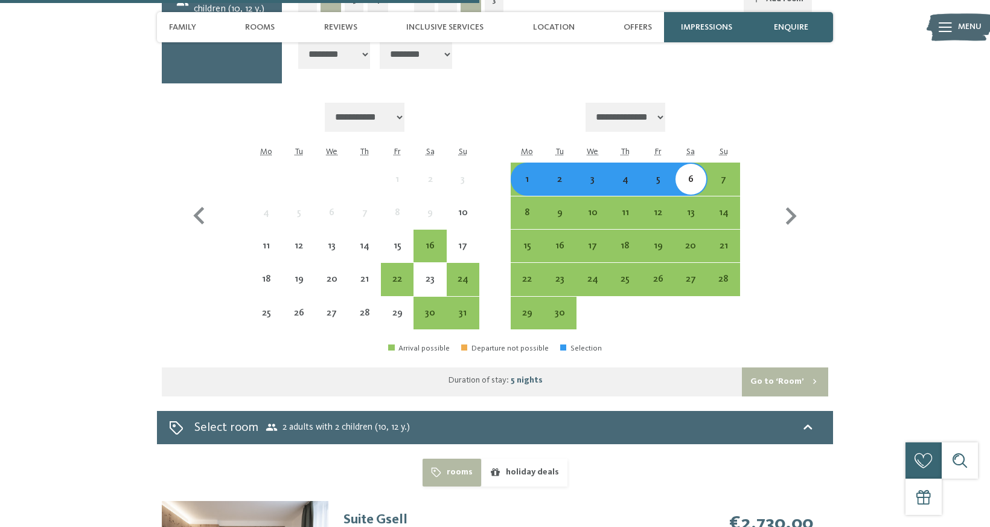
click at [559, 175] on div "2" at bounding box center [560, 190] width 30 height 30
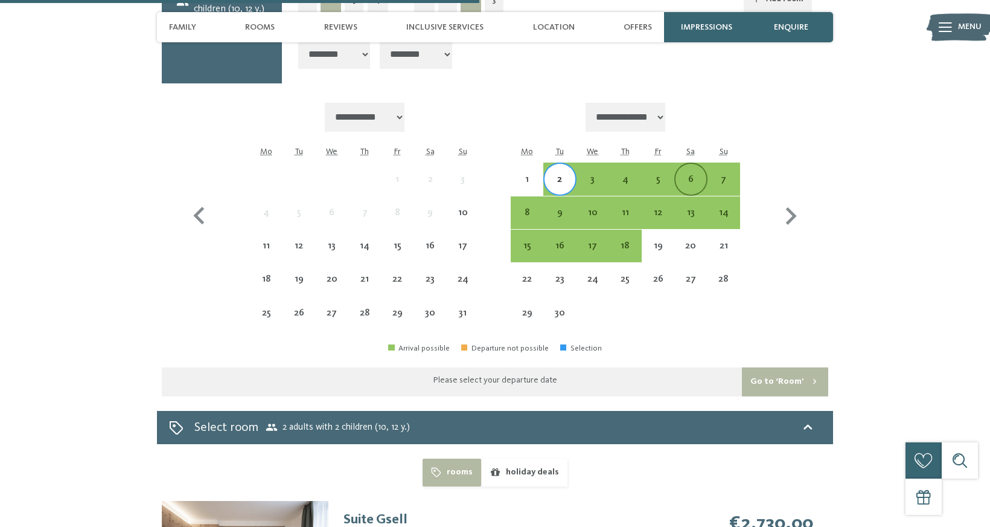
click at [690, 175] on div "6" at bounding box center [691, 190] width 30 height 30
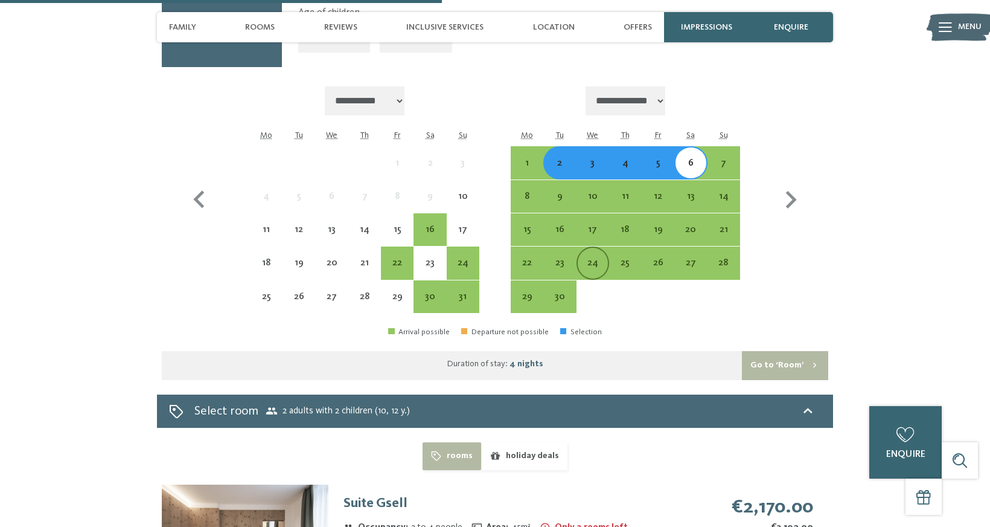
scroll to position [2090, 0]
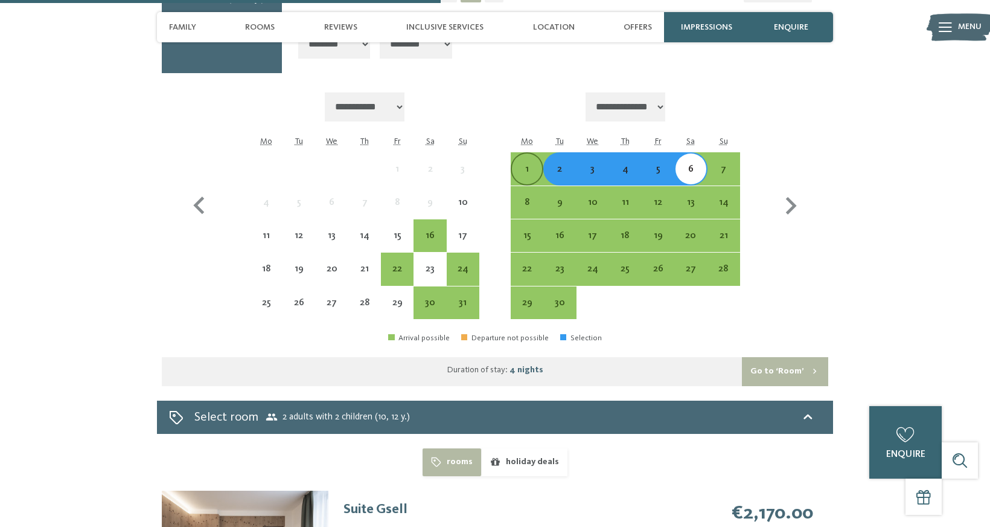
click at [522, 164] on div "1" at bounding box center [527, 179] width 30 height 30
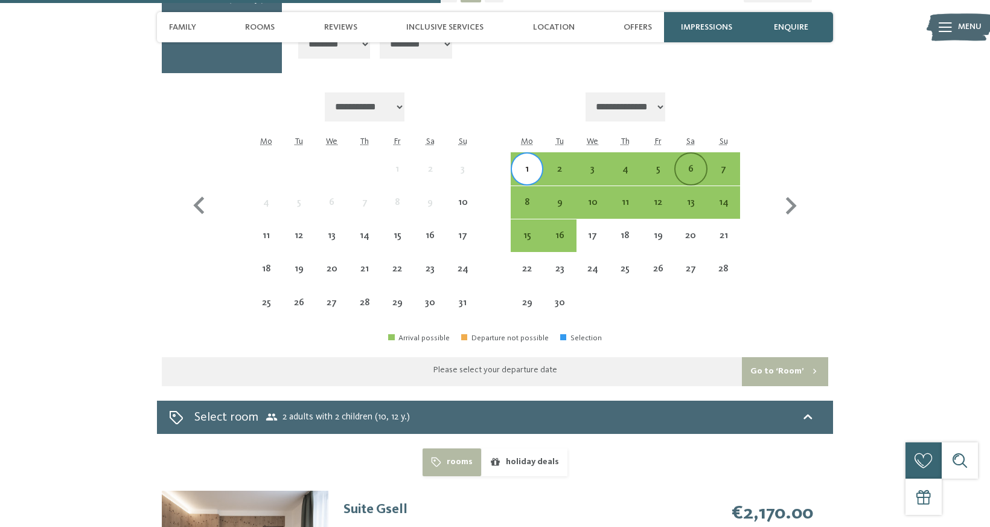
click at [696, 164] on div "6" at bounding box center [691, 179] width 30 height 30
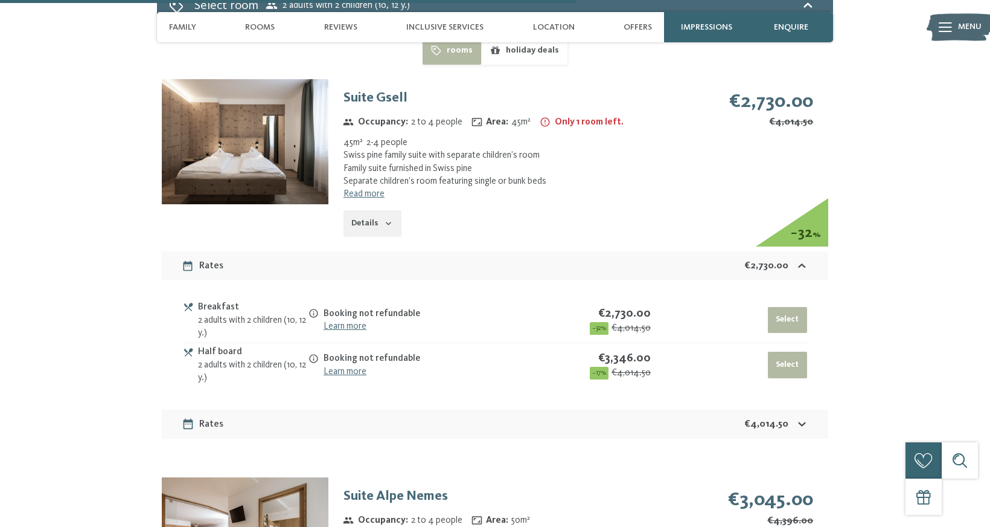
scroll to position [2499, 0]
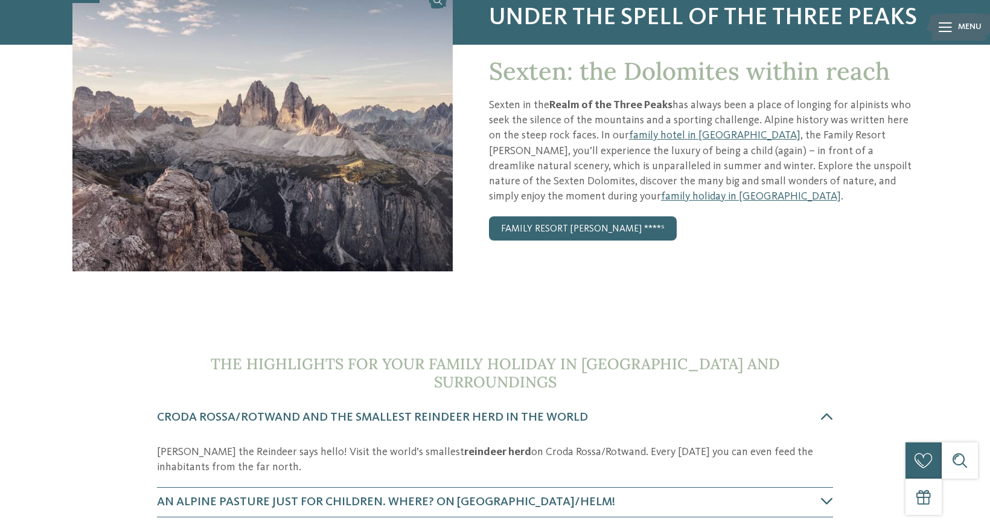
scroll to position [147, 0]
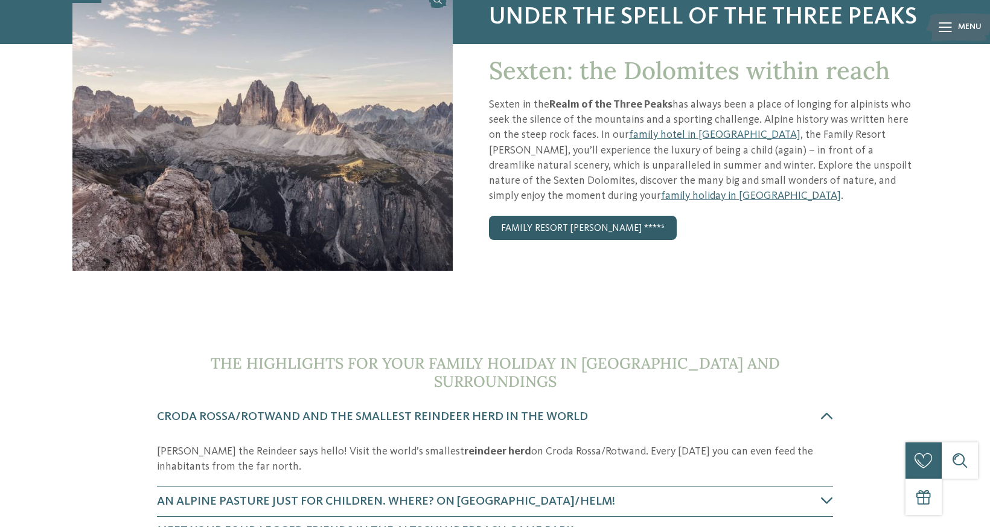
click at [568, 226] on link "Family Resort [PERSON_NAME] ****ˢ" at bounding box center [583, 228] width 188 height 24
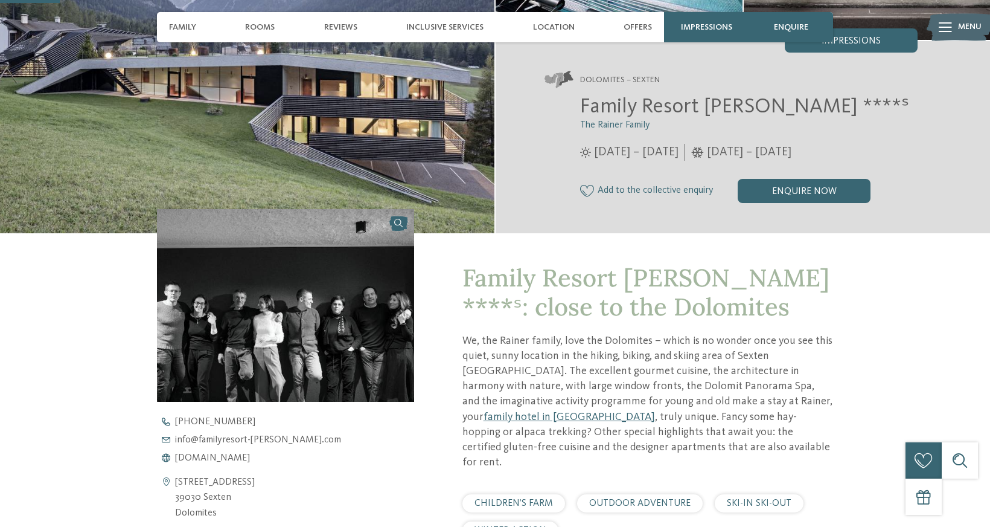
scroll to position [207, 0]
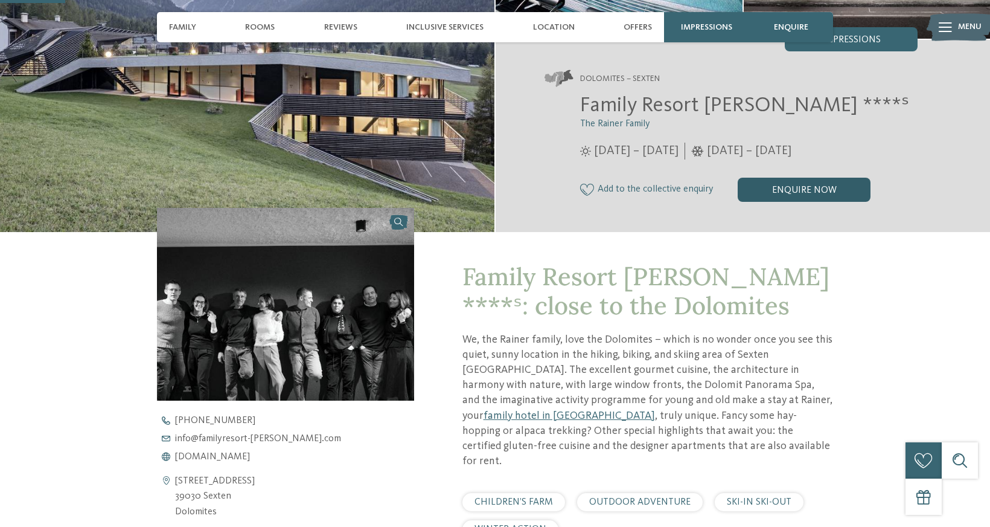
click at [786, 187] on div "enquire now" at bounding box center [804, 190] width 133 height 24
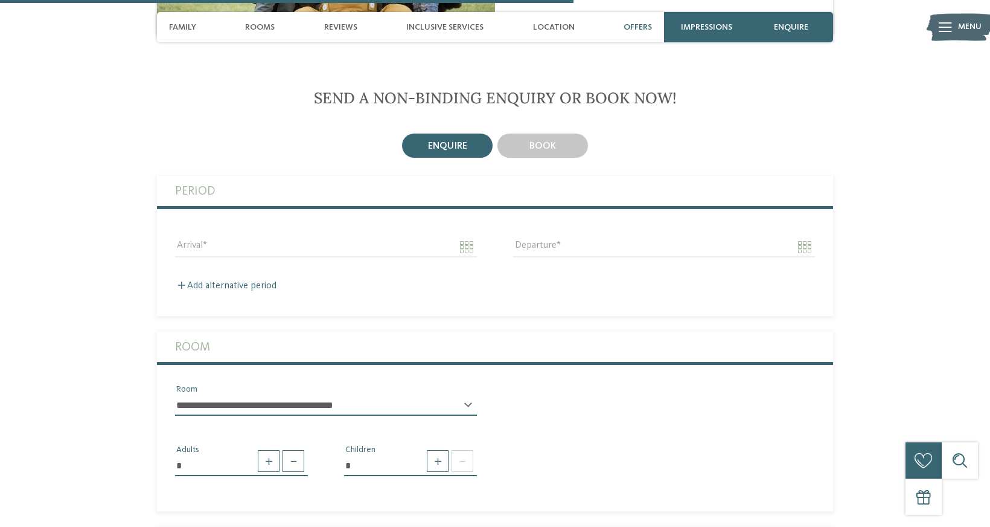
scroll to position [1833, 0]
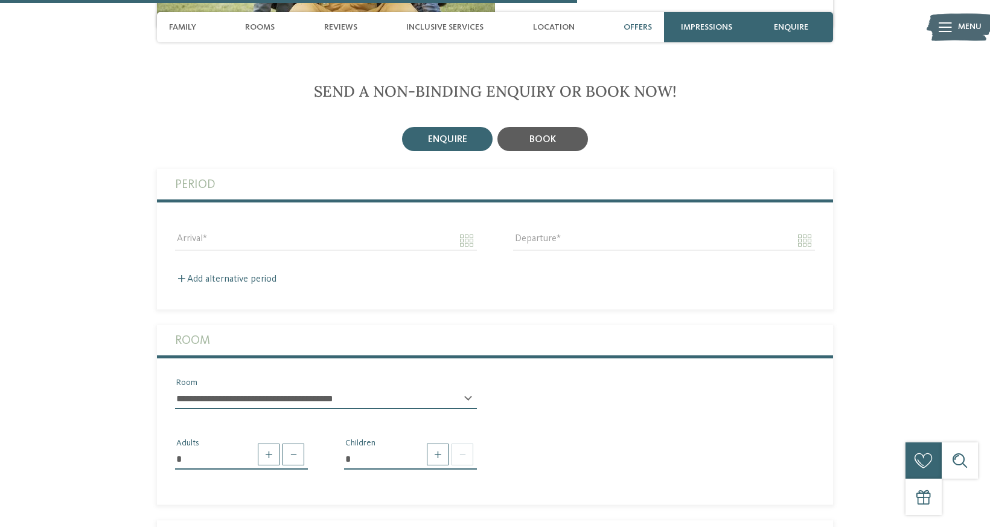
click at [558, 127] on div "book" at bounding box center [543, 139] width 91 height 24
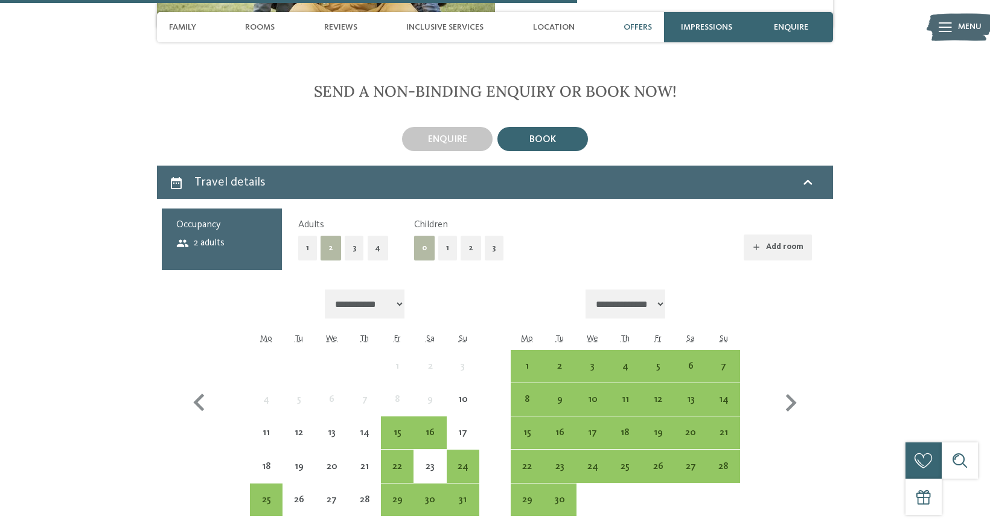
click at [467, 235] on button "2" at bounding box center [471, 247] width 21 height 25
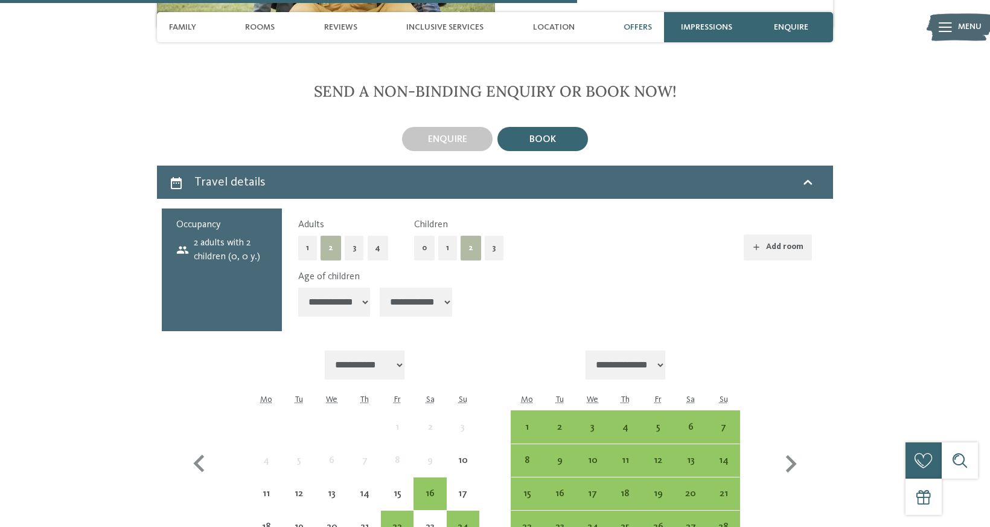
click at [364, 291] on select "**********" at bounding box center [334, 301] width 72 height 29
select select "**"
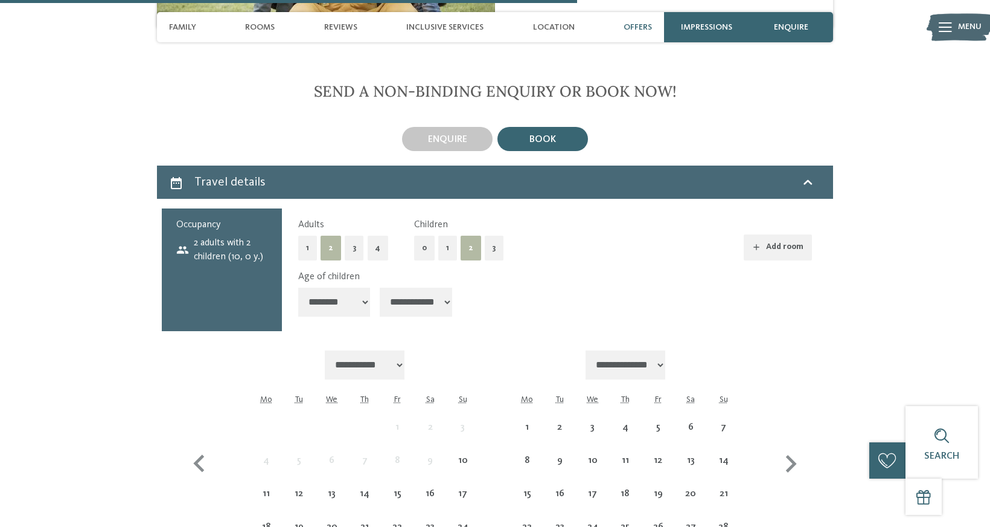
click at [452, 287] on select "**********" at bounding box center [416, 301] width 72 height 29
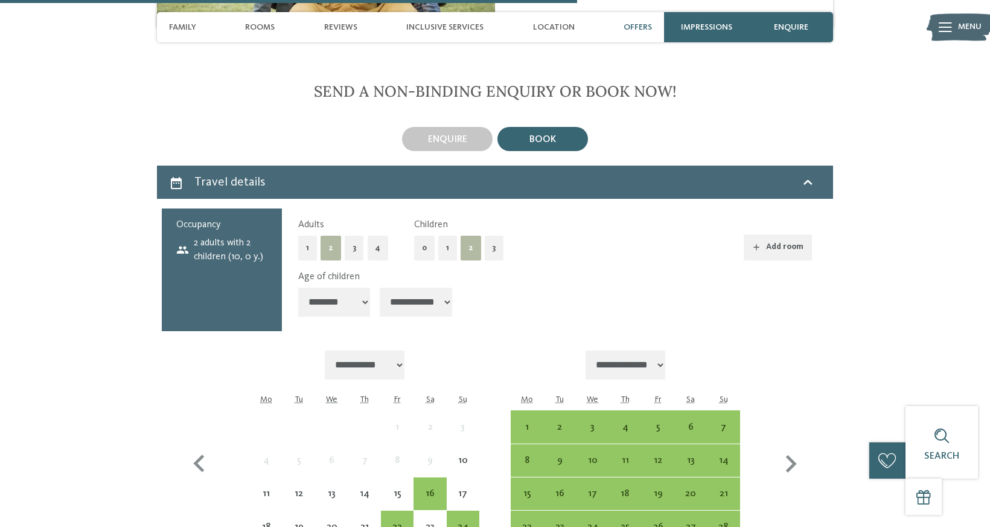
select select "**"
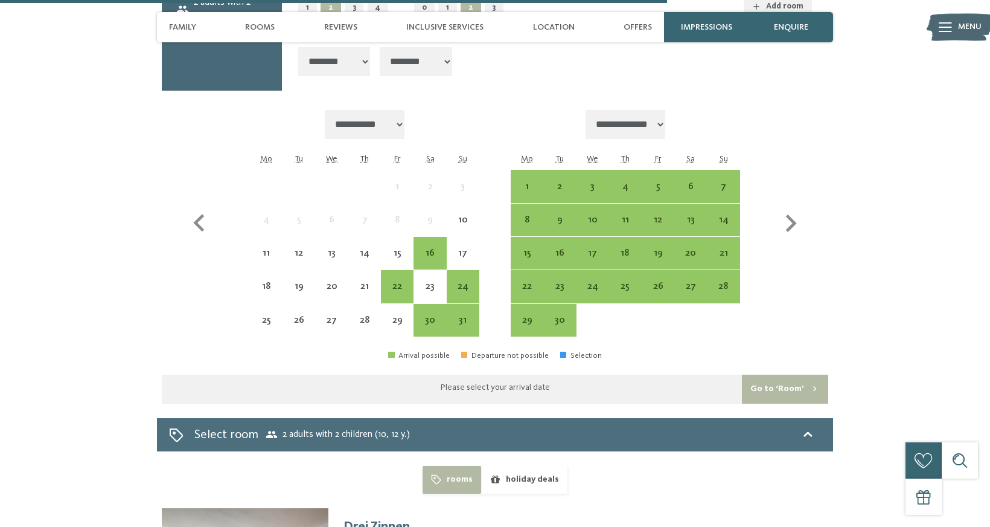
scroll to position [2071, 0]
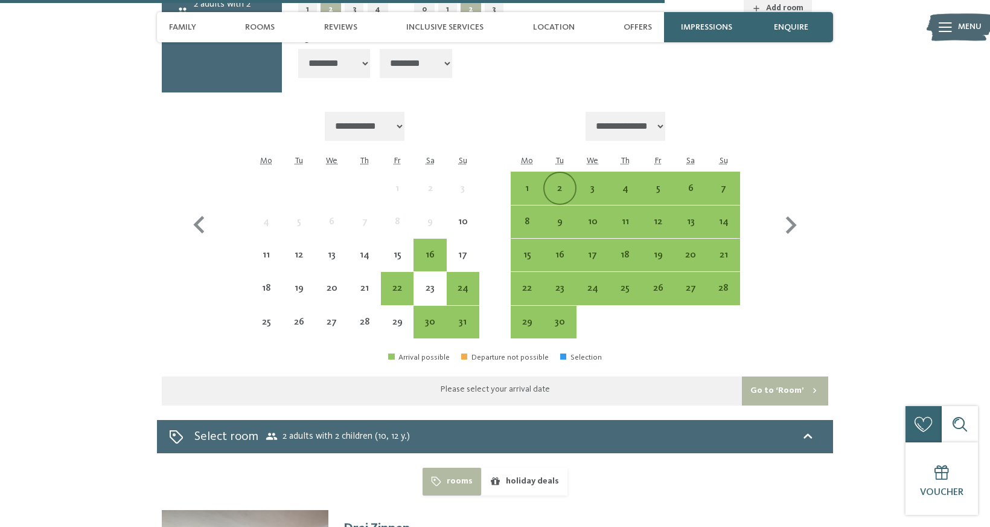
click at [556, 184] on div "2" at bounding box center [560, 199] width 30 height 30
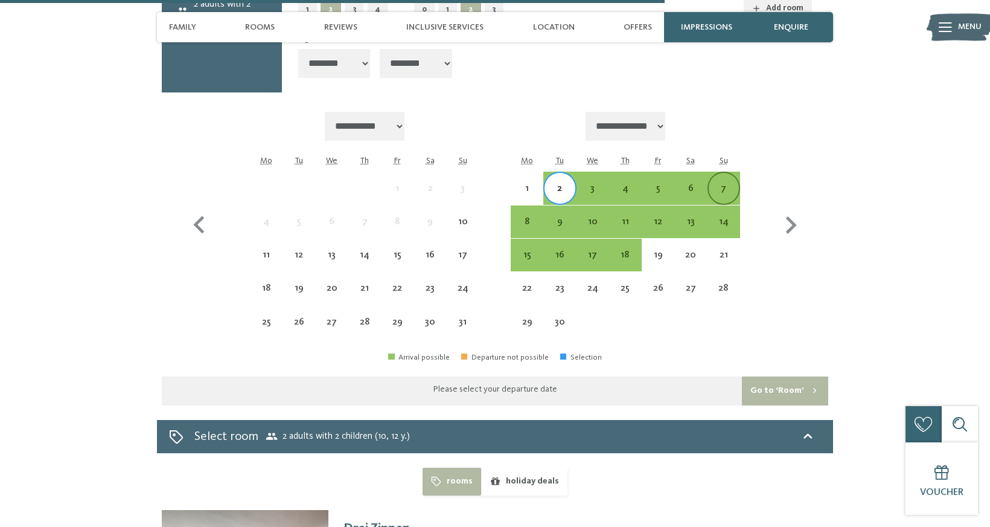
click at [724, 184] on div "7" at bounding box center [724, 199] width 30 height 30
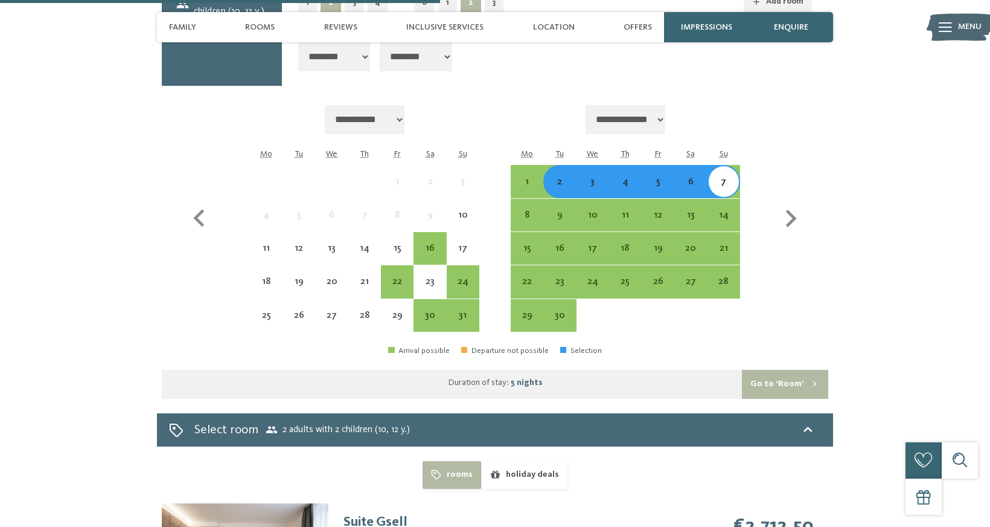
scroll to position [2076, 0]
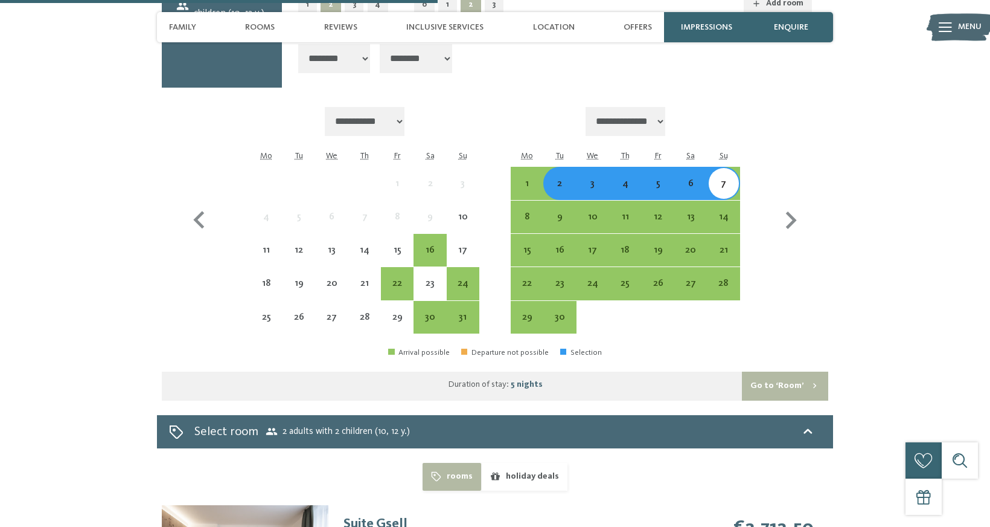
click at [697, 179] on div "6" at bounding box center [691, 194] width 30 height 30
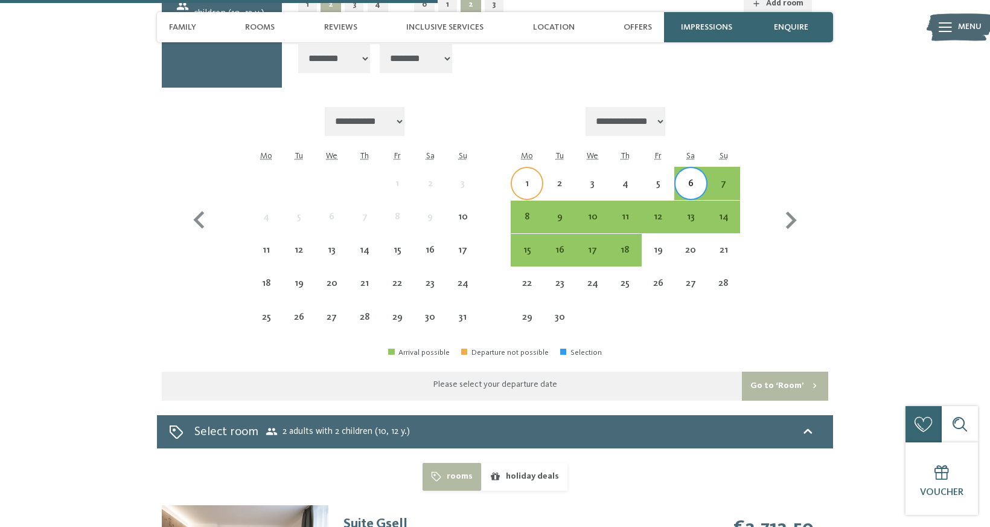
click at [525, 179] on div "1" at bounding box center [527, 194] width 30 height 30
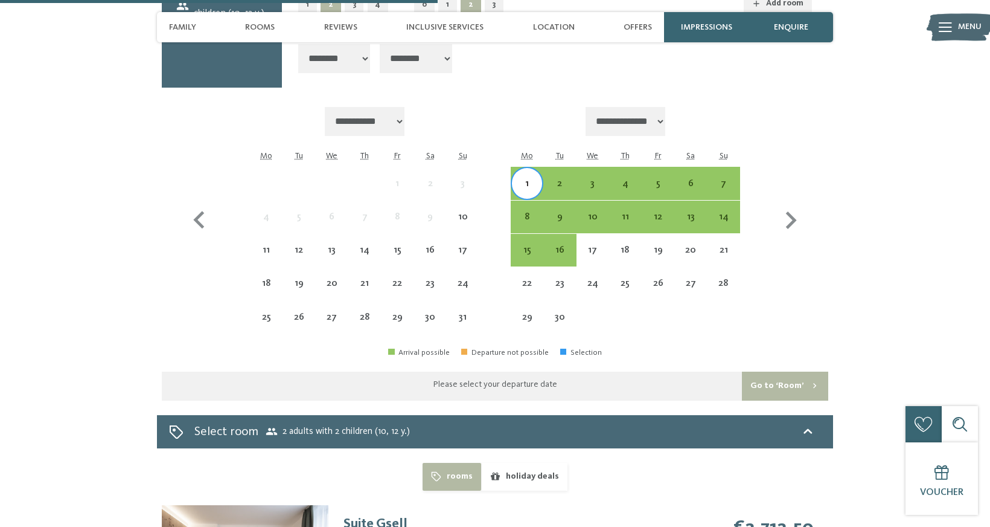
click at [527, 179] on div "1" at bounding box center [527, 194] width 30 height 30
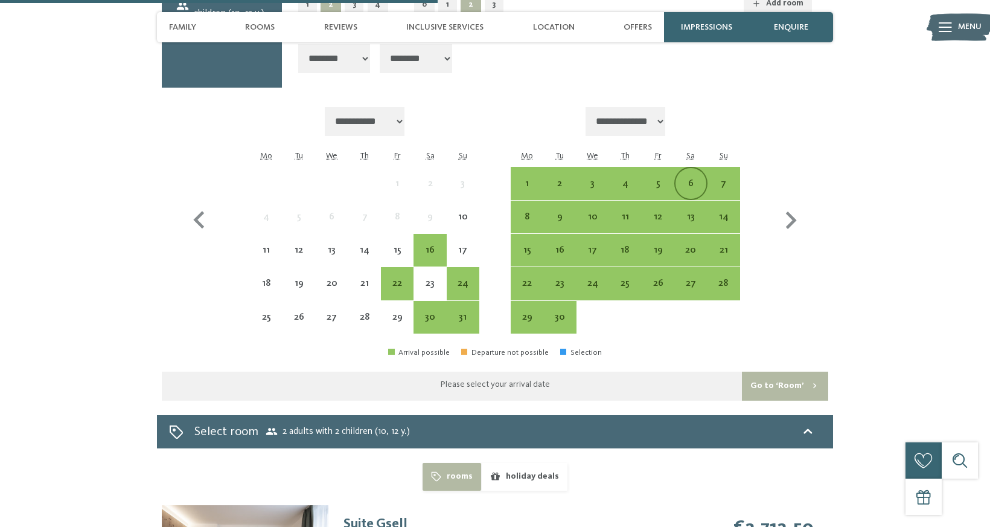
click at [687, 179] on div "6" at bounding box center [691, 194] width 30 height 30
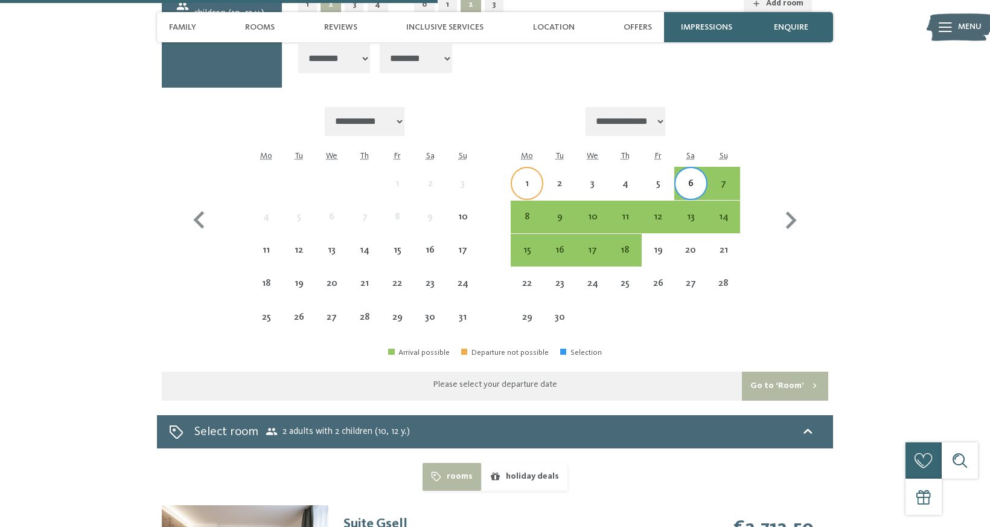
click at [528, 179] on div "1" at bounding box center [527, 194] width 30 height 30
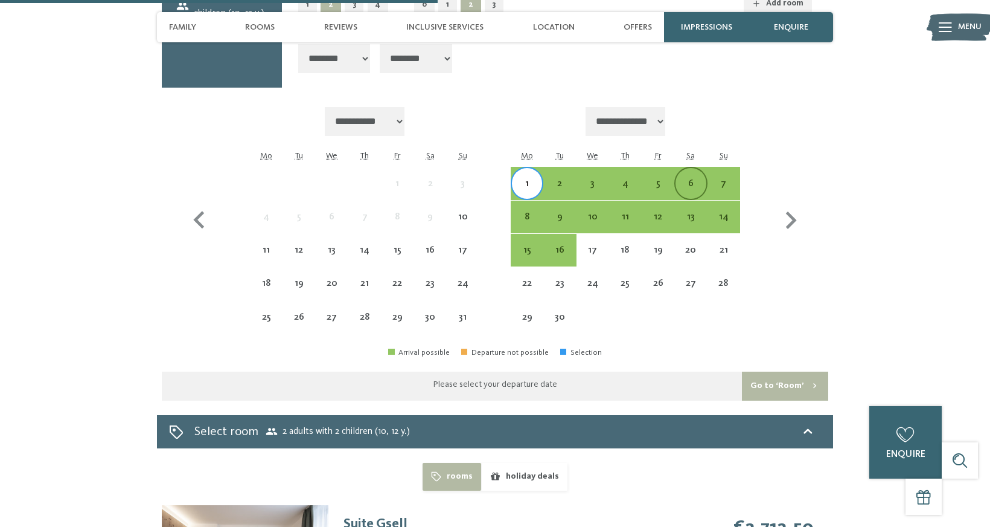
click at [685, 179] on div "6" at bounding box center [691, 194] width 30 height 30
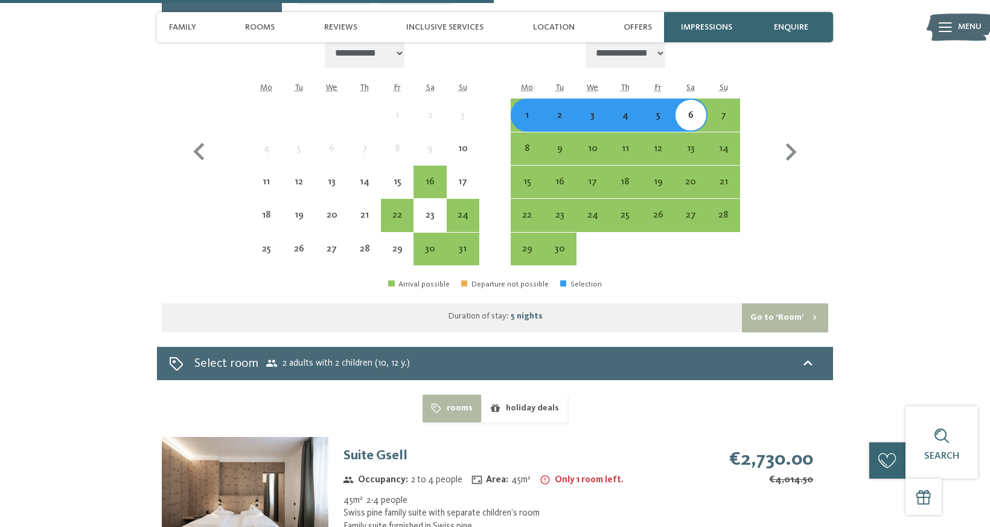
scroll to position [2141, 0]
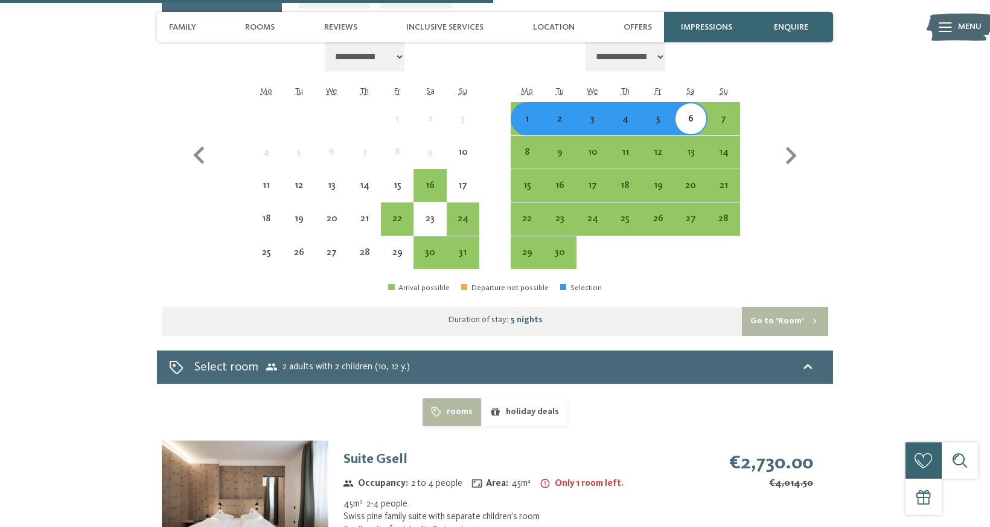
click at [566, 114] on div "2" at bounding box center [560, 129] width 30 height 30
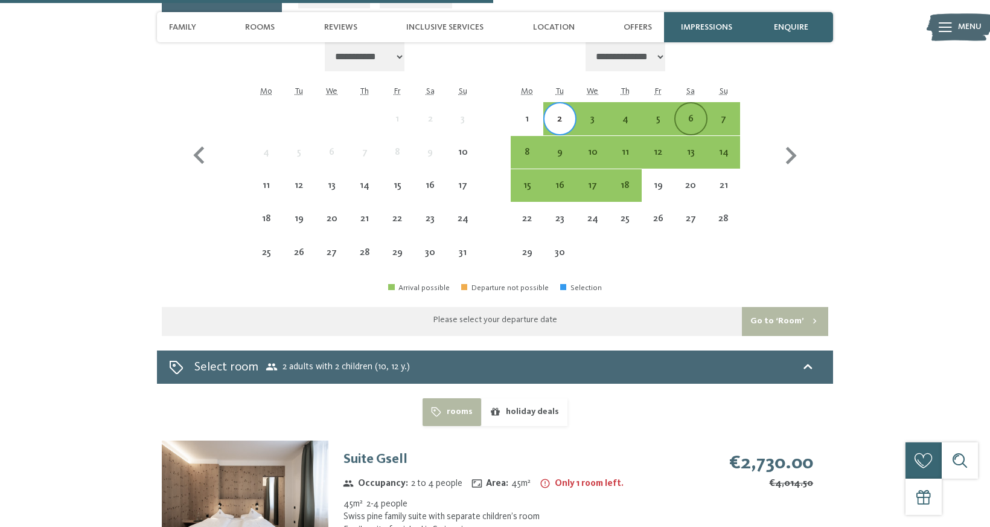
click at [692, 114] on div "6" at bounding box center [691, 129] width 30 height 30
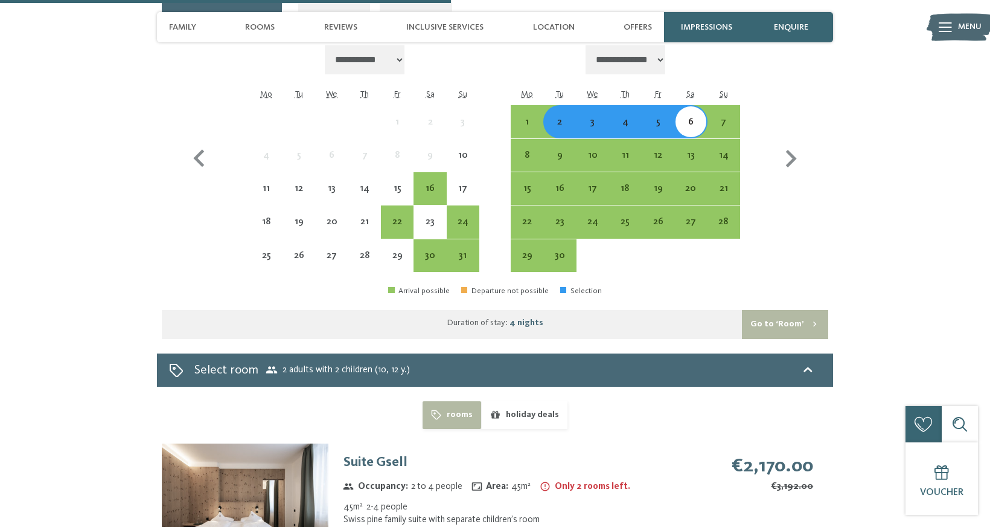
scroll to position [2137, 0]
